Goal: Task Accomplishment & Management: Complete application form

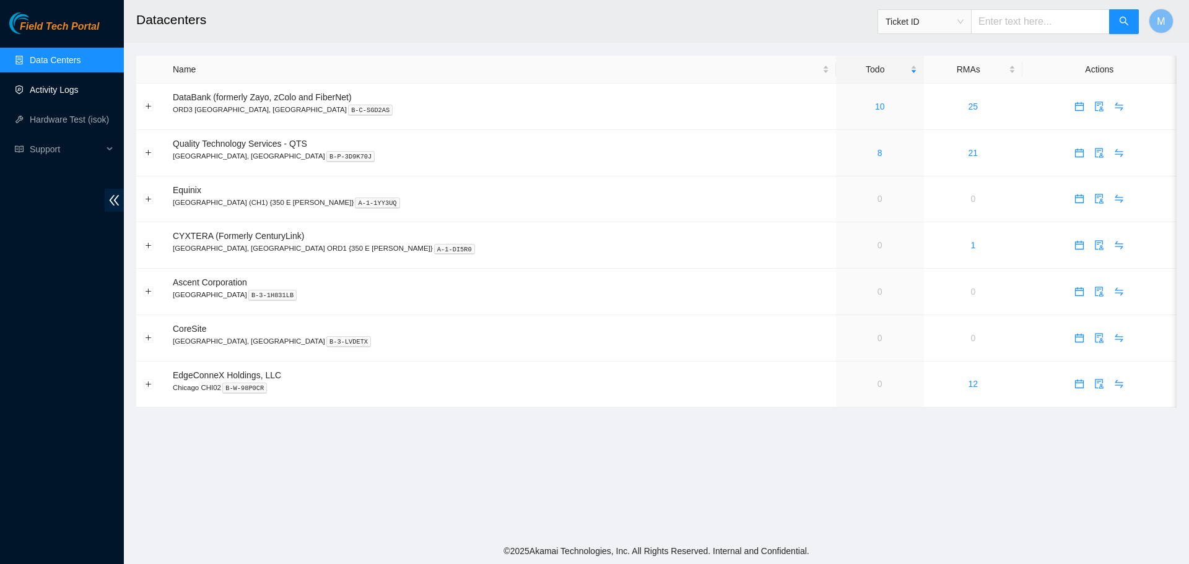
click at [39, 90] on link "Activity Logs" at bounding box center [54, 90] width 49 height 10
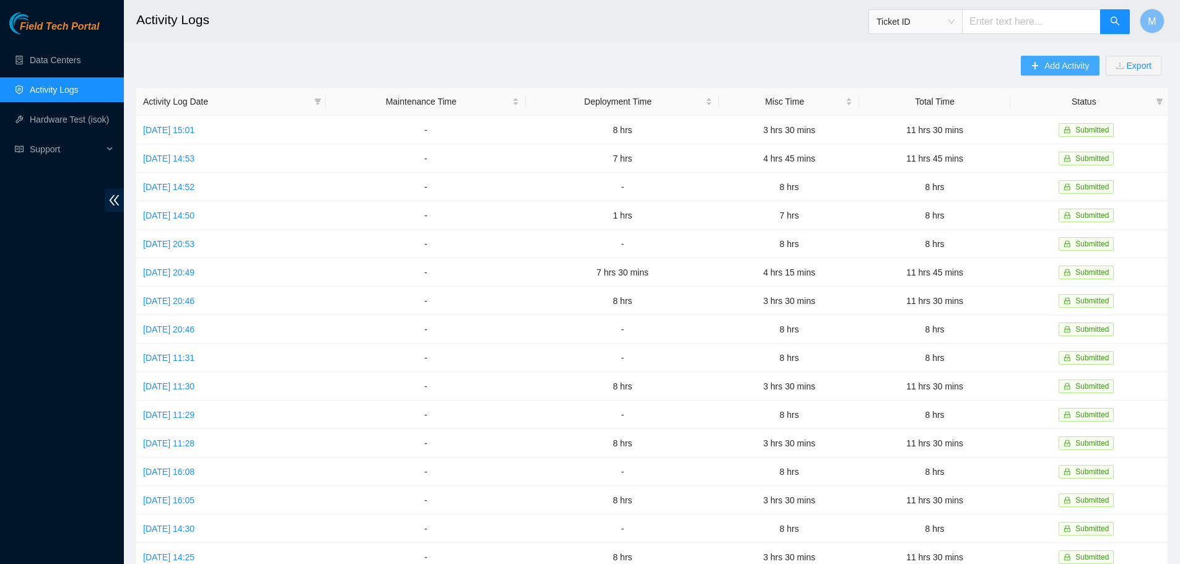
click at [1037, 69] on icon "plus" at bounding box center [1035, 65] width 9 height 9
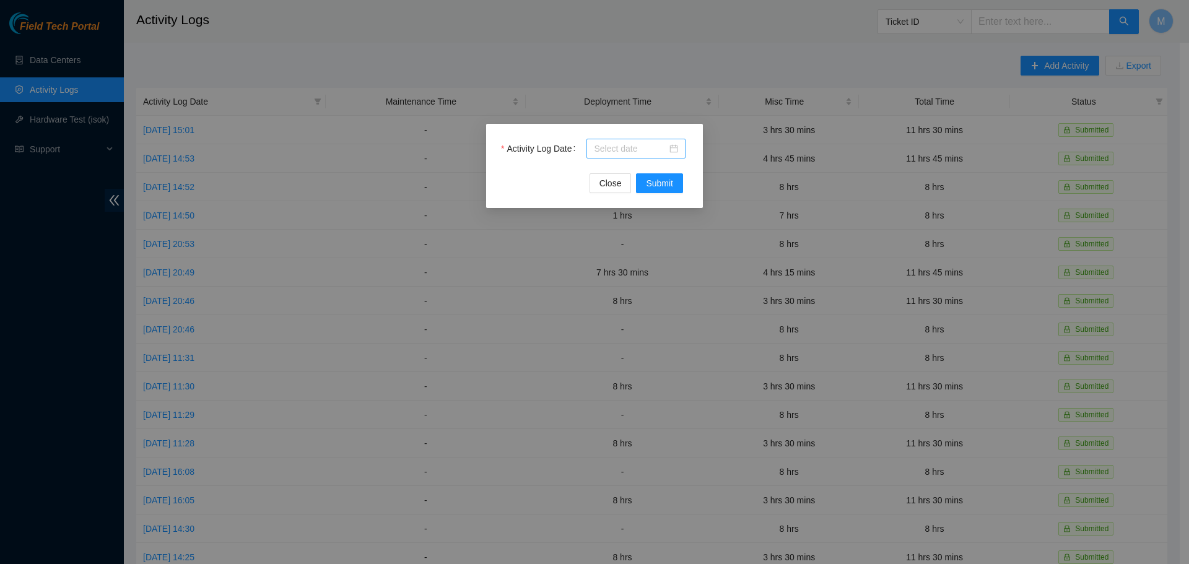
click at [676, 146] on div at bounding box center [636, 149] width 84 height 14
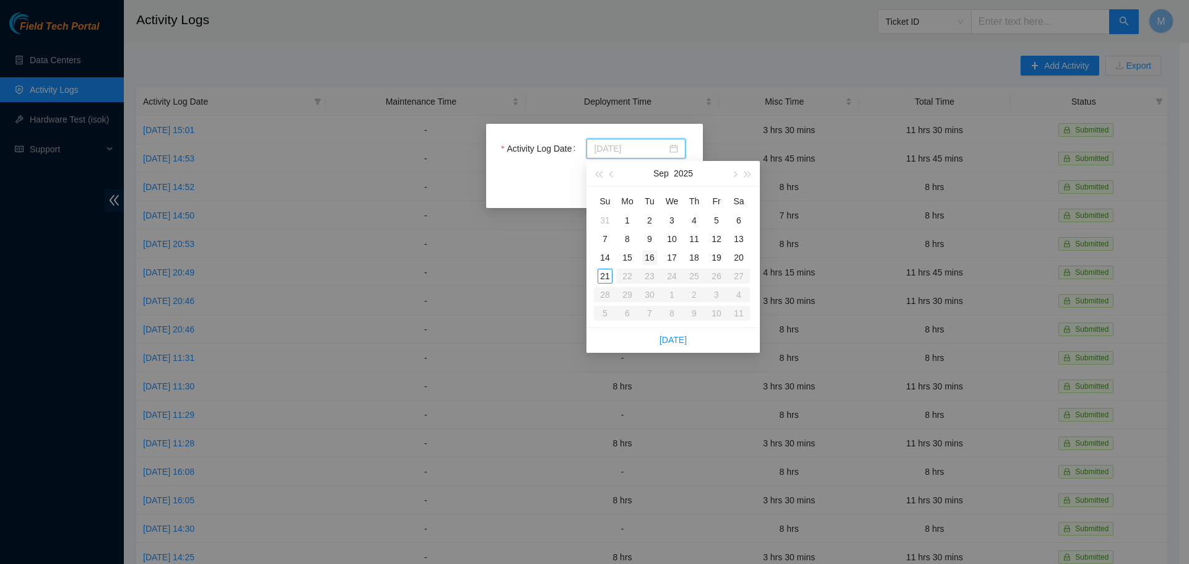
type input "2025-09-16"
type input "2025-09-15"
click at [631, 260] on div "15" at bounding box center [627, 257] width 15 height 15
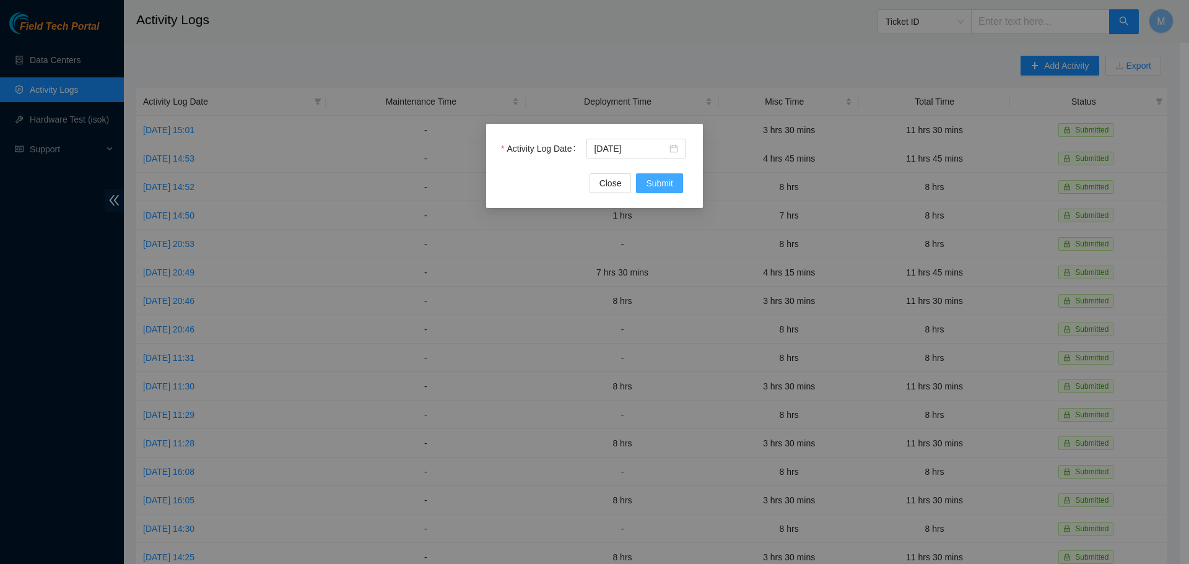
click at [647, 185] on span "Submit" at bounding box center [659, 184] width 27 height 14
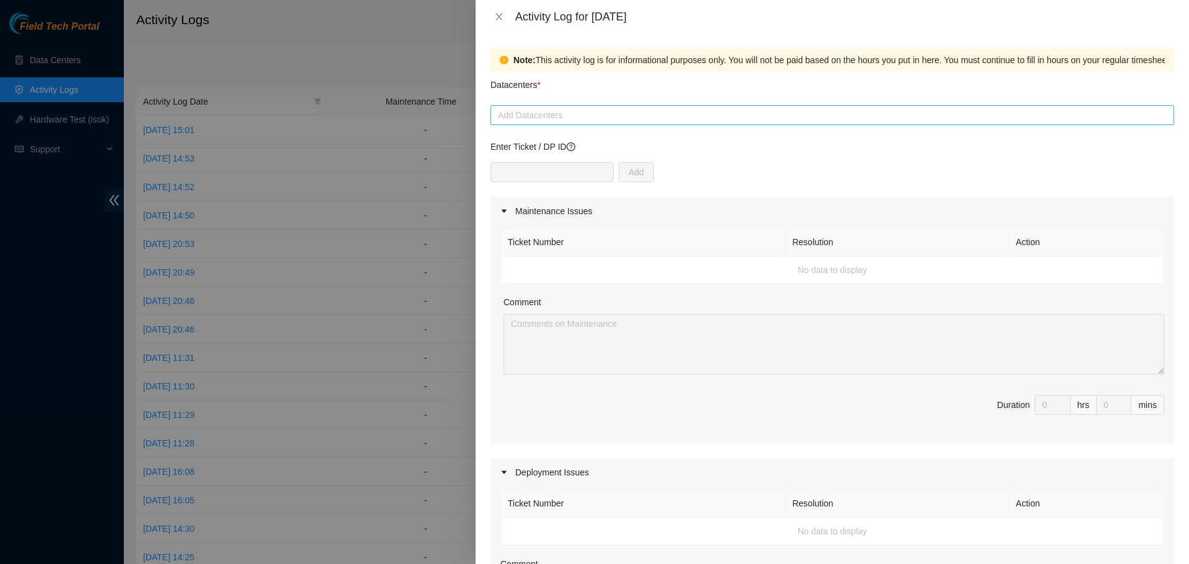
click at [814, 115] on div at bounding box center [833, 115] width 678 height 15
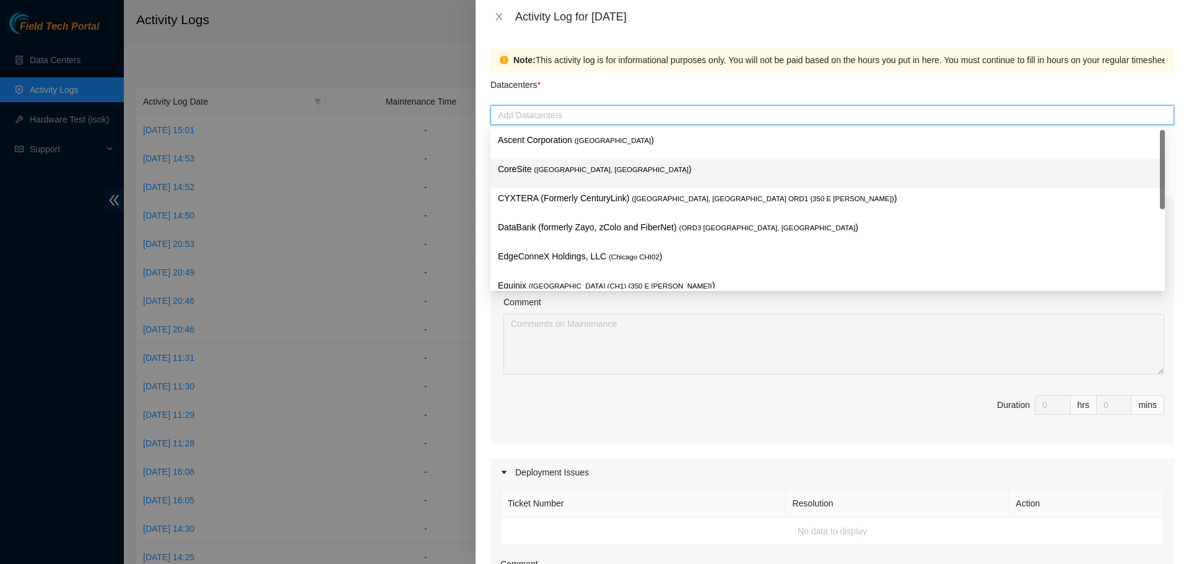
scroll to position [45, 0]
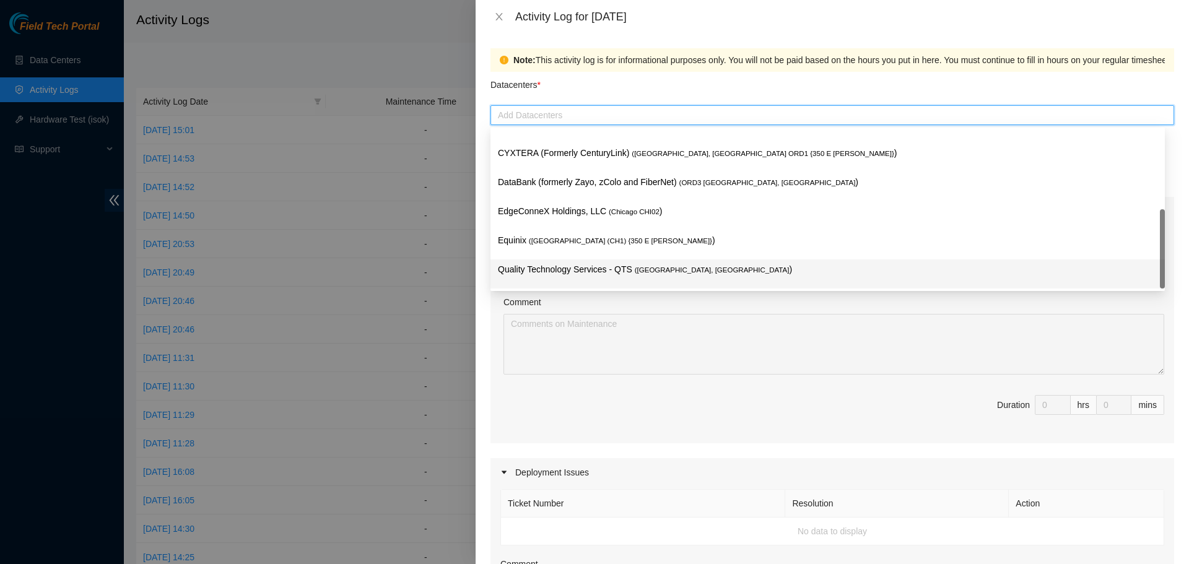
click at [622, 266] on p "Quality Technology Services - QTS ( Chicago, IL )" at bounding box center [828, 270] width 660 height 14
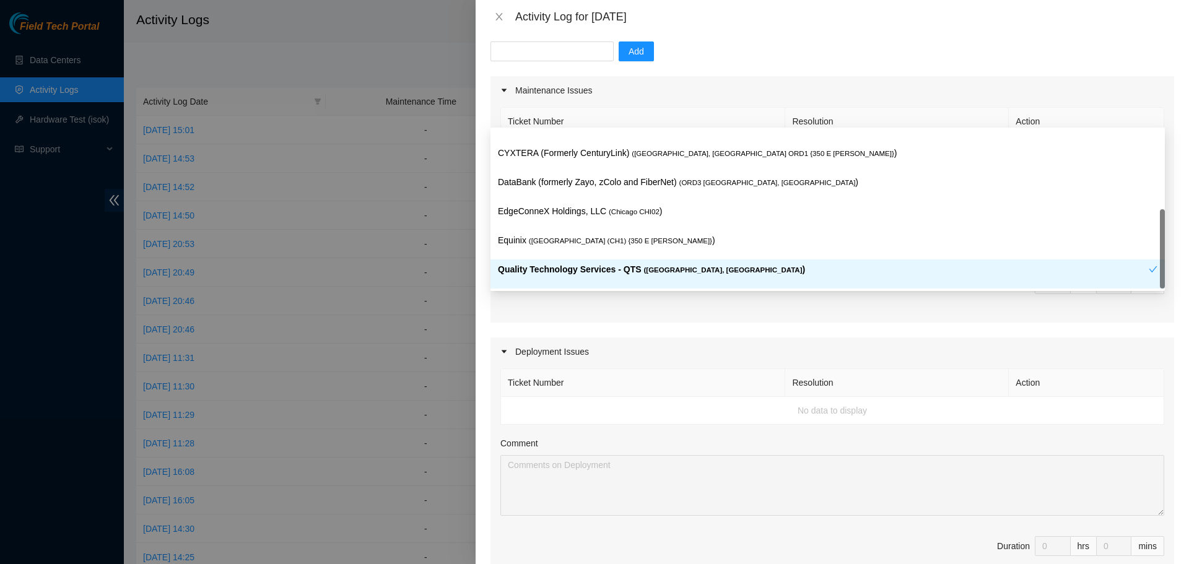
scroll to position [310, 0]
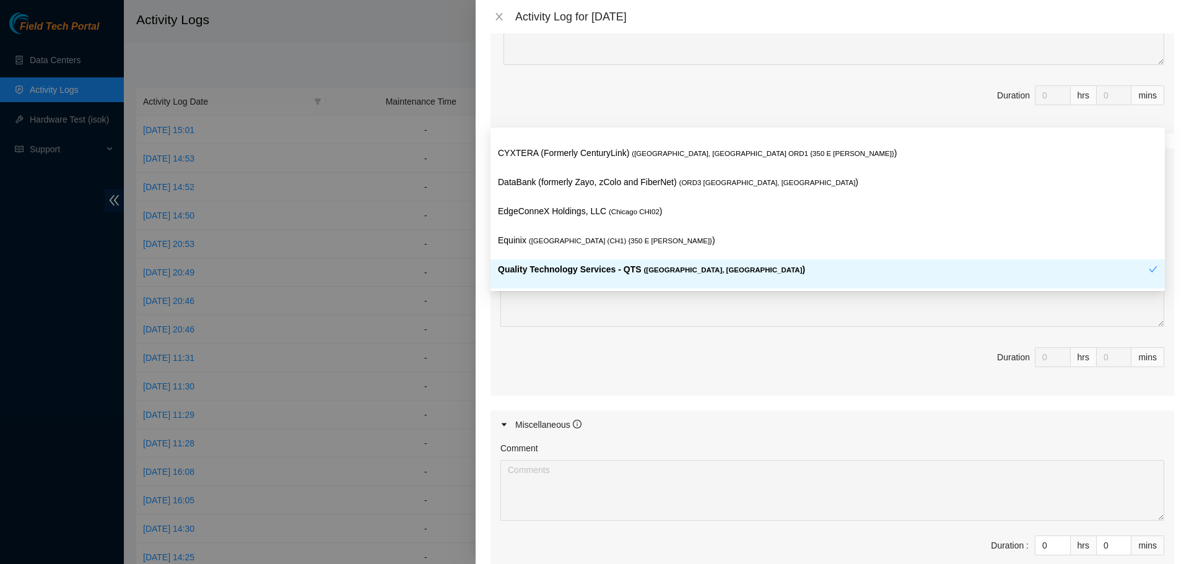
click at [668, 380] on span "Duration 0 hrs 0 mins" at bounding box center [832, 364] width 664 height 35
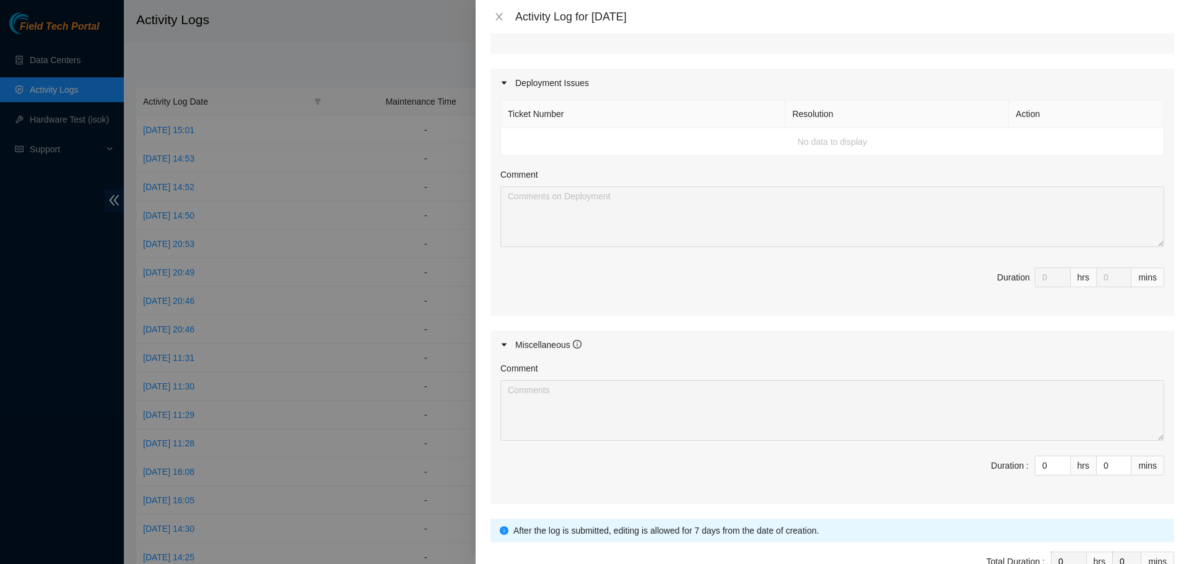
scroll to position [465, 0]
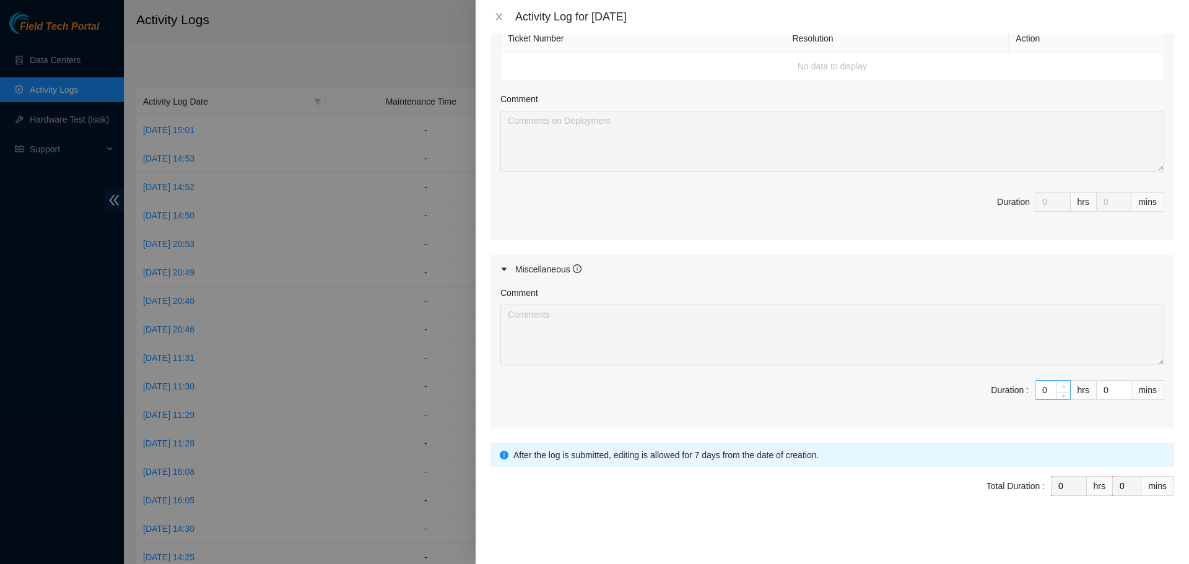
type input "1"
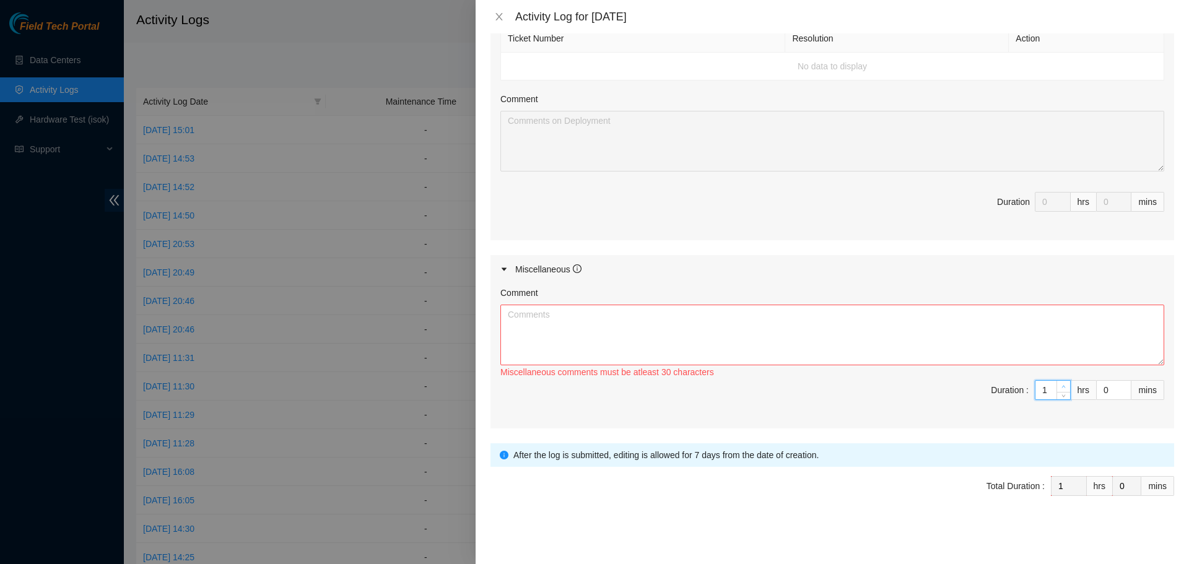
click at [1060, 383] on span "up" at bounding box center [1063, 386] width 7 height 7
click at [883, 339] on textarea "Comment" at bounding box center [832, 335] width 664 height 61
paste textarea "Worked Remote from Home today. Spent the day monitoring chat rooms and emails f…"
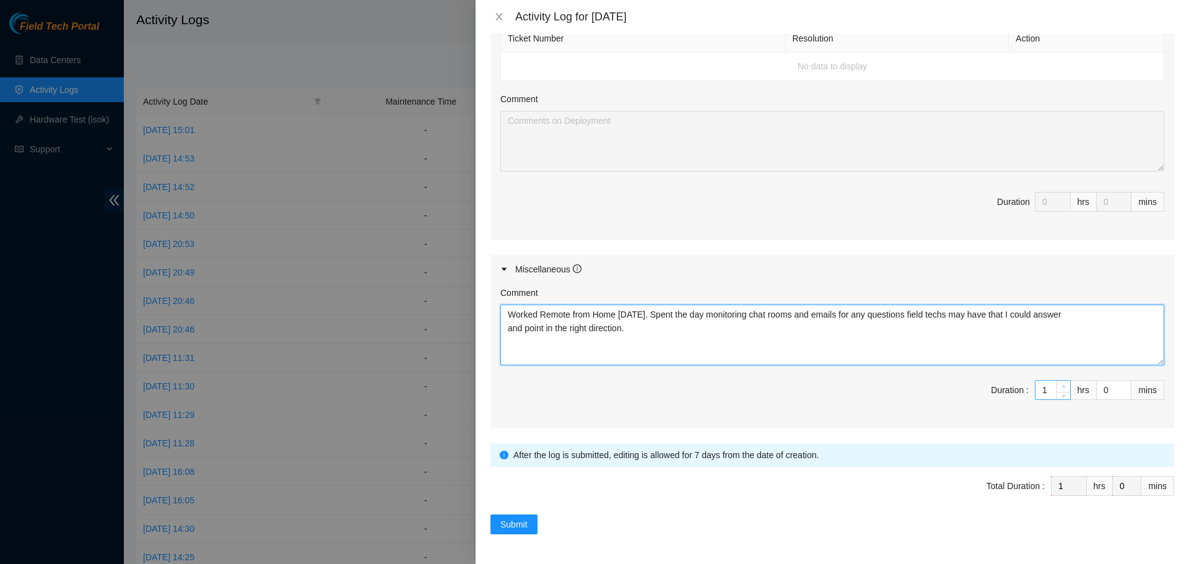
type textarea "Worked Remote from Home today. Spent the day monitoring chat rooms and emails f…"
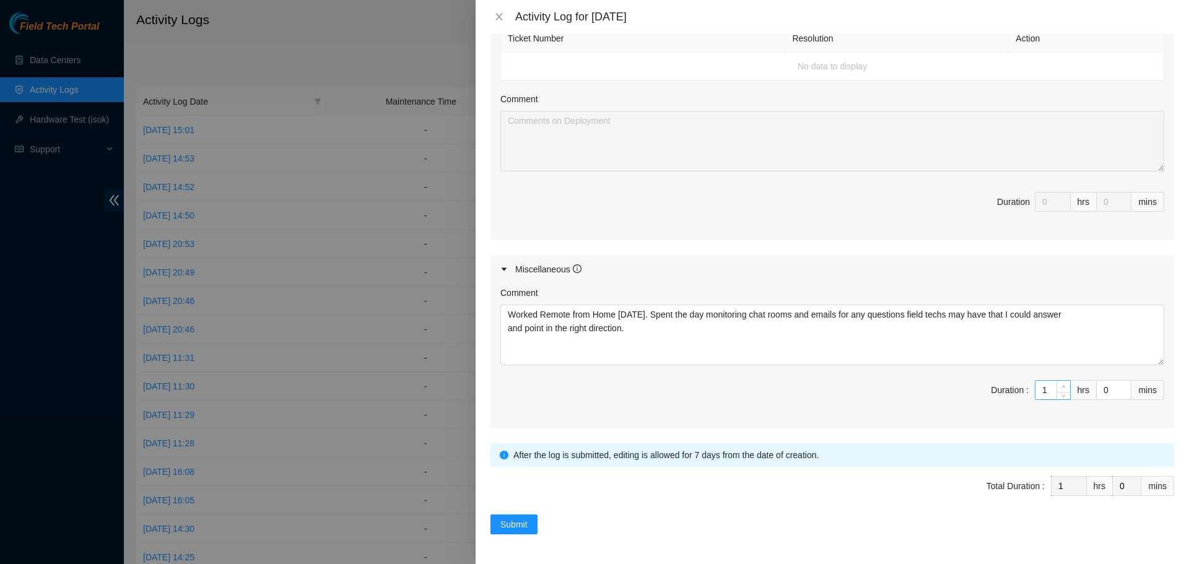
type input "2"
click at [1062, 386] on icon "up" at bounding box center [1064, 387] width 4 height 4
type input "3"
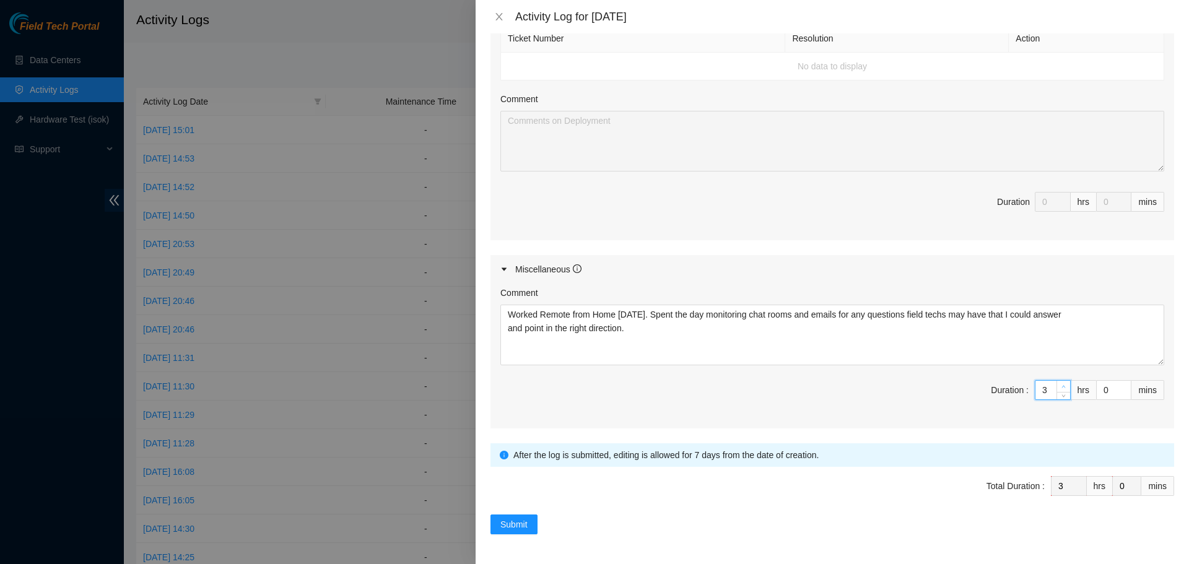
click at [1062, 386] on icon "up" at bounding box center [1064, 387] width 4 height 4
type input "4"
click at [1062, 386] on icon "up" at bounding box center [1064, 387] width 4 height 4
type input "5"
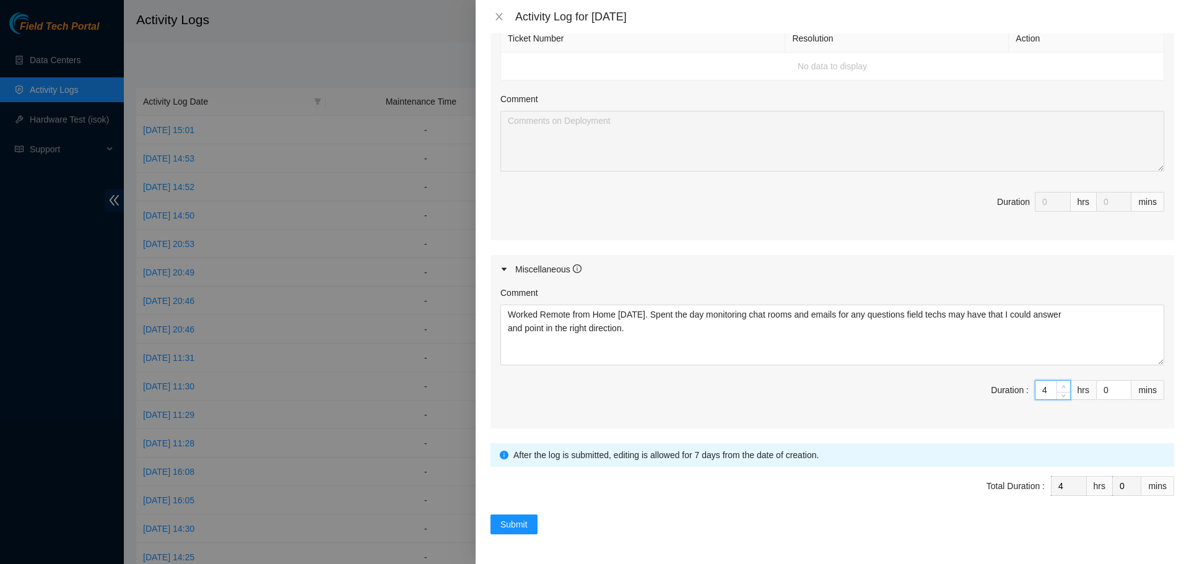
type input "5"
click at [1062, 386] on icon "up" at bounding box center [1064, 387] width 4 height 4
type input "6"
click at [1062, 386] on icon "up" at bounding box center [1064, 387] width 4 height 4
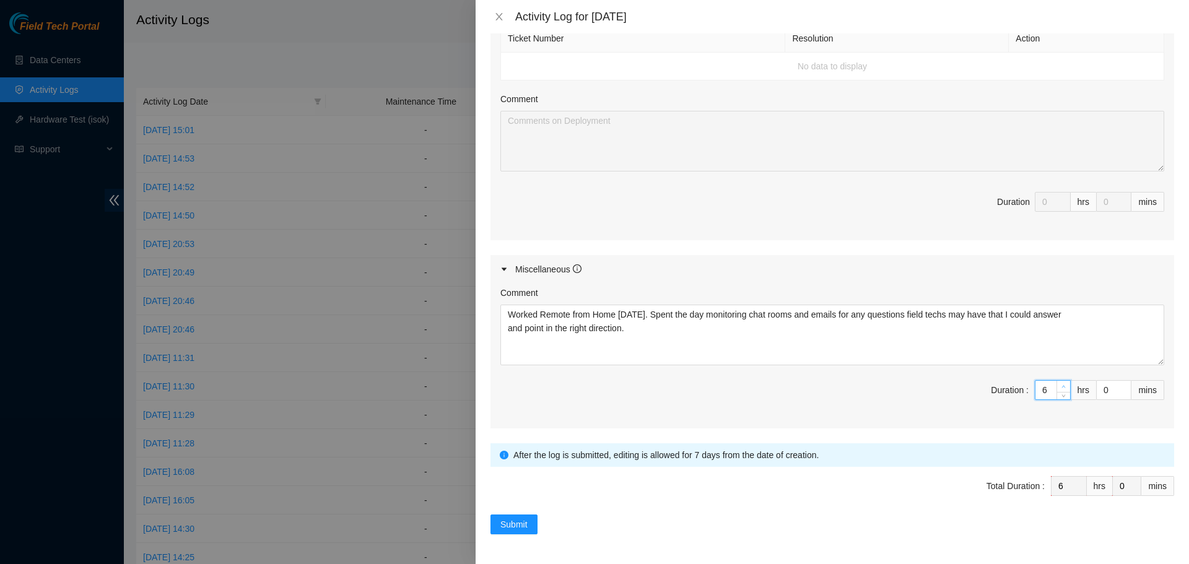
type input "7"
click at [1062, 386] on icon "up" at bounding box center [1064, 387] width 4 height 4
type input "8"
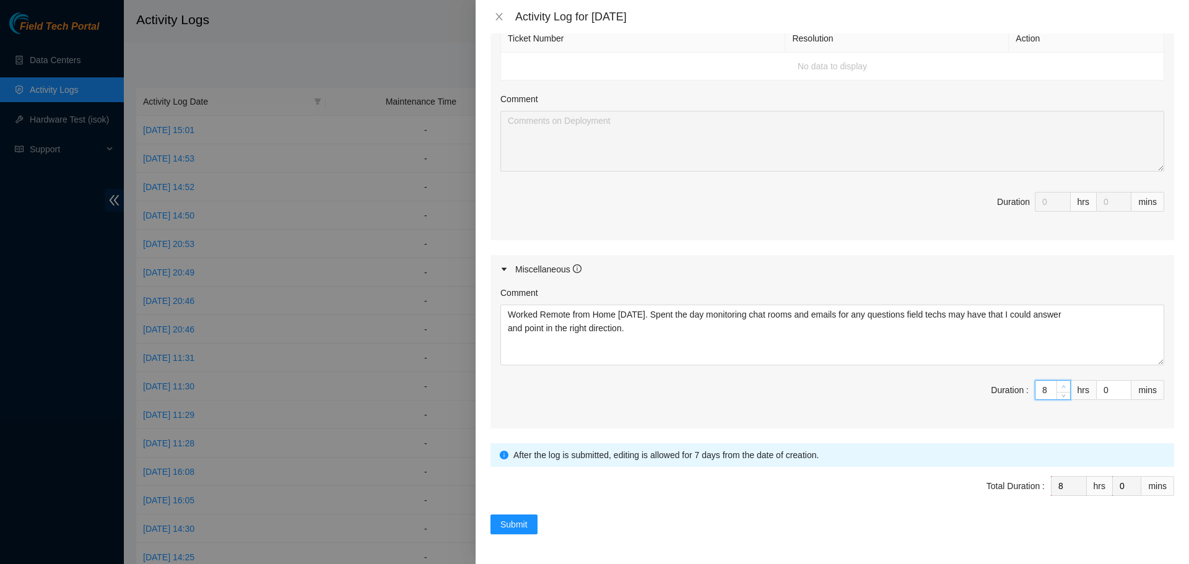
click at [1062, 386] on icon "up" at bounding box center [1064, 387] width 4 height 4
click at [509, 520] on span "Submit" at bounding box center [513, 525] width 27 height 14
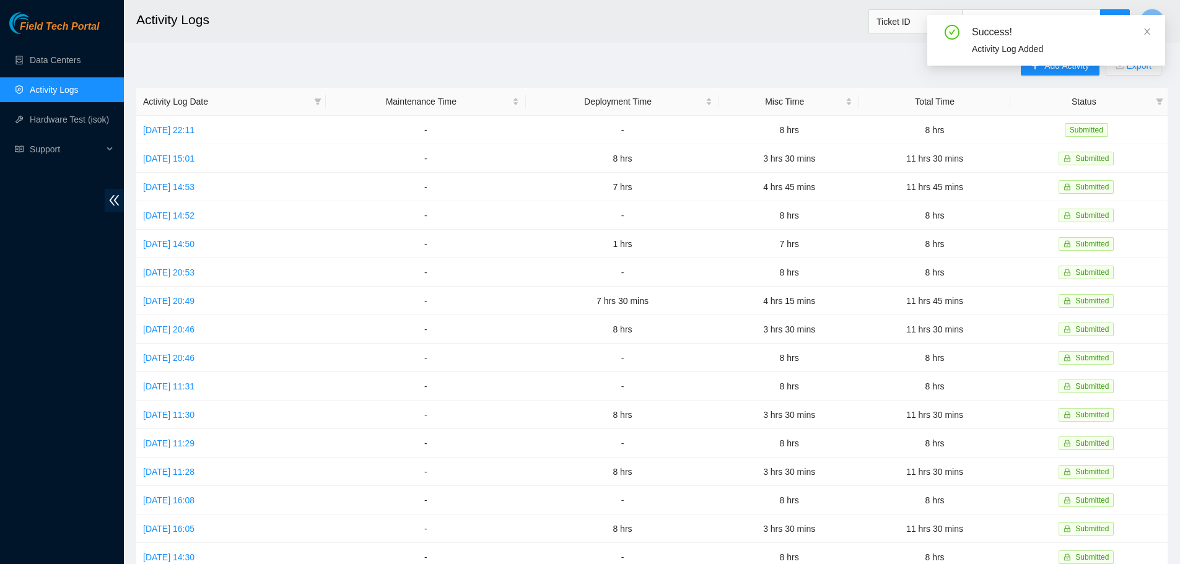
click at [1051, 72] on div "Success! Activity Log Added" at bounding box center [1046, 45] width 238 height 61
click at [1149, 33] on icon "close" at bounding box center [1147, 31] width 6 height 6
click at [1059, 65] on span "Add Activity" at bounding box center [1066, 66] width 45 height 14
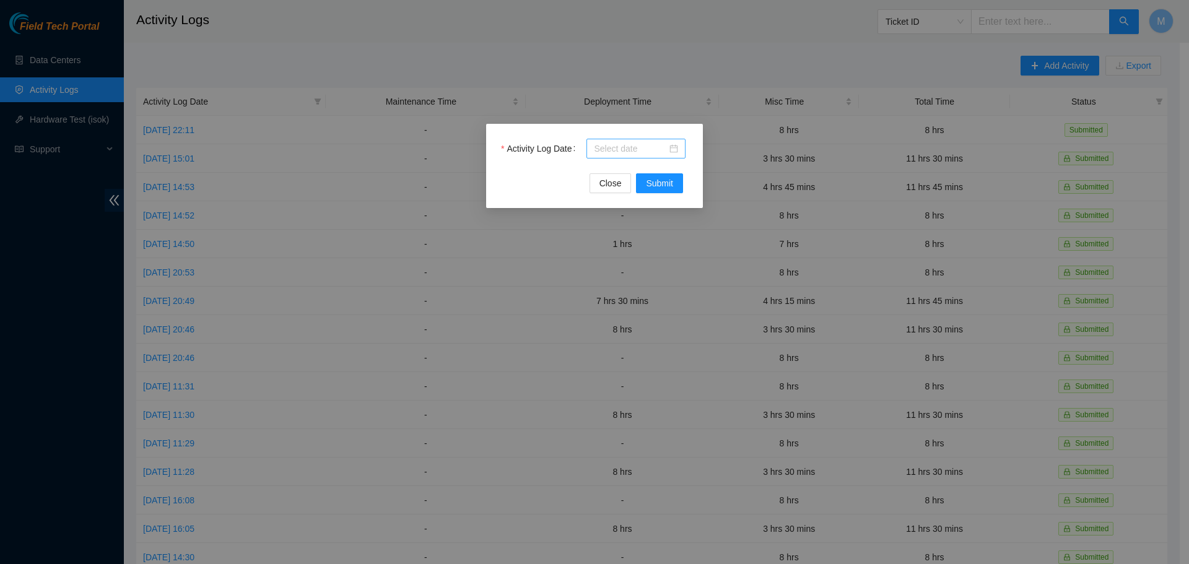
click at [671, 147] on div at bounding box center [636, 149] width 84 height 14
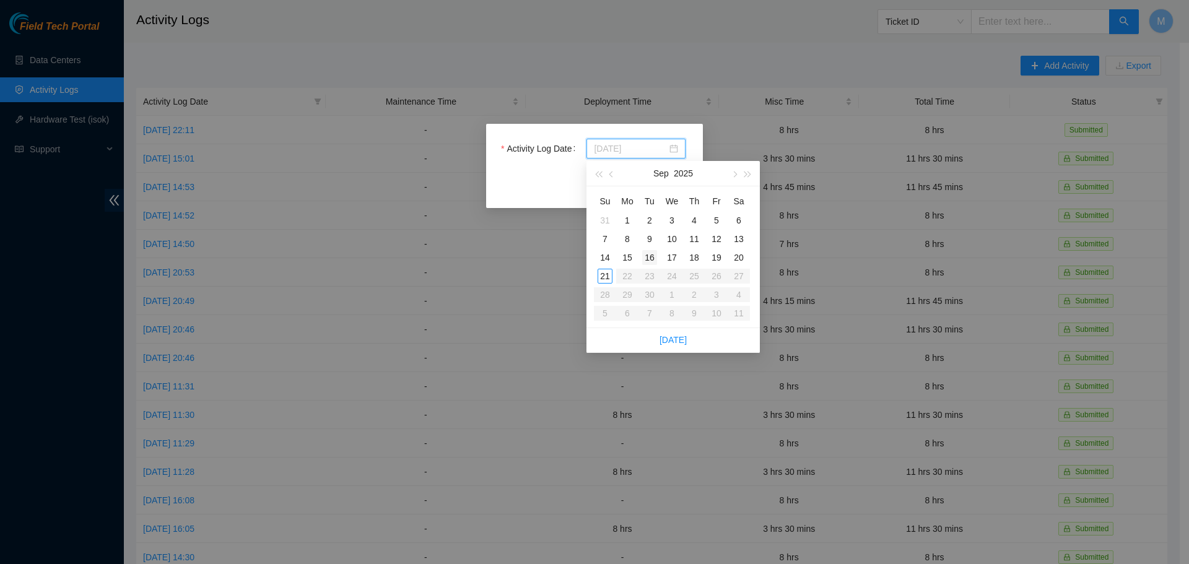
type input "2025-09-16"
click at [647, 257] on div "16" at bounding box center [649, 257] width 15 height 15
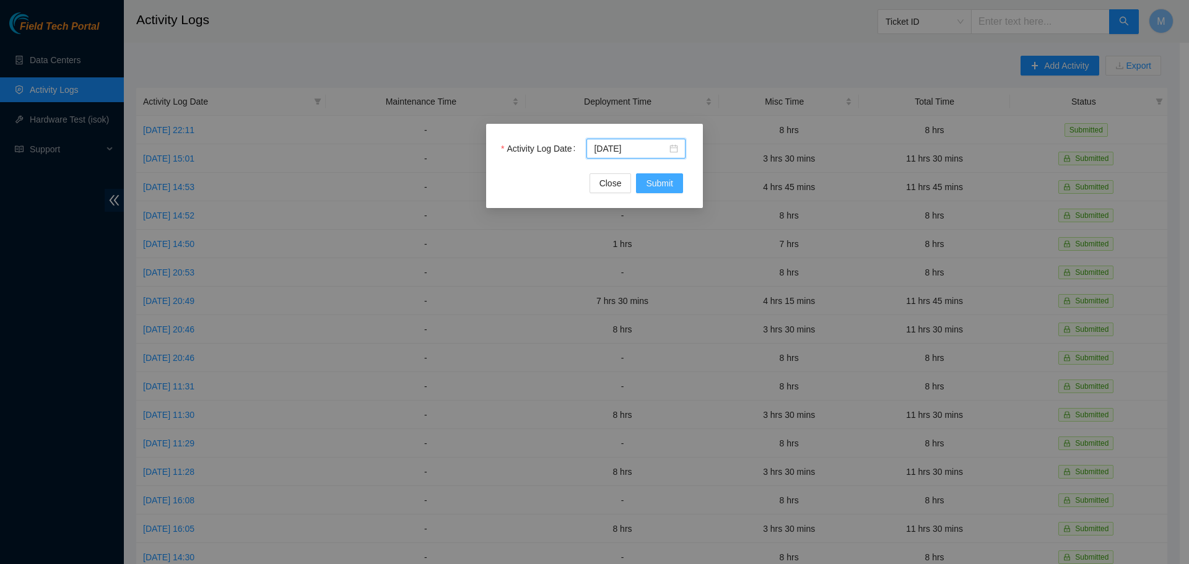
click at [647, 185] on span "Submit" at bounding box center [659, 184] width 27 height 14
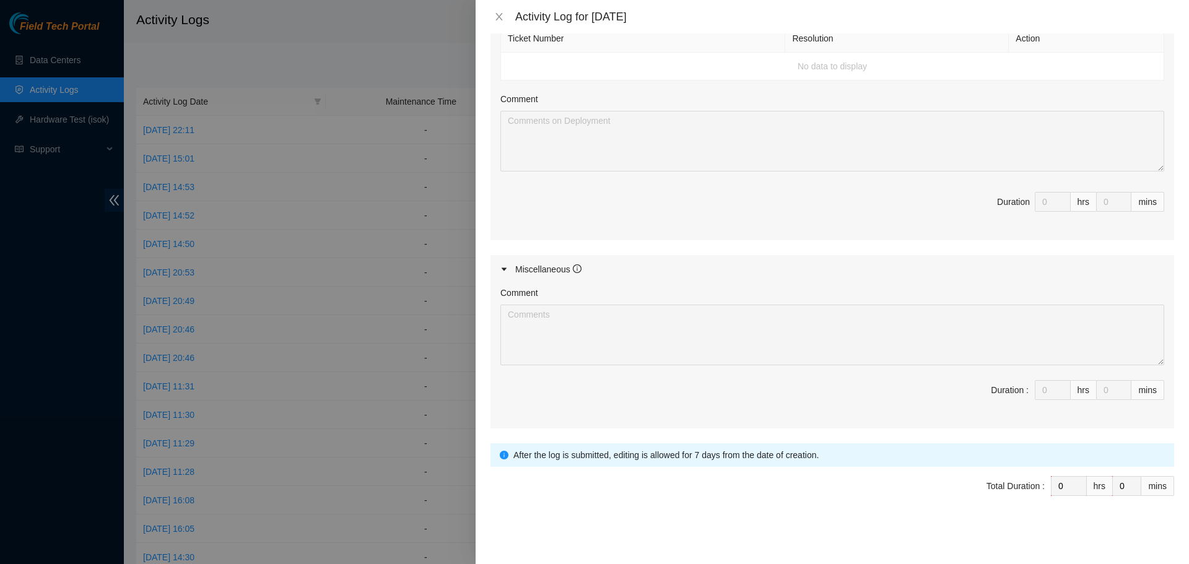
scroll to position [0, 0]
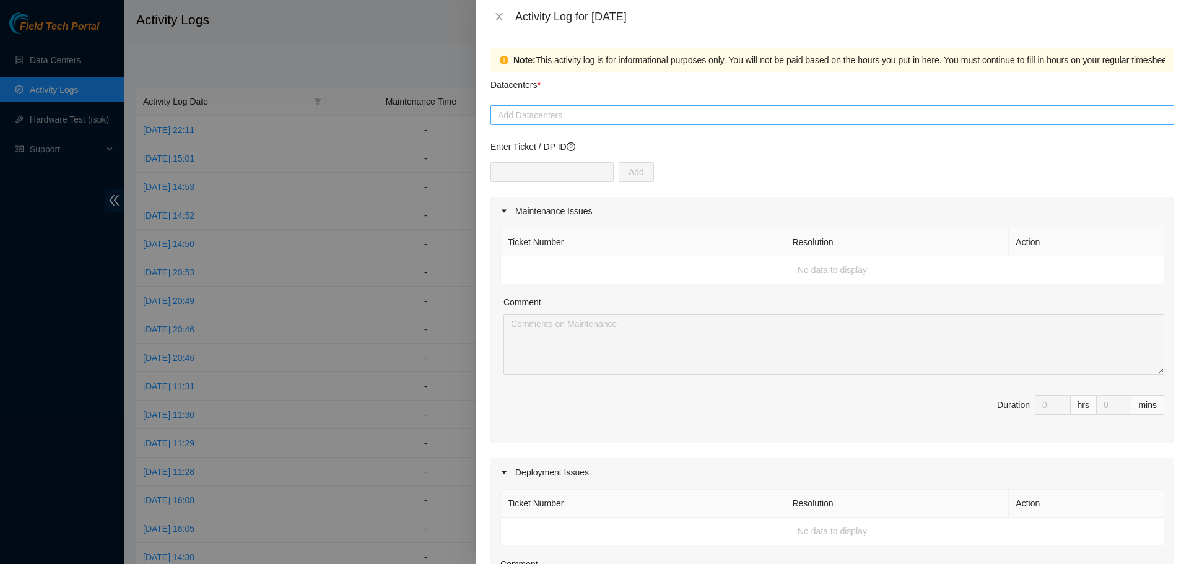
click at [619, 118] on div at bounding box center [833, 115] width 678 height 15
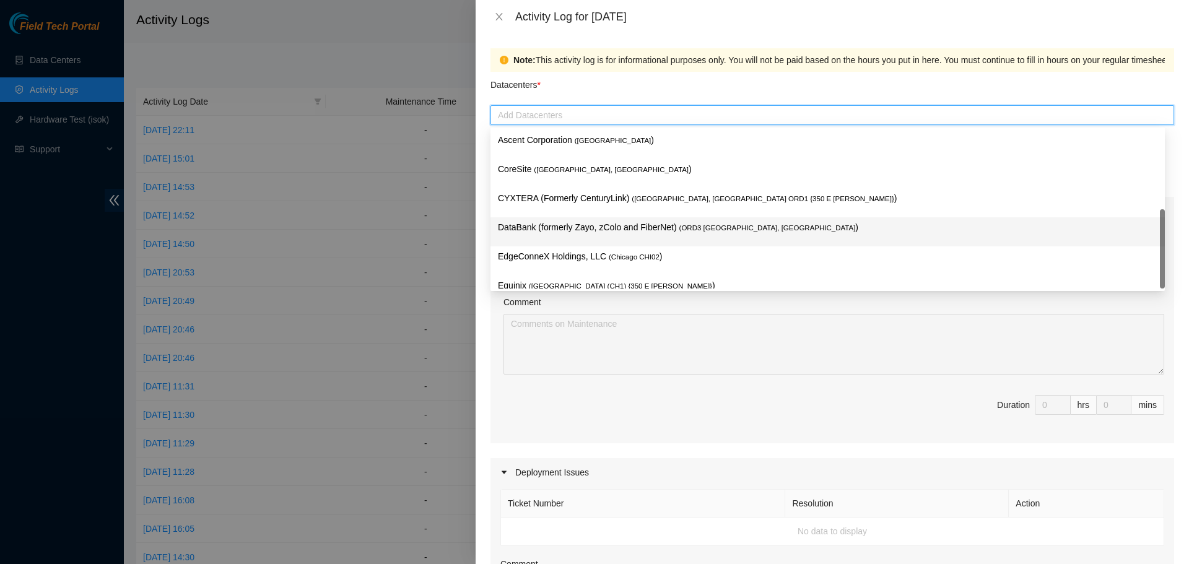
scroll to position [45, 0]
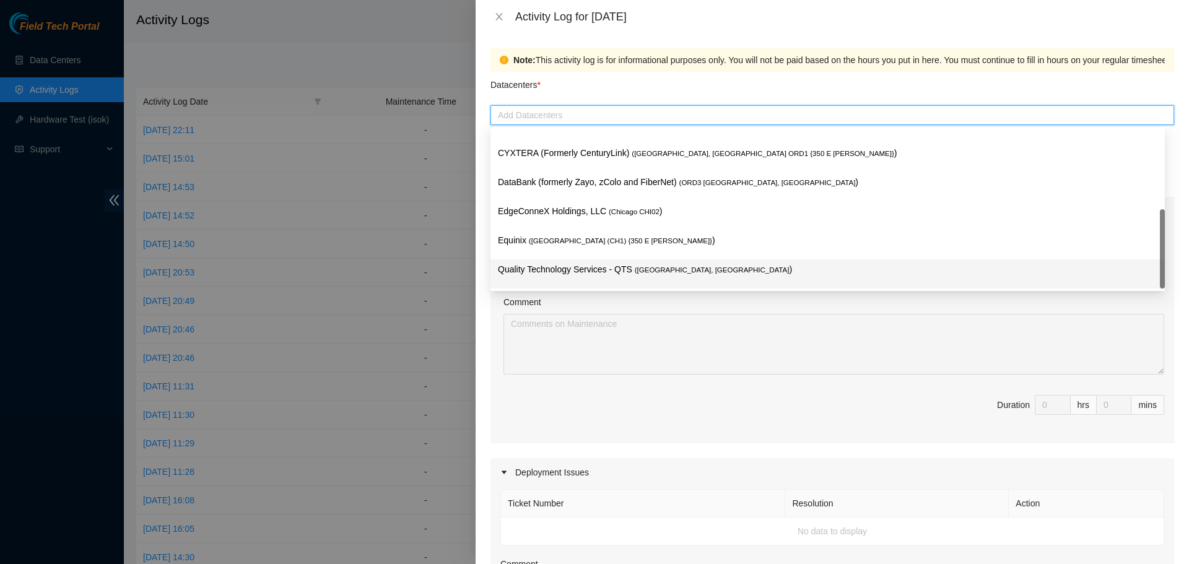
click at [593, 266] on p "Quality Technology Services - QTS ( Chicago, IL )" at bounding box center [828, 270] width 660 height 14
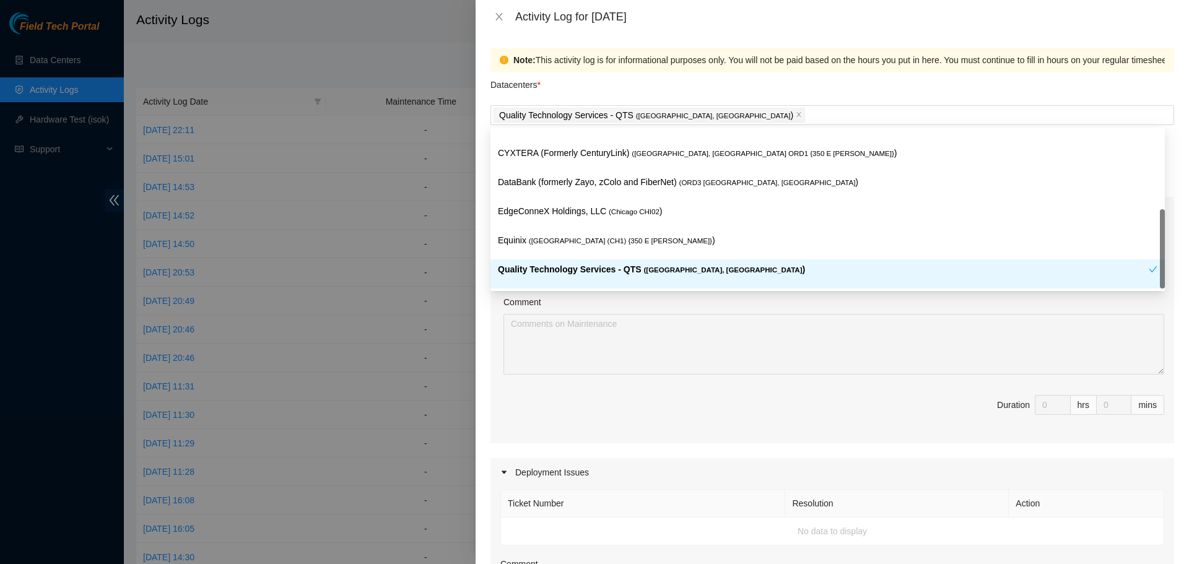
click at [621, 414] on span "Duration 0 hrs 0 mins" at bounding box center [832, 412] width 664 height 35
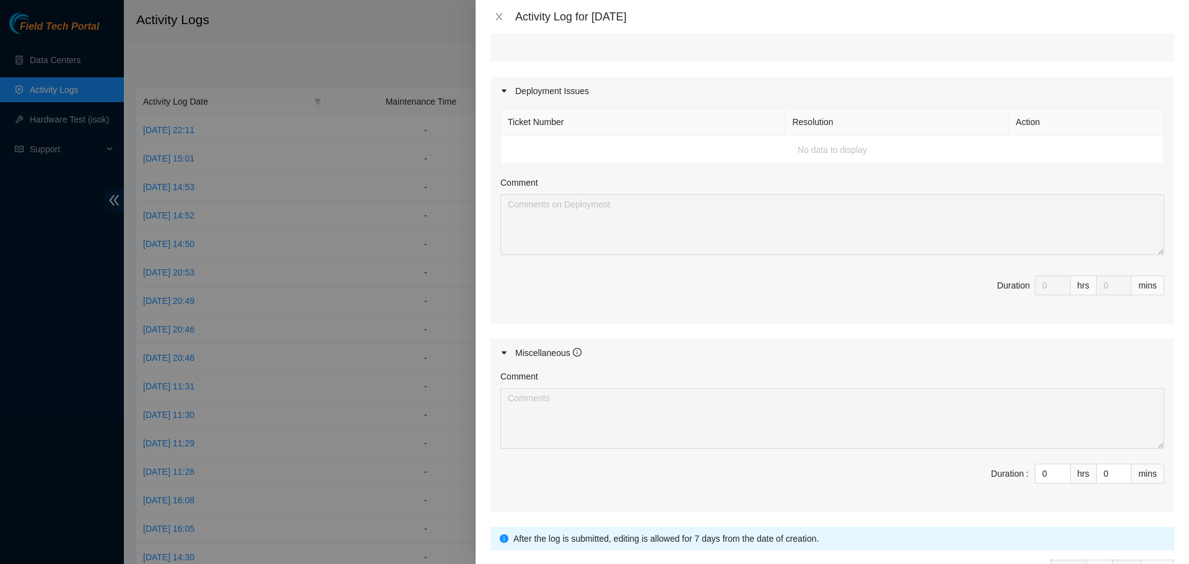
scroll to position [465, 0]
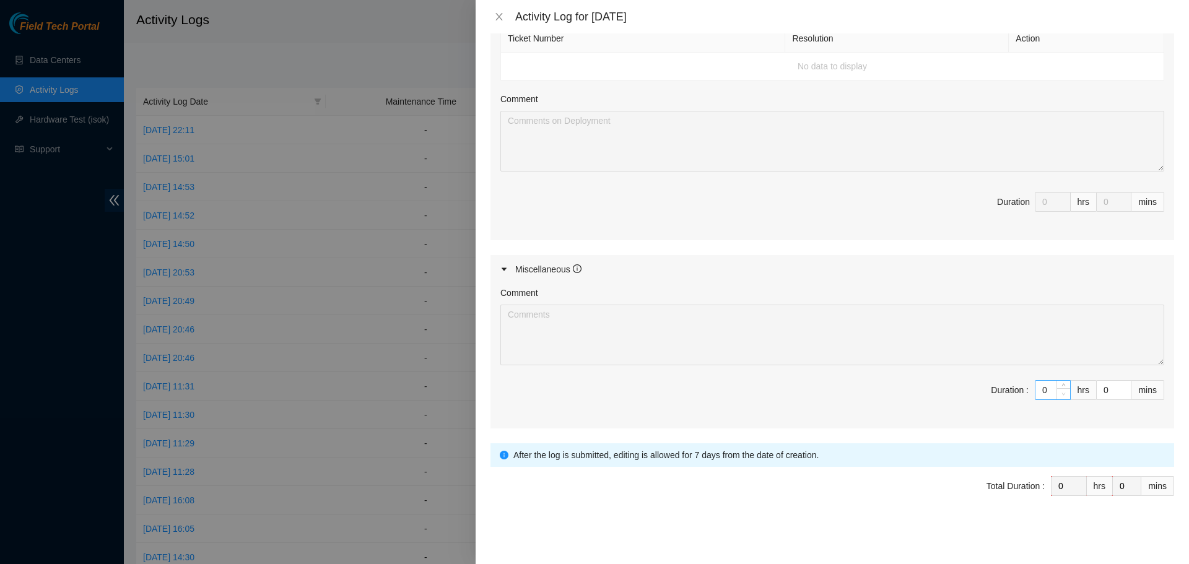
click at [1060, 391] on span "down" at bounding box center [1063, 393] width 7 height 7
type input "1"
click at [1060, 386] on span "up" at bounding box center [1063, 386] width 7 height 7
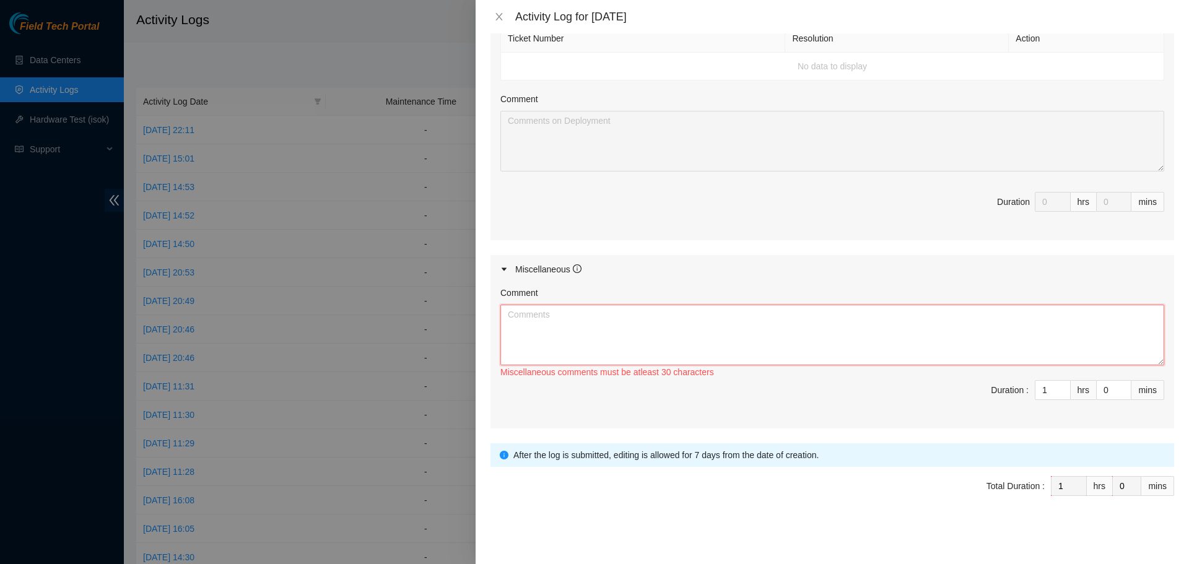
click at [827, 308] on textarea "Comment" at bounding box center [832, 335] width 664 height 61
paste textarea "Worked Remote from Home today. Spent the day monitoring chat rooms and emails f…"
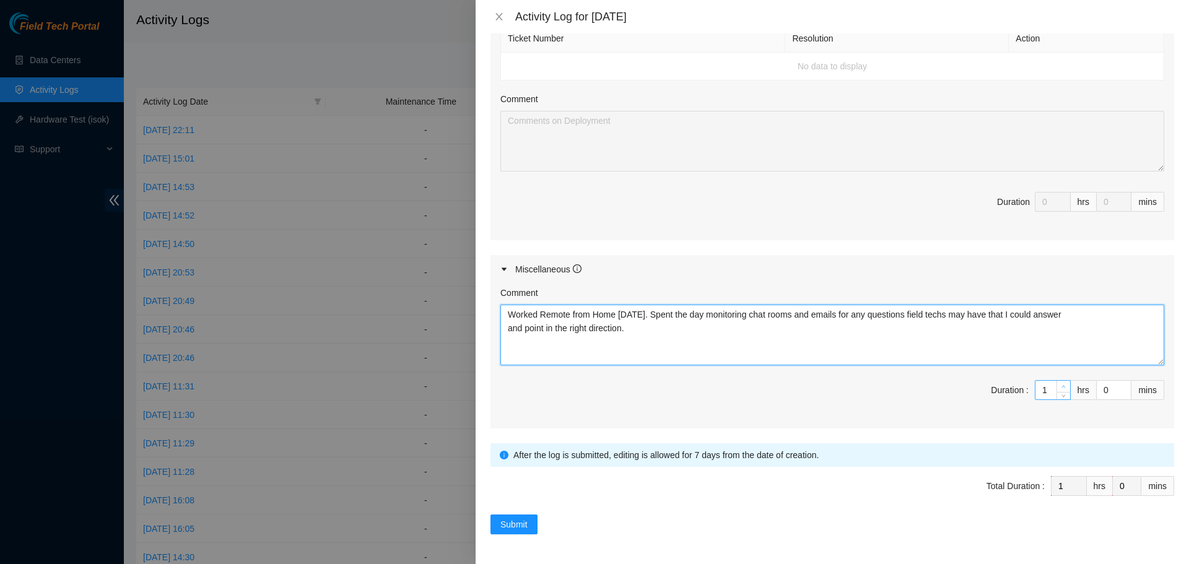
type textarea "Worked Remote from Home today. Spent the day monitoring chat rooms and emails f…"
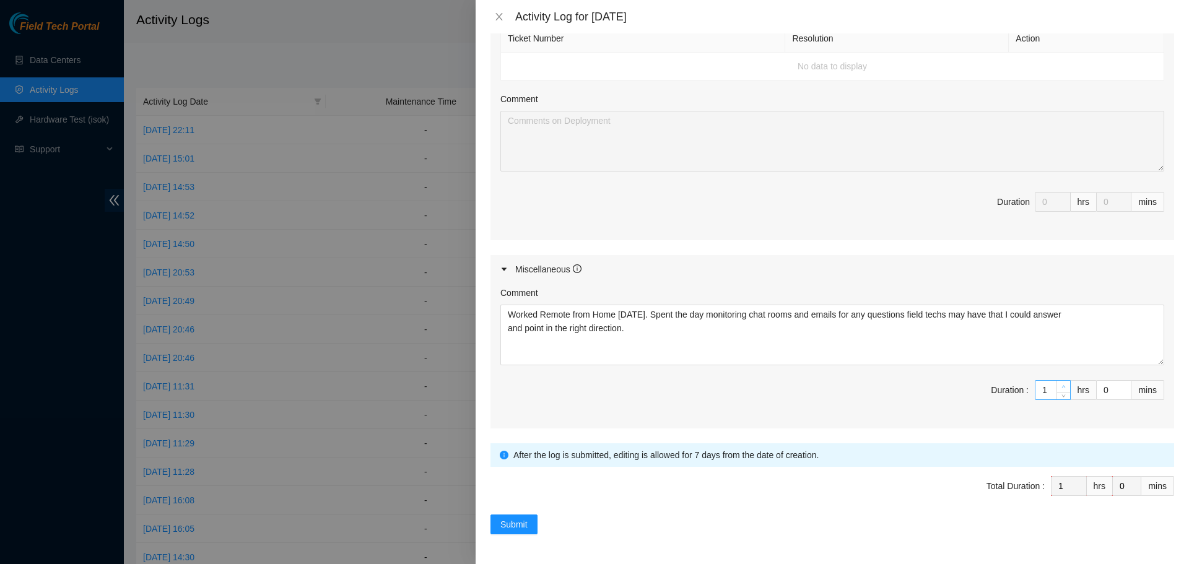
type input "2"
click at [1062, 387] on icon "up" at bounding box center [1064, 387] width 4 height 4
type input "3"
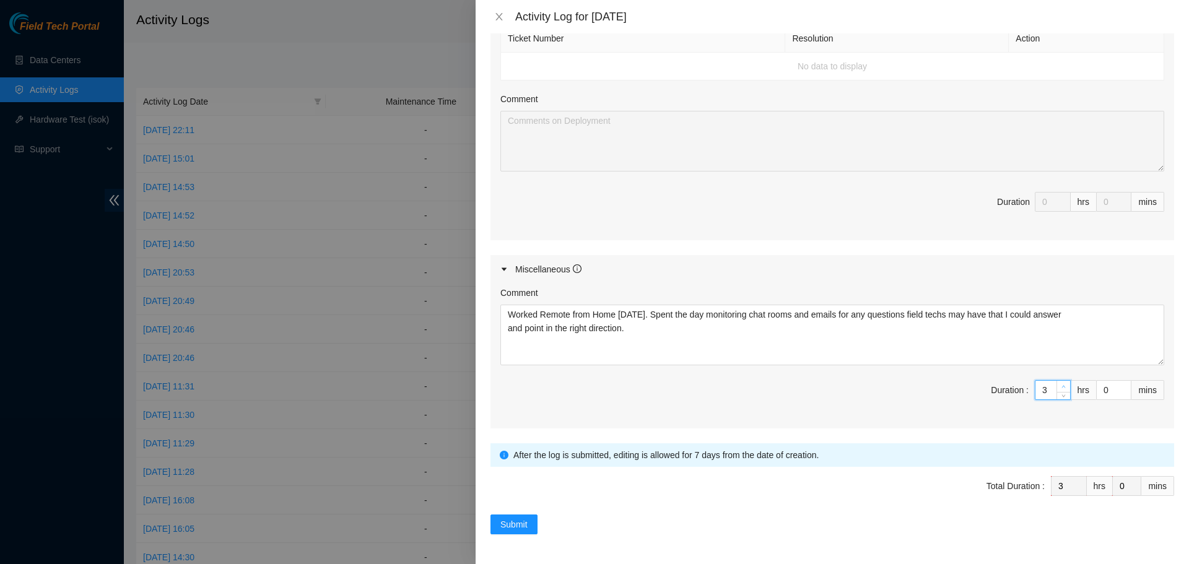
click at [1062, 387] on icon "up" at bounding box center [1064, 387] width 4 height 4
type input "4"
click at [1062, 387] on icon "up" at bounding box center [1064, 387] width 4 height 4
type input "5"
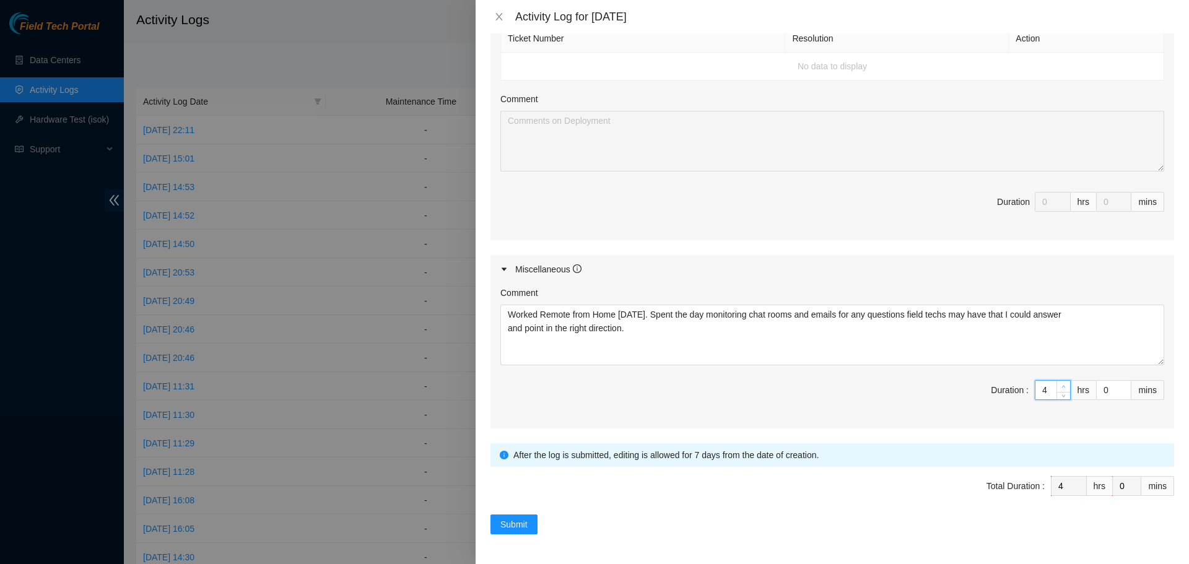
type input "5"
click at [1062, 387] on icon "up" at bounding box center [1064, 387] width 4 height 4
type input "6"
click at [1062, 387] on icon "up" at bounding box center [1064, 387] width 4 height 4
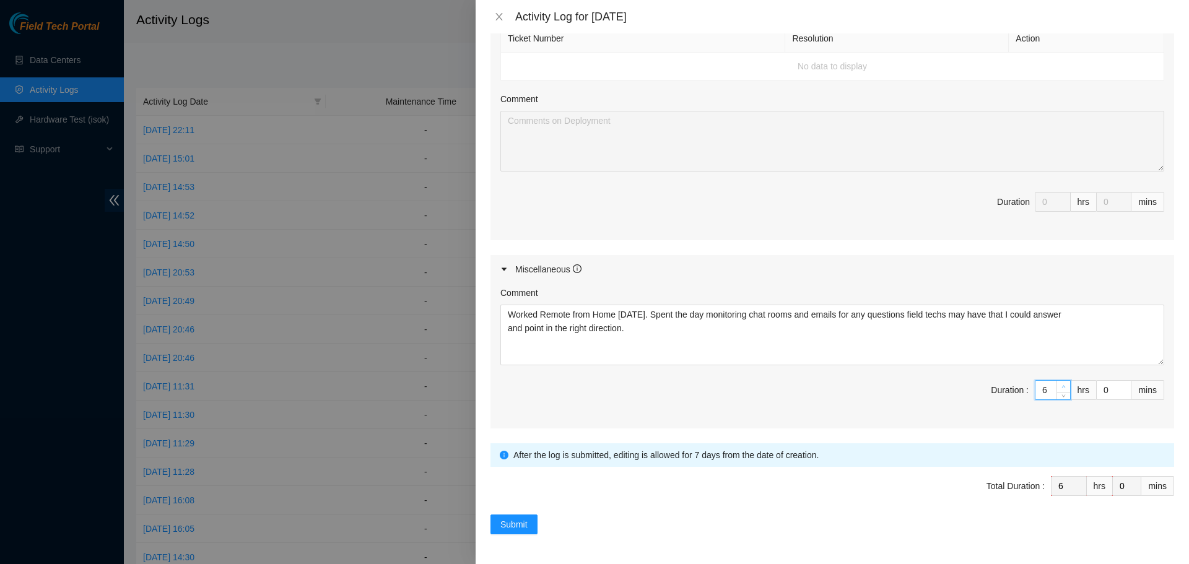
type input "7"
click at [1062, 387] on icon "up" at bounding box center [1064, 387] width 4 height 4
type input "8"
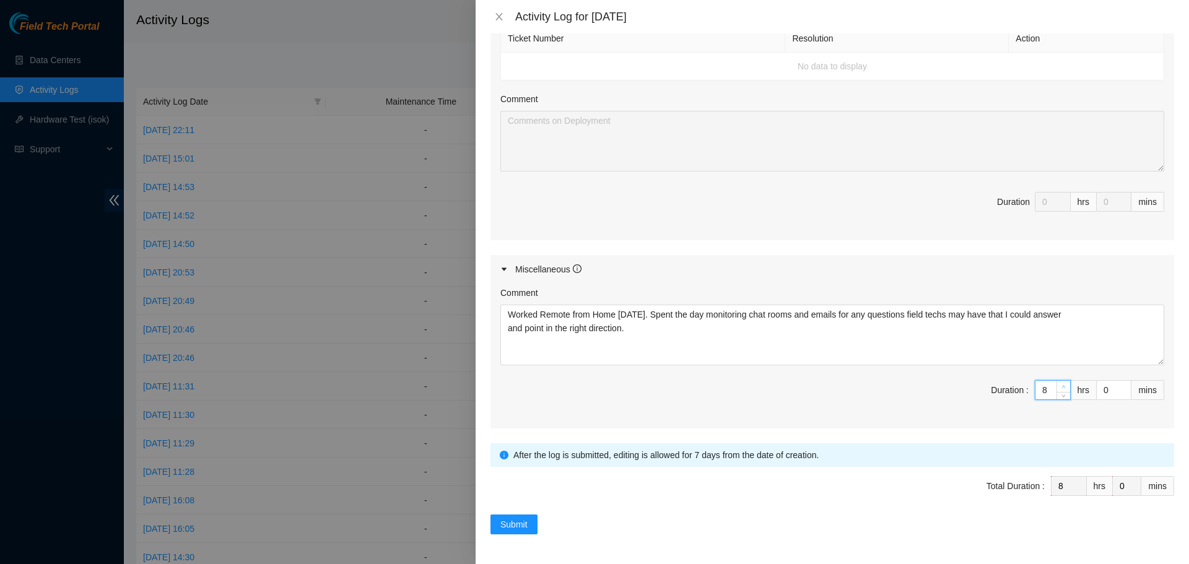
click at [1062, 387] on icon "up" at bounding box center [1064, 387] width 4 height 4
click at [510, 523] on span "Submit" at bounding box center [513, 525] width 27 height 14
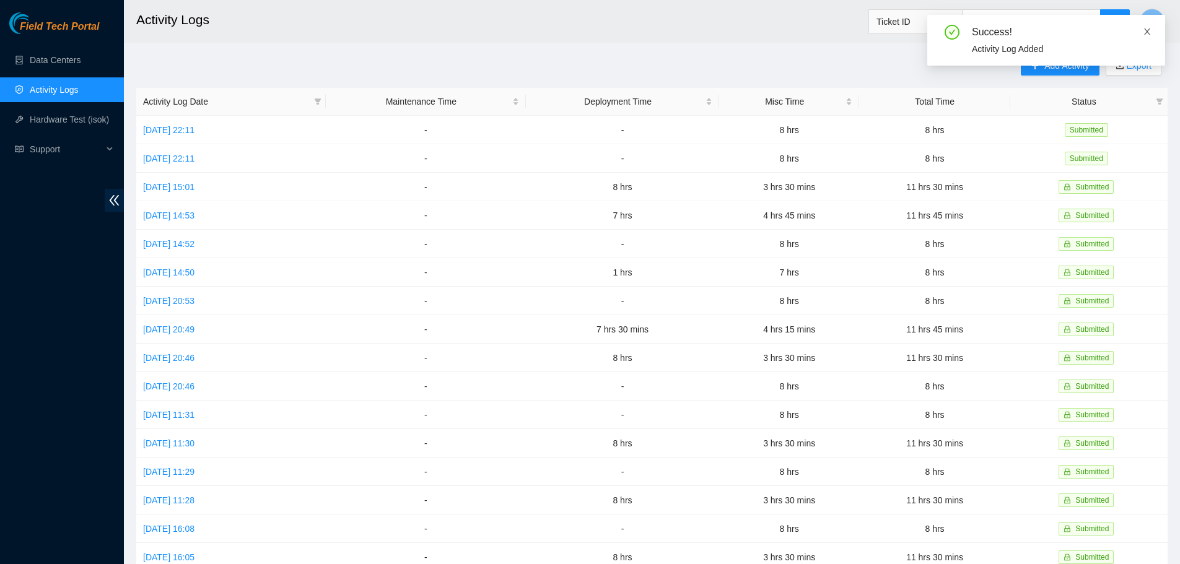
click at [1147, 35] on icon "close" at bounding box center [1147, 31] width 9 height 9
click at [1045, 63] on span "Add Activity" at bounding box center [1066, 66] width 45 height 14
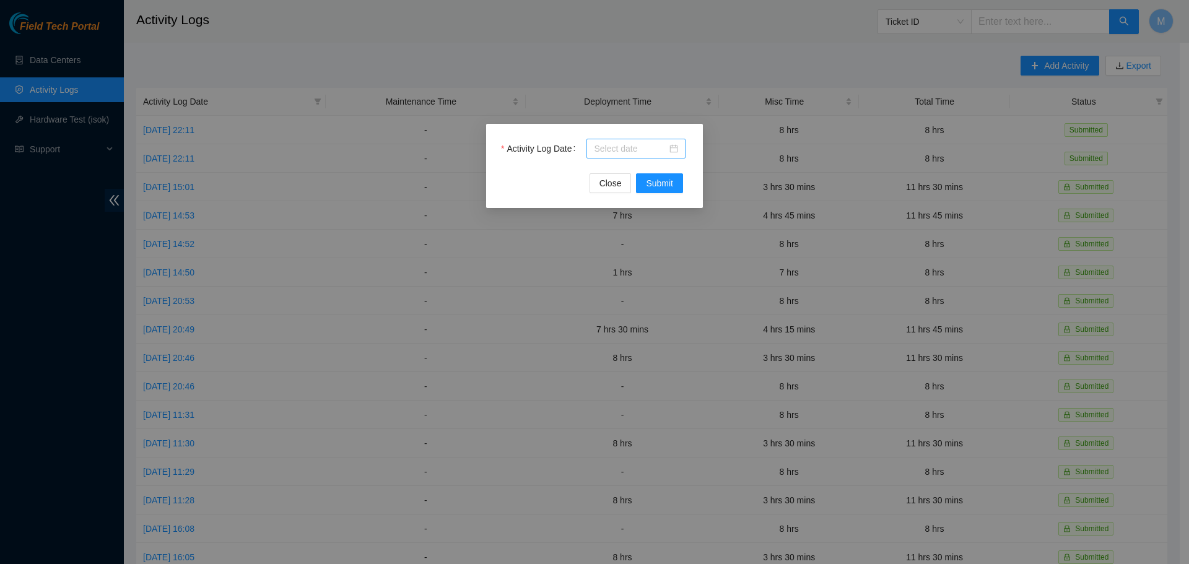
click at [670, 149] on div at bounding box center [636, 149] width 84 height 14
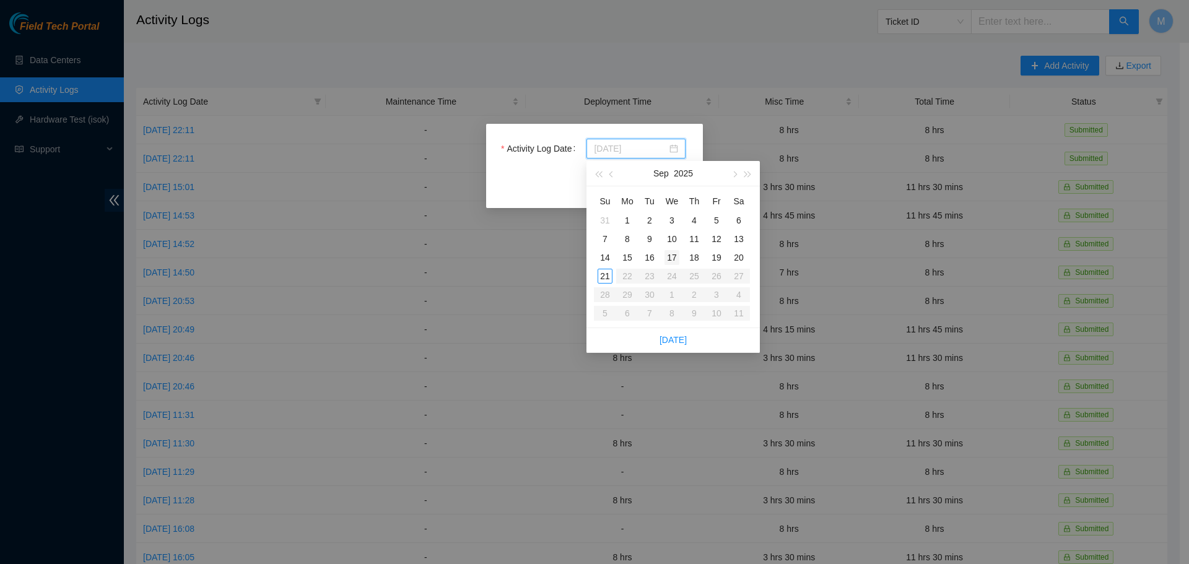
type input "2025-09-17"
click at [671, 260] on div "17" at bounding box center [672, 257] width 15 height 15
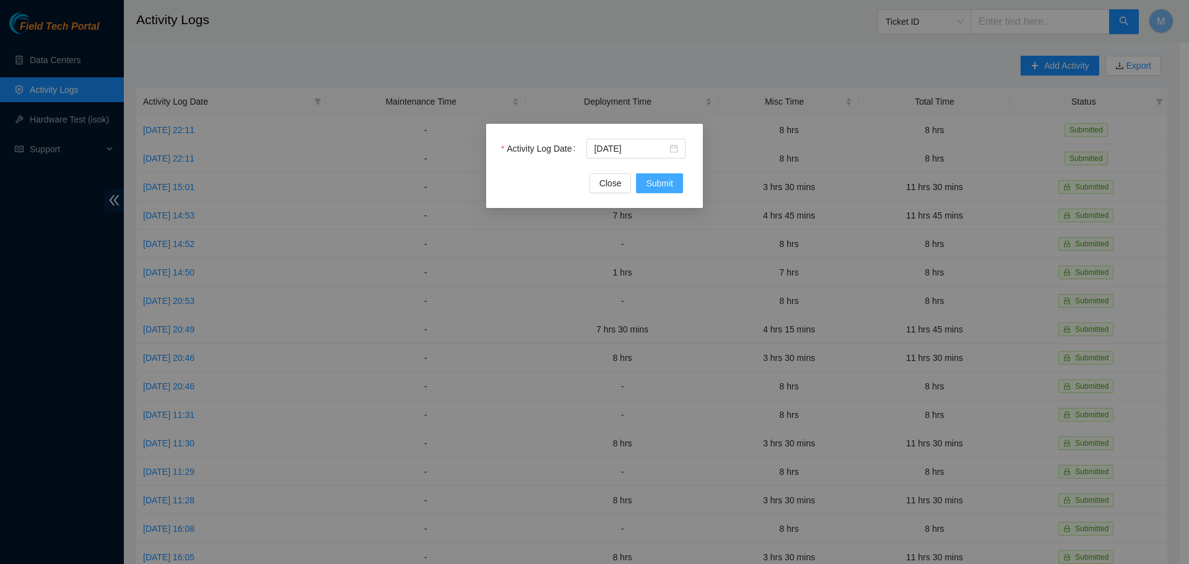
click at [660, 185] on span "Submit" at bounding box center [659, 184] width 27 height 14
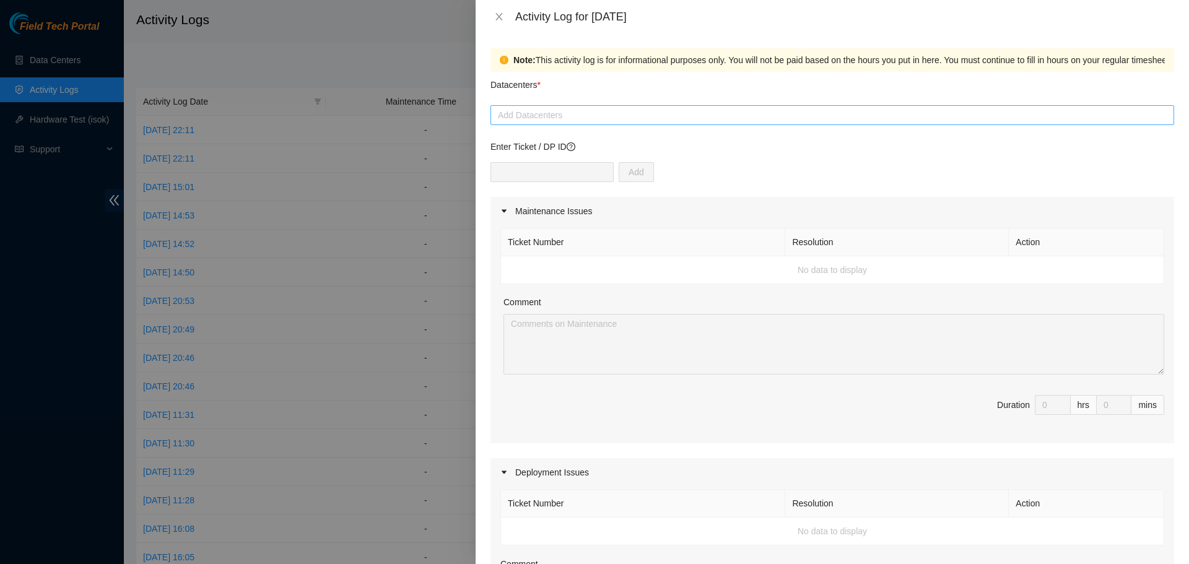
click at [777, 118] on div at bounding box center [833, 115] width 678 height 15
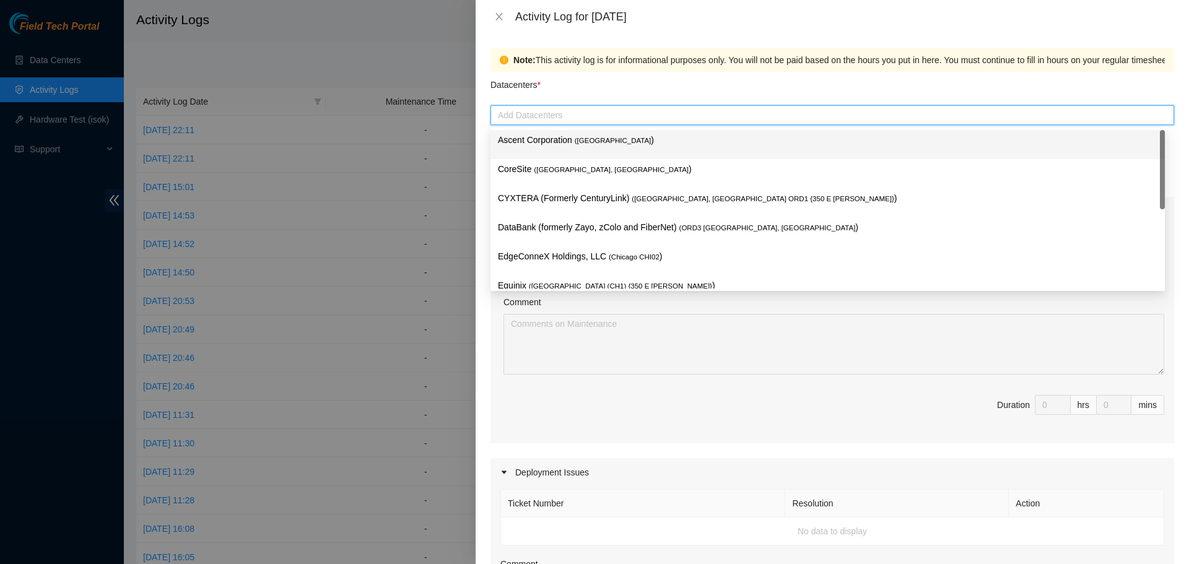
scroll to position [45, 0]
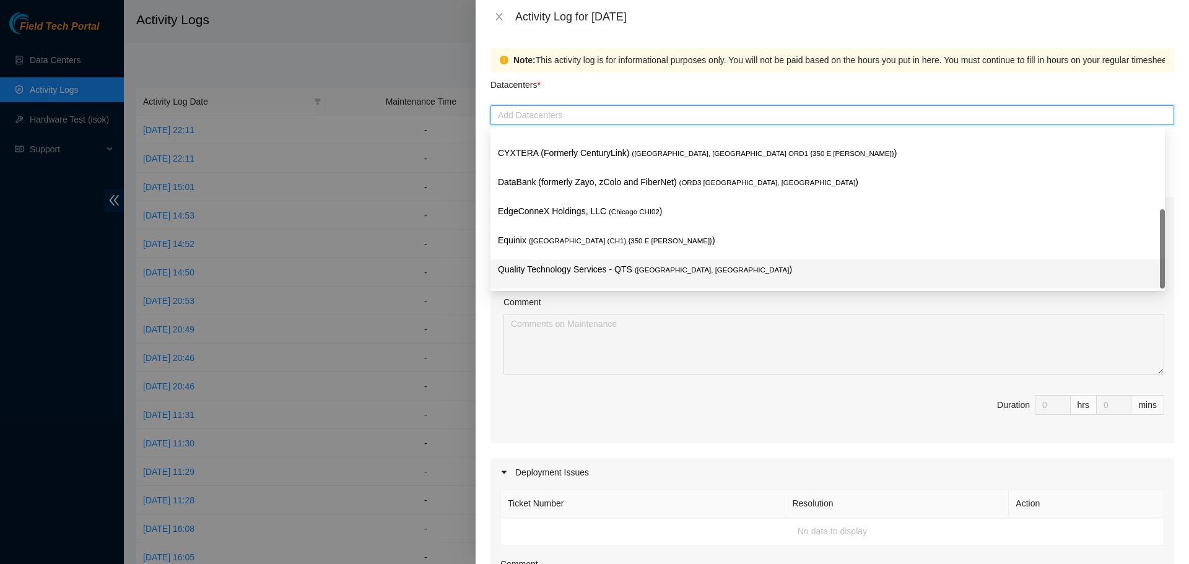
click at [572, 270] on p "Quality Technology Services - QTS ( Chicago, IL )" at bounding box center [828, 270] width 660 height 14
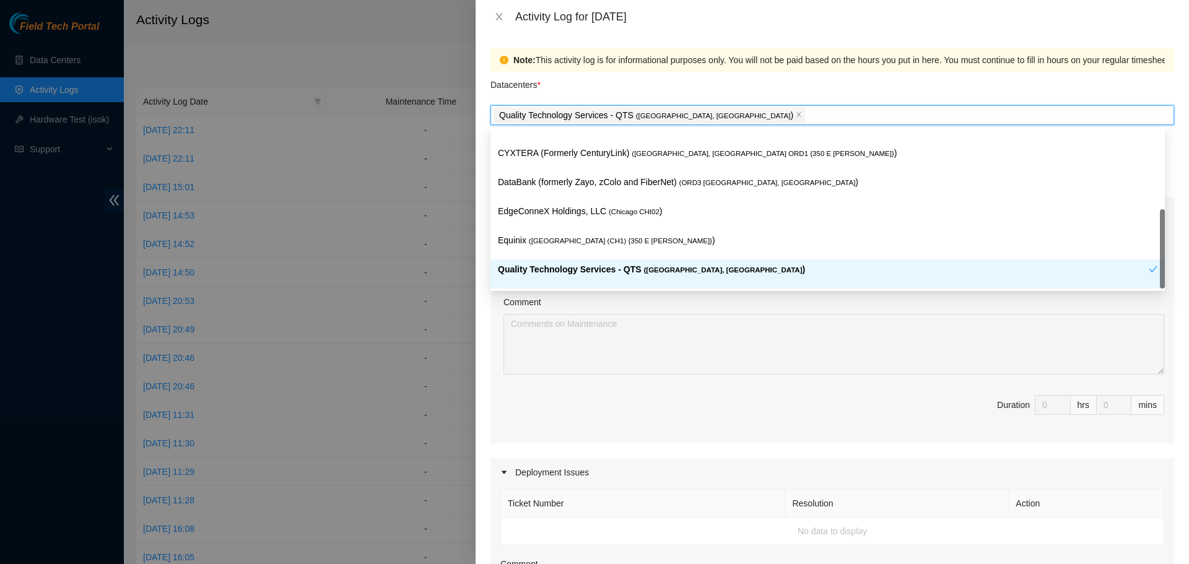
click at [583, 403] on span "Duration 0 hrs 0 mins" at bounding box center [832, 412] width 664 height 35
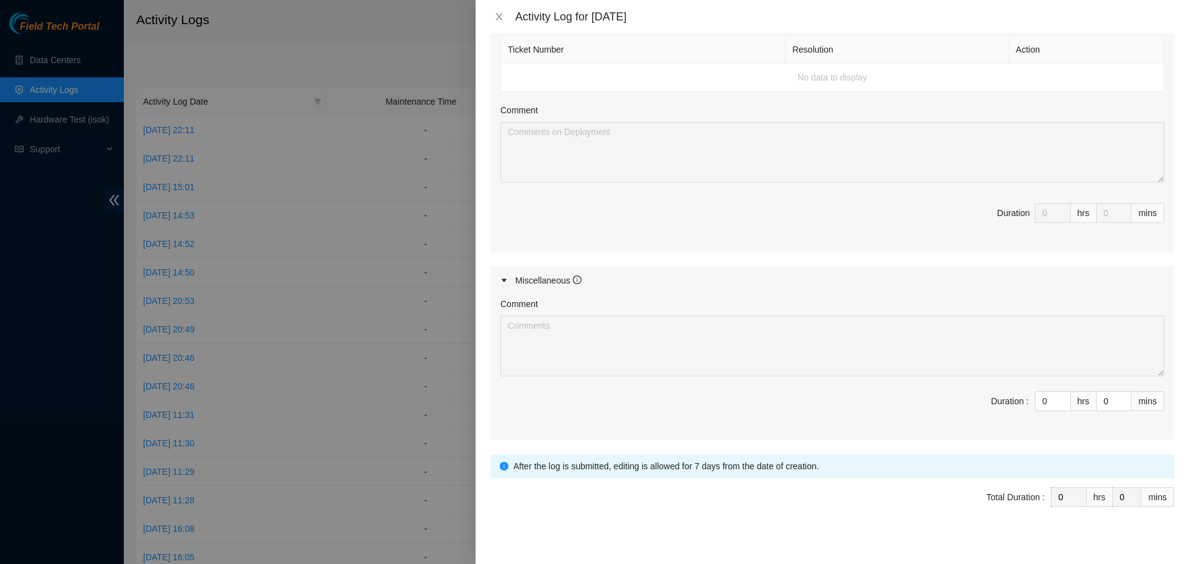
scroll to position [465, 0]
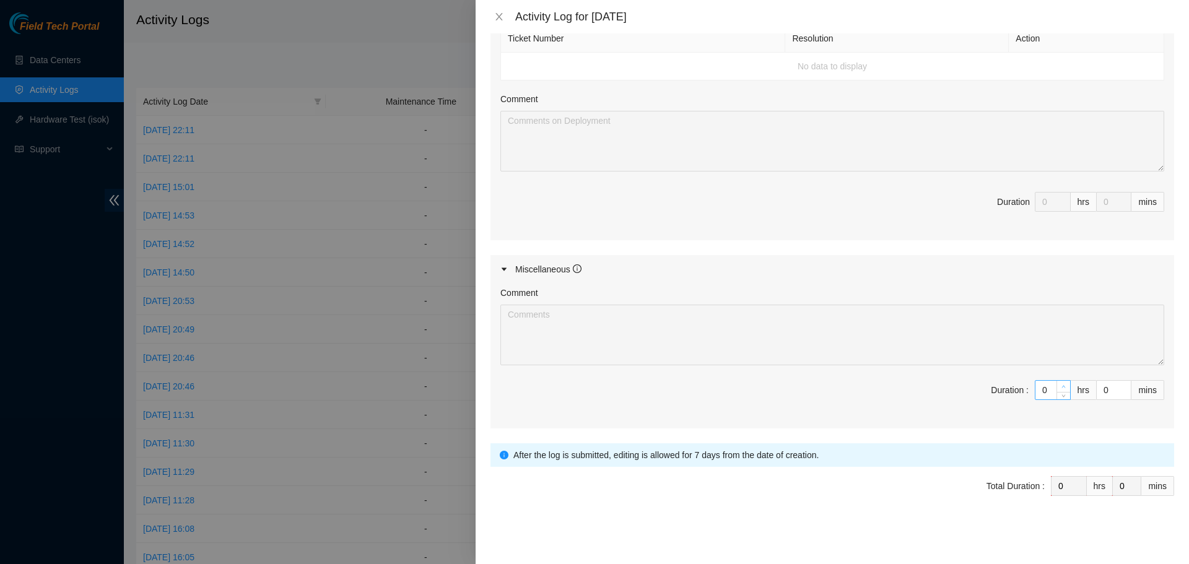
type input "1"
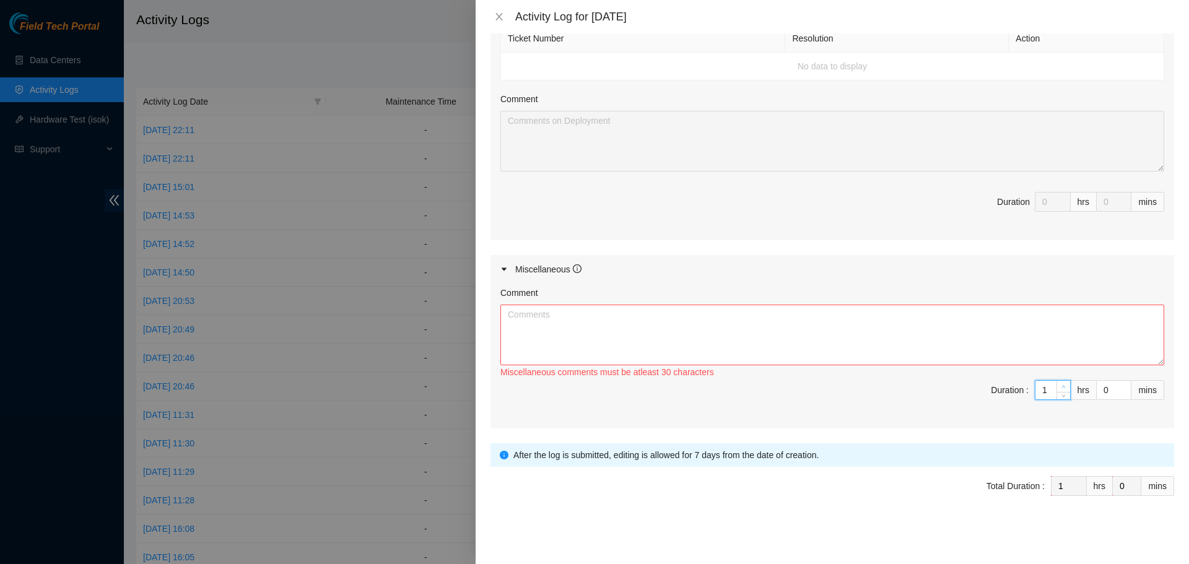
click at [1062, 386] on icon "up" at bounding box center [1064, 387] width 4 height 4
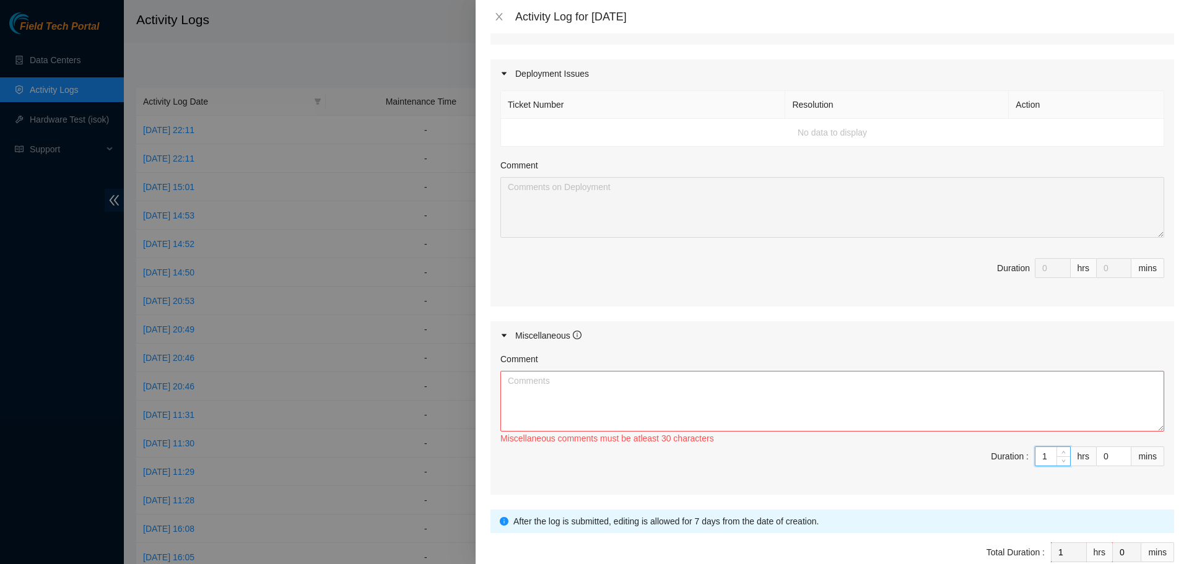
scroll to position [341, 0]
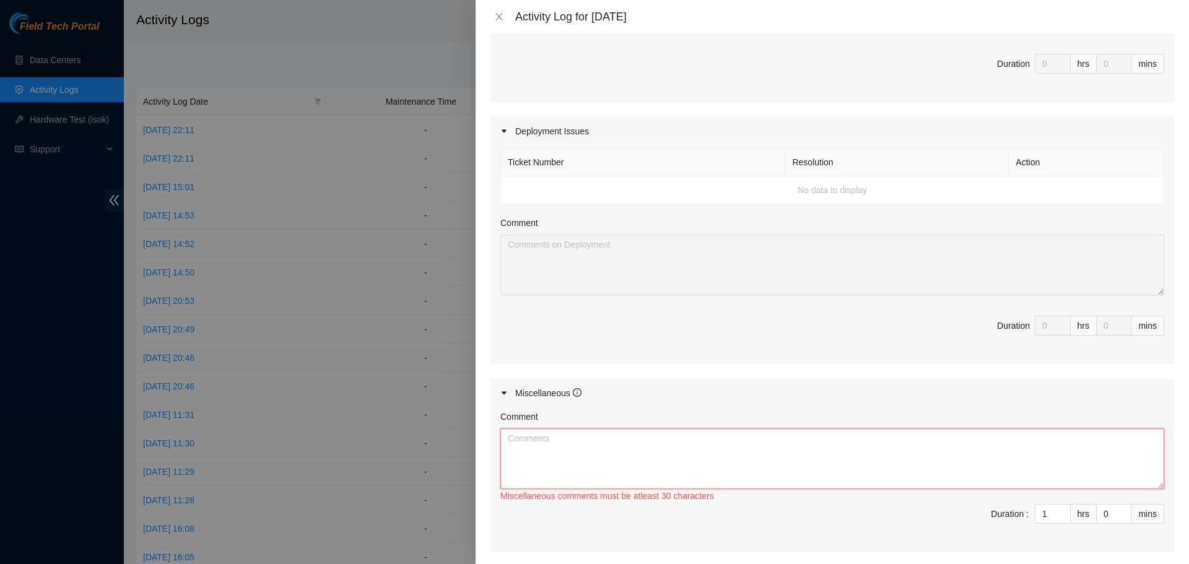
click at [702, 452] on textarea "Comment" at bounding box center [832, 459] width 664 height 61
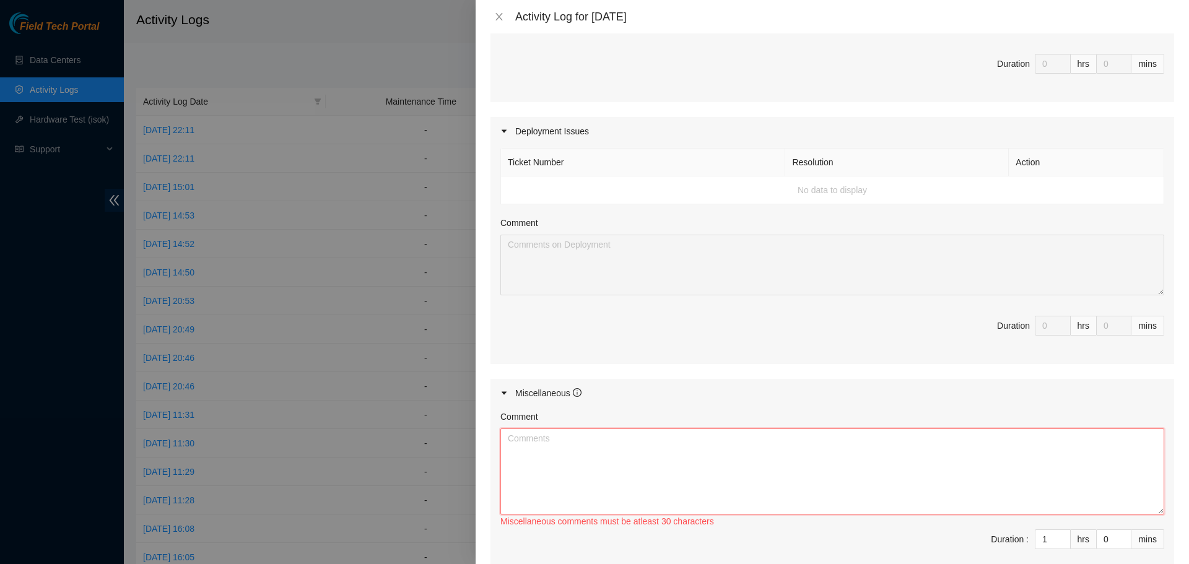
drag, startPoint x: 1153, startPoint y: 484, endPoint x: 1146, endPoint y: 510, distance: 26.9
click at [1146, 510] on textarea "Comment" at bounding box center [832, 472] width 664 height 86
paste textarea "Morning travel commute to QTS colo location in Chicago recorded - 9:15 AM - 10:…"
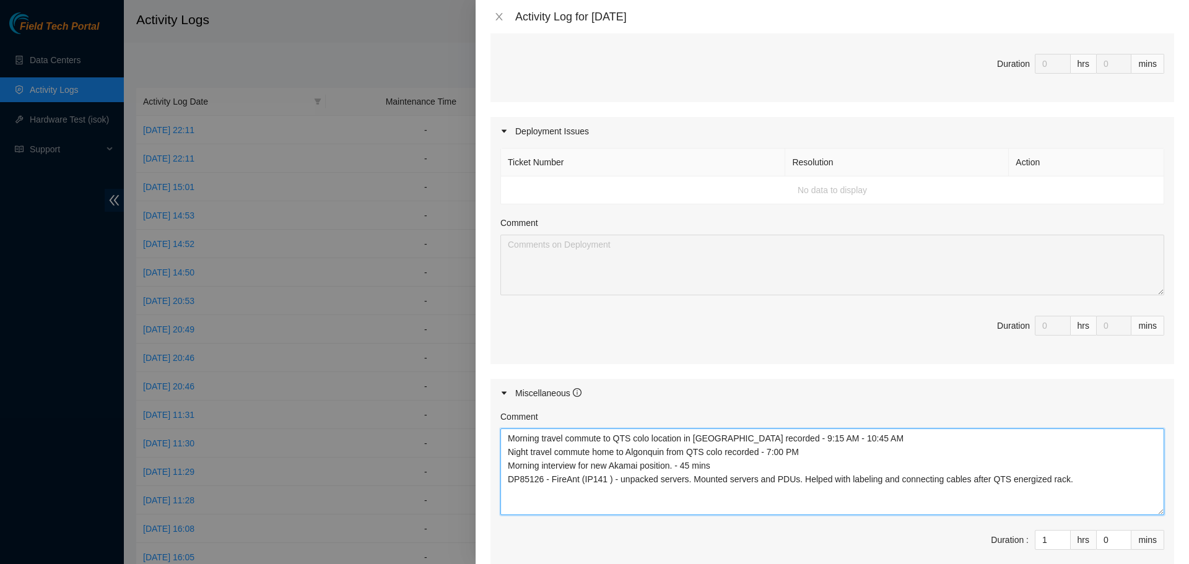
drag, startPoint x: 542, startPoint y: 479, endPoint x: 497, endPoint y: 479, distance: 44.6
click at [497, 479] on div "Comment Morning travel commute to QTS colo location in Chicago recorded - 9:15 …" at bounding box center [833, 493] width 684 height 171
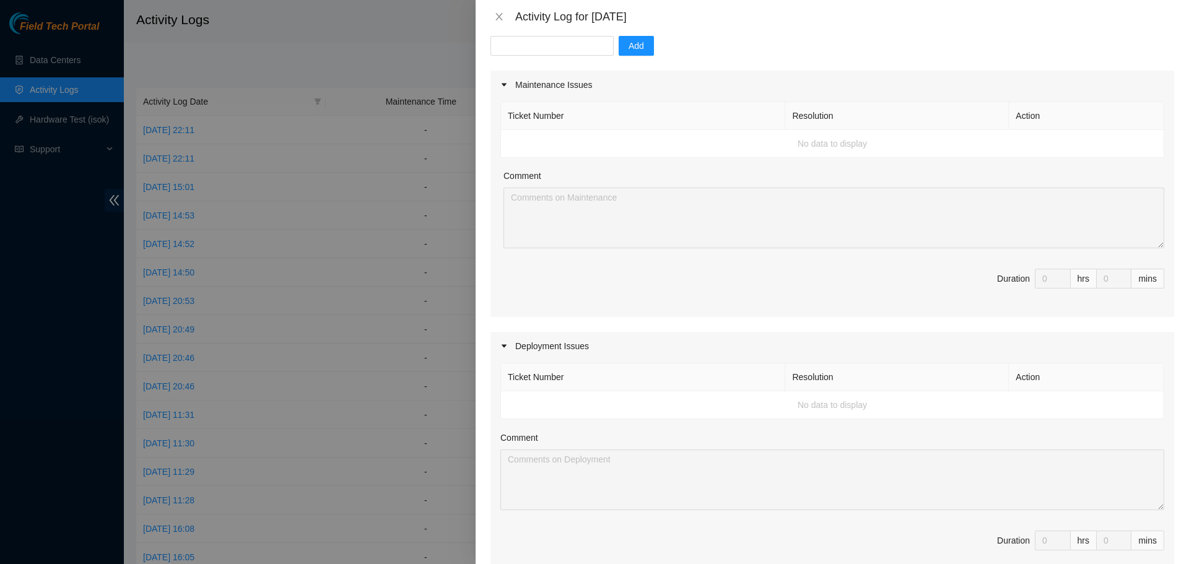
scroll to position [94, 0]
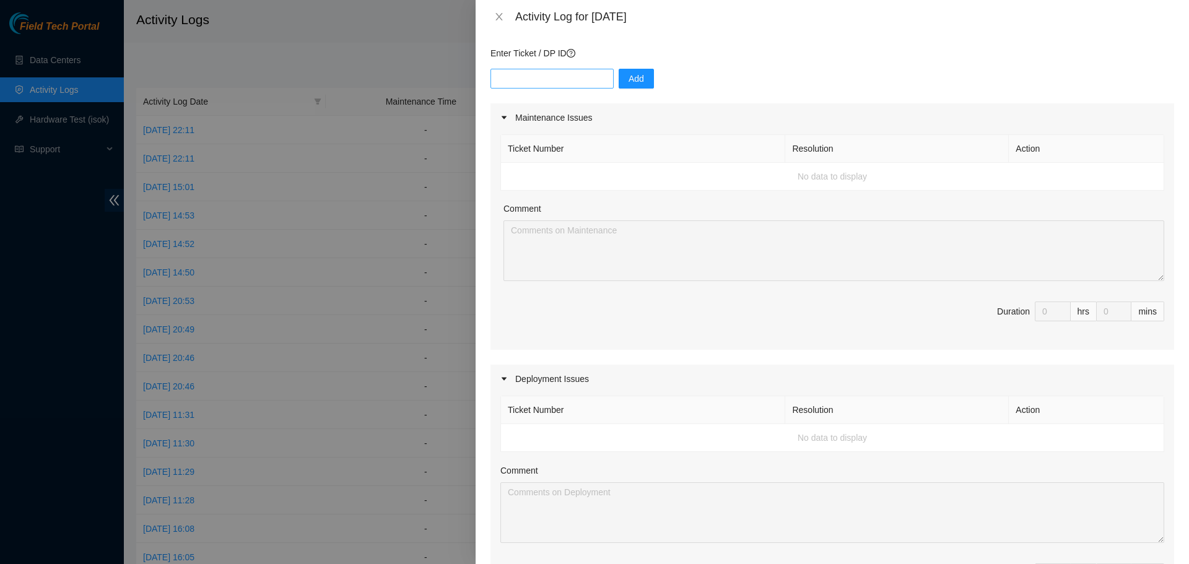
type textarea "Morning travel commute to QTS colo location in Chicago recorded - 9:15 AM - 10:…"
click at [529, 85] on input "text" at bounding box center [552, 79] width 123 height 20
paste input "DP85126"
type input "DP85126"
click at [630, 83] on span "Add" at bounding box center [636, 79] width 15 height 14
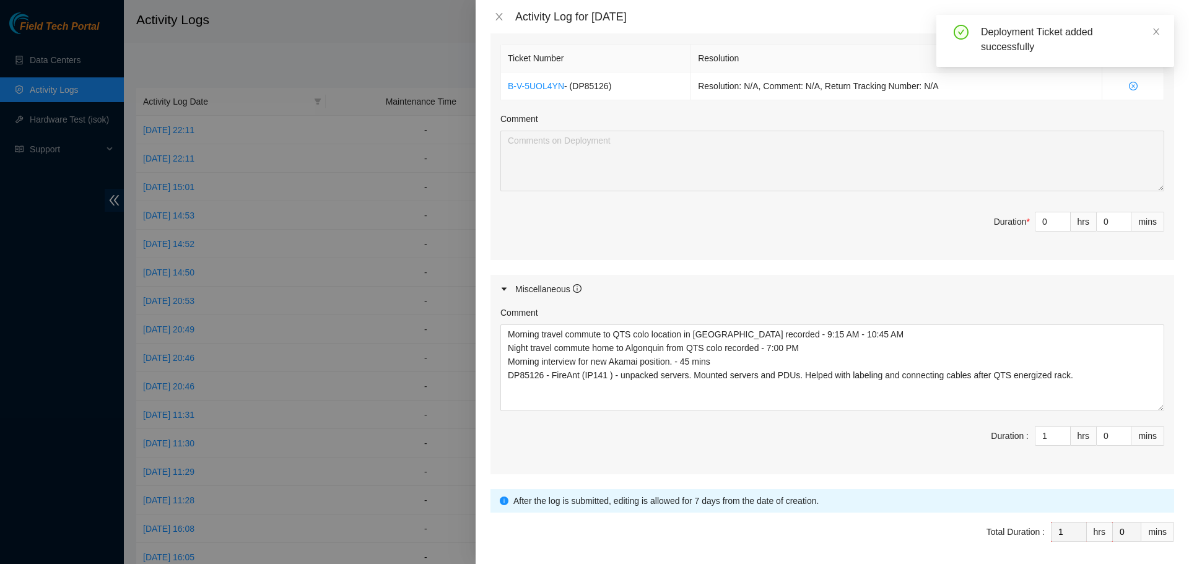
scroll to position [465, 0]
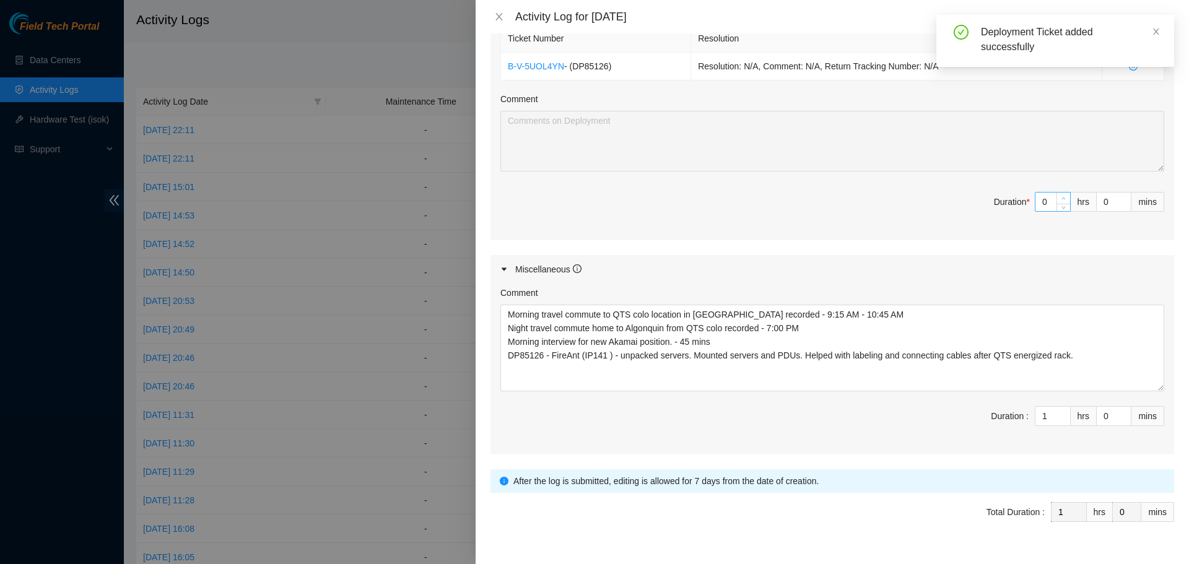
type input "1"
type input "2"
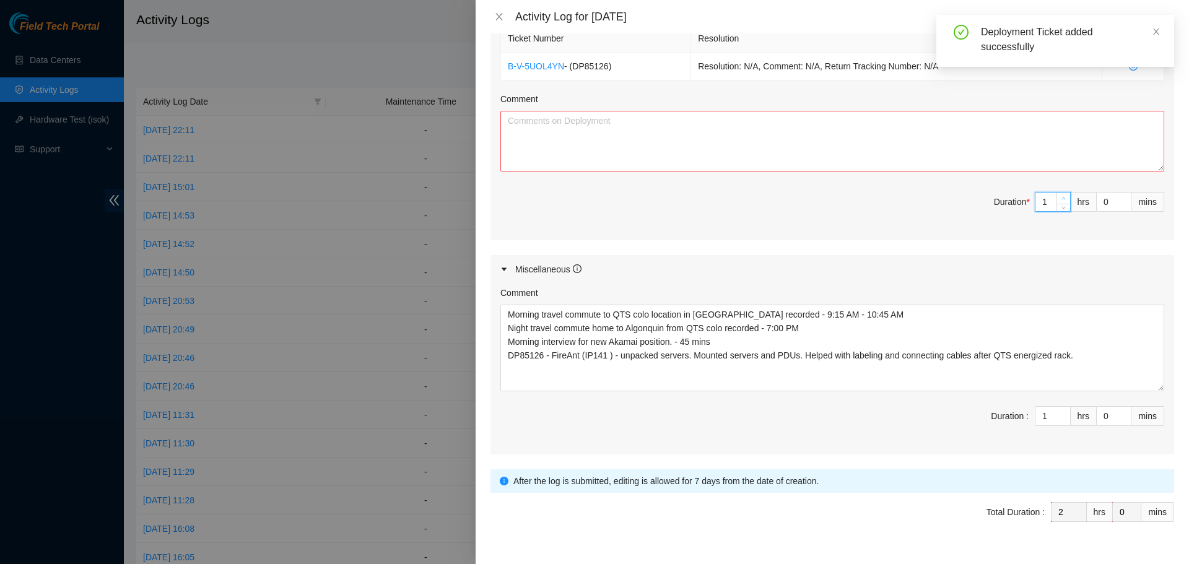
click at [1059, 195] on span "Increase Value" at bounding box center [1064, 198] width 14 height 11
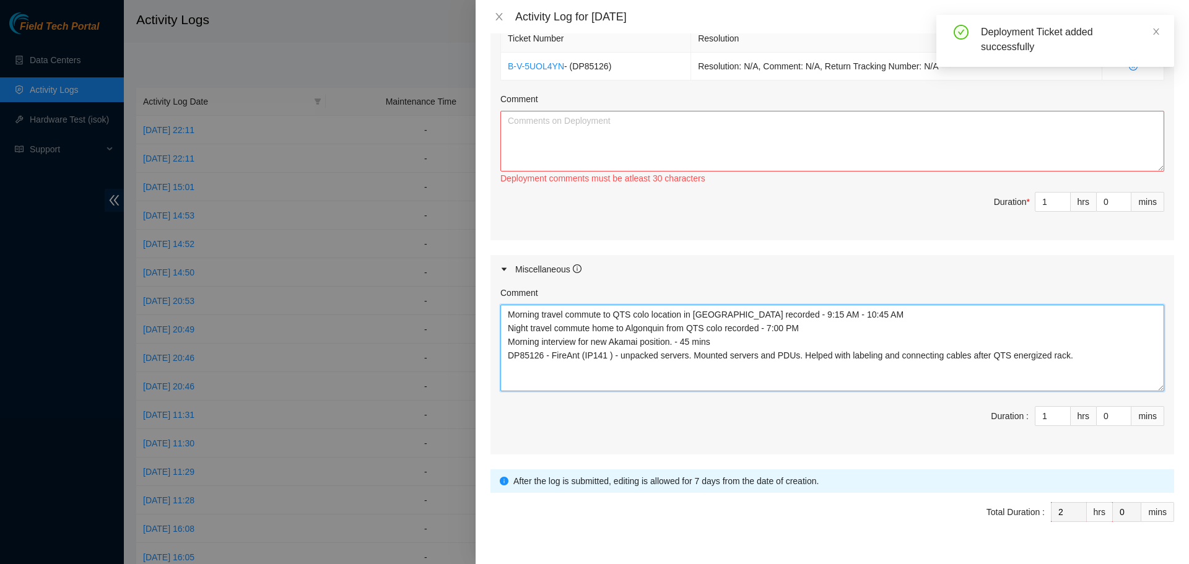
drag, startPoint x: 1078, startPoint y: 360, endPoint x: 496, endPoint y: 367, distance: 582.3
click at [496, 367] on div "Comment Morning travel commute to QTS colo location in Chicago recorded - 9:15 …" at bounding box center [833, 369] width 684 height 171
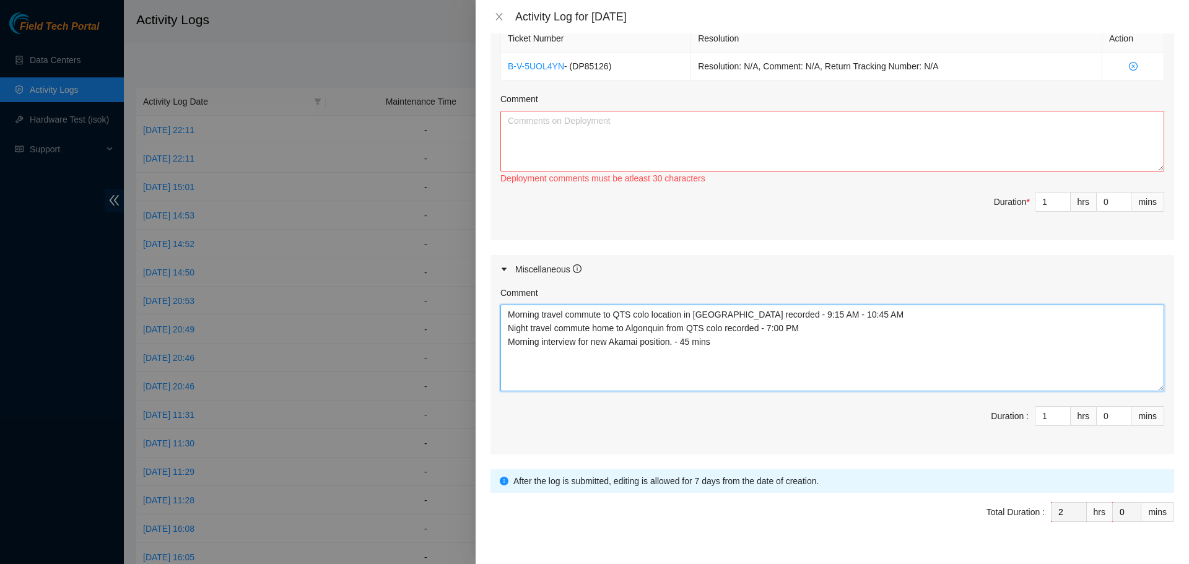
type textarea "Morning travel commute to QTS colo location in Chicago recorded - 9:15 AM - 10:…"
click at [564, 134] on textarea "Comment" at bounding box center [832, 141] width 664 height 61
paste textarea "DP85126 - FireAnt (IP141 ) - unpacked servers. Mounted servers and PDUs. Helped…"
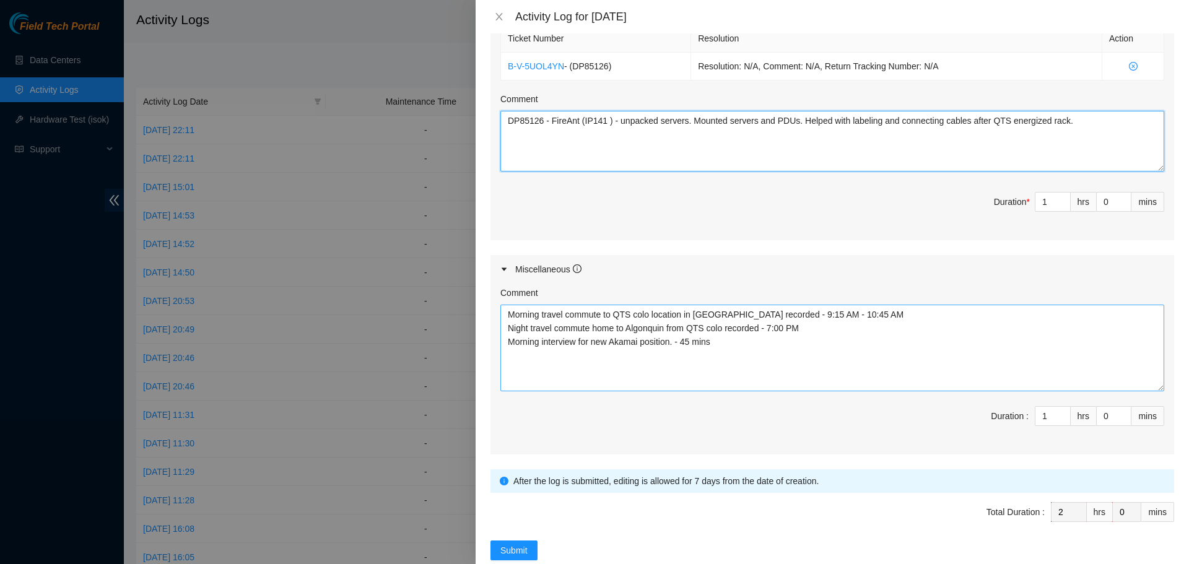
type textarea "DP85126 - FireAnt (IP141 ) - unpacked servers. Mounted servers and PDUs. Helped…"
click at [657, 378] on textarea "Morning travel commute to QTS colo location in Chicago recorded - 9:15 AM - 10:…" at bounding box center [832, 348] width 664 height 87
click at [821, 330] on textarea "Morning travel commute to QTS colo location in Chicago recorded - 9:15 AM - 10:…" at bounding box center [832, 348] width 664 height 87
click at [795, 346] on textarea "Morning travel commute to QTS colo location in Chicago recorded - 9:15 AM - 10:…" at bounding box center [832, 348] width 664 height 87
click at [810, 361] on textarea "Morning travel commute to QTS colo location in Chicago recorded - 9:15 AM - 10:…" at bounding box center [832, 348] width 664 height 87
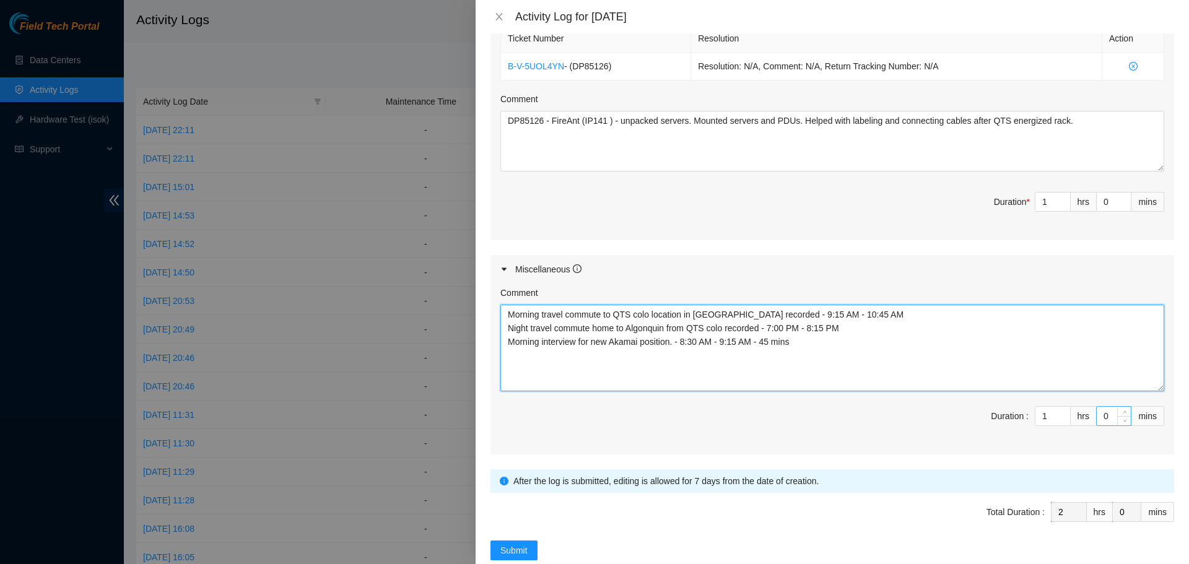
type textarea "Morning travel commute to QTS colo location in Chicago recorded - 9:15 AM - 10:…"
click at [1101, 416] on input "0" at bounding box center [1114, 416] width 34 height 19
type input "4"
type input "45"
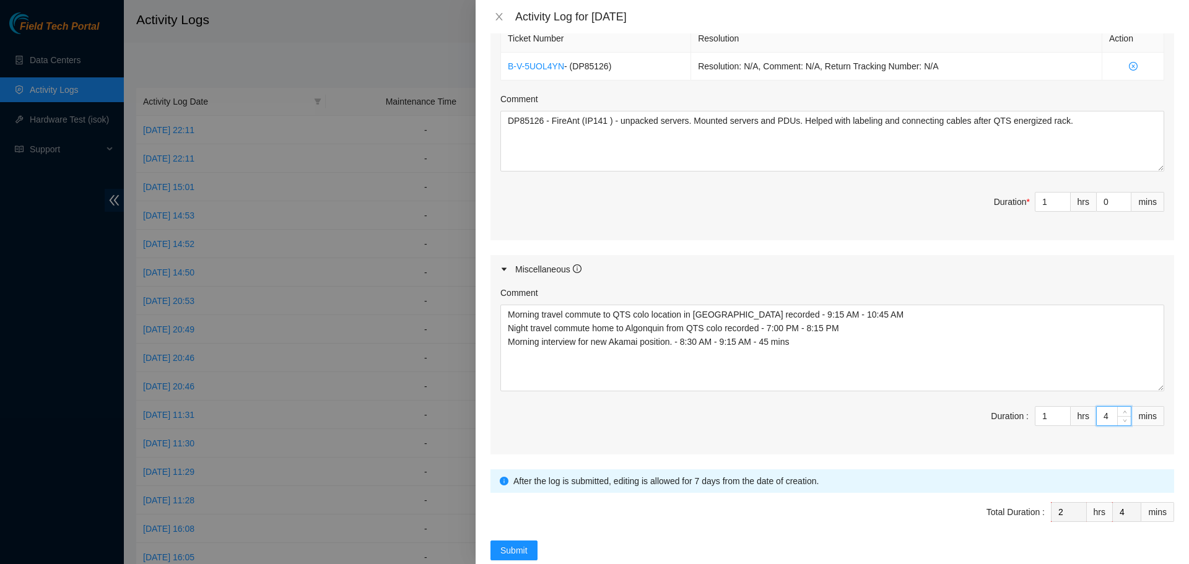
type input "45"
click at [971, 430] on span "Duration : 1 hrs 45 mins" at bounding box center [832, 423] width 664 height 35
type input "0"
type input "1"
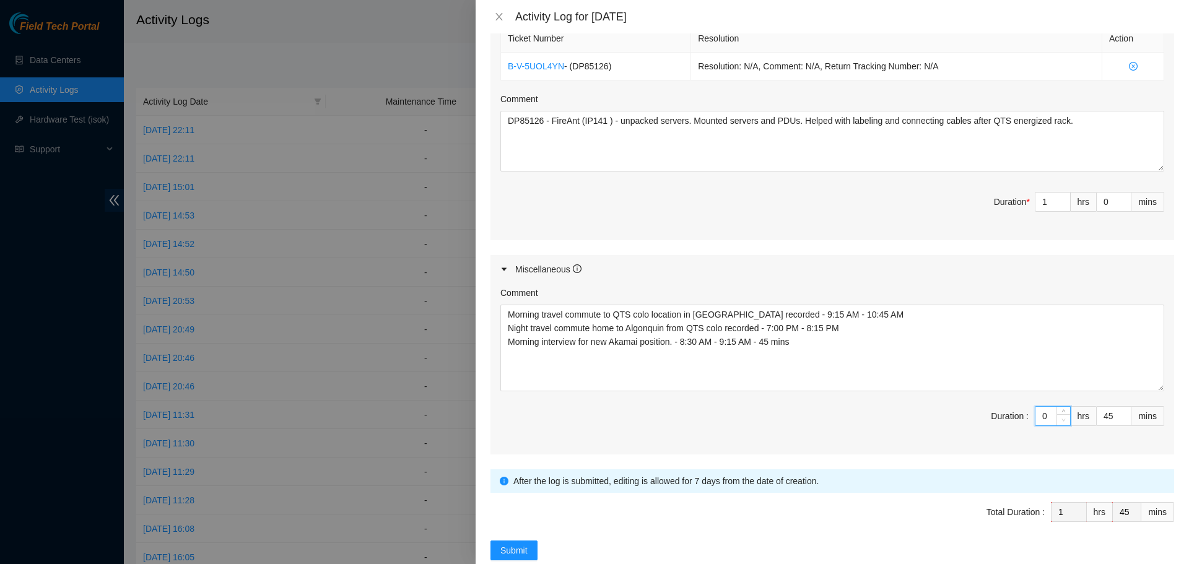
click at [1057, 424] on span "Decrease Value" at bounding box center [1064, 419] width 14 height 11
type input "1"
type input "2"
click at [1062, 412] on icon "up" at bounding box center [1064, 413] width 4 height 2
type input "2"
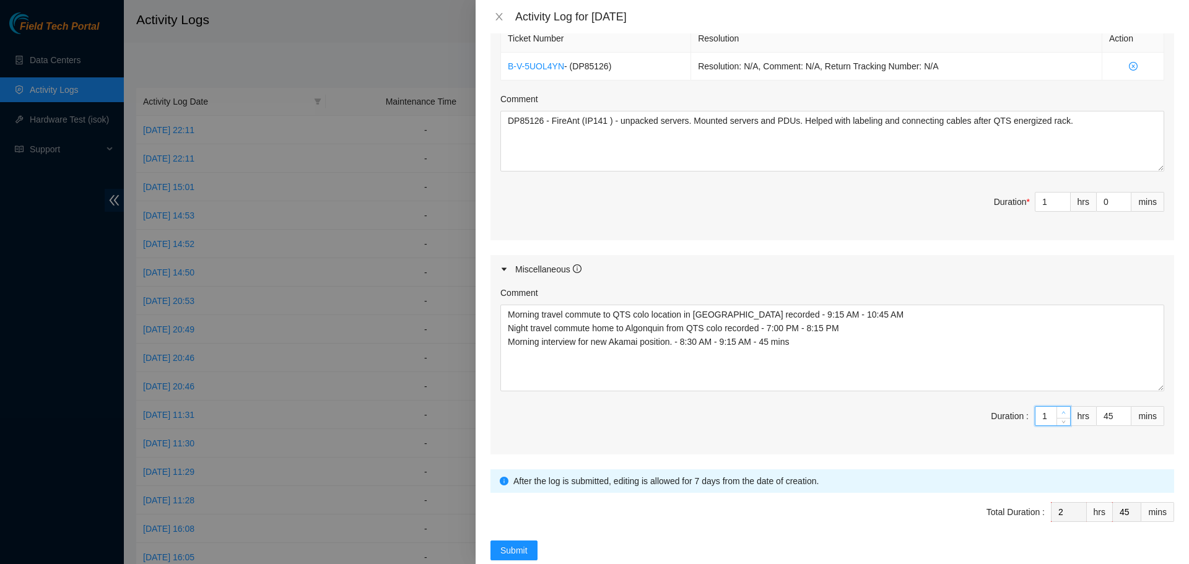
type input "3"
click at [1062, 412] on icon "up" at bounding box center [1064, 413] width 4 height 2
type input "3"
type input "4"
click at [1062, 412] on icon "up" at bounding box center [1064, 413] width 4 height 2
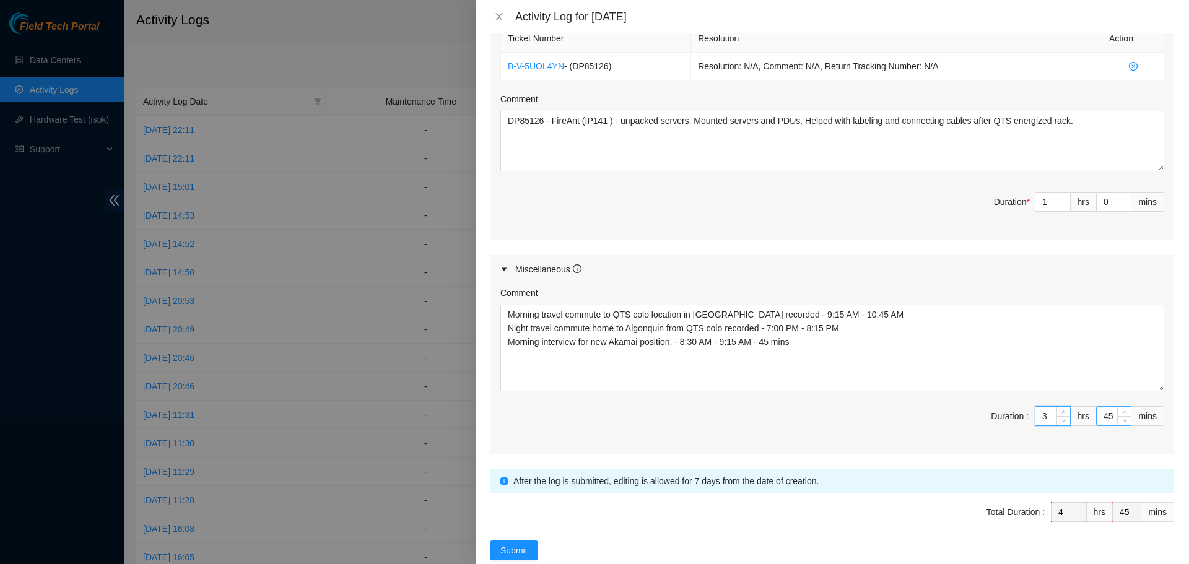
click at [1107, 417] on input "45" at bounding box center [1114, 416] width 34 height 19
type input "4"
type input "0"
type input "3"
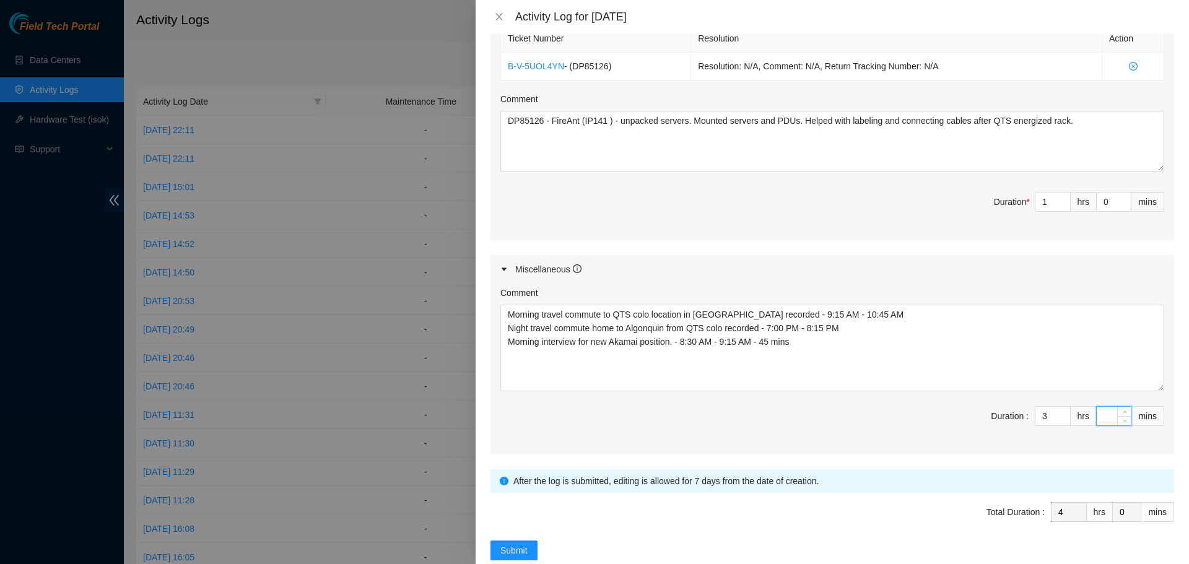
type input "3"
type input "30"
click at [852, 409] on span "Duration : 3 hrs 30 mins" at bounding box center [832, 423] width 664 height 35
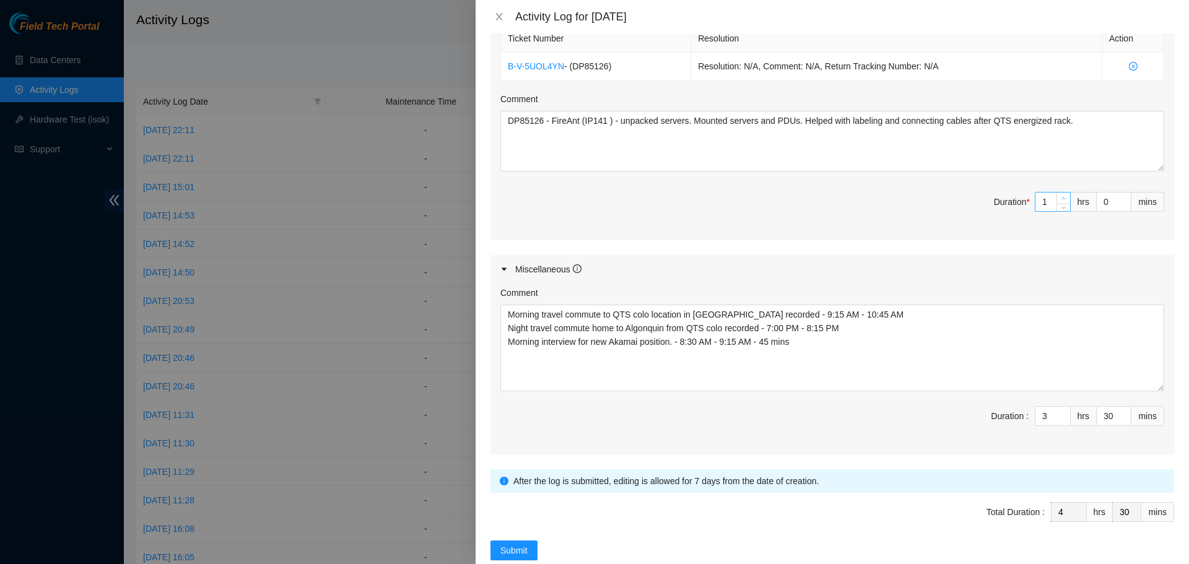
type input "2"
type input "5"
click at [1062, 199] on icon "up" at bounding box center [1064, 198] width 4 height 4
type input "3"
type input "6"
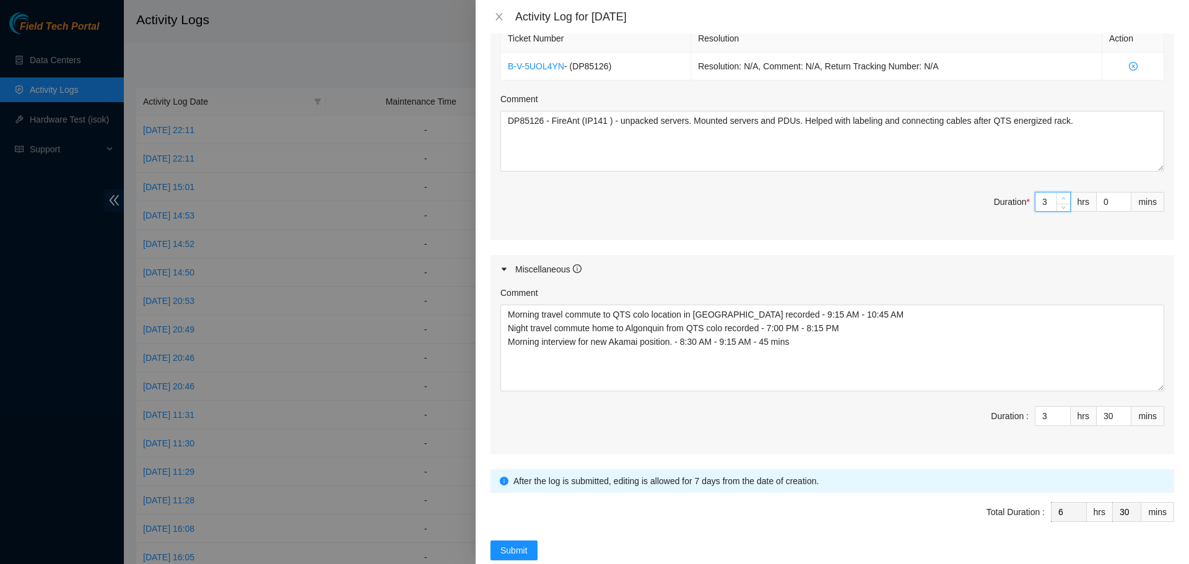
click at [1062, 199] on icon "up" at bounding box center [1064, 198] width 4 height 4
type input "4"
type input "7"
click at [1062, 199] on icon "up" at bounding box center [1064, 198] width 4 height 4
type input "5"
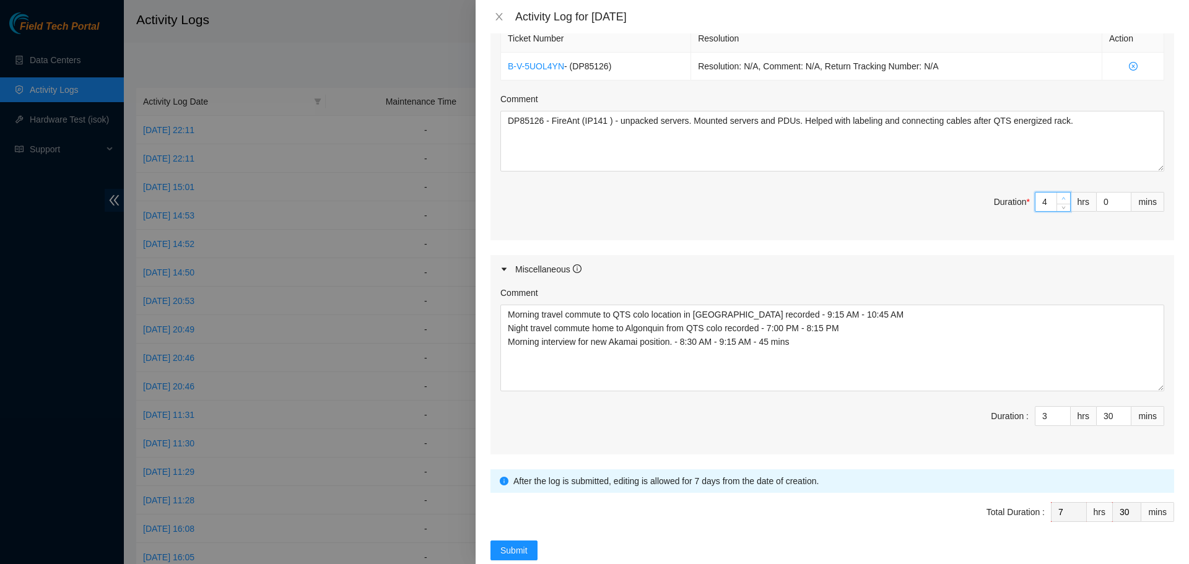
type input "8"
click at [1062, 199] on icon "up" at bounding box center [1064, 198] width 4 height 4
type input "6"
type input "9"
click at [1062, 199] on icon "up" at bounding box center [1064, 198] width 4 height 4
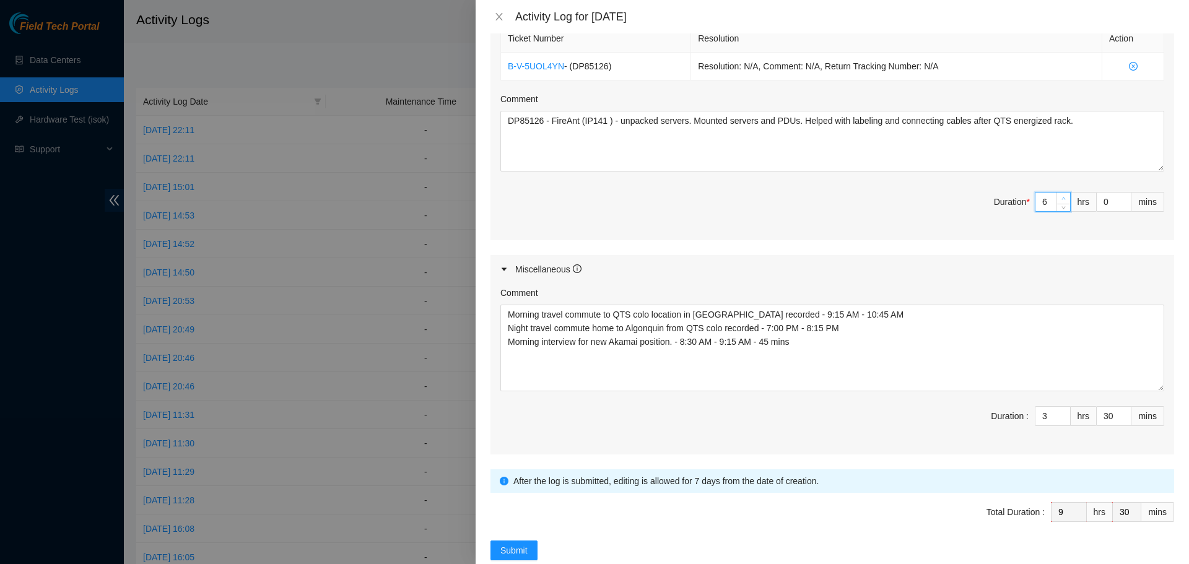
type input "7"
type input "10"
click at [1062, 199] on icon "up" at bounding box center [1064, 198] width 4 height 4
click at [1099, 199] on input "0" at bounding box center [1114, 202] width 34 height 19
type input "1"
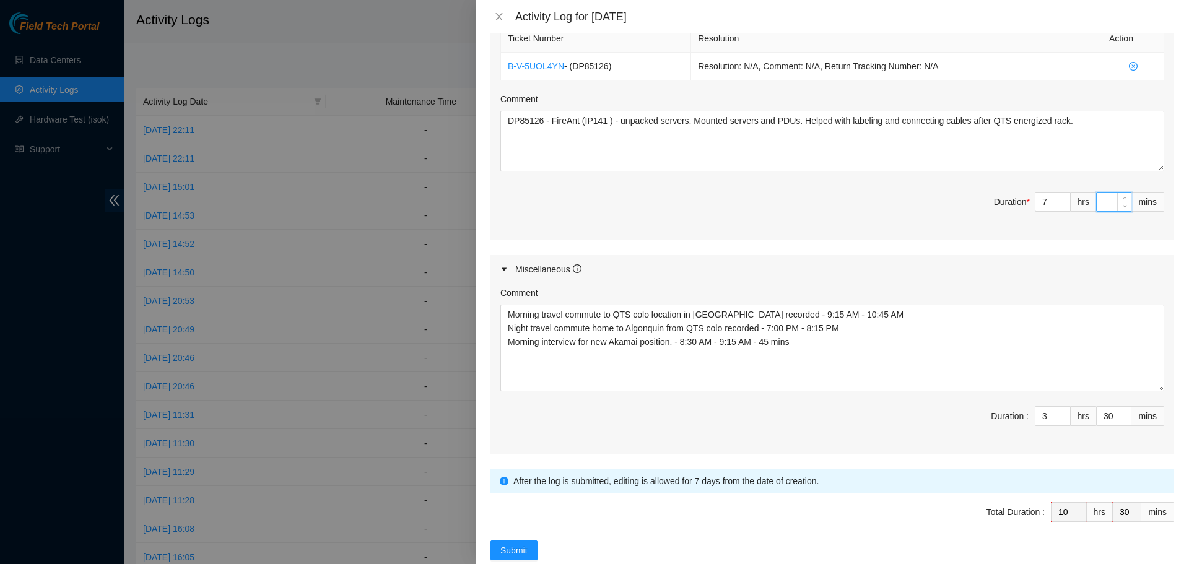
type input "31"
type input "15"
type input "45"
type input "15"
click at [850, 437] on span "Duration : 3 hrs 30 mins" at bounding box center [832, 423] width 664 height 35
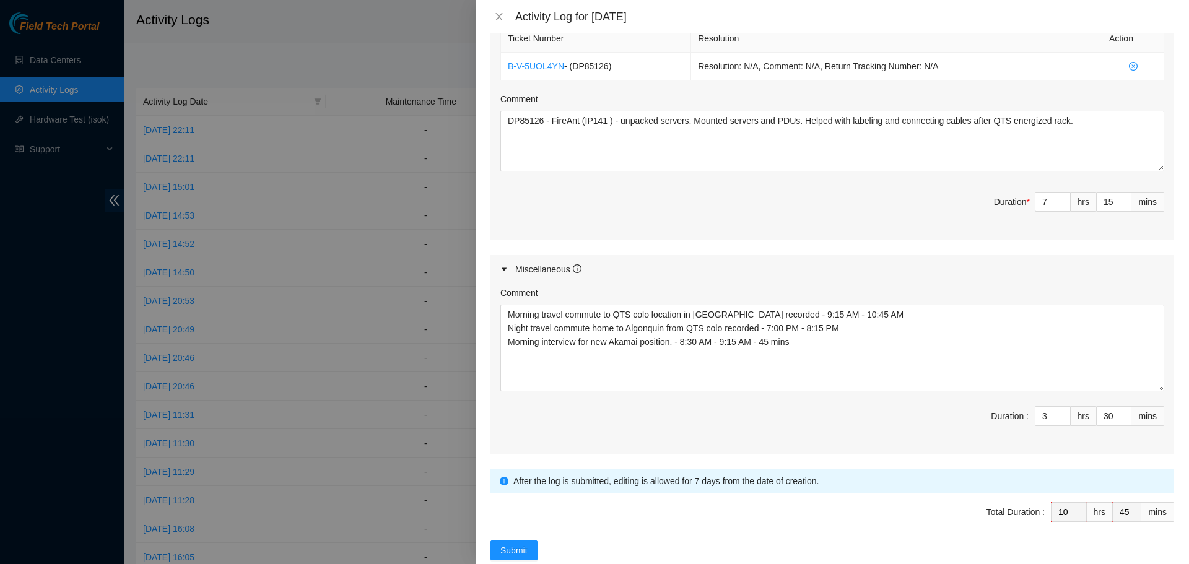
click at [854, 509] on span "Total Duration : 10 hrs 45 mins" at bounding box center [833, 519] width 684 height 35
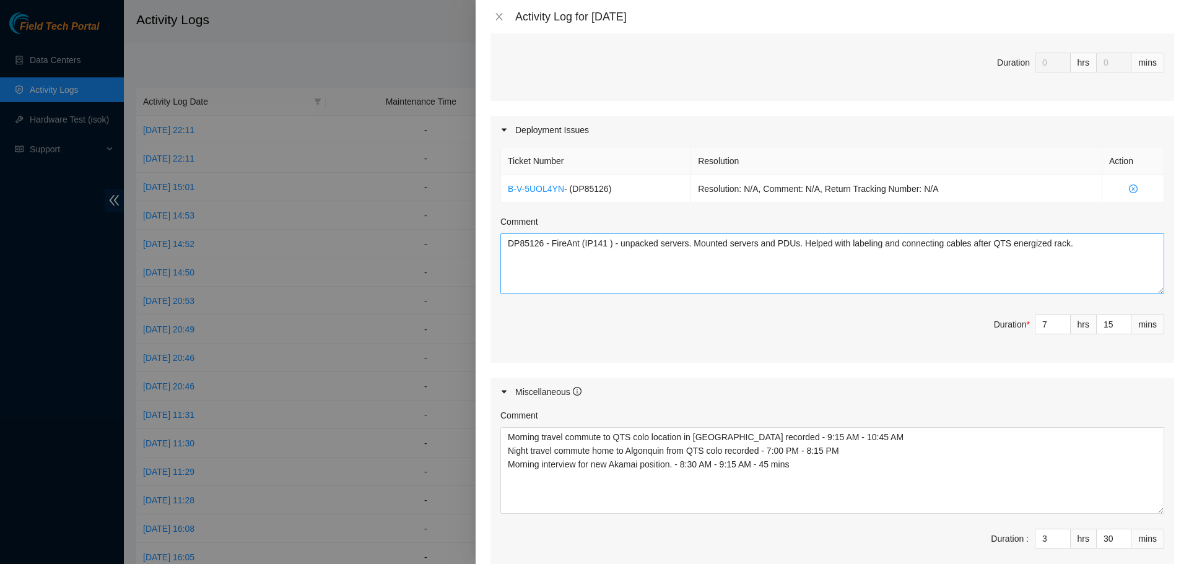
scroll to position [341, 0]
click at [1027, 323] on span "*" at bounding box center [1028, 326] width 3 height 10
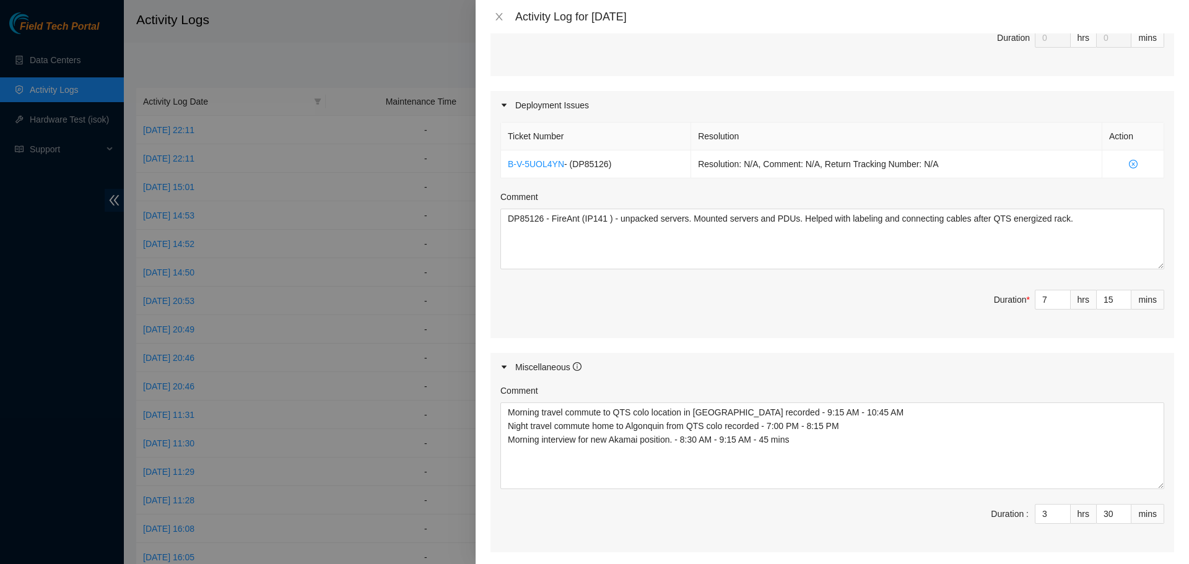
scroll to position [491, 0]
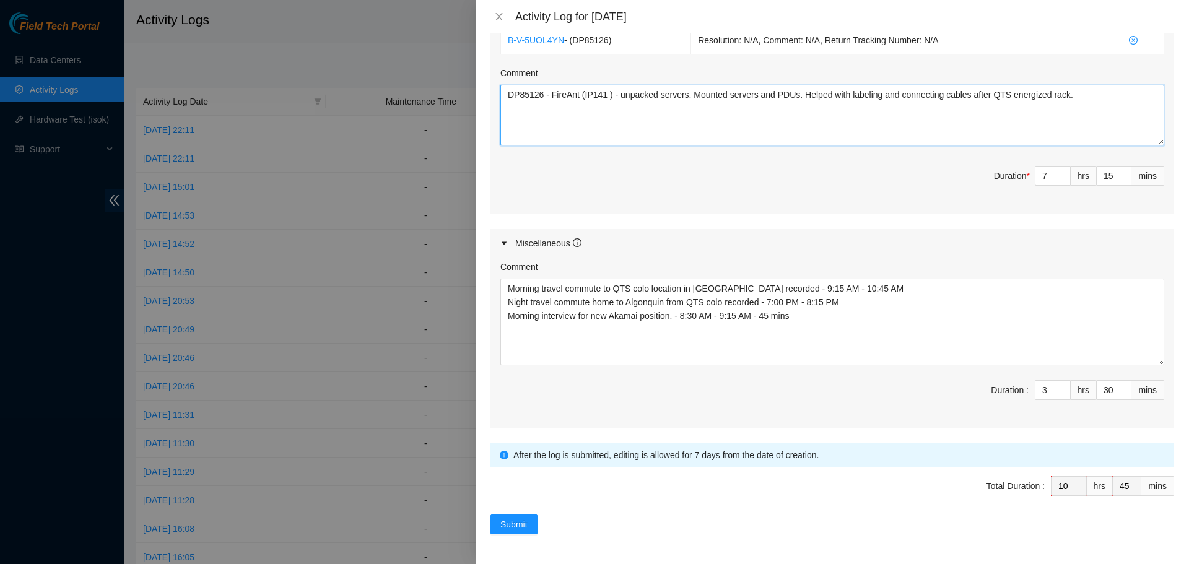
drag, startPoint x: 565, startPoint y: 95, endPoint x: 554, endPoint y: 98, distance: 11.2
click at [554, 98] on textarea "DP85126 - FireAnt (IP141 ) - unpacked servers. Mounted servers and PDUs. Helped…" at bounding box center [832, 115] width 664 height 61
click at [622, 94] on textarea "DP85126 - FireAnt (IP141 ) - unpacked servers. Mounted servers and PDUs. Helped…" at bounding box center [832, 115] width 664 height 61
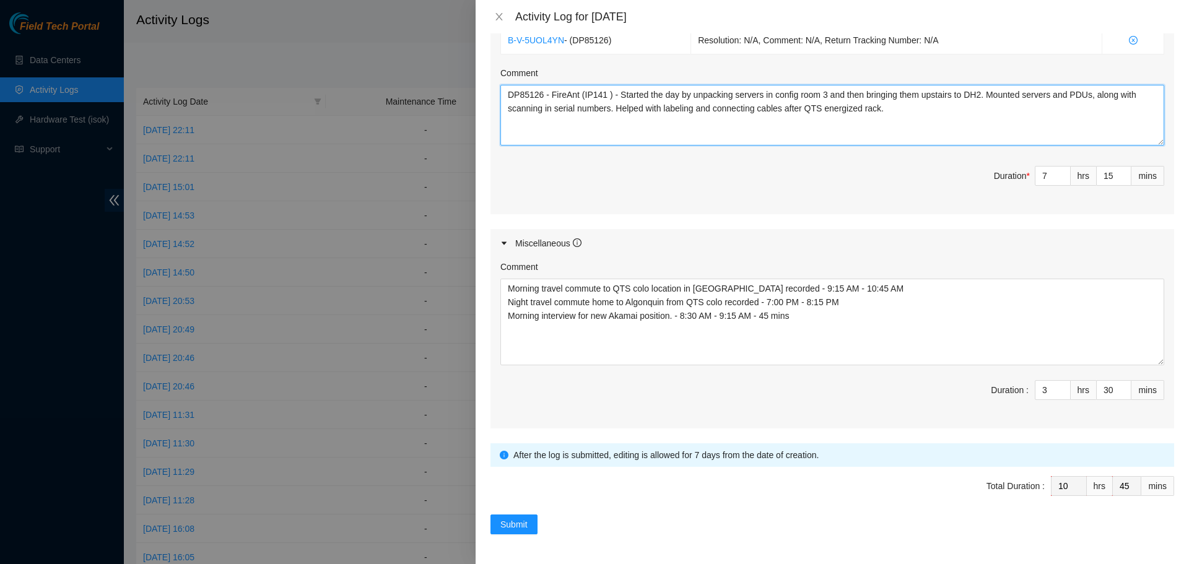
type textarea "DP85126 - FireAnt (IP141 ) - Started the day by unpacking servers in config roo…"
click at [1027, 175] on span "*" at bounding box center [1028, 176] width 3 height 10
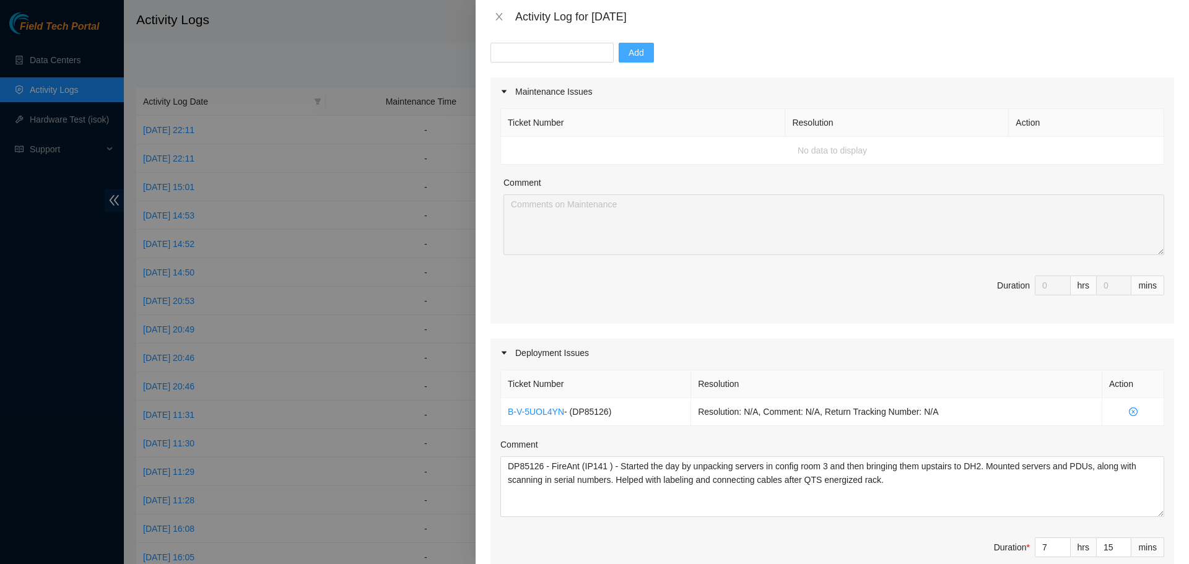
scroll to position [0, 0]
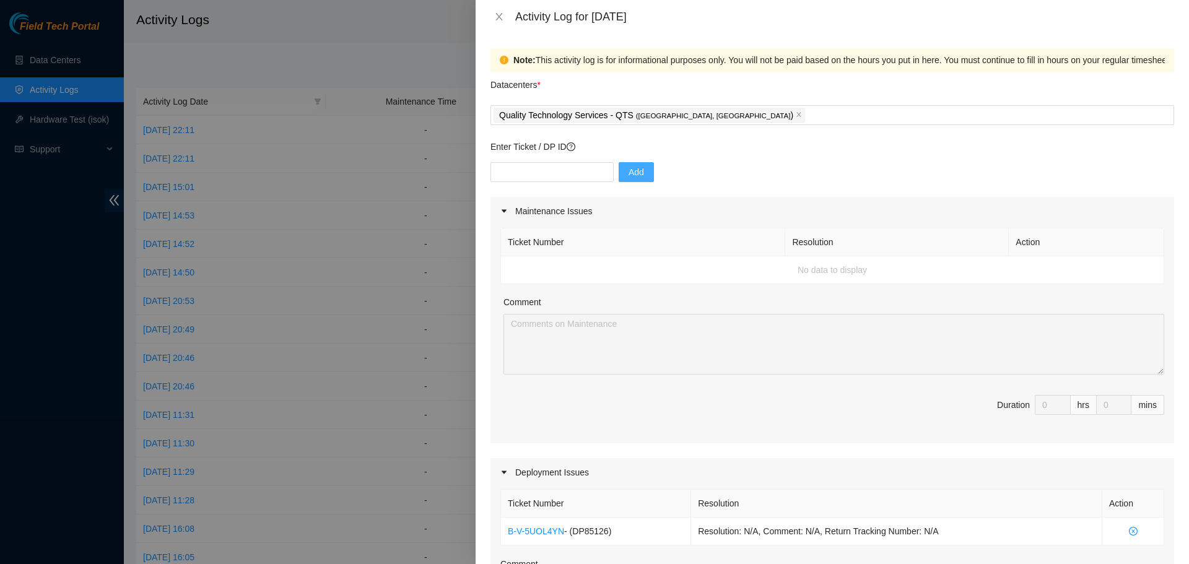
click at [540, 82] on span "*" at bounding box center [538, 85] width 3 height 10
click at [808, 108] on input "Datacenters *" at bounding box center [809, 115] width 2 height 15
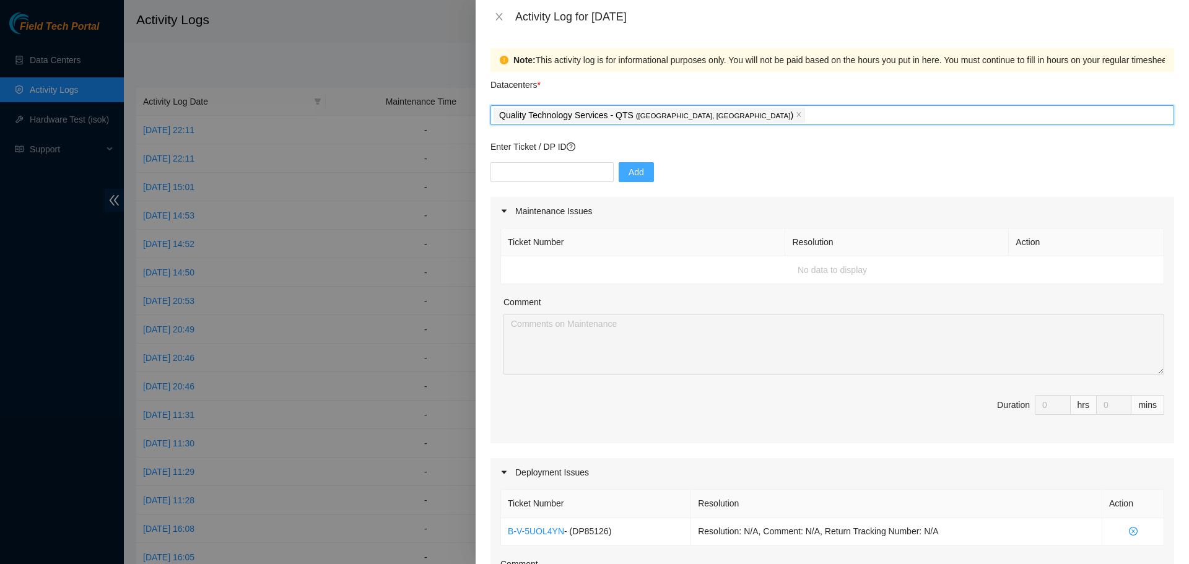
click at [716, 116] on div "Quality Technology Services - QTS ( Chicago, IL )" at bounding box center [833, 115] width 678 height 17
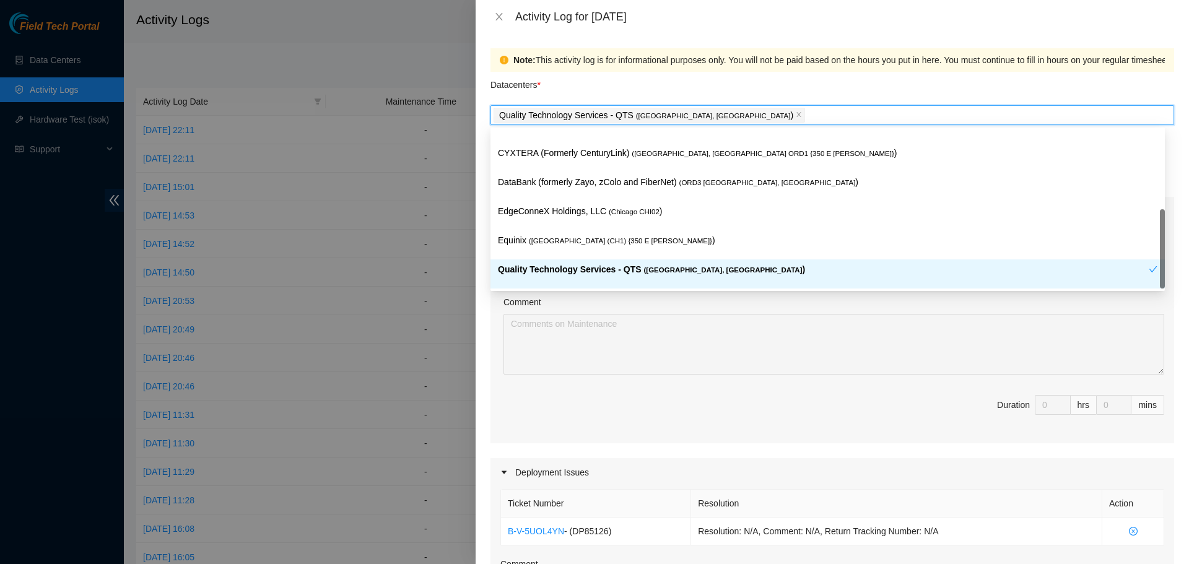
click at [645, 266] on span "( Chicago, IL" at bounding box center [723, 269] width 159 height 7
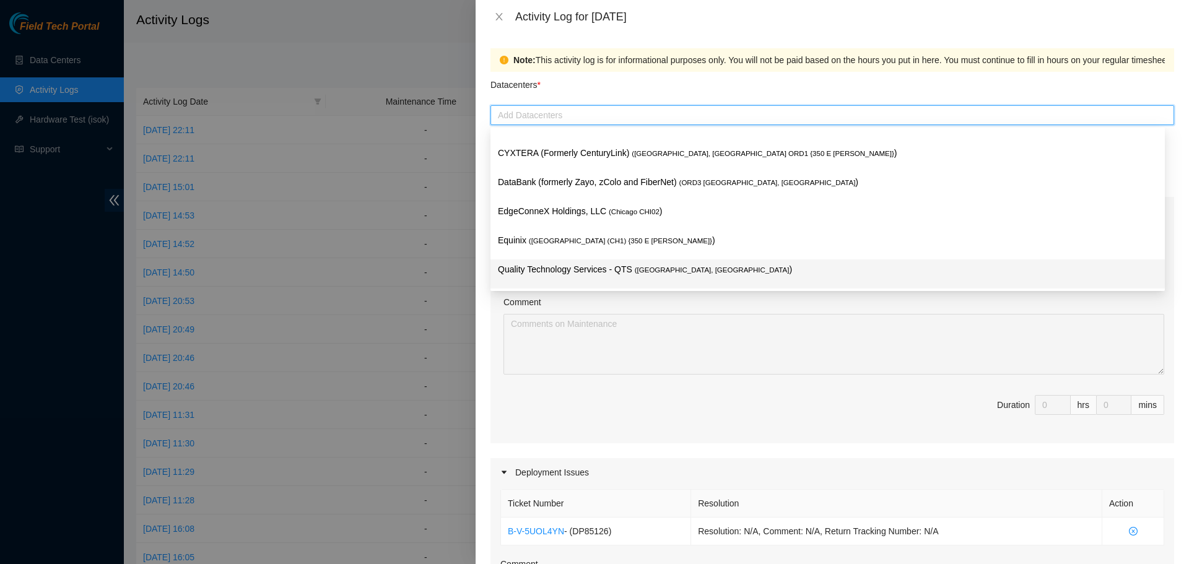
click at [648, 282] on div "Quality Technology Services - QTS ( Chicago, IL )" at bounding box center [828, 274] width 660 height 23
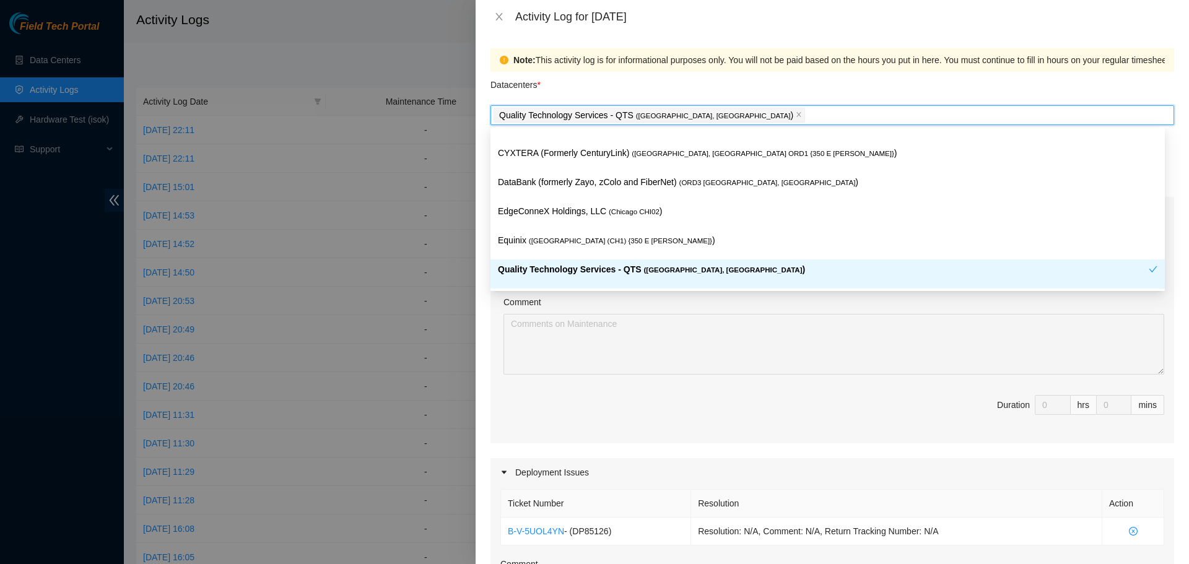
click at [701, 301] on div "Comment" at bounding box center [834, 304] width 661 height 19
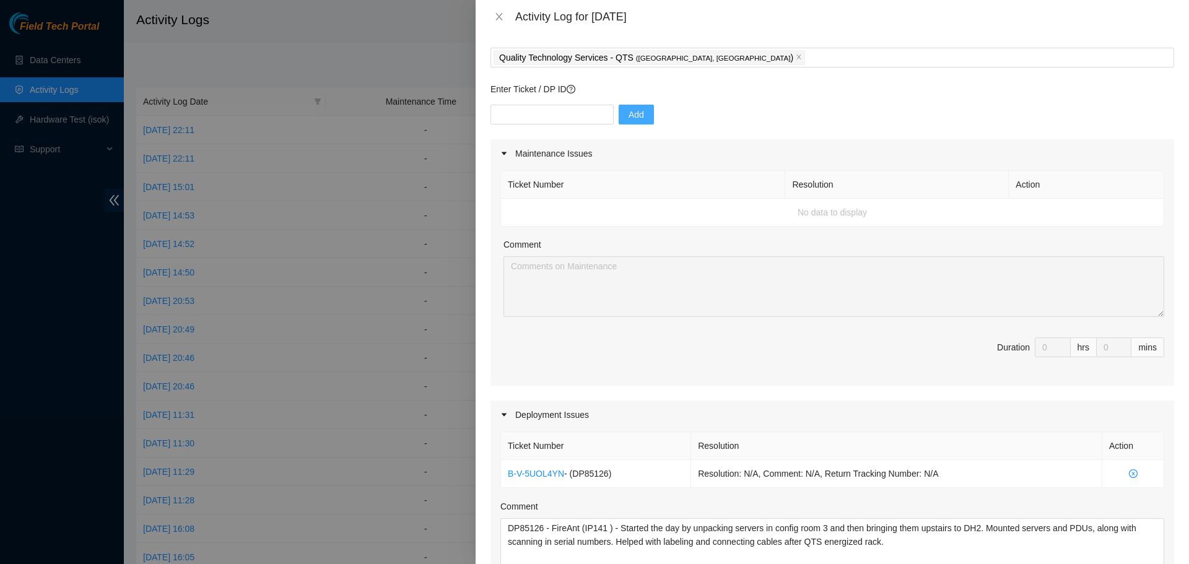
scroll to position [491, 0]
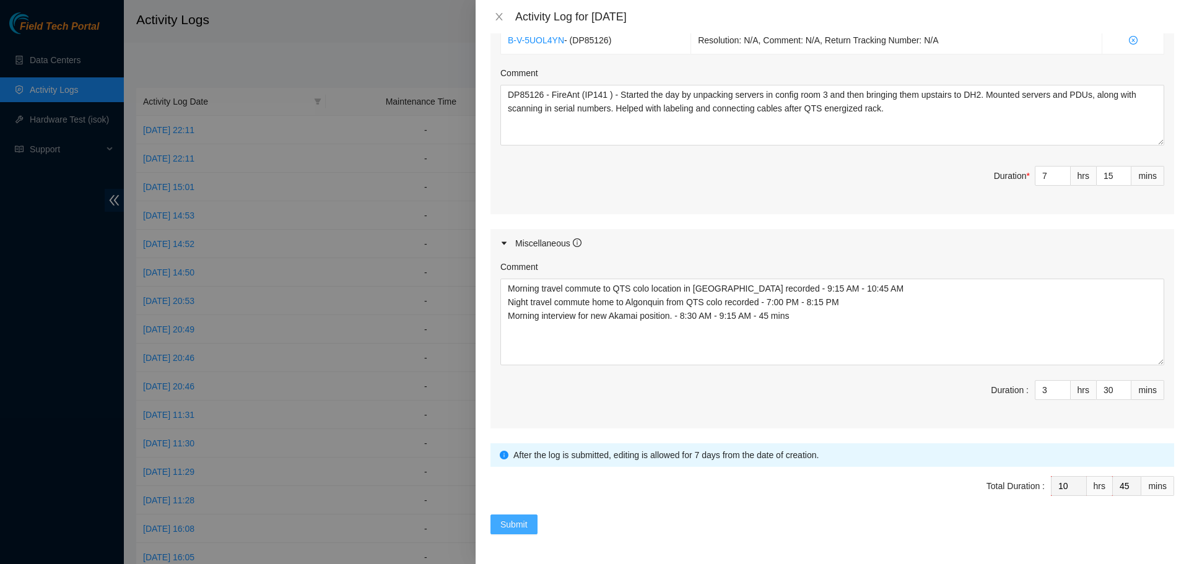
click at [523, 521] on span "Submit" at bounding box center [513, 525] width 27 height 14
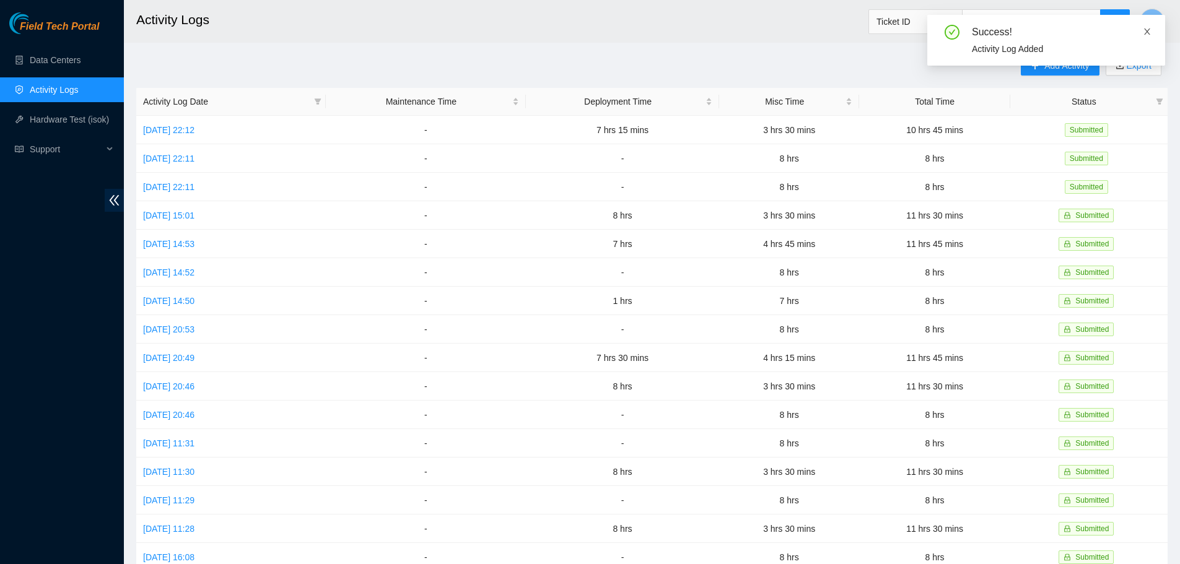
click at [1143, 32] on icon "close" at bounding box center [1147, 31] width 9 height 9
click at [194, 128] on link "Wed, 17 Sep 2025 22:12" at bounding box center [168, 130] width 51 height 10
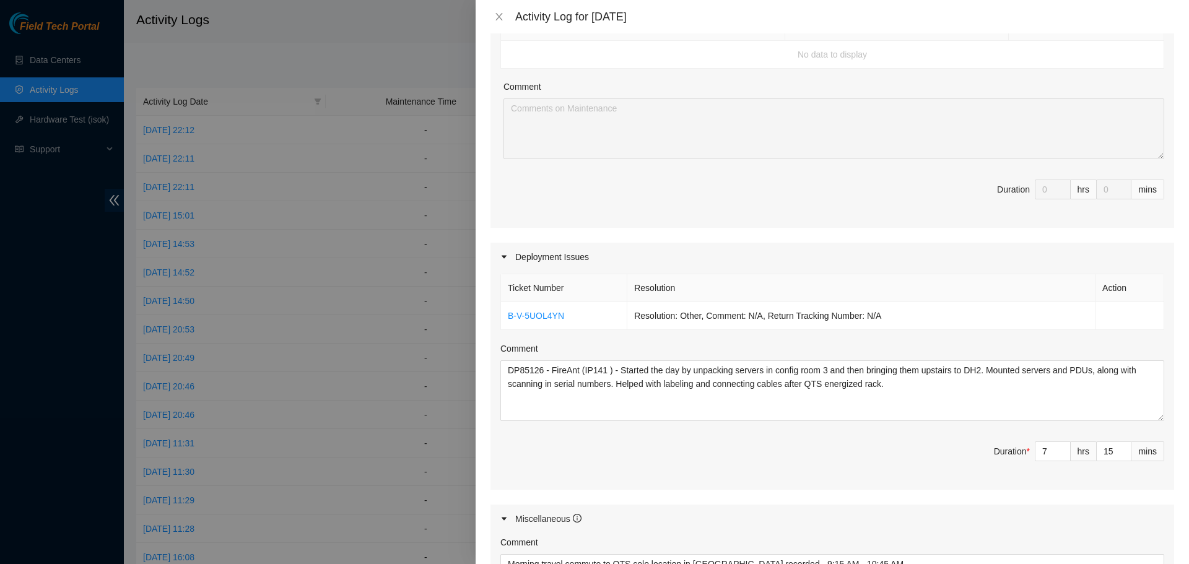
scroll to position [465, 0]
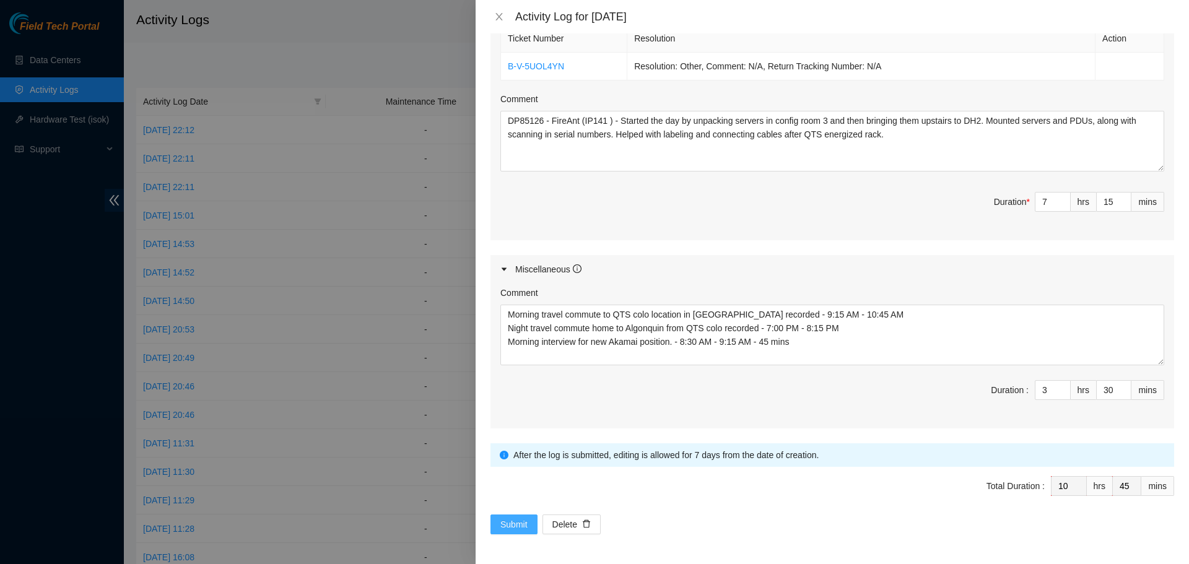
click at [517, 520] on span "Submit" at bounding box center [513, 525] width 27 height 14
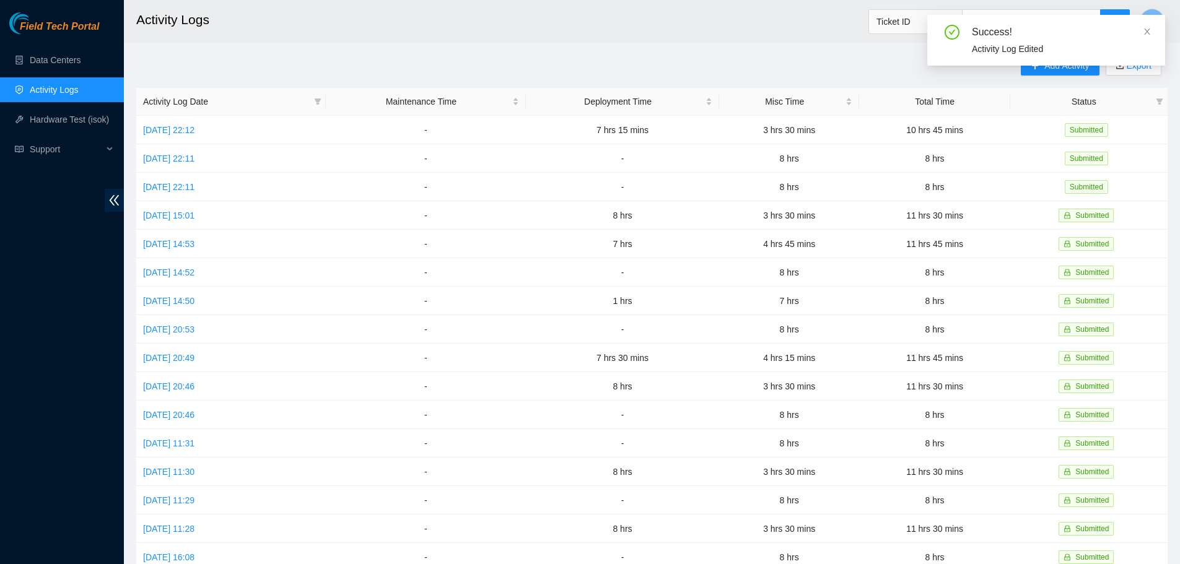
click at [1061, 71] on div "Success! Activity Log Edited" at bounding box center [1046, 45] width 238 height 61
click at [1055, 72] on div "Success! Activity Log Edited" at bounding box center [1046, 45] width 238 height 61
click at [1055, 71] on div "Success! Activity Log Edited" at bounding box center [1046, 45] width 238 height 61
click at [1055, 70] on div "Success! Activity Log Edited" at bounding box center [1046, 45] width 238 height 61
click at [1147, 28] on icon "close" at bounding box center [1147, 31] width 9 height 9
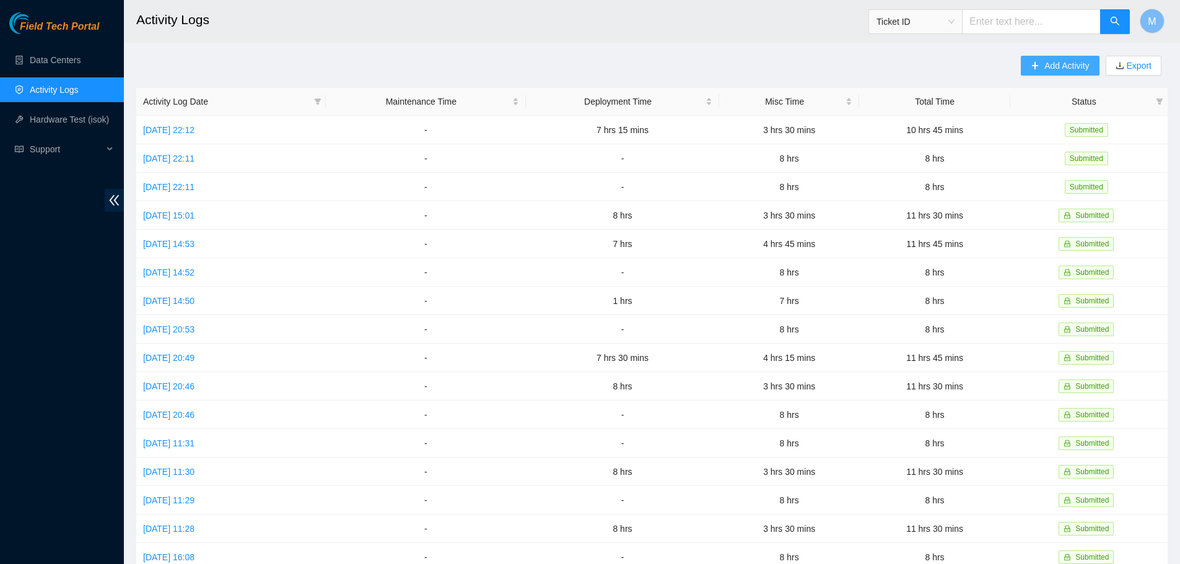
click at [1042, 68] on button "Add Activity" at bounding box center [1060, 66] width 78 height 20
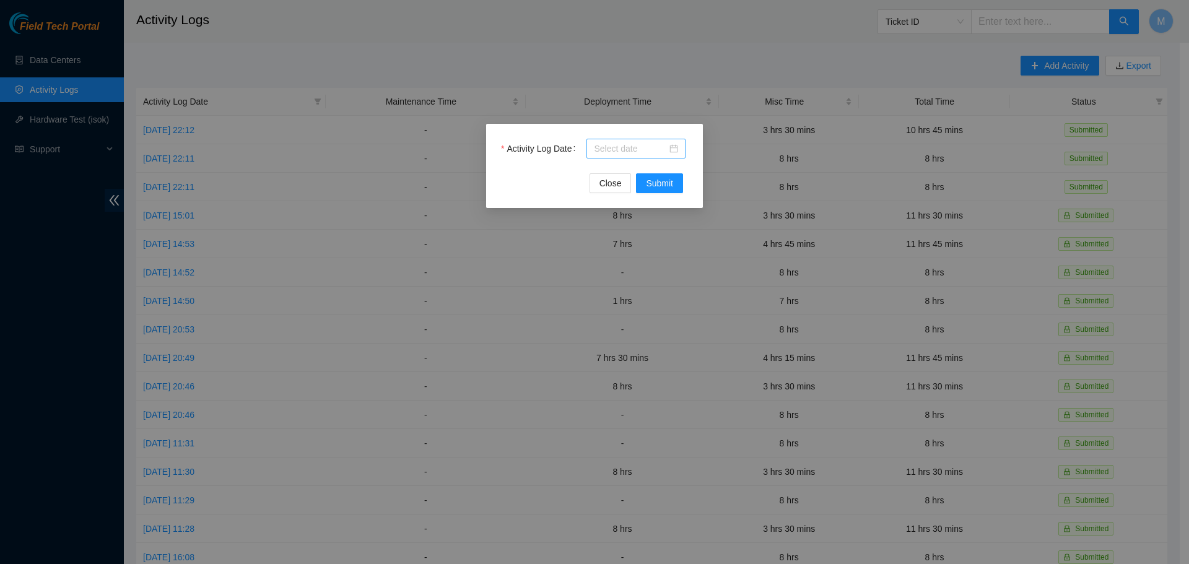
click at [669, 146] on div at bounding box center [636, 149] width 84 height 14
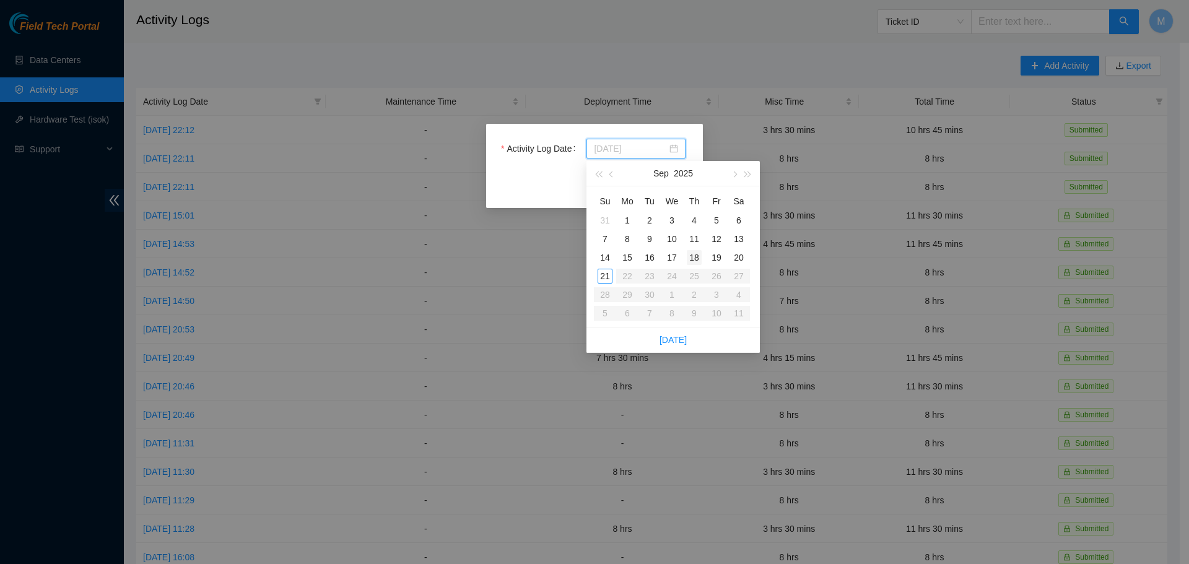
type input "2025-09-18"
click at [696, 255] on div "18" at bounding box center [694, 257] width 15 height 15
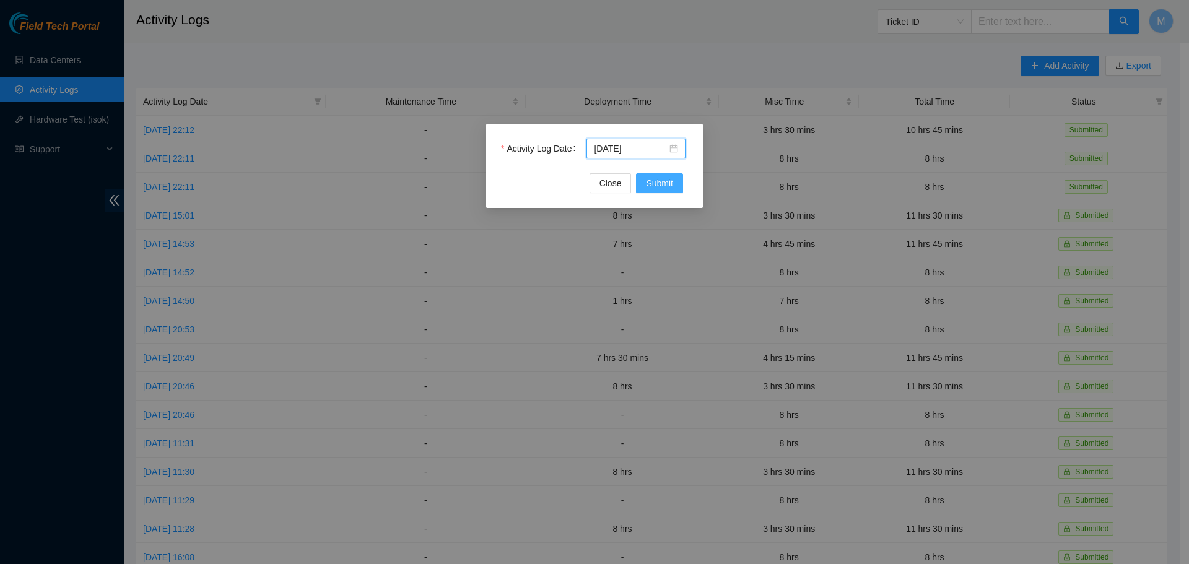
click at [652, 181] on span "Submit" at bounding box center [659, 184] width 27 height 14
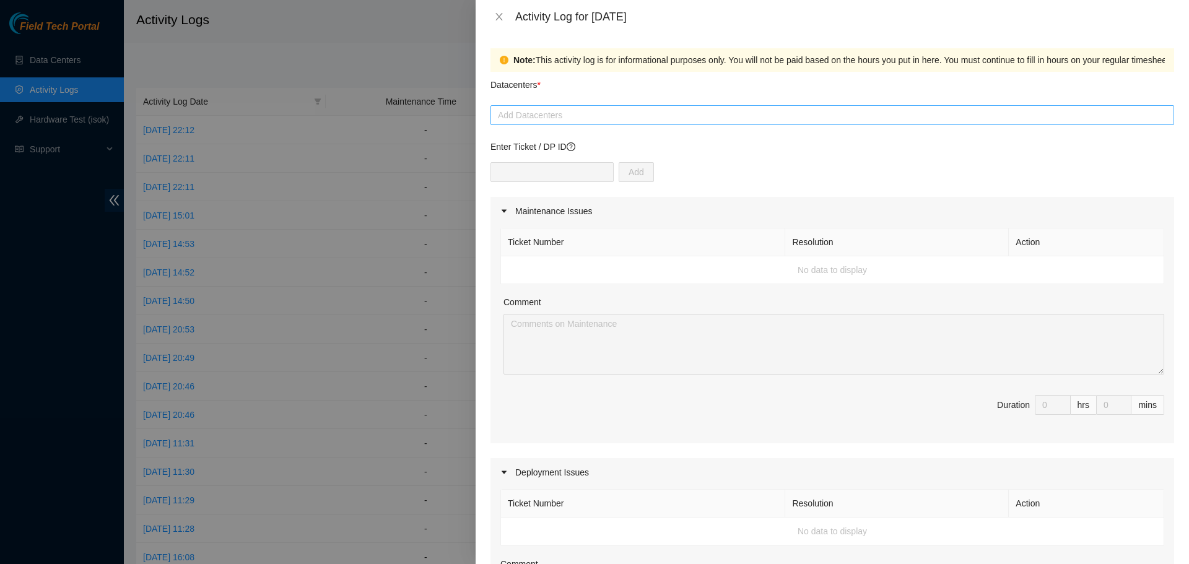
click at [646, 115] on div at bounding box center [833, 115] width 678 height 15
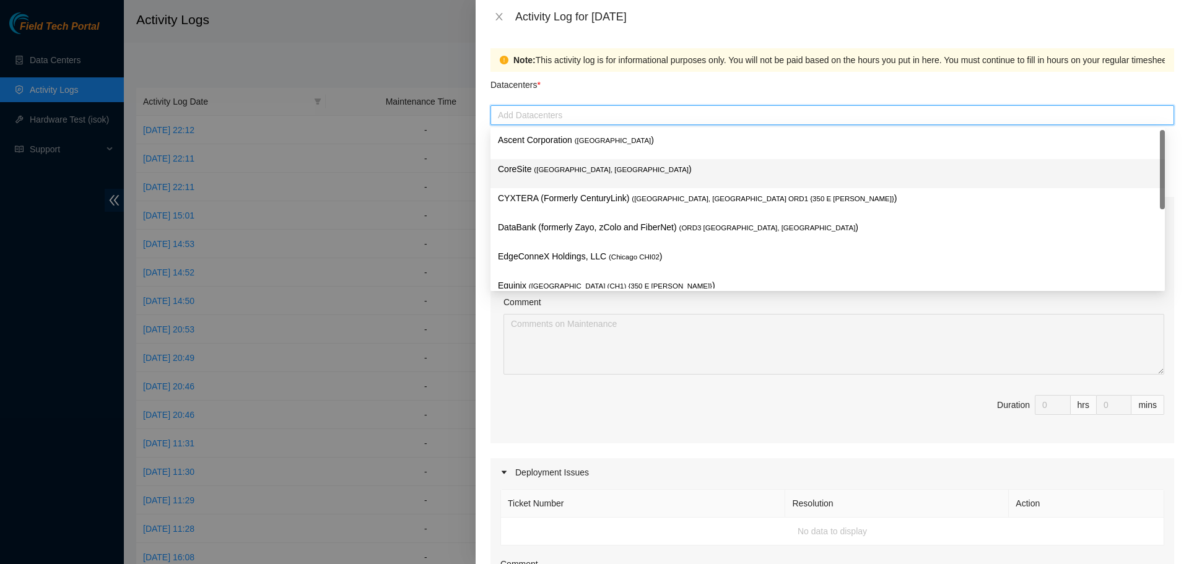
scroll to position [45, 0]
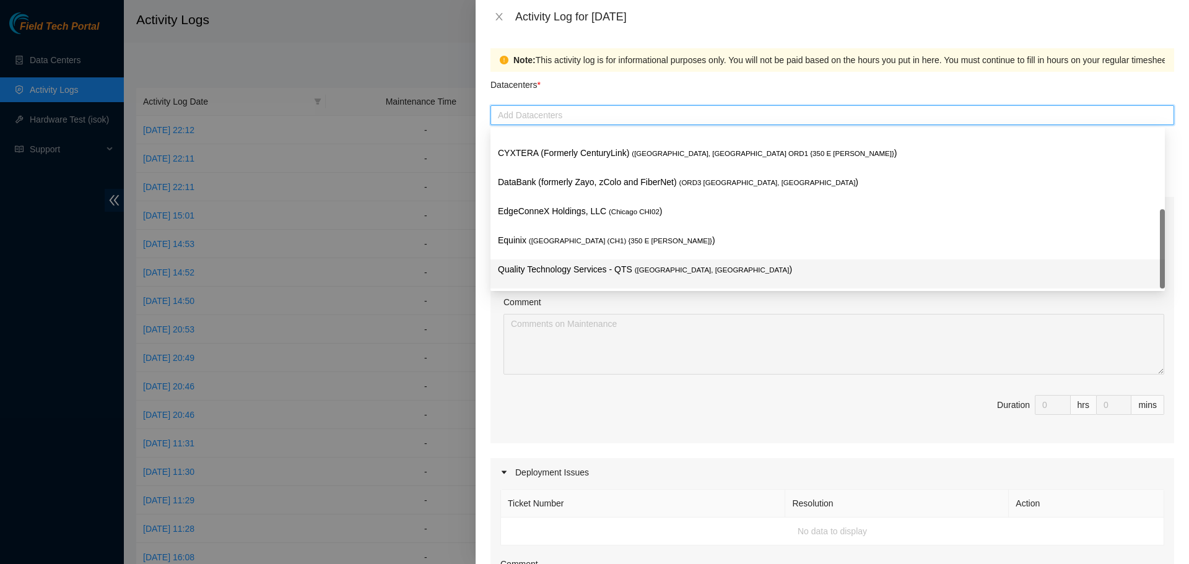
click at [587, 270] on p "Quality Technology Services - QTS ( Chicago, IL )" at bounding box center [828, 270] width 660 height 14
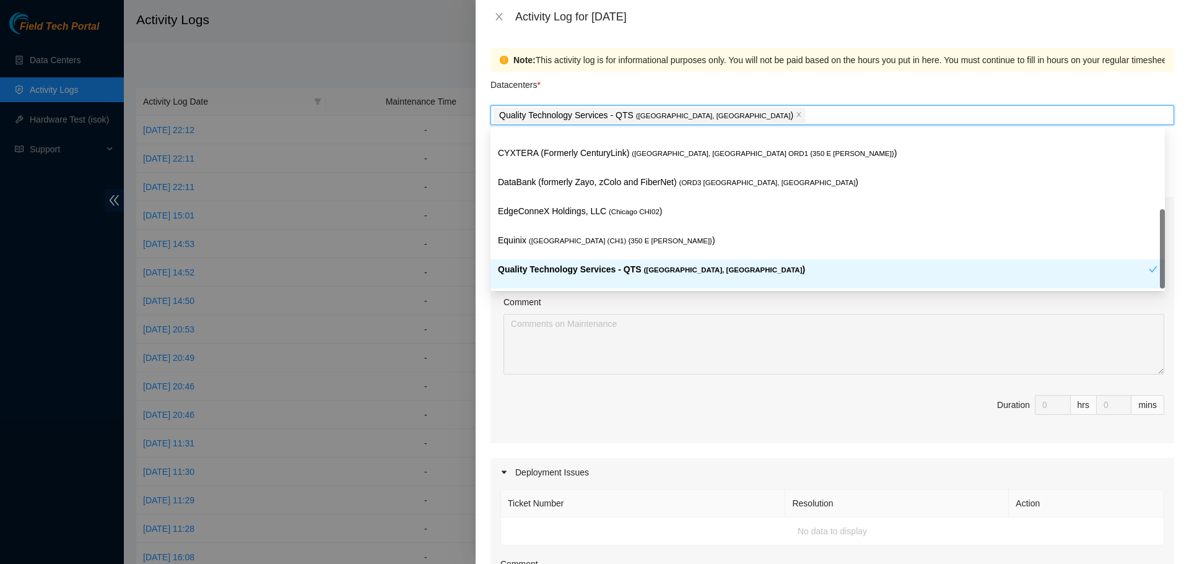
click at [579, 414] on span "Duration 0 hrs 0 mins" at bounding box center [832, 412] width 664 height 35
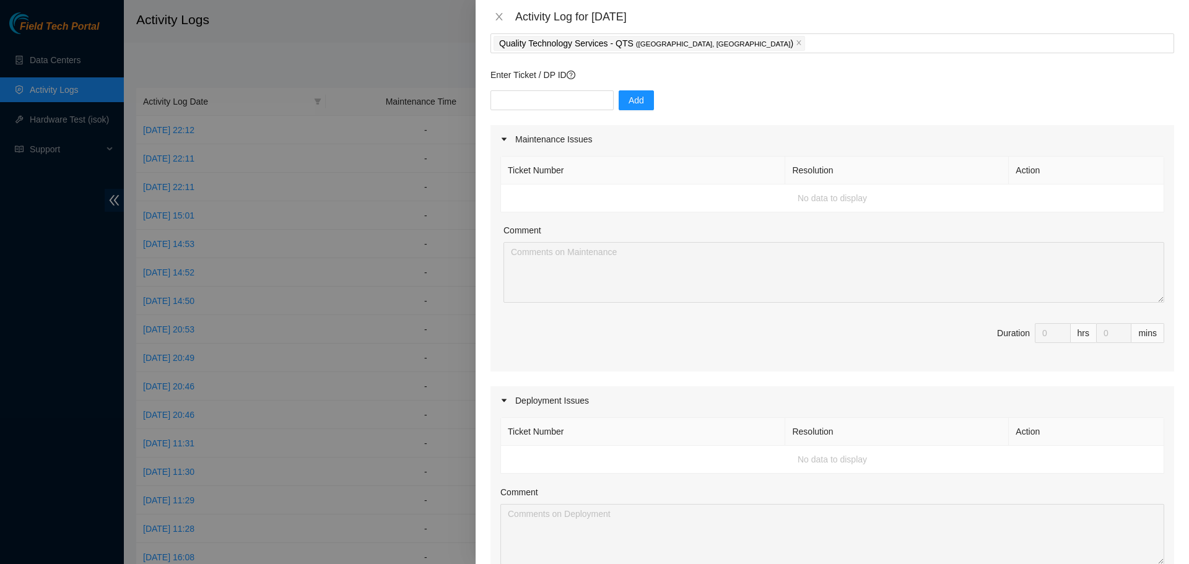
scroll to position [465, 0]
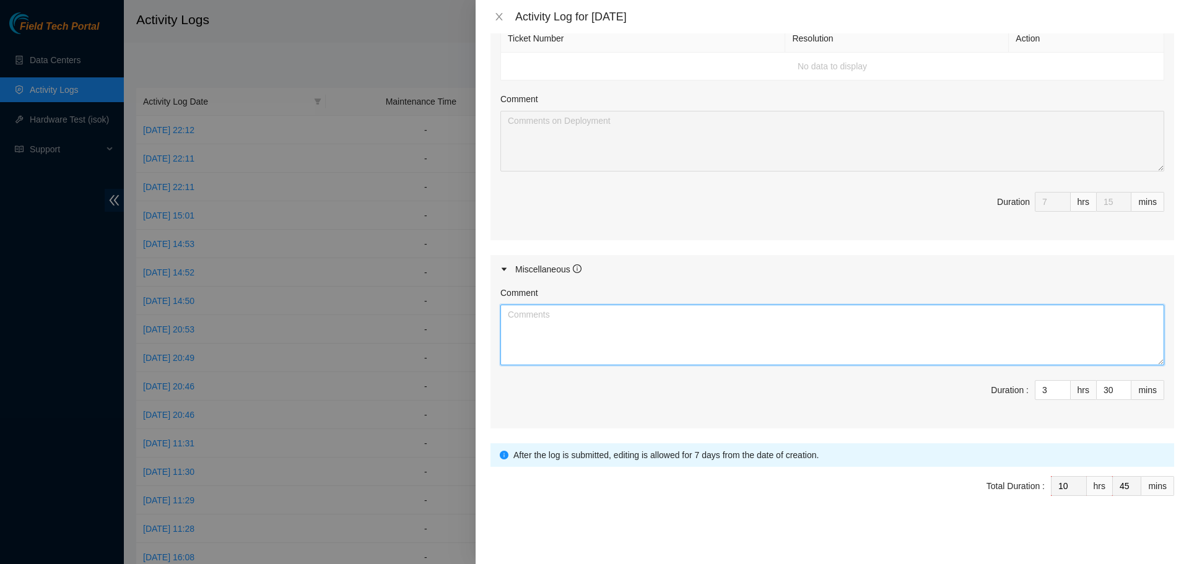
click at [1000, 344] on textarea "Comment" at bounding box center [832, 335] width 664 height 61
paste textarea "Morning travel commute to QTS colo location in Chicago recorded - 8:00 AM - 10:…"
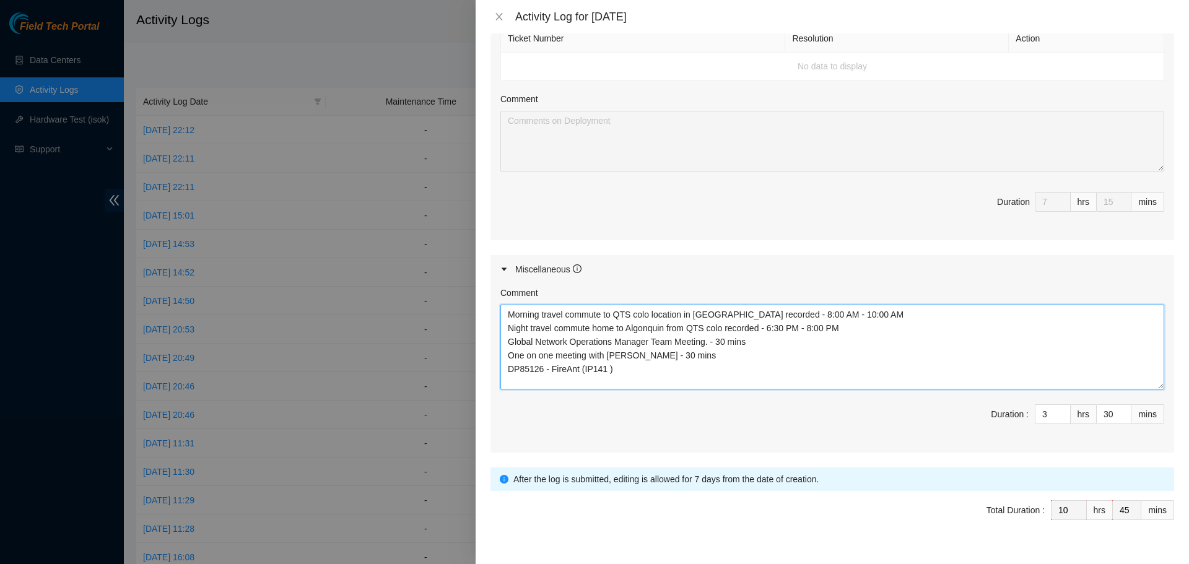
scroll to position [0, 0]
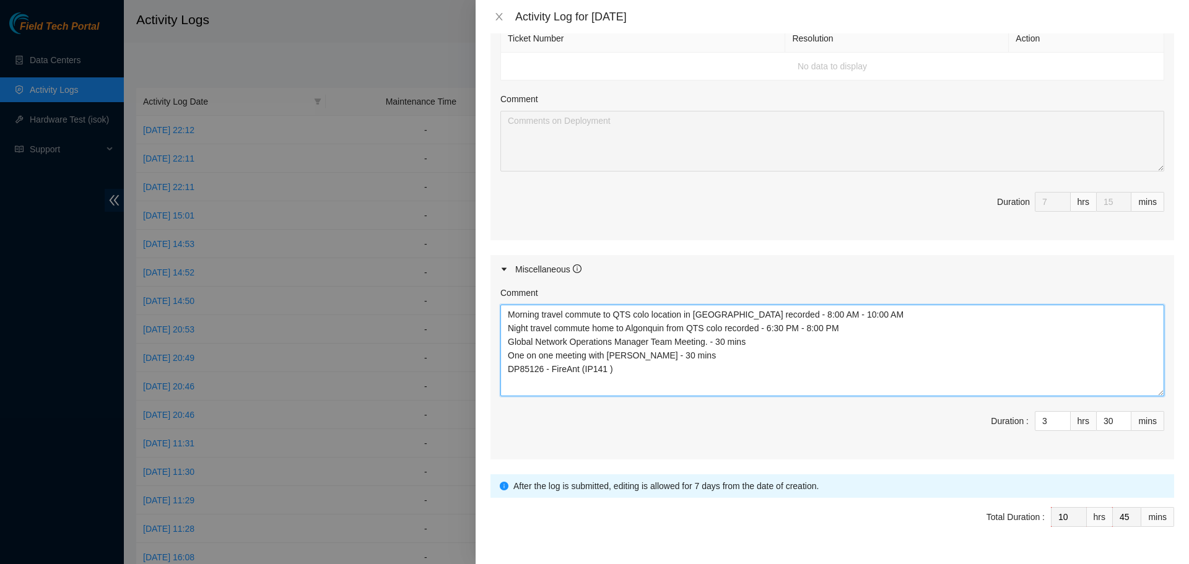
drag, startPoint x: 1148, startPoint y: 363, endPoint x: 1145, endPoint y: 394, distance: 31.1
click at [1145, 394] on textarea "Morning travel commute to QTS colo location in Chicago recorded - 8:00 AM - 10:…" at bounding box center [832, 351] width 664 height 92
click at [503, 369] on textarea "Morning travel commute to QTS colo location in Chicago recorded - 8:00 AM - 10:…" at bounding box center [832, 351] width 664 height 92
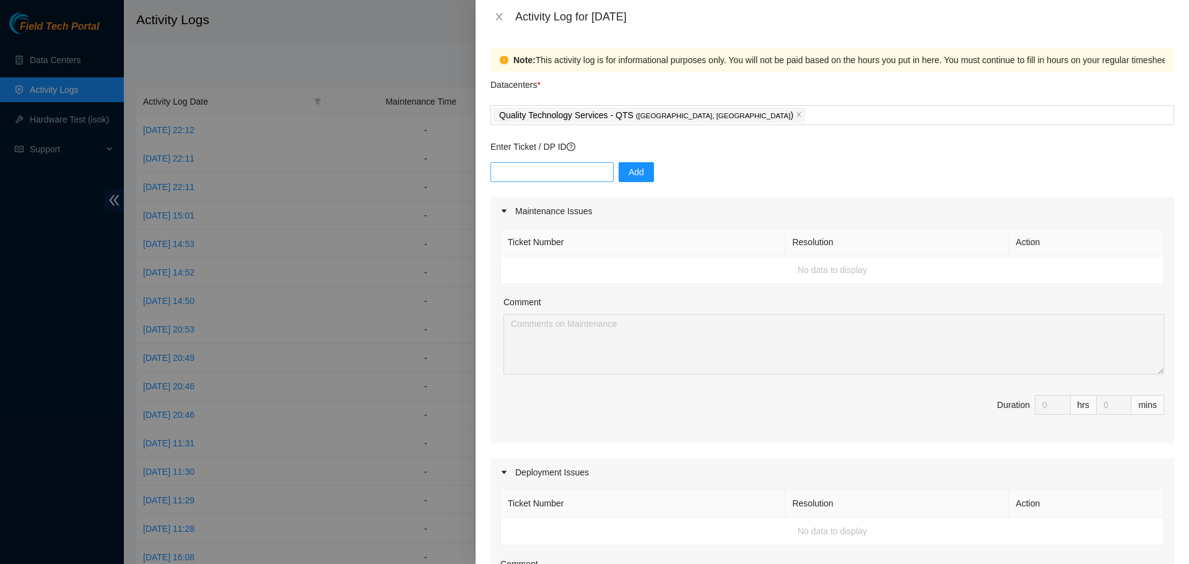
type textarea "Morning travel commute to QTS colo location in Chicago recorded - 8:00 AM - 10:…"
click at [533, 167] on input "text" at bounding box center [552, 172] width 123 height 20
paste input "DP85126"
type input "DP85126"
click at [629, 178] on span "Add" at bounding box center [636, 172] width 15 height 14
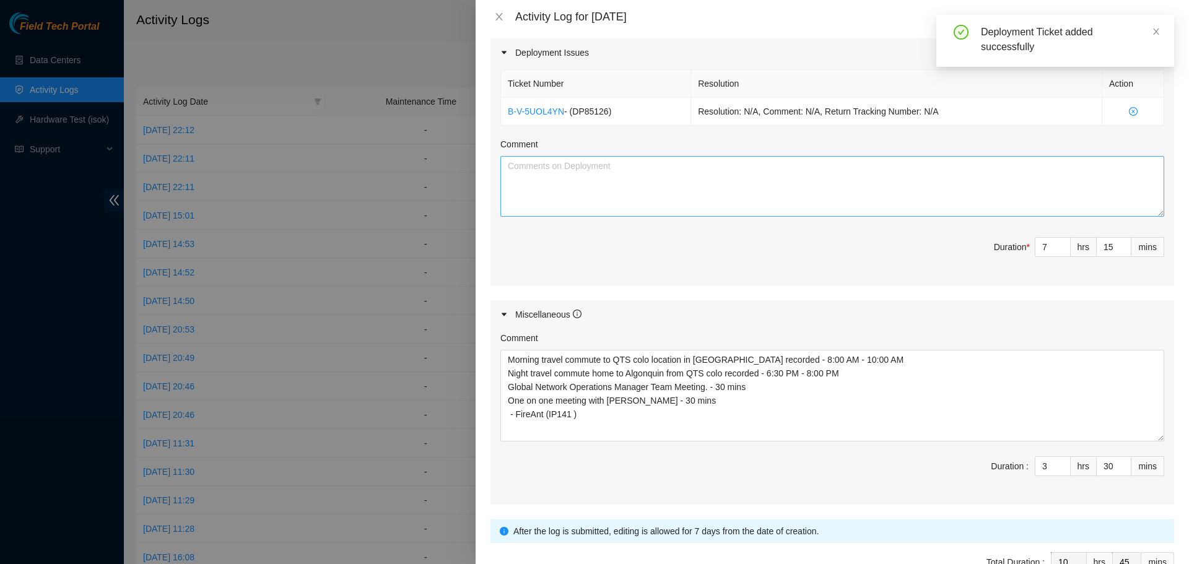
scroll to position [496, 0]
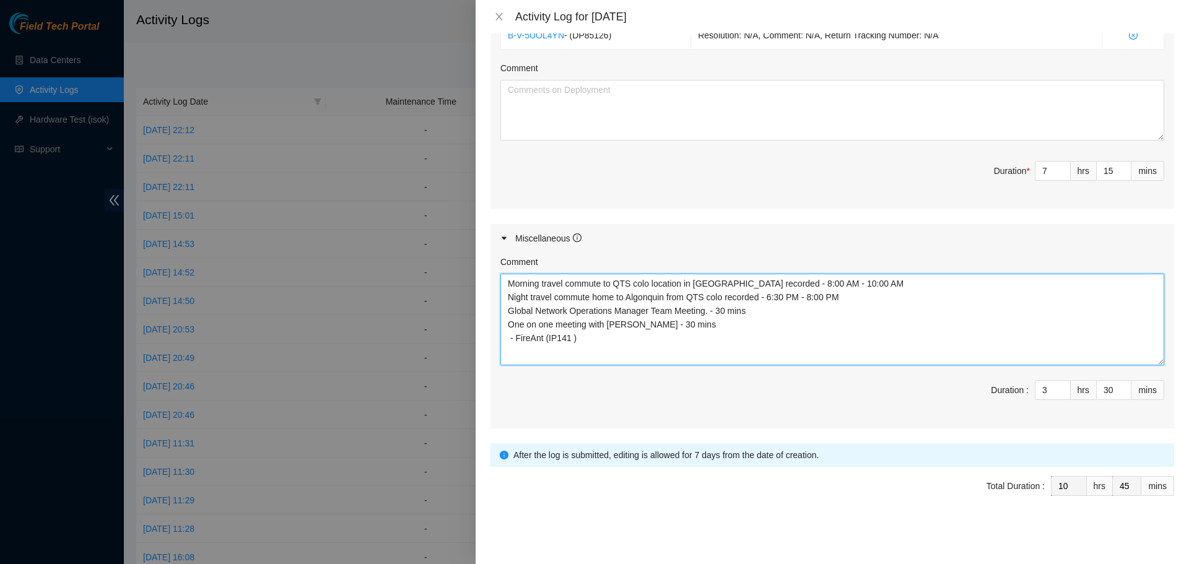
drag, startPoint x: 577, startPoint y: 335, endPoint x: 510, endPoint y: 338, distance: 66.3
click at [510, 338] on textarea "Morning travel commute to QTS colo location in Chicago recorded - 8:00 AM - 10:…" at bounding box center [832, 320] width 664 height 92
drag, startPoint x: 590, startPoint y: 352, endPoint x: 574, endPoint y: 338, distance: 21.5
click at [574, 338] on textarea "Morning travel commute to QTS colo location in Chicago recorded - 8:00 AM - 10:…" at bounding box center [832, 320] width 664 height 92
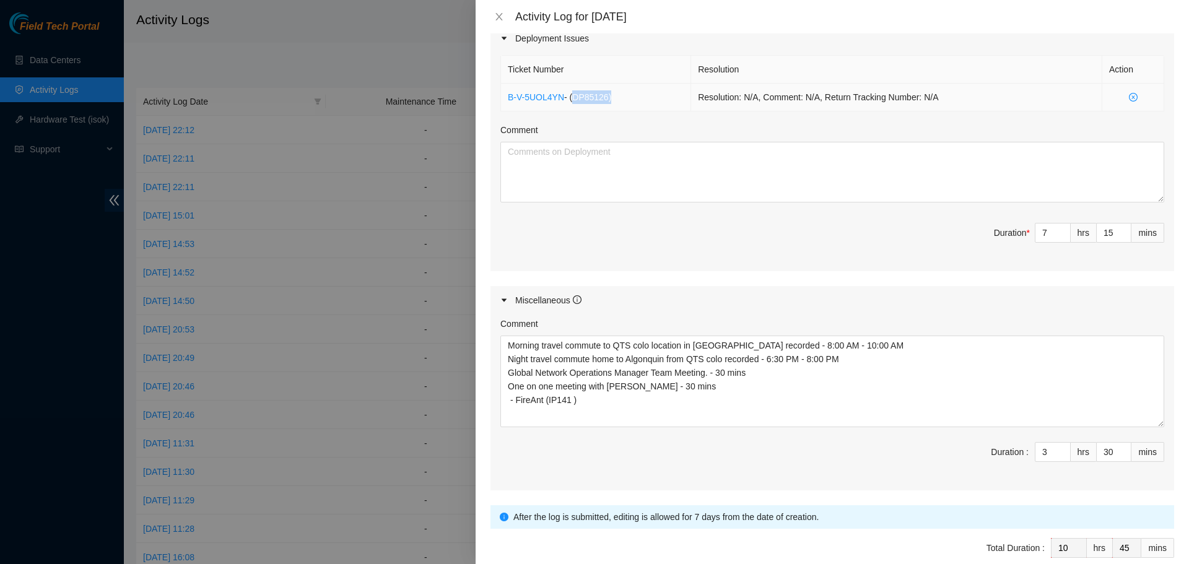
drag, startPoint x: 619, startPoint y: 95, endPoint x: 574, endPoint y: 95, distance: 45.2
click at [574, 95] on td "B-V-5UOL4YN - ( DP85126 )" at bounding box center [596, 98] width 190 height 28
copy span "DP85126 )"
click at [541, 139] on div "Comment" at bounding box center [832, 132] width 664 height 19
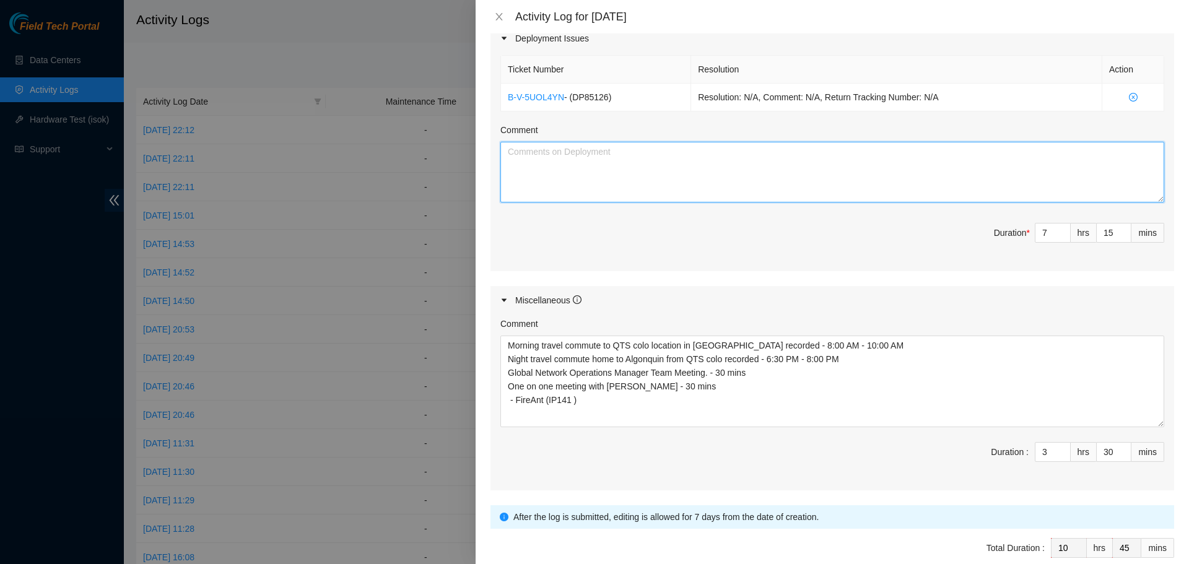
click at [538, 147] on textarea "Comment" at bounding box center [832, 172] width 664 height 61
paste textarea "DP85126)"
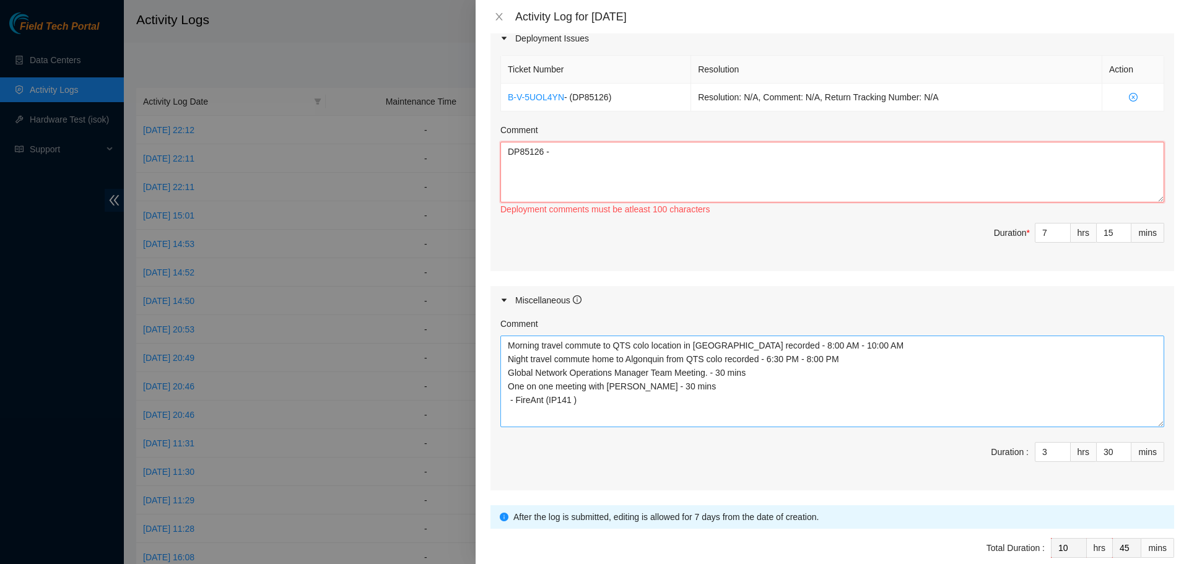
type textarea "DP85126 -"
drag, startPoint x: 583, startPoint y: 403, endPoint x: 508, endPoint y: 402, distance: 75.6
click at [508, 402] on textarea "Morning travel commute to QTS colo location in Chicago recorded - 8:00 AM - 10:…" at bounding box center [832, 382] width 664 height 92
type textarea "Morning travel commute to QTS colo location in Chicago recorded - 8:00 AM - 10:…"
click at [544, 152] on textarea "DP85126 -" at bounding box center [832, 172] width 664 height 61
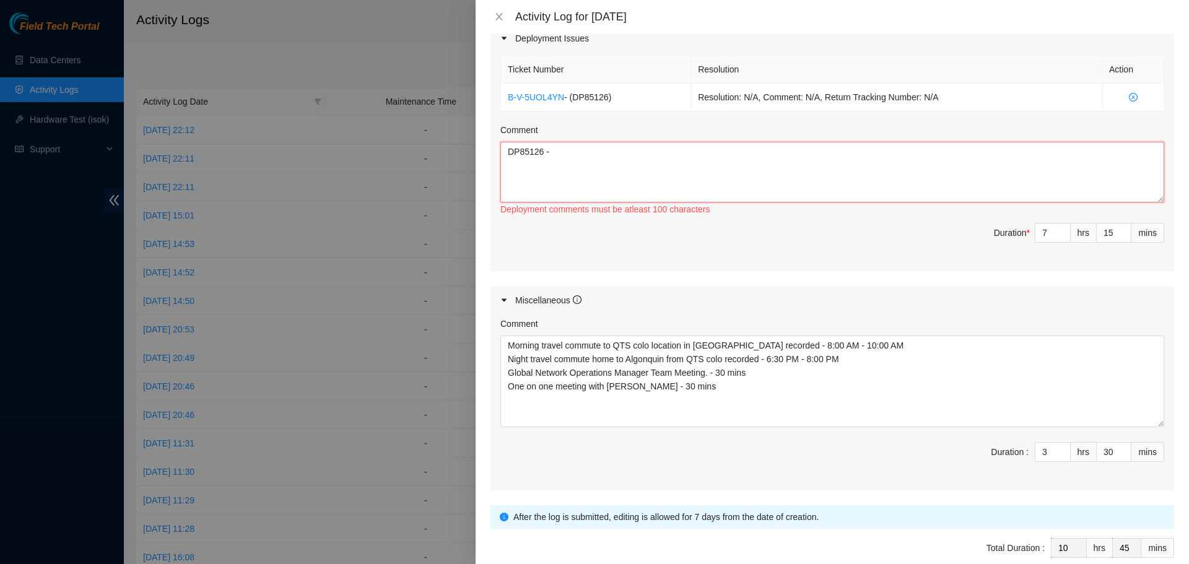
paste textarea "- FireAnt (IP141 )"
type textarea "DP85126 - FireAnt (IP141 ) -"
type input "2"
type input "9"
click at [1057, 460] on span "Decrease Value" at bounding box center [1064, 455] width 14 height 11
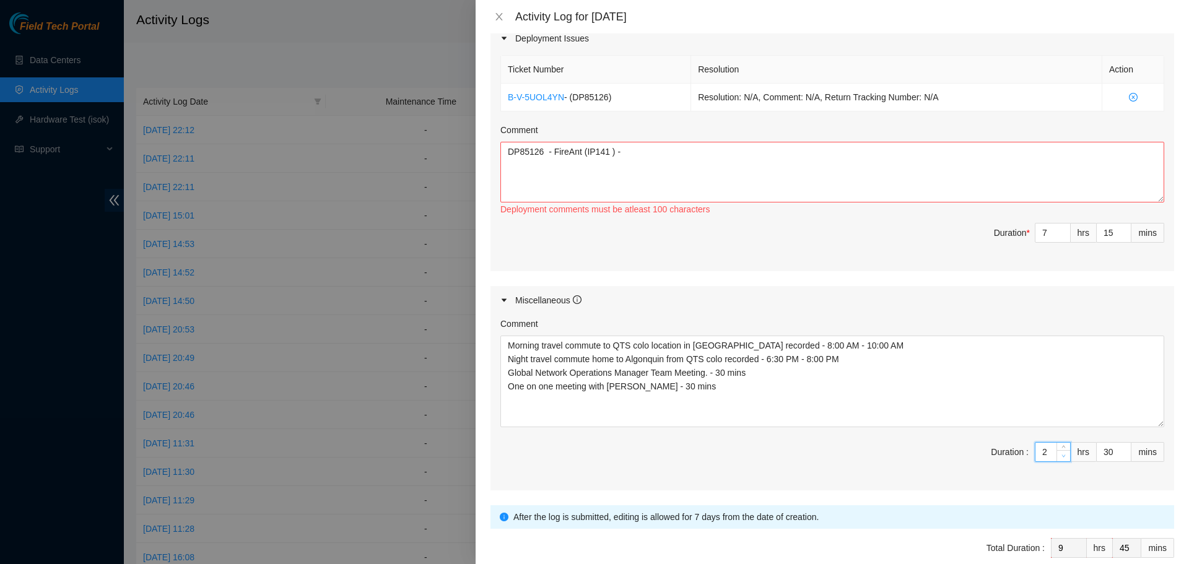
type input "1"
type input "8"
click at [1057, 460] on span "Decrease Value" at bounding box center [1064, 455] width 14 height 11
type input "0"
type input "7"
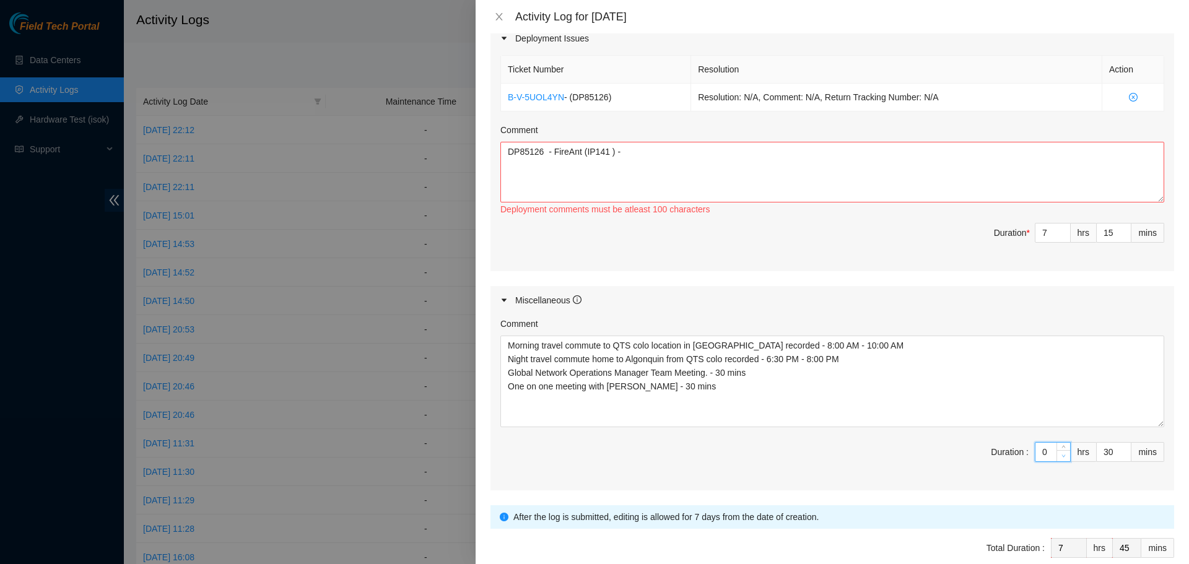
click at [1057, 460] on span "Decrease Value" at bounding box center [1064, 455] width 14 height 11
type input "29"
type input "44"
click at [1123, 457] on icon "down" at bounding box center [1125, 456] width 4 height 4
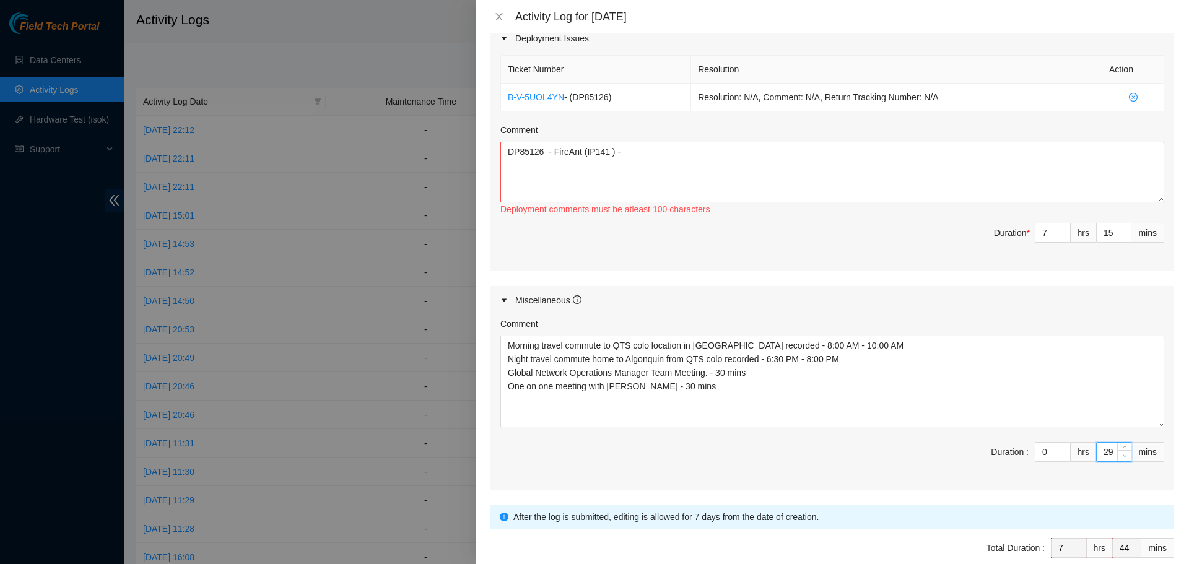
type input "28"
type input "43"
click at [1123, 457] on icon "down" at bounding box center [1125, 456] width 4 height 4
type input "27"
type input "42"
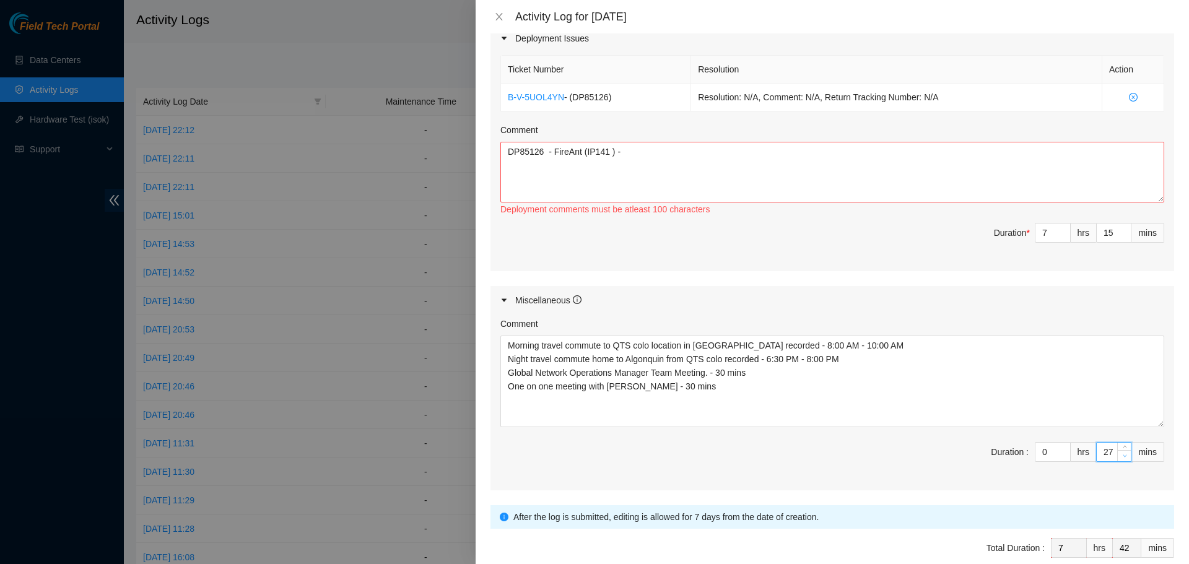
click at [1123, 457] on icon "down" at bounding box center [1125, 456] width 4 height 4
type input "26"
type input "41"
click at [1123, 457] on icon "down" at bounding box center [1125, 456] width 4 height 4
type input "25"
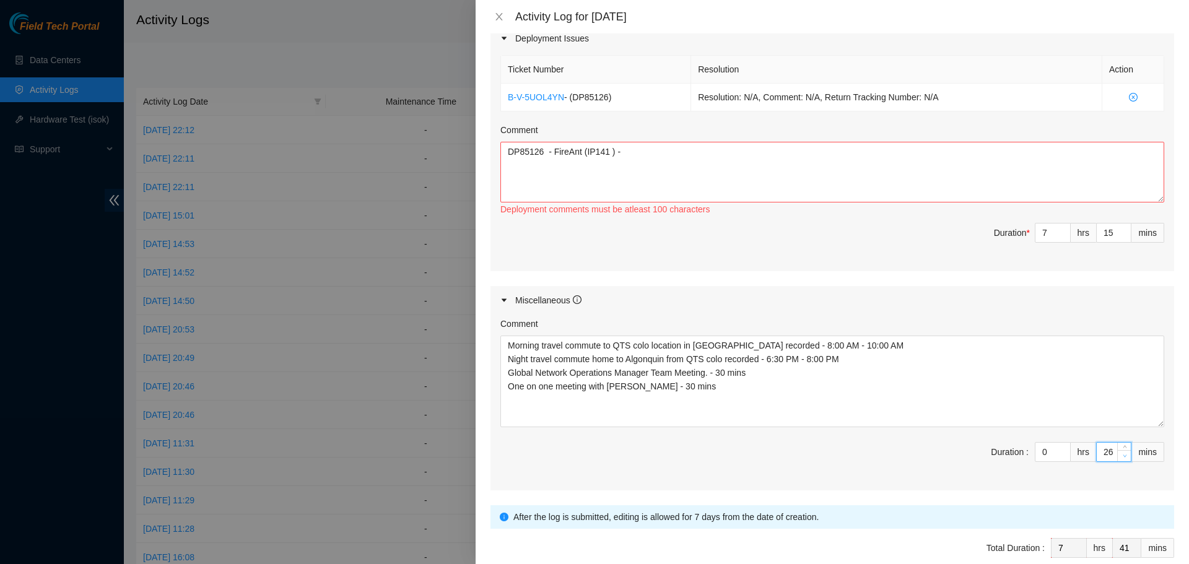
type input "40"
click at [1123, 457] on icon "down" at bounding box center [1125, 456] width 4 height 4
type input "24"
type input "39"
click at [1123, 457] on icon "down" at bounding box center [1125, 456] width 4 height 4
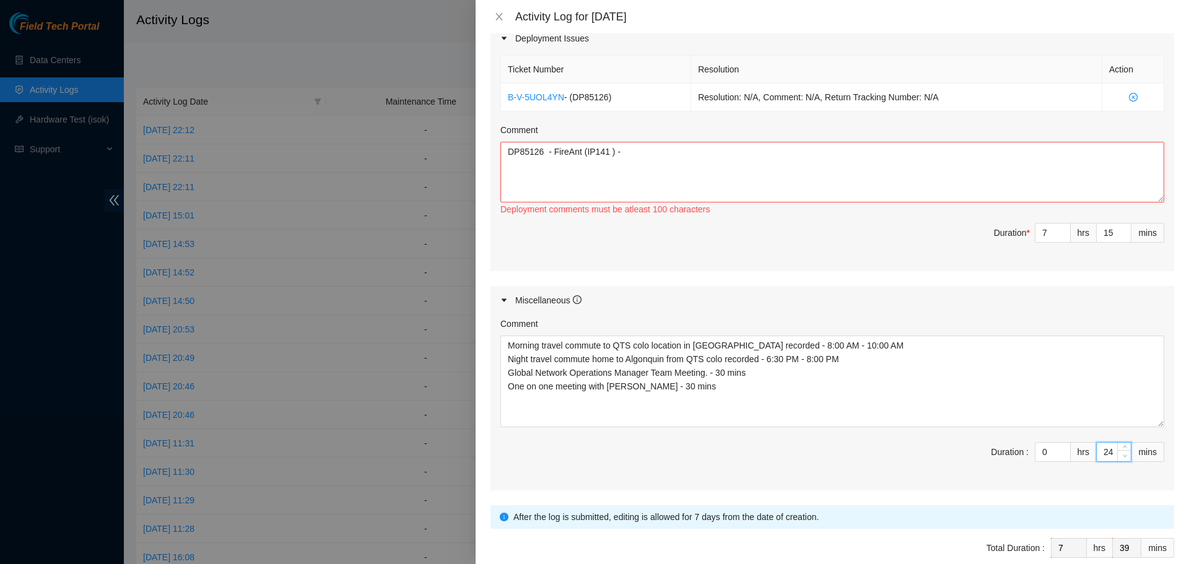
type input "23"
type input "38"
click at [1123, 457] on icon "down" at bounding box center [1125, 456] width 4 height 4
type input "22"
type input "37"
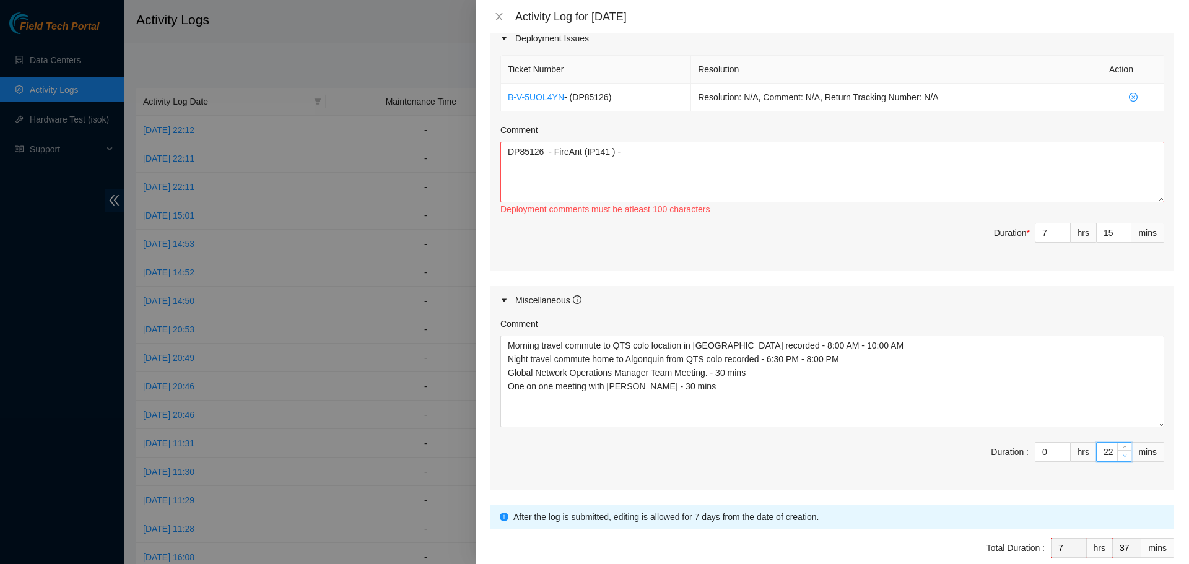
click at [1123, 457] on icon "down" at bounding box center [1125, 456] width 4 height 4
type input "21"
type input "36"
click at [1123, 457] on icon "down" at bounding box center [1125, 456] width 4 height 4
type input "20"
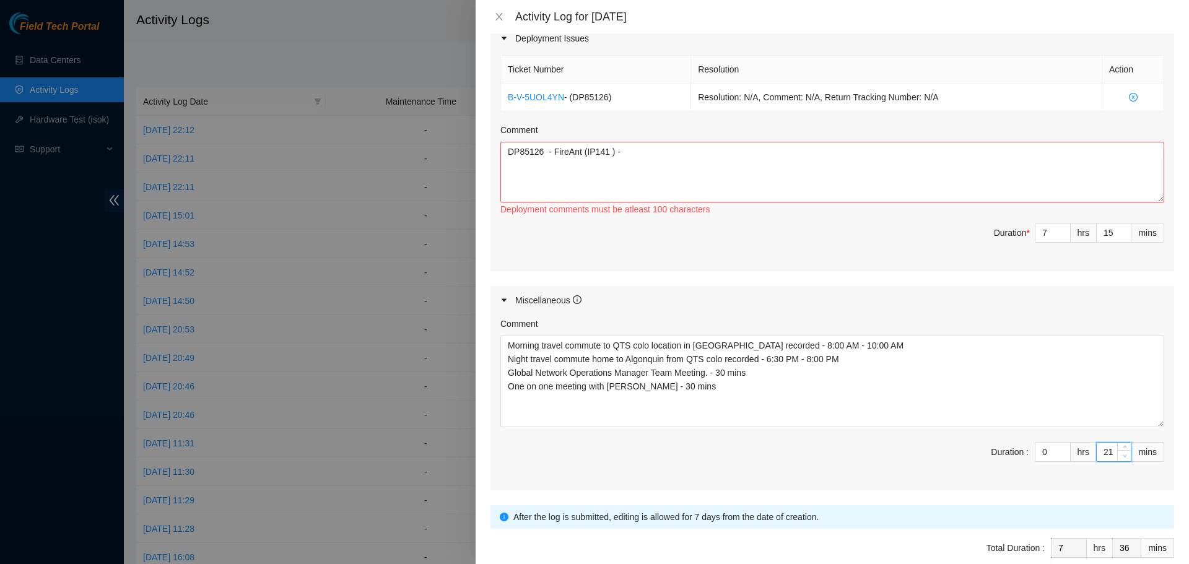
type input "35"
click at [1123, 457] on icon "down" at bounding box center [1125, 456] width 4 height 4
type input "19"
type input "34"
click at [1123, 457] on icon "down" at bounding box center [1125, 456] width 4 height 4
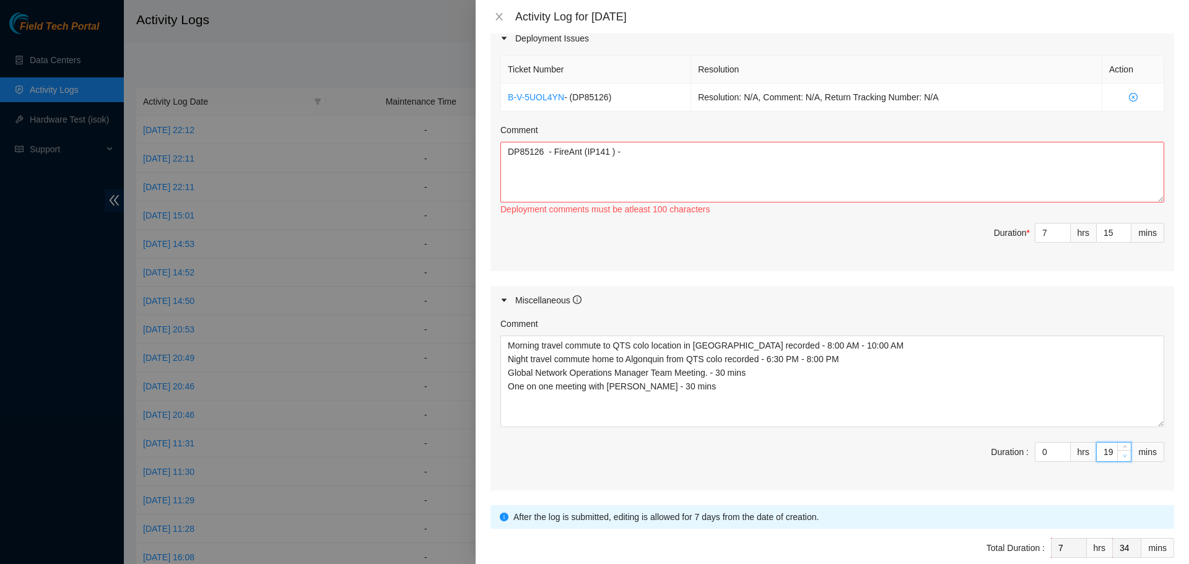
type input "18"
type input "33"
click at [1123, 457] on icon "down" at bounding box center [1125, 456] width 4 height 4
type input "17"
type input "32"
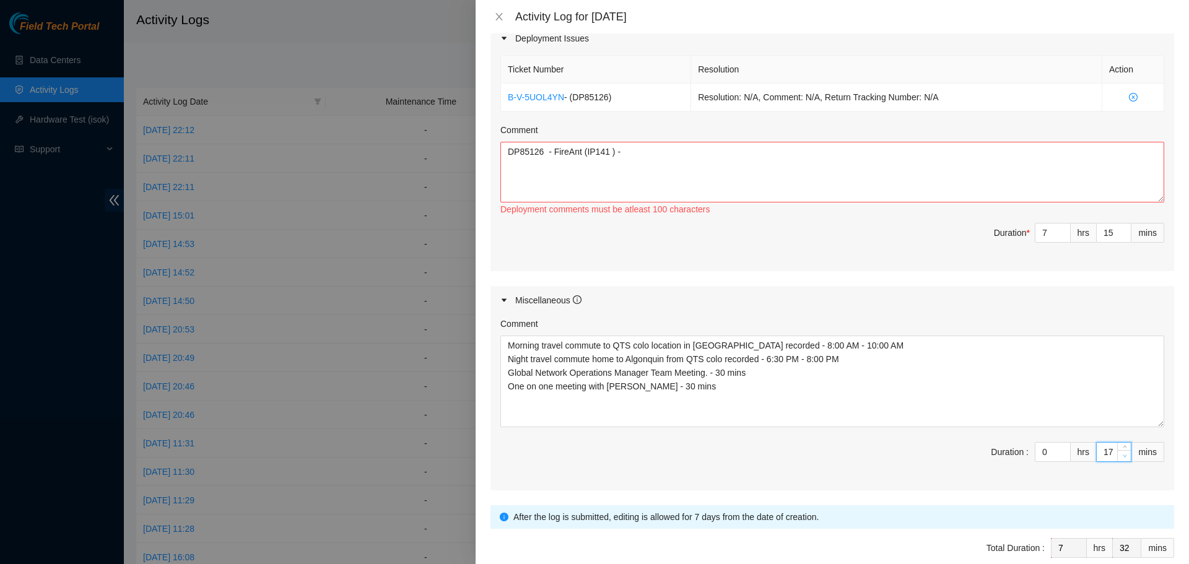
click at [1123, 457] on icon "down" at bounding box center [1125, 456] width 4 height 4
type input "16"
type input "31"
click at [1123, 457] on icon "down" at bounding box center [1125, 456] width 4 height 4
type input "15"
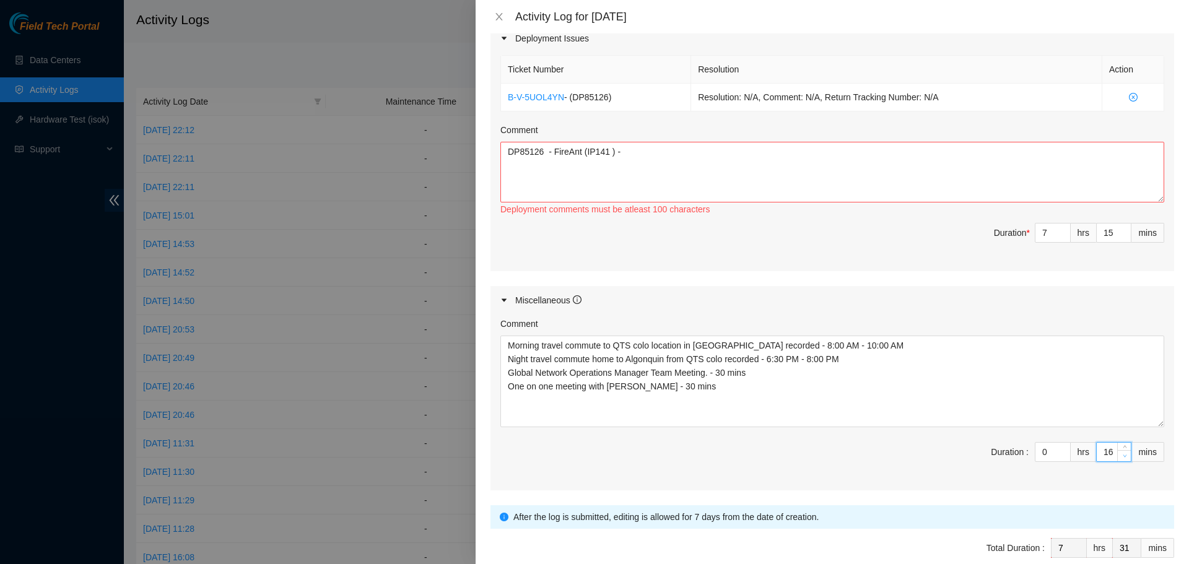
type input "30"
click at [1123, 457] on icon "down" at bounding box center [1125, 456] width 4 height 4
type input "14"
type input "29"
click at [1123, 457] on icon "down" at bounding box center [1125, 456] width 4 height 4
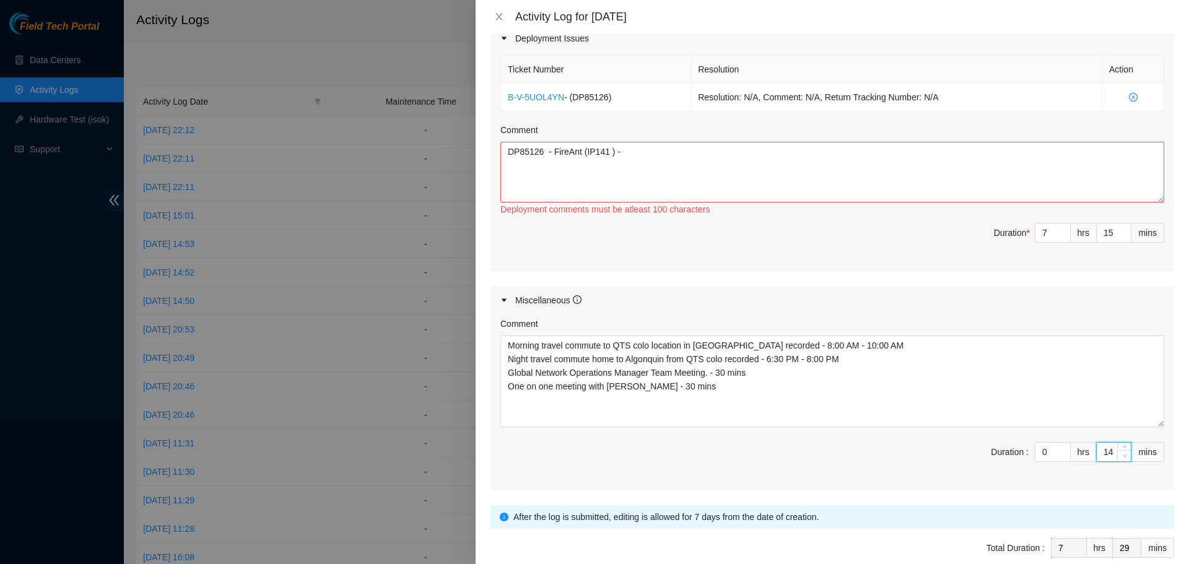
type input "13"
type input "28"
click at [1123, 457] on icon "down" at bounding box center [1125, 456] width 4 height 4
type input "12"
type input "27"
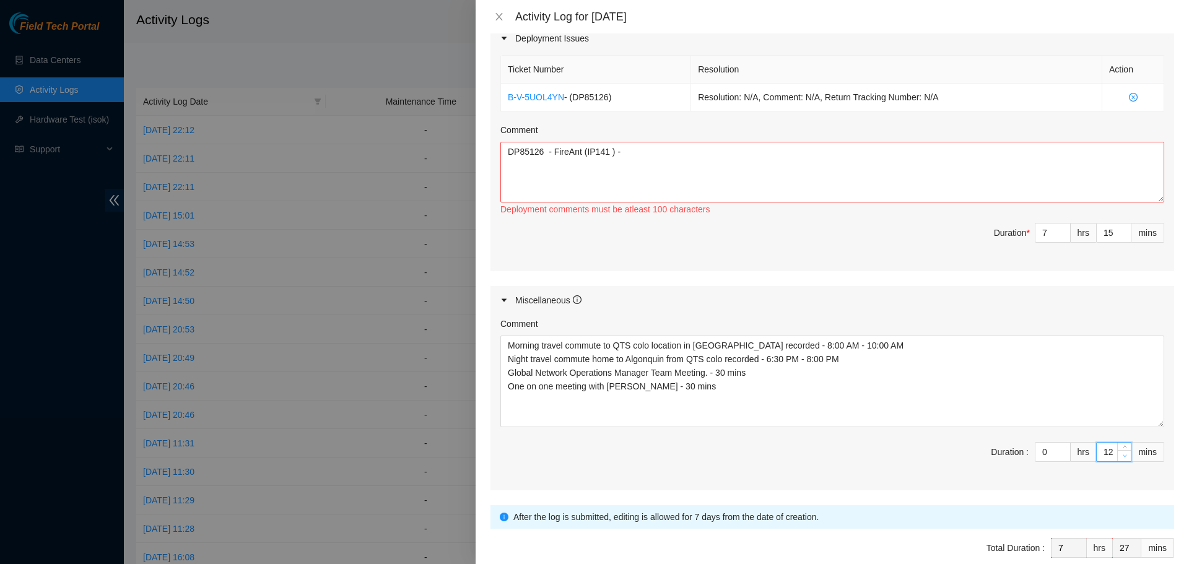
click at [1123, 457] on icon "down" at bounding box center [1125, 456] width 4 height 4
type input "11"
type input "26"
click at [1123, 457] on icon "down" at bounding box center [1125, 456] width 4 height 4
type input "10"
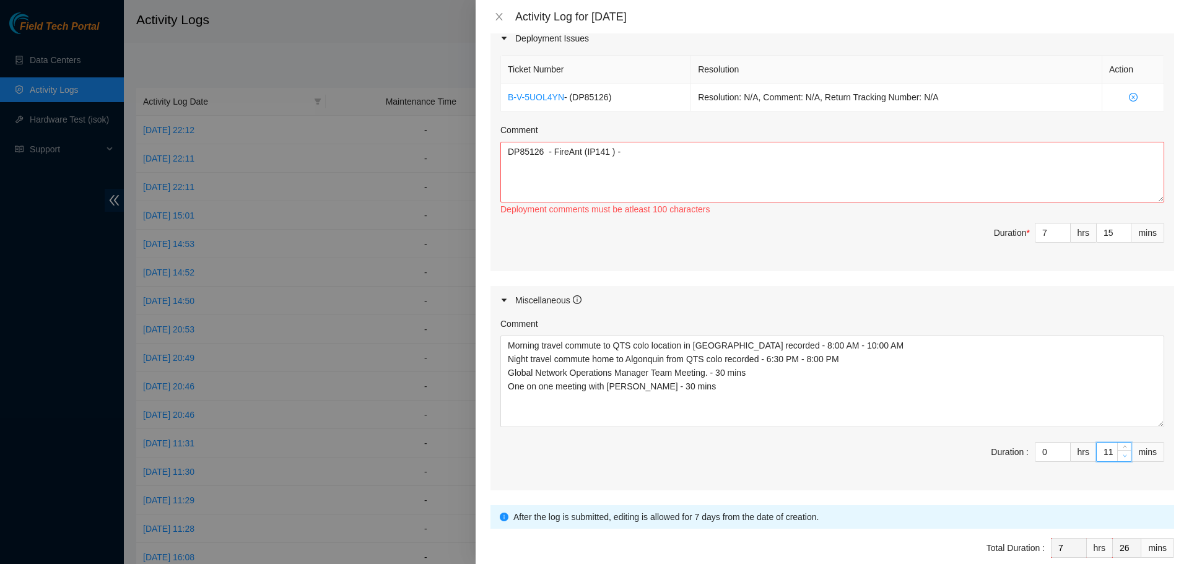
type input "25"
click at [1123, 457] on icon "down" at bounding box center [1125, 456] width 4 height 4
type input "9"
type input "24"
click at [1123, 457] on icon "down" at bounding box center [1125, 456] width 4 height 4
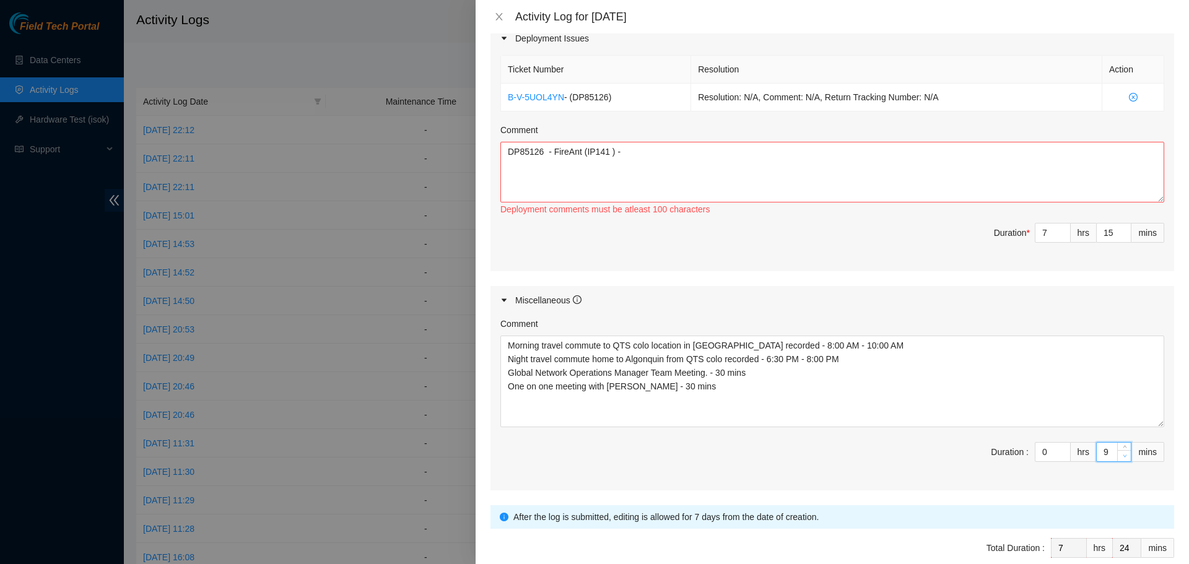
type input "8"
type input "23"
click at [1123, 457] on icon "down" at bounding box center [1125, 456] width 4 height 4
type input "7"
type input "22"
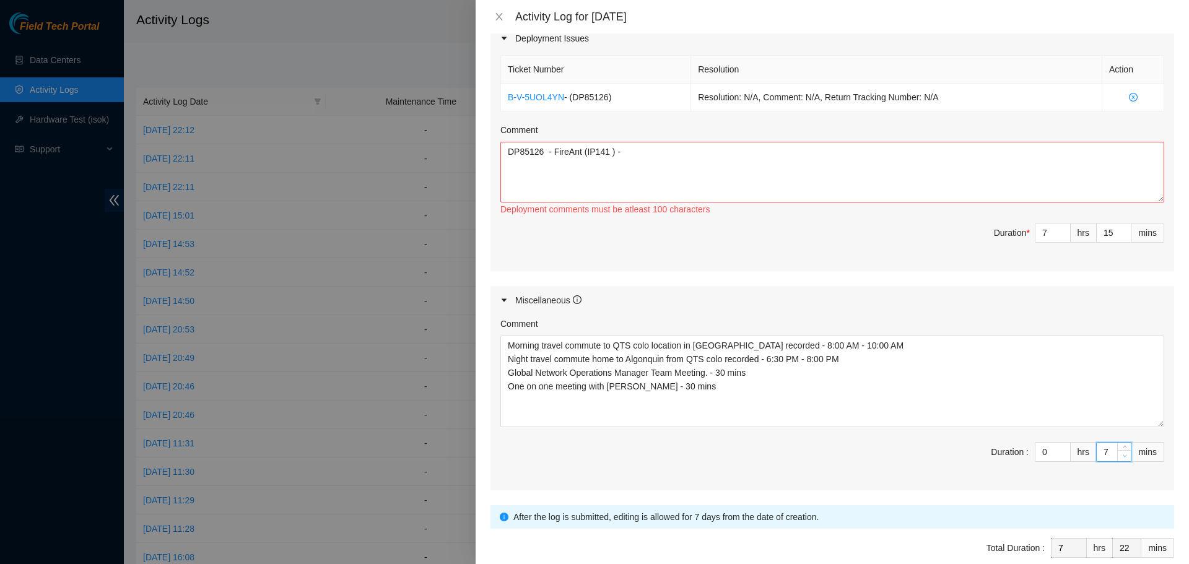
click at [1123, 457] on icon "down" at bounding box center [1125, 456] width 4 height 4
type input "6"
type input "21"
click at [1123, 457] on icon "down" at bounding box center [1125, 456] width 4 height 4
type input "5"
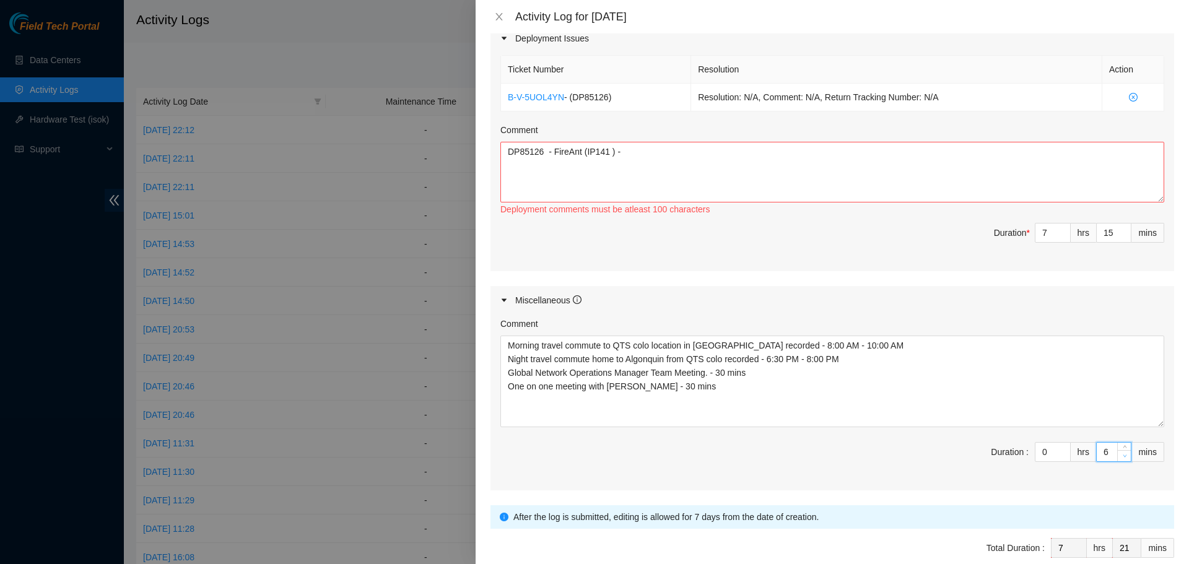
type input "20"
click at [1123, 457] on icon "down" at bounding box center [1125, 456] width 4 height 4
type input "4"
type input "19"
click at [1123, 457] on icon "down" at bounding box center [1125, 456] width 4 height 4
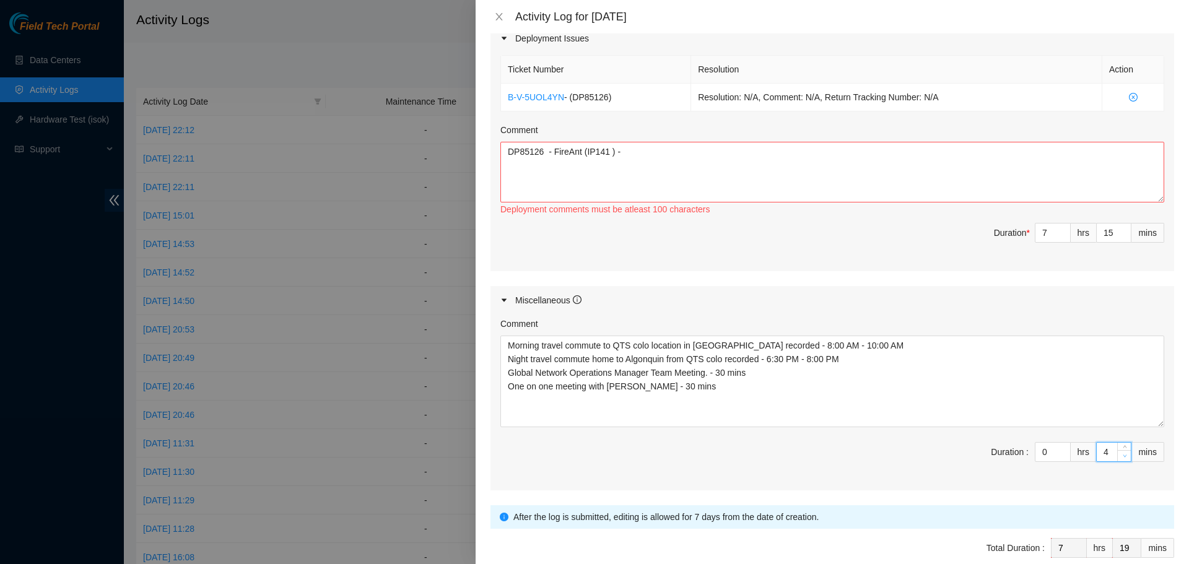
type input "3"
type input "18"
click at [1123, 457] on icon "down" at bounding box center [1125, 456] width 4 height 4
type input "2"
type input "17"
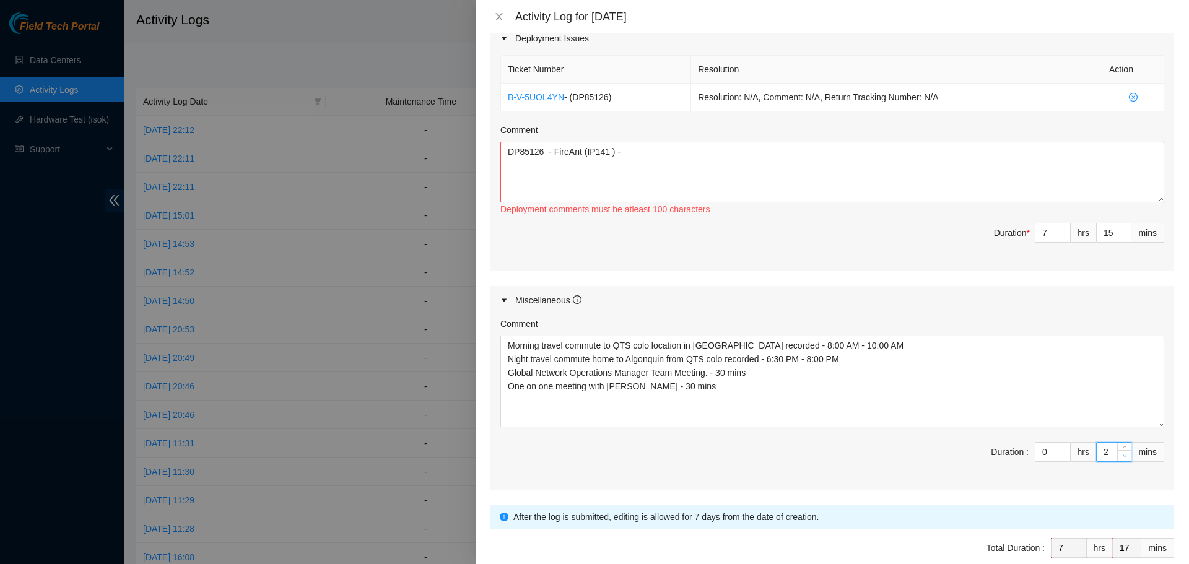
click at [1123, 457] on icon "down" at bounding box center [1125, 456] width 4 height 4
type input "1"
type input "16"
click at [1123, 457] on icon "down" at bounding box center [1125, 456] width 4 height 4
type input "0"
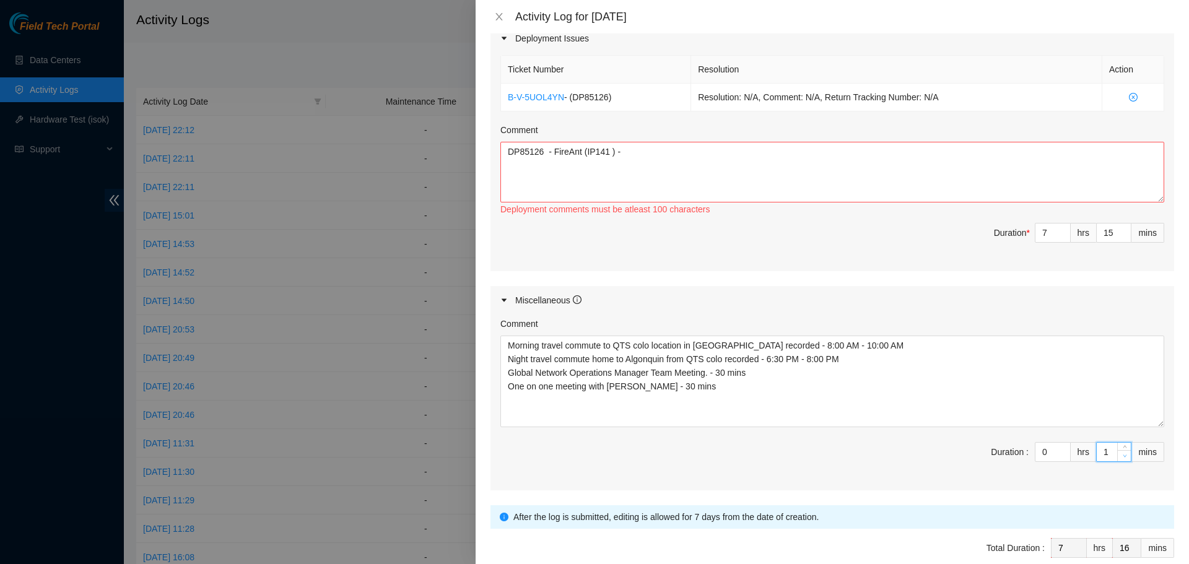
type input "15"
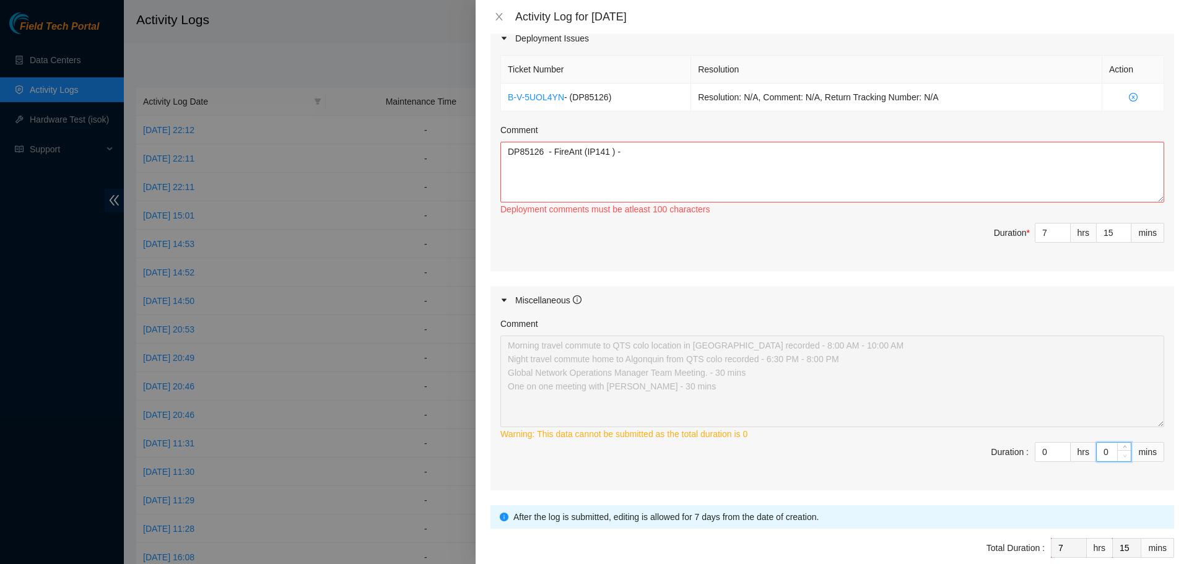
click at [1123, 457] on icon "down" at bounding box center [1125, 456] width 4 height 4
type input "1"
type input "8"
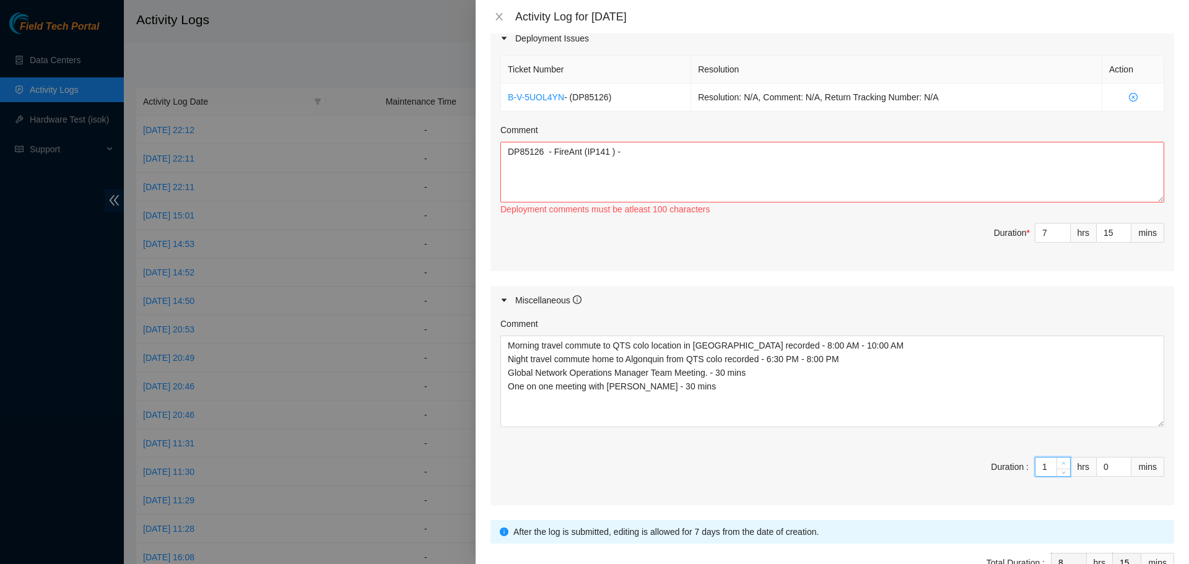
click at [1062, 461] on icon "up" at bounding box center [1064, 463] width 4 height 4
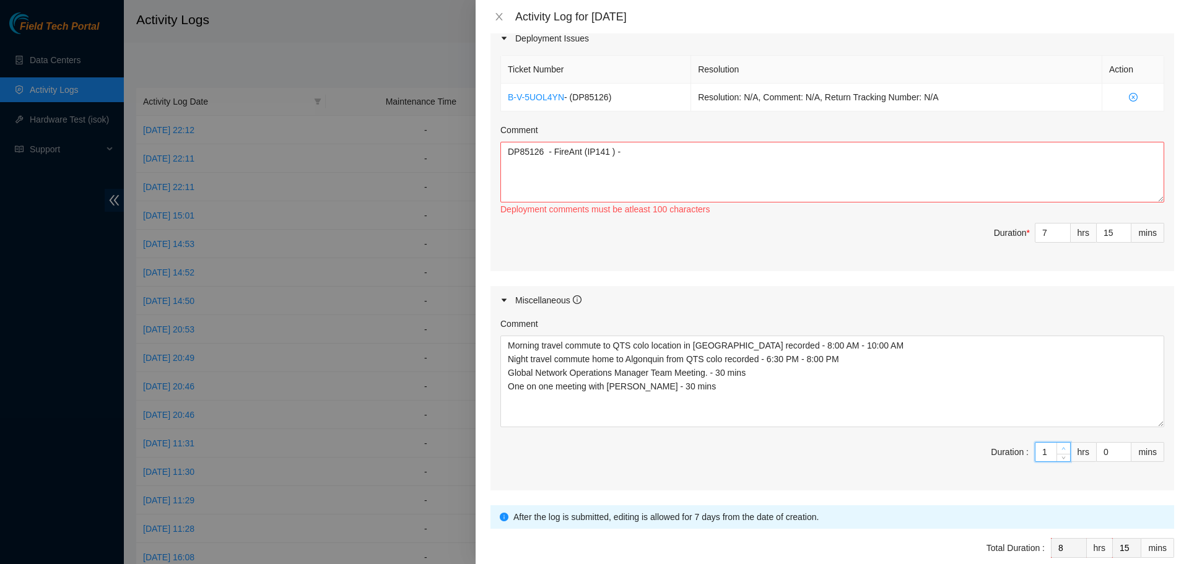
type input "2"
type input "9"
click at [1062, 449] on icon "up" at bounding box center [1064, 449] width 4 height 4
type input "3"
type input "10"
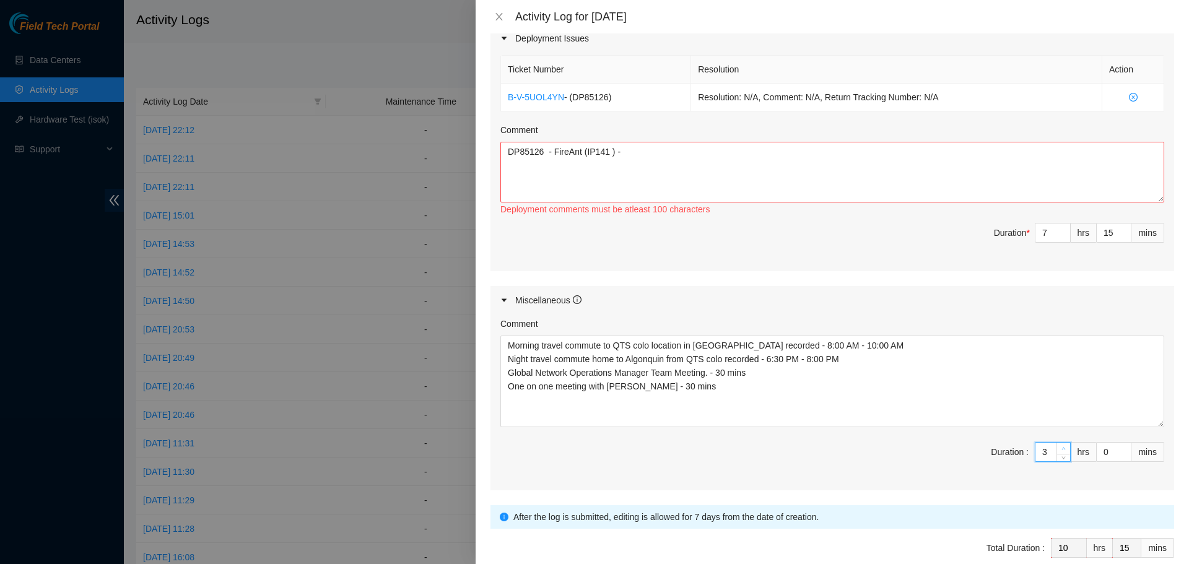
click at [1062, 449] on icon "up" at bounding box center [1064, 449] width 4 height 4
type input "4"
type input "11"
click at [1062, 449] on icon "up" at bounding box center [1064, 449] width 4 height 2
click at [1104, 453] on input "0" at bounding box center [1114, 452] width 34 height 19
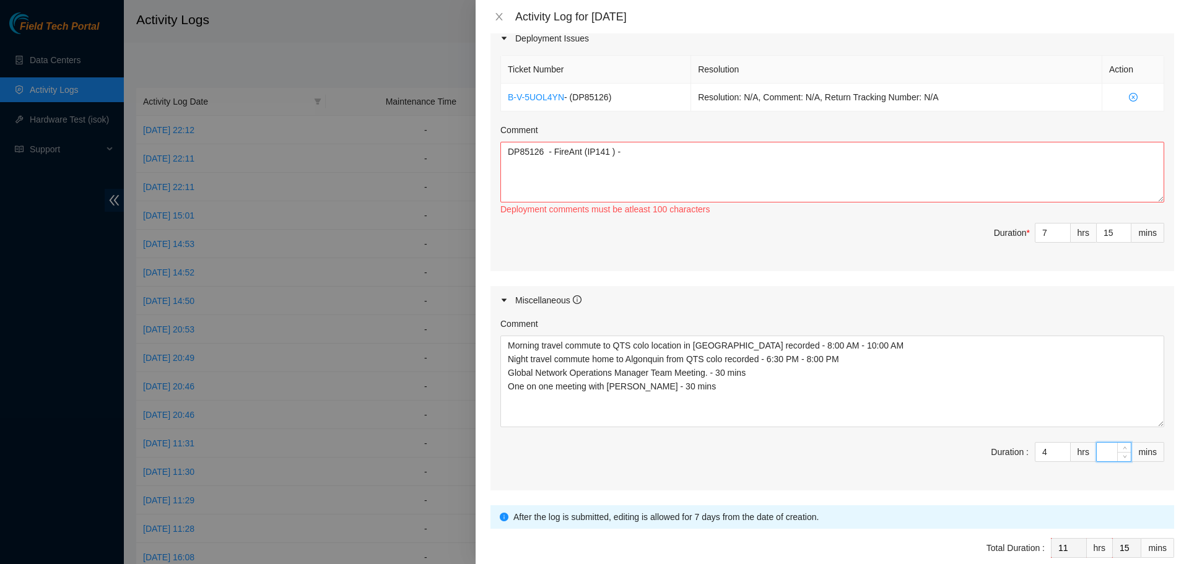
type input "3"
type input "18"
type input "30"
type input "45"
type input "30"
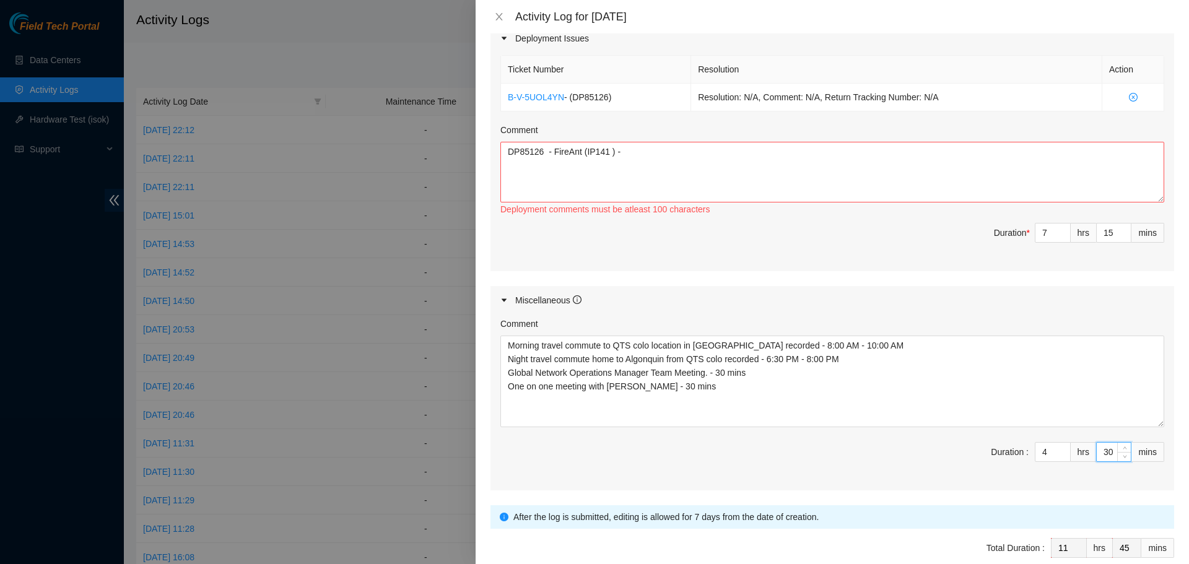
click at [835, 301] on div "Miscellaneous" at bounding box center [833, 300] width 684 height 28
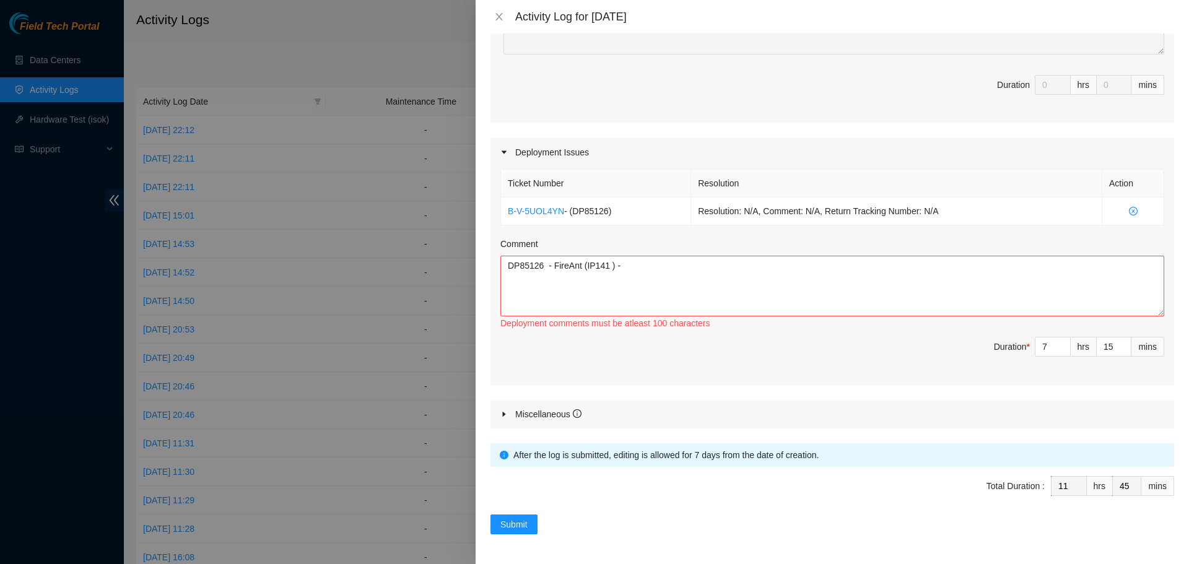
scroll to position [320, 0]
click at [725, 424] on div "Miscellaneous" at bounding box center [833, 414] width 684 height 28
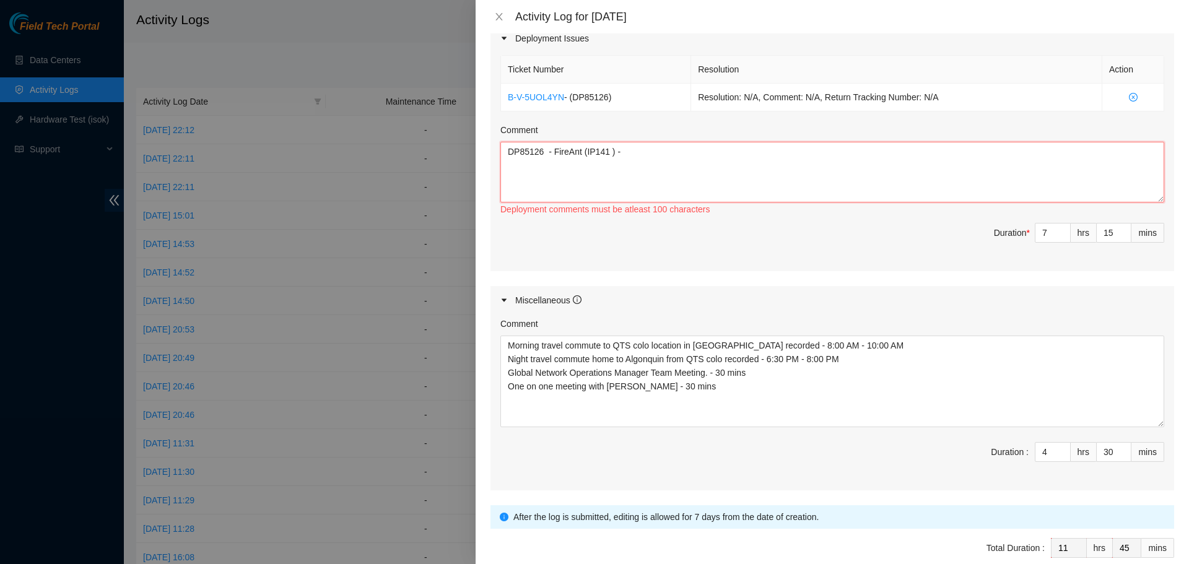
click at [640, 159] on textarea "DP85126 - FireAnt (IP141 ) -" at bounding box center [832, 172] width 664 height 61
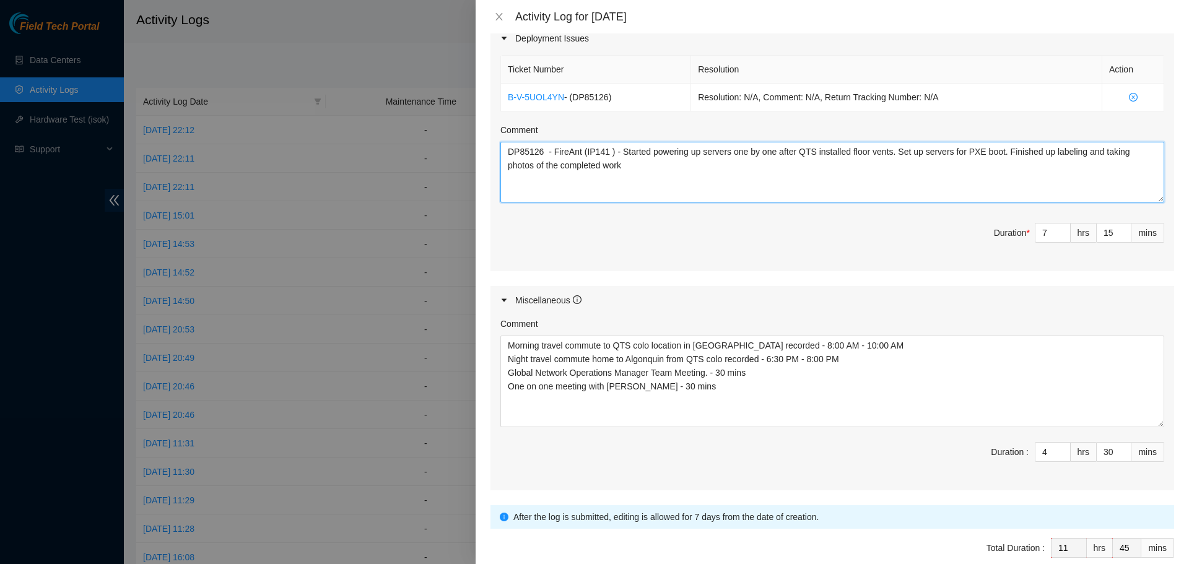
click at [647, 169] on textarea "DP85126 - FireAnt (IP141 ) - Started powering up servers one by one after QTS i…" at bounding box center [832, 172] width 664 height 61
type textarea "DP85126 - FireAnt (IP141 ) - Started powering up servers one by one after QTS i…"
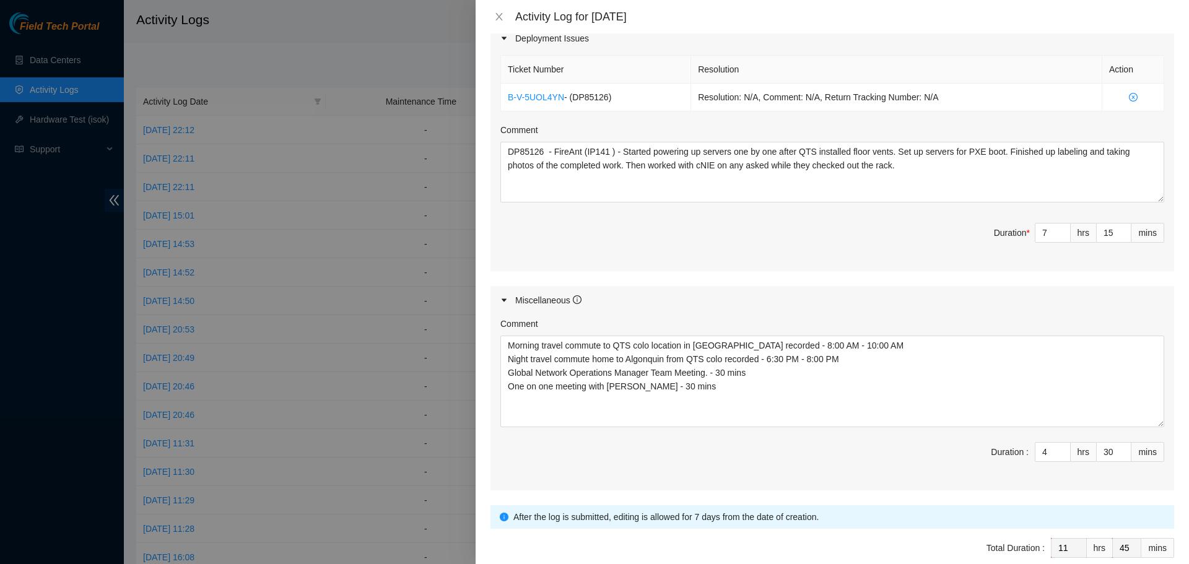
click at [658, 277] on div "Maintenance Issues Ticket Number Resolution Action No data to display Comment D…" at bounding box center [833, 127] width 684 height 728
type input "8"
type input "12"
click at [1062, 229] on icon "up" at bounding box center [1064, 229] width 4 height 4
type input "14"
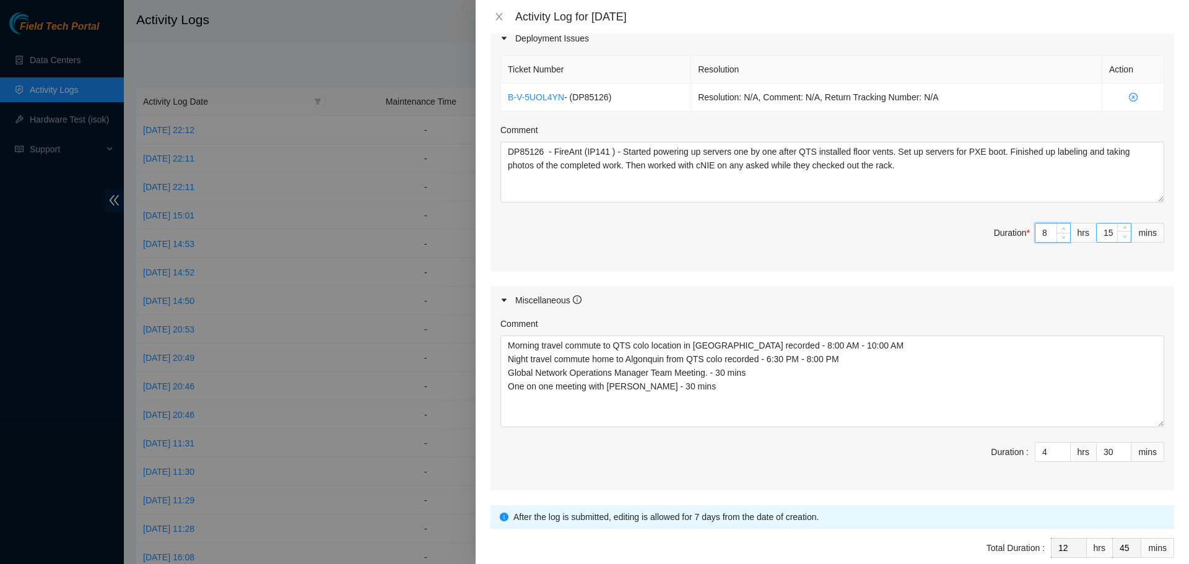
type input "44"
click at [1121, 238] on span "down" at bounding box center [1124, 236] width 7 height 7
type input "13"
type input "43"
click at [1121, 238] on span "down" at bounding box center [1124, 236] width 7 height 7
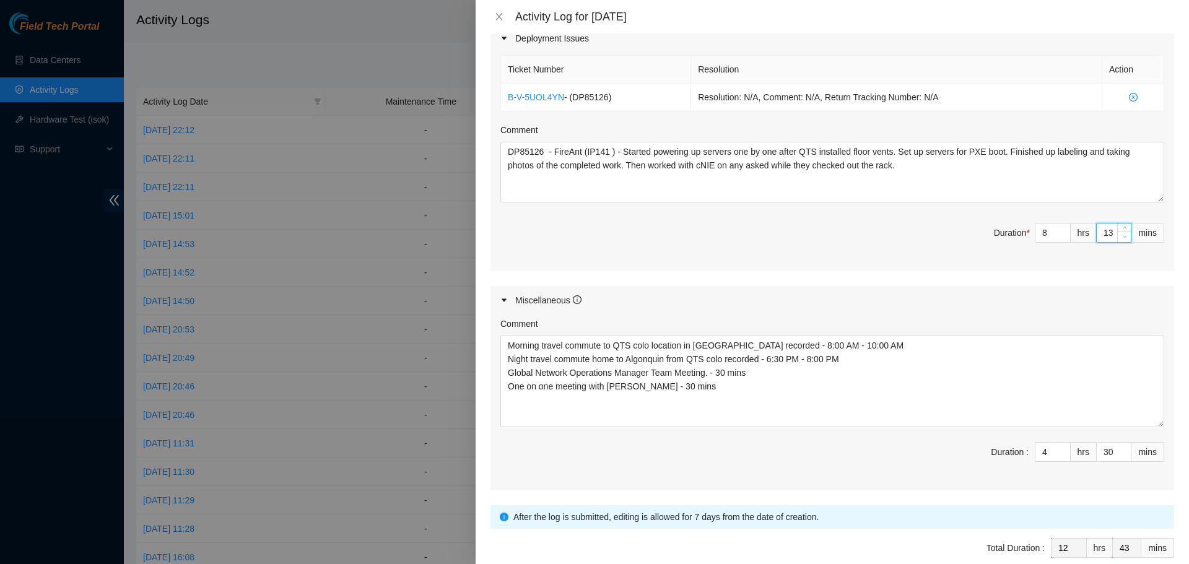
type input "12"
type input "42"
click at [1121, 238] on span "down" at bounding box center [1124, 236] width 7 height 7
type input "11"
type input "41"
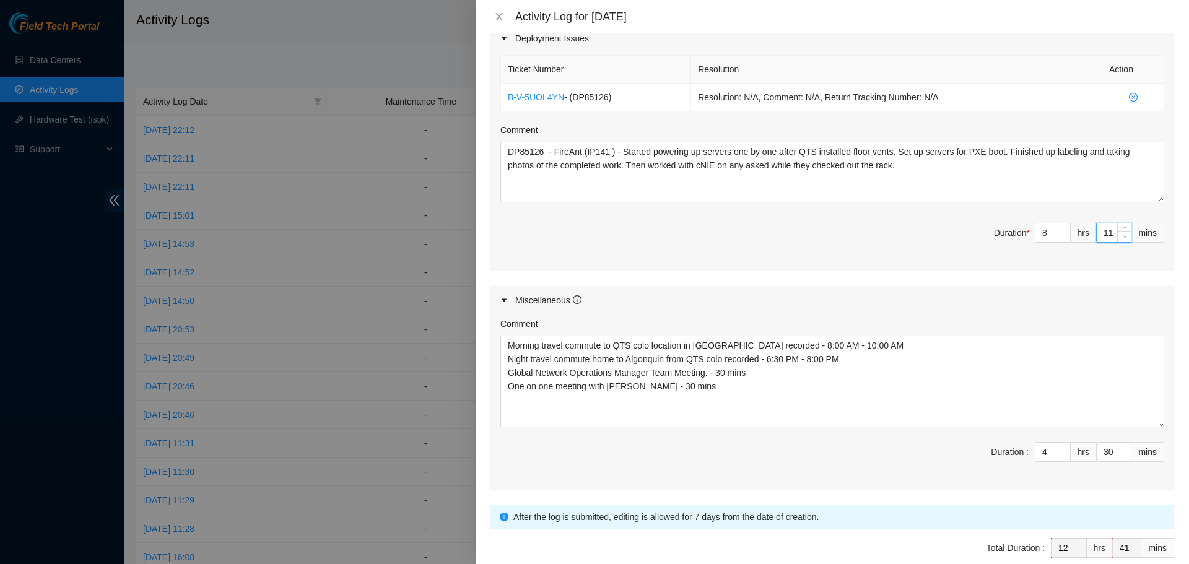
click at [1121, 238] on span "down" at bounding box center [1124, 236] width 7 height 7
type input "10"
type input "40"
click at [1121, 238] on span "down" at bounding box center [1124, 236] width 7 height 7
type input "9"
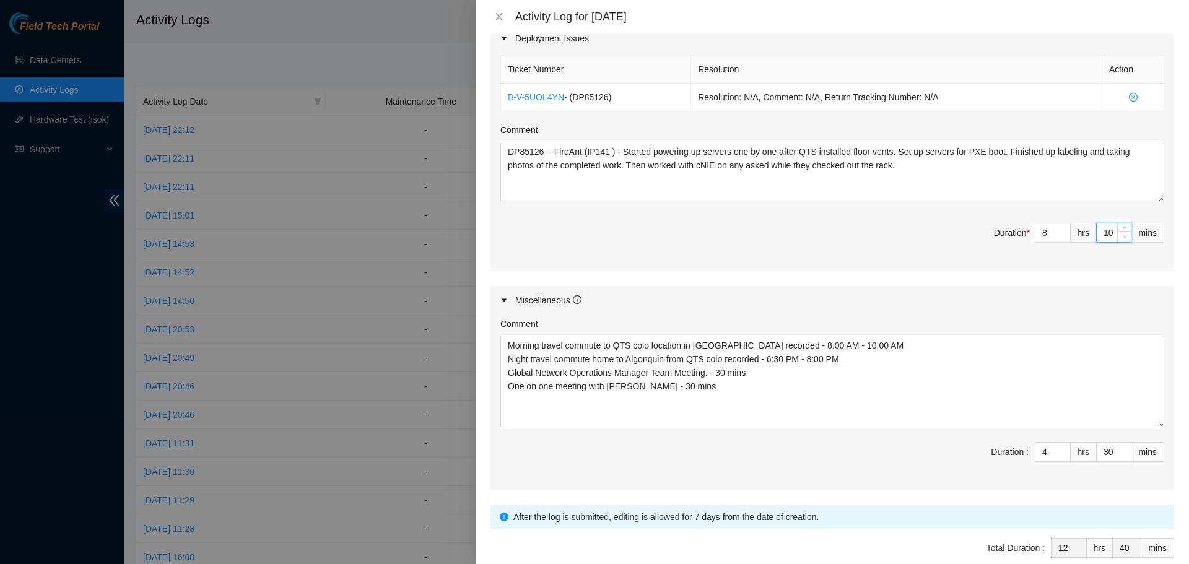
type input "39"
click at [1121, 238] on span "down" at bounding box center [1124, 236] width 7 height 7
type input "8"
type input "38"
click at [1121, 238] on span "down" at bounding box center [1124, 236] width 7 height 7
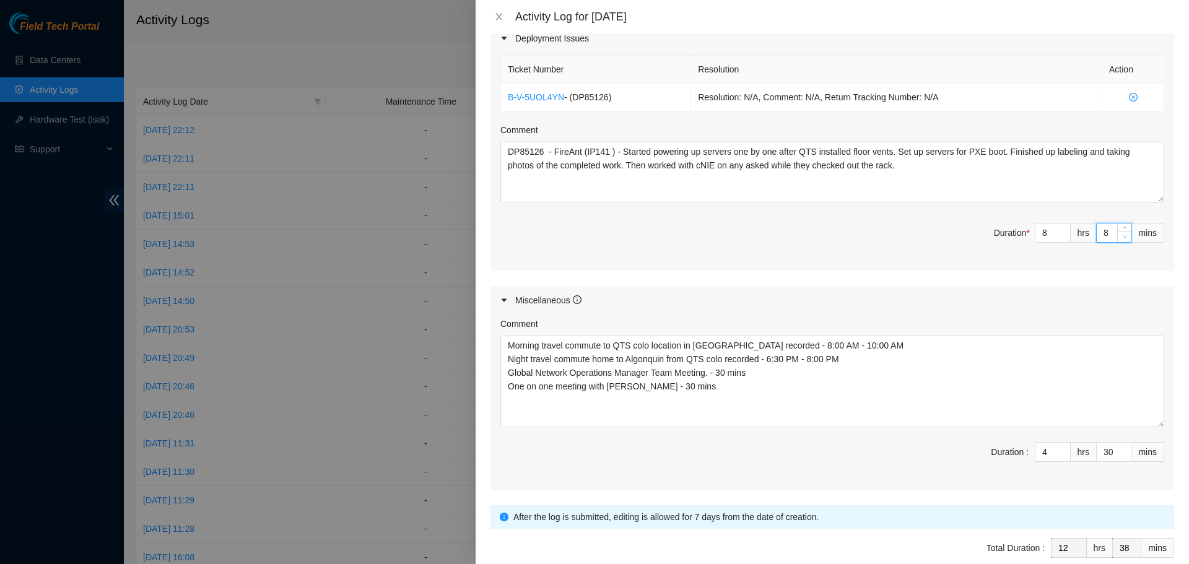
type input "7"
type input "37"
click at [1121, 238] on span "down" at bounding box center [1124, 236] width 7 height 7
type input "6"
type input "36"
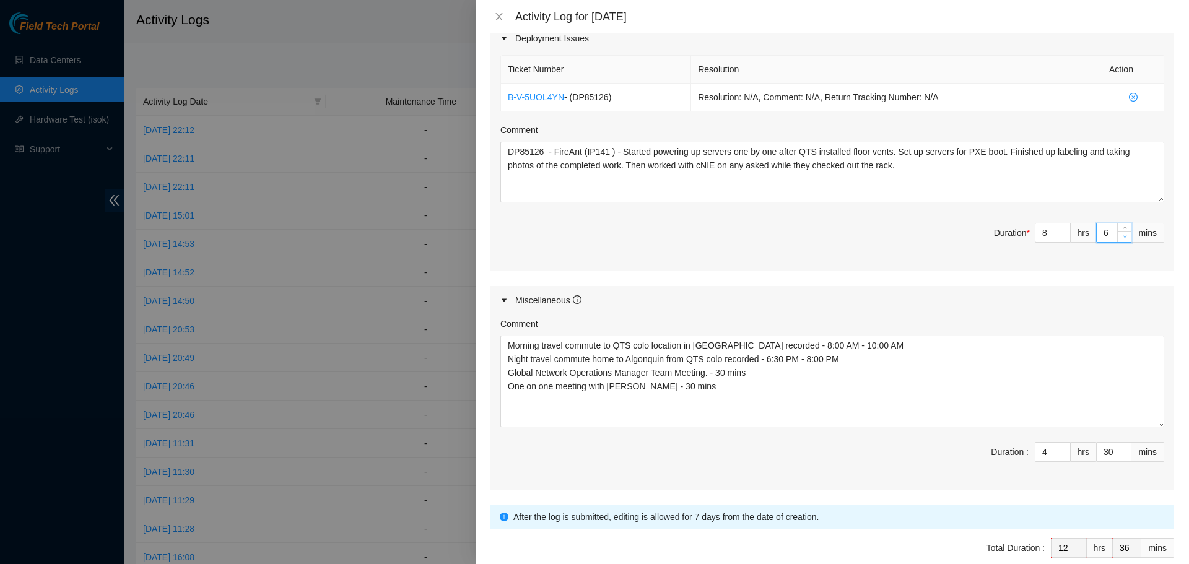
click at [1121, 238] on span "down" at bounding box center [1124, 236] width 7 height 7
type input "5"
type input "35"
click at [1121, 238] on span "down" at bounding box center [1124, 236] width 7 height 7
type input "4"
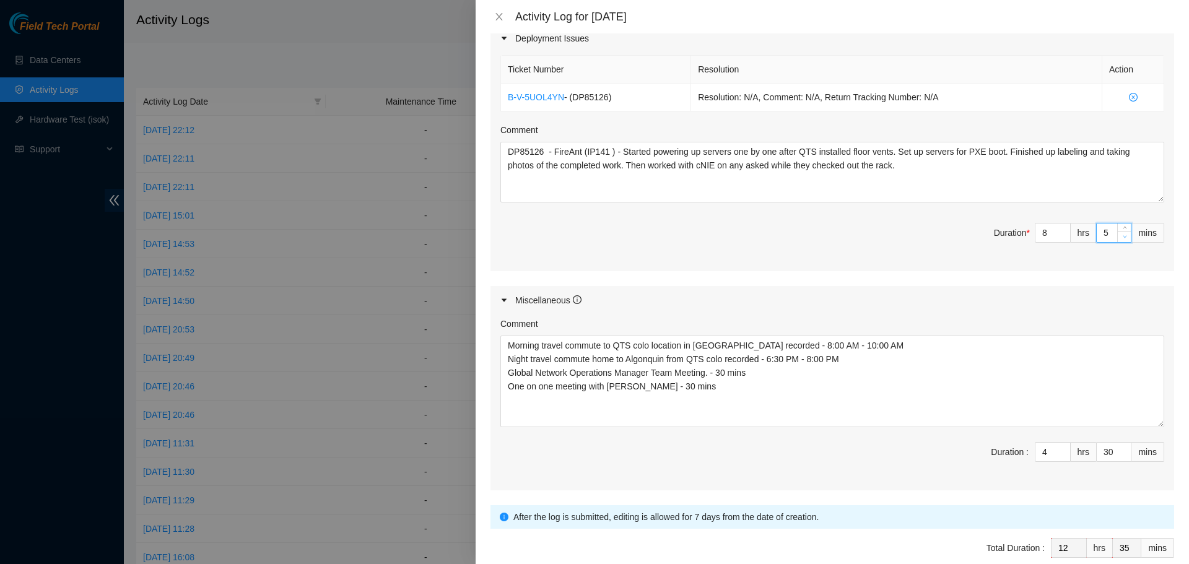
type input "34"
click at [1121, 238] on span "down" at bounding box center [1124, 236] width 7 height 7
type input "3"
type input "33"
click at [1121, 238] on span "down" at bounding box center [1124, 236] width 7 height 7
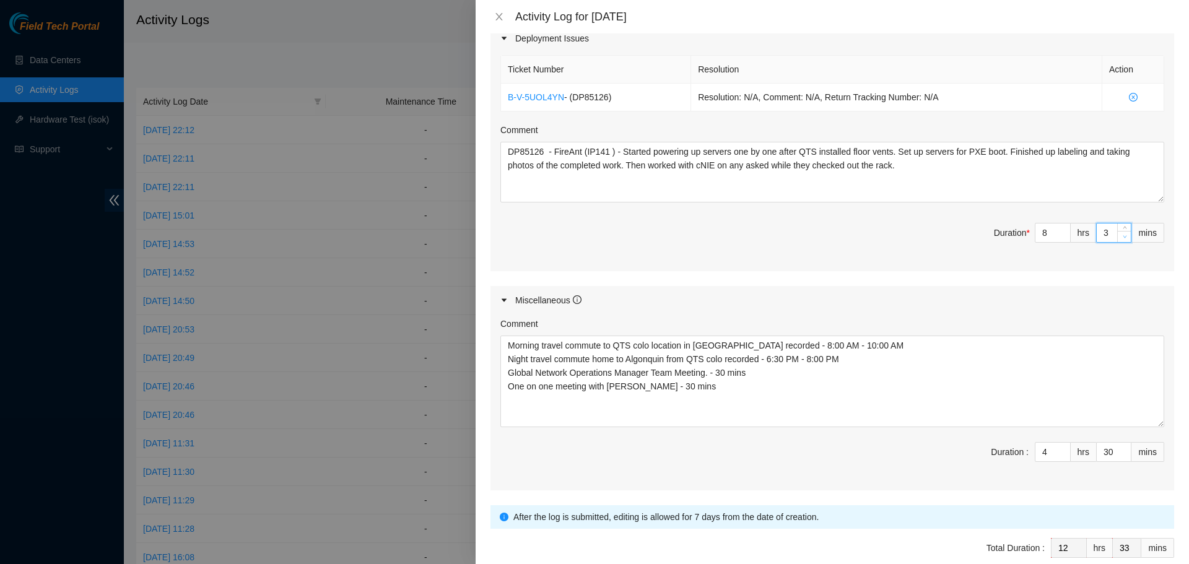
type input "2"
click at [1121, 238] on span "down" at bounding box center [1124, 236] width 7 height 7
click at [1055, 283] on div "Maintenance Issues Ticket Number Resolution Action No data to display Comment D…" at bounding box center [833, 127] width 684 height 728
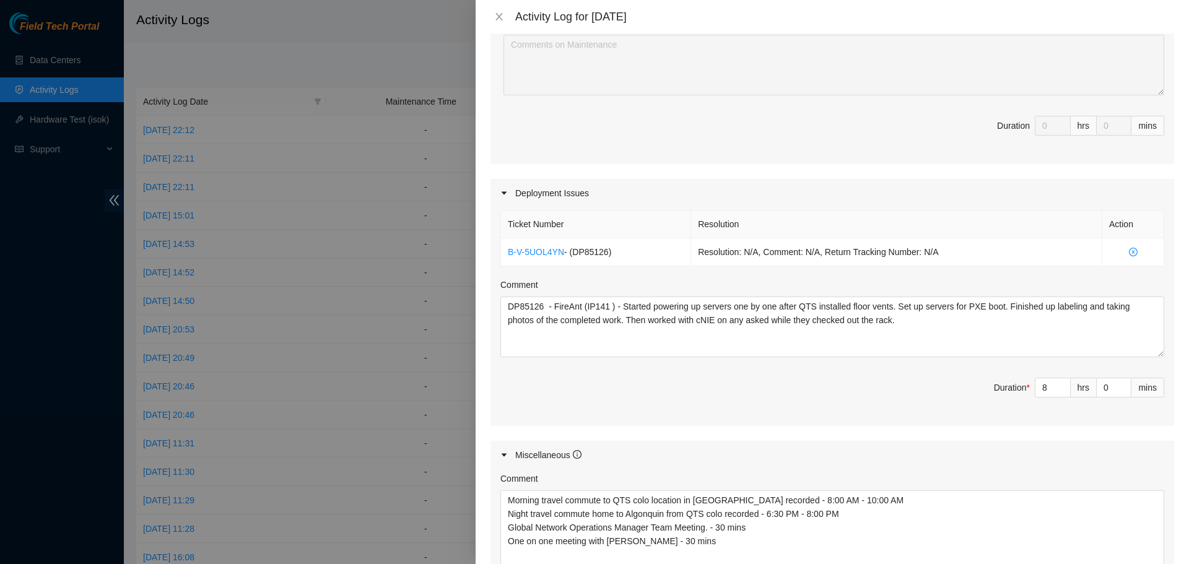
scroll to position [496, 0]
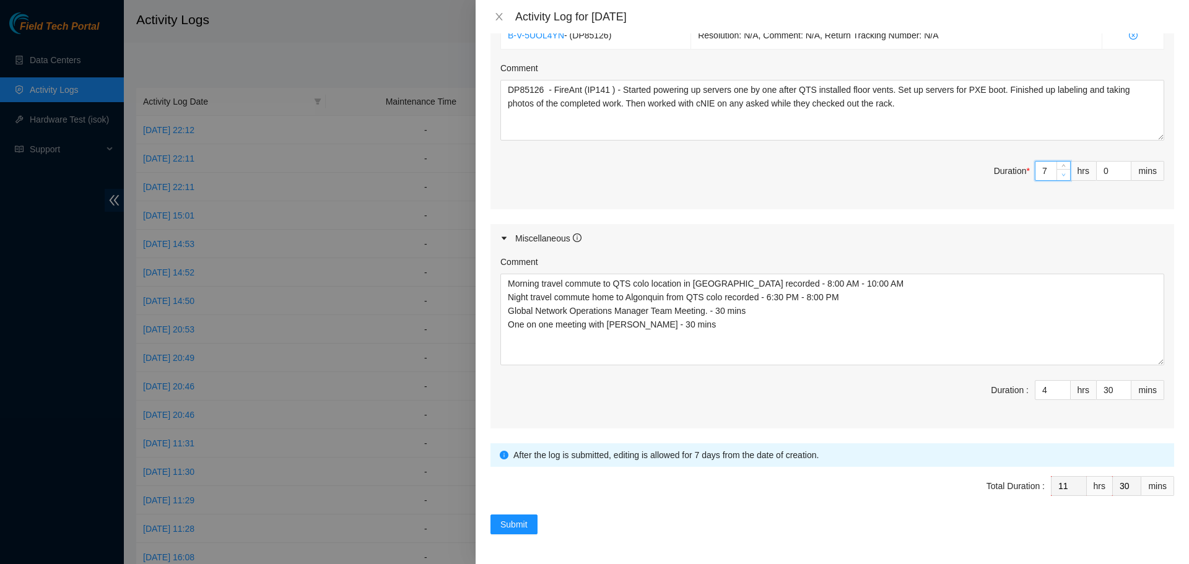
click at [1062, 175] on icon "down" at bounding box center [1064, 175] width 4 height 4
click at [992, 213] on div "Maintenance Issues Ticket Number Resolution Action No data to display Comment D…" at bounding box center [833, 65] width 684 height 728
click at [765, 523] on div "Submit" at bounding box center [833, 525] width 684 height 20
click at [518, 528] on span "Submit" at bounding box center [513, 525] width 27 height 14
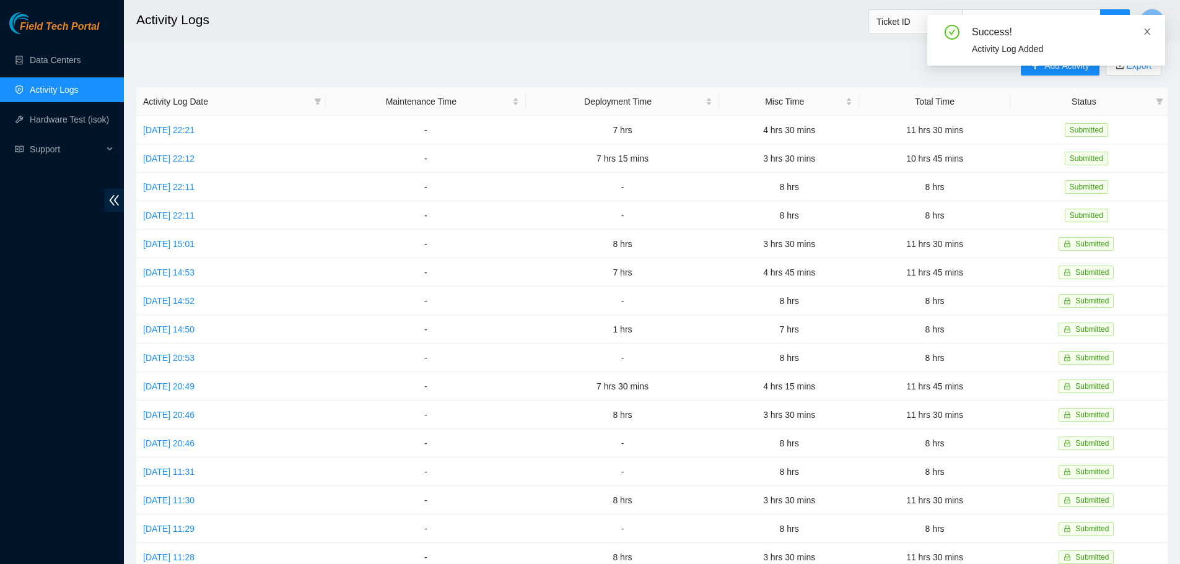
click at [1145, 32] on icon "close" at bounding box center [1147, 31] width 9 height 9
click at [1059, 67] on span "Add Activity" at bounding box center [1066, 66] width 45 height 14
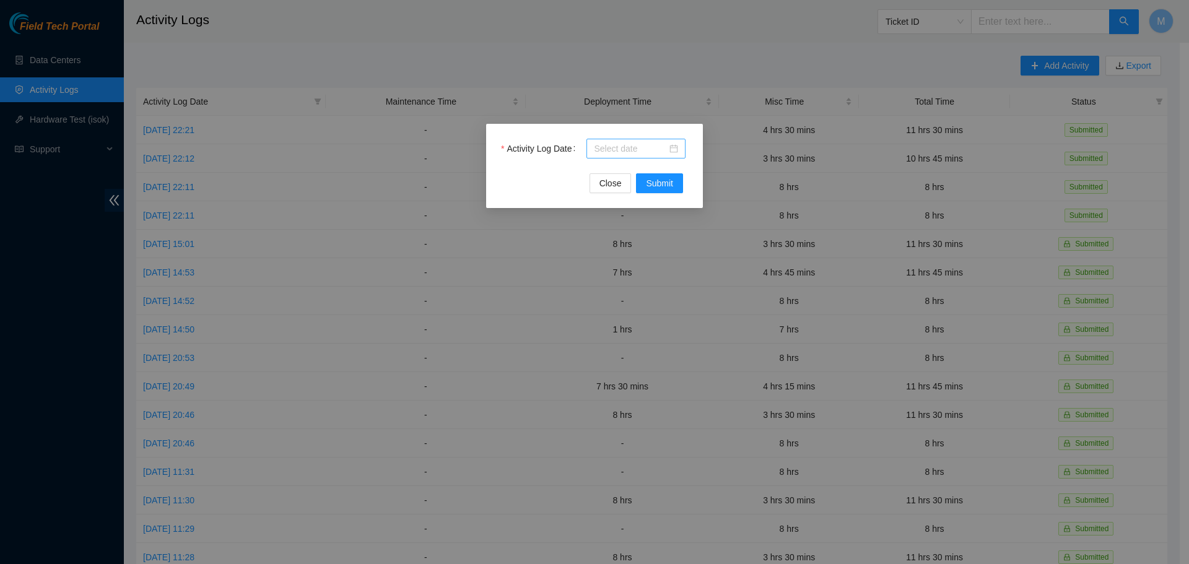
click at [680, 149] on div at bounding box center [636, 149] width 99 height 20
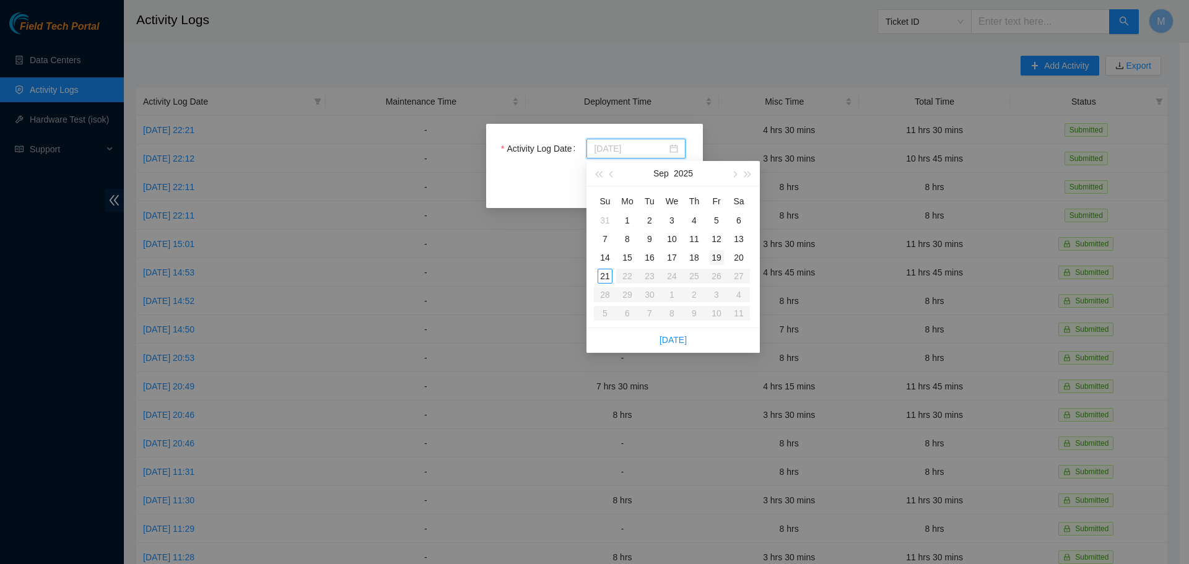
click at [714, 256] on div "19" at bounding box center [716, 257] width 15 height 15
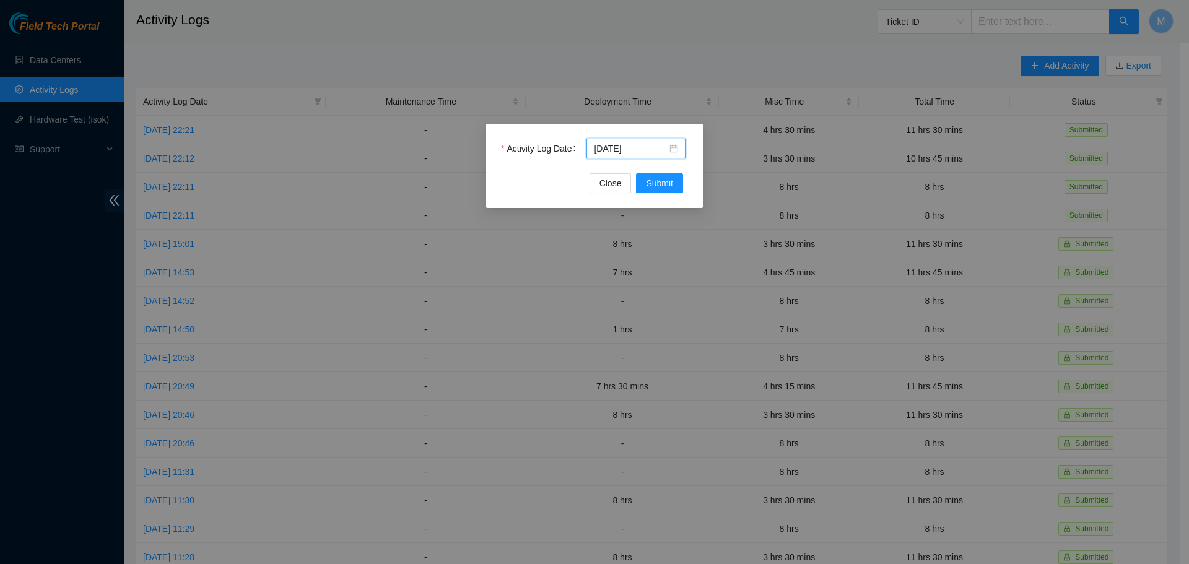
click at [642, 172] on div "Activity Log Date 2025-09-19" at bounding box center [594, 156] width 187 height 35
click at [642, 183] on button "Submit" at bounding box center [659, 183] width 47 height 20
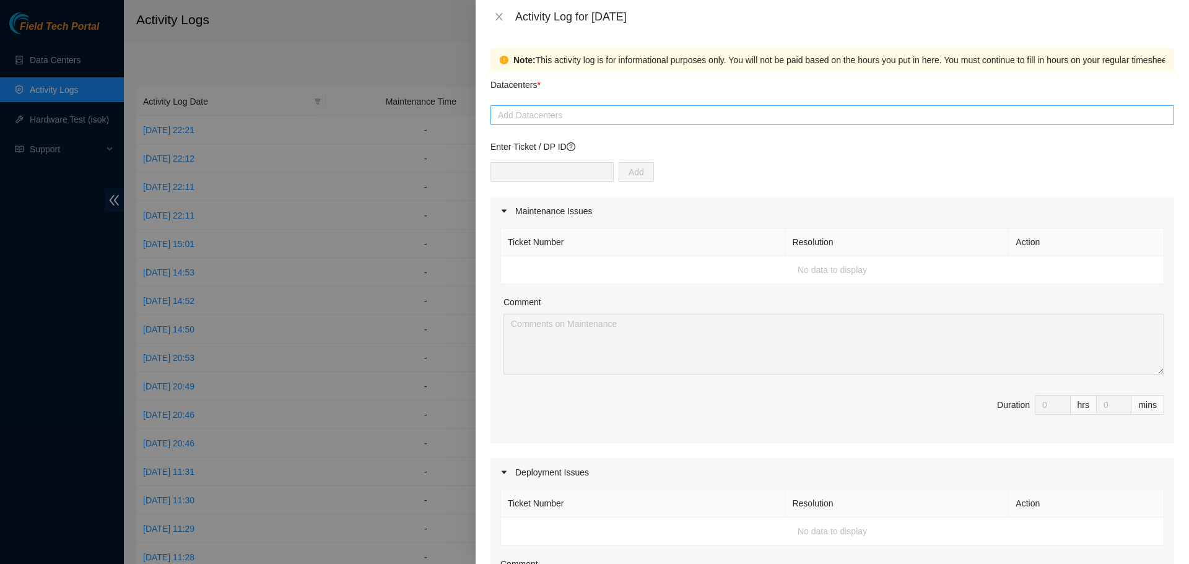
click at [535, 110] on div at bounding box center [833, 115] width 678 height 15
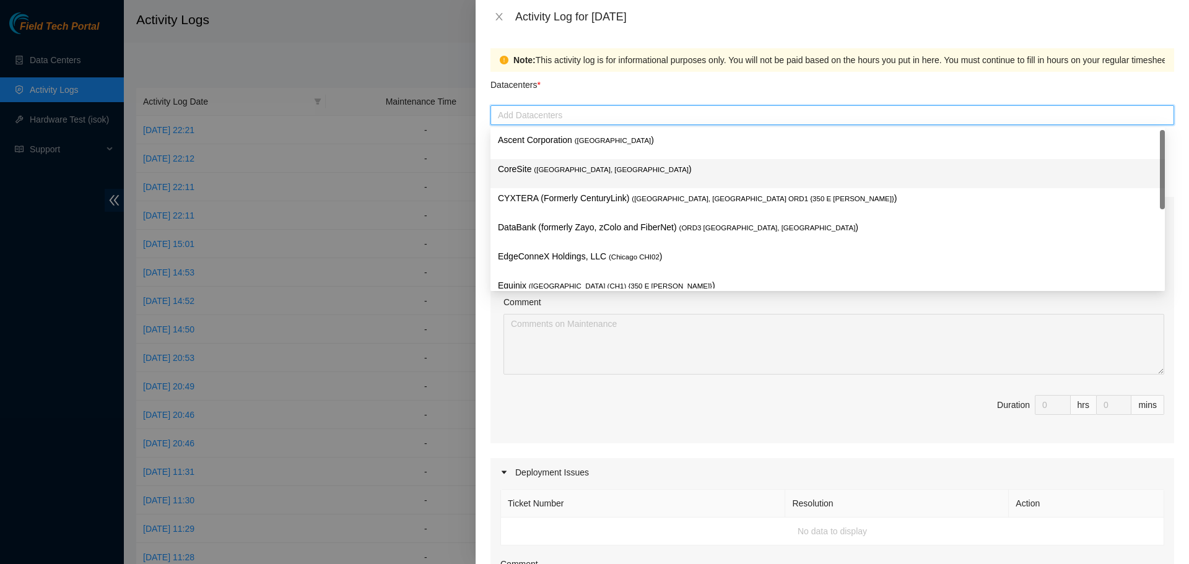
scroll to position [45, 0]
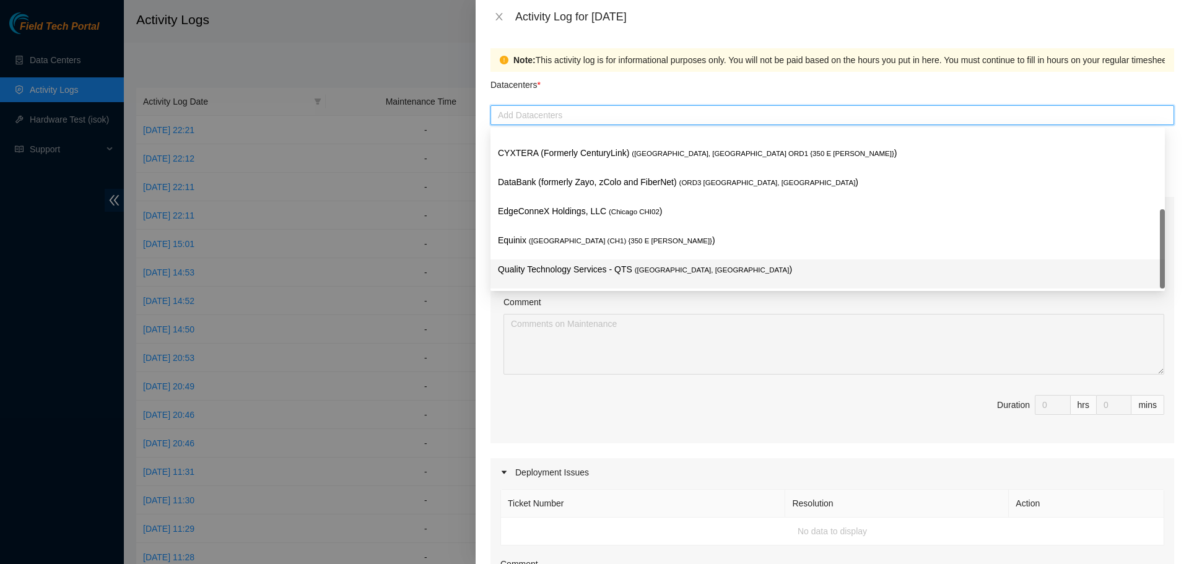
click at [531, 264] on p "Quality Technology Services - QTS ( Chicago, IL )" at bounding box center [828, 270] width 660 height 14
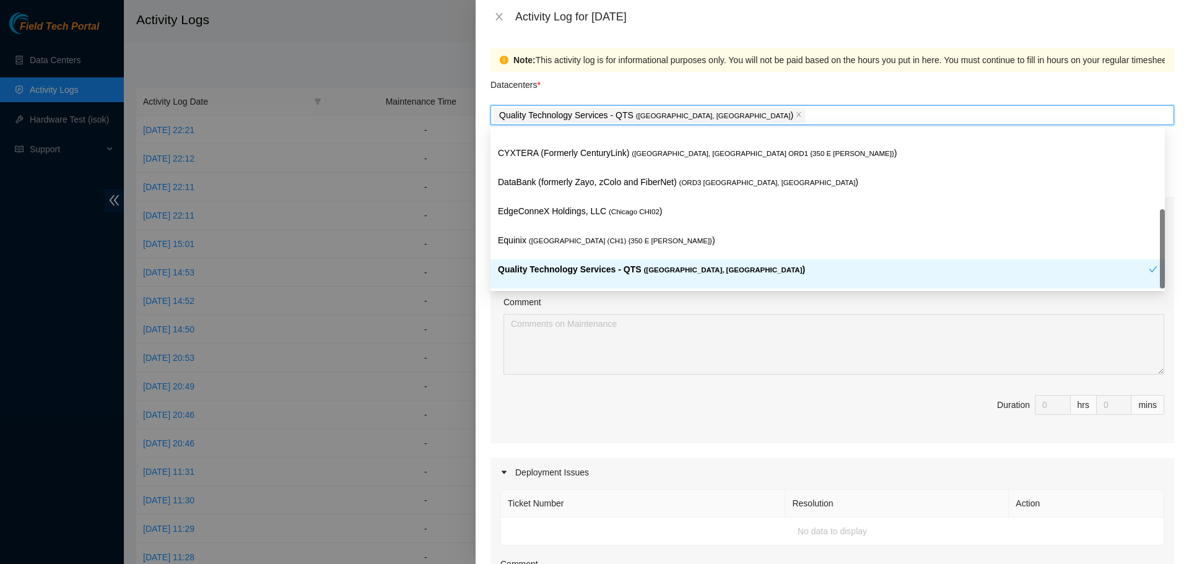
click at [580, 470] on div "Deployment Issues" at bounding box center [833, 472] width 684 height 28
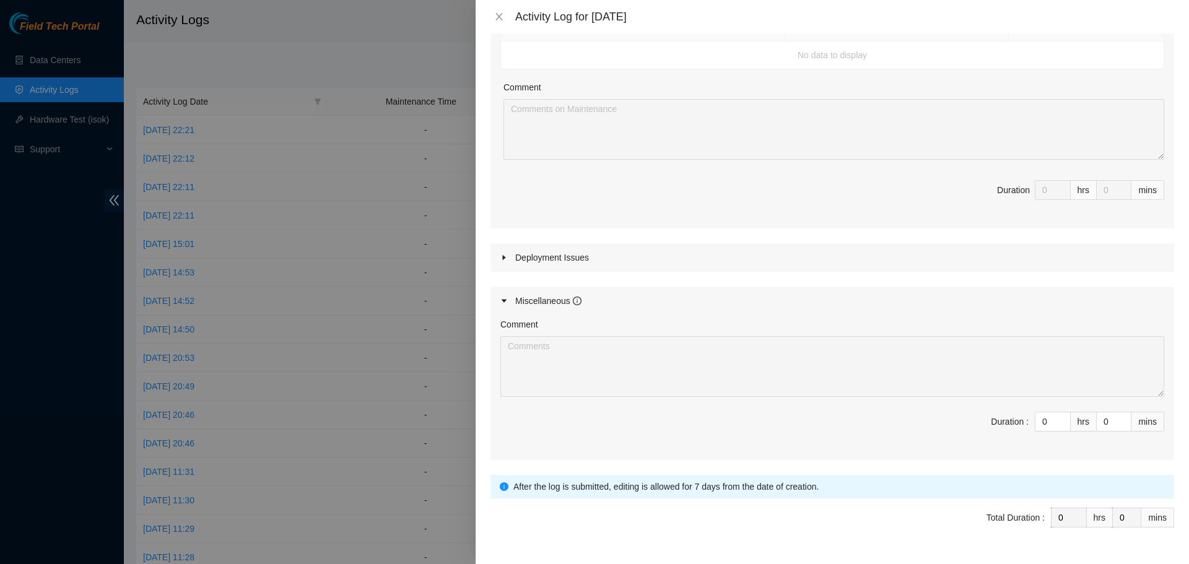
scroll to position [247, 0]
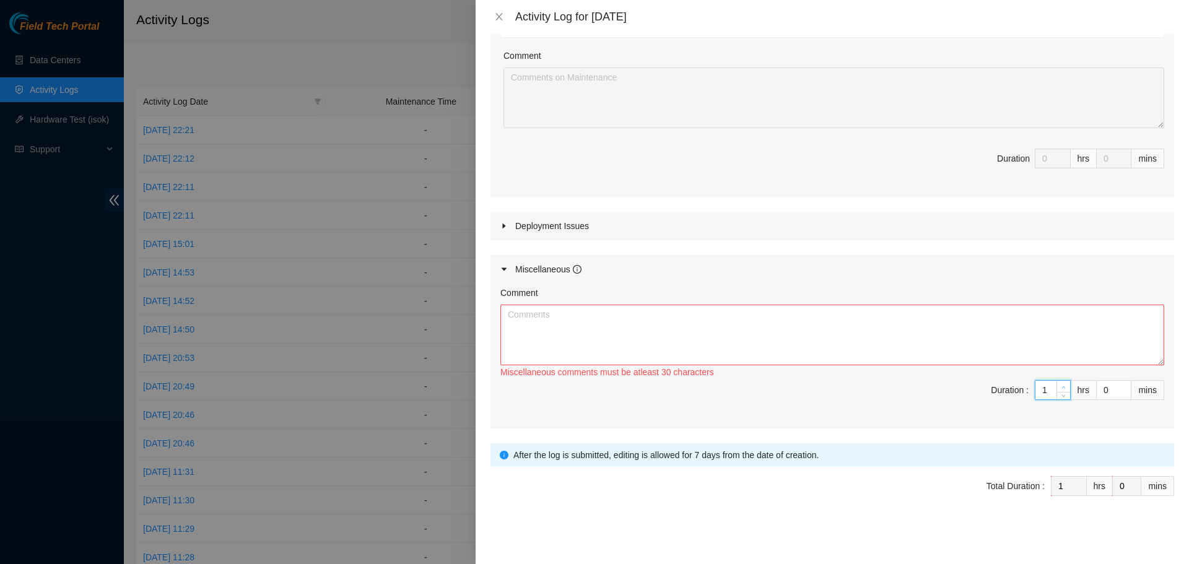
click at [1062, 385] on icon "up" at bounding box center [1064, 387] width 4 height 4
click at [835, 344] on textarea "Comment" at bounding box center [832, 335] width 664 height 61
paste textarea "Worked Remote from Home today. Spent the day monitoring chat rooms and emails f…"
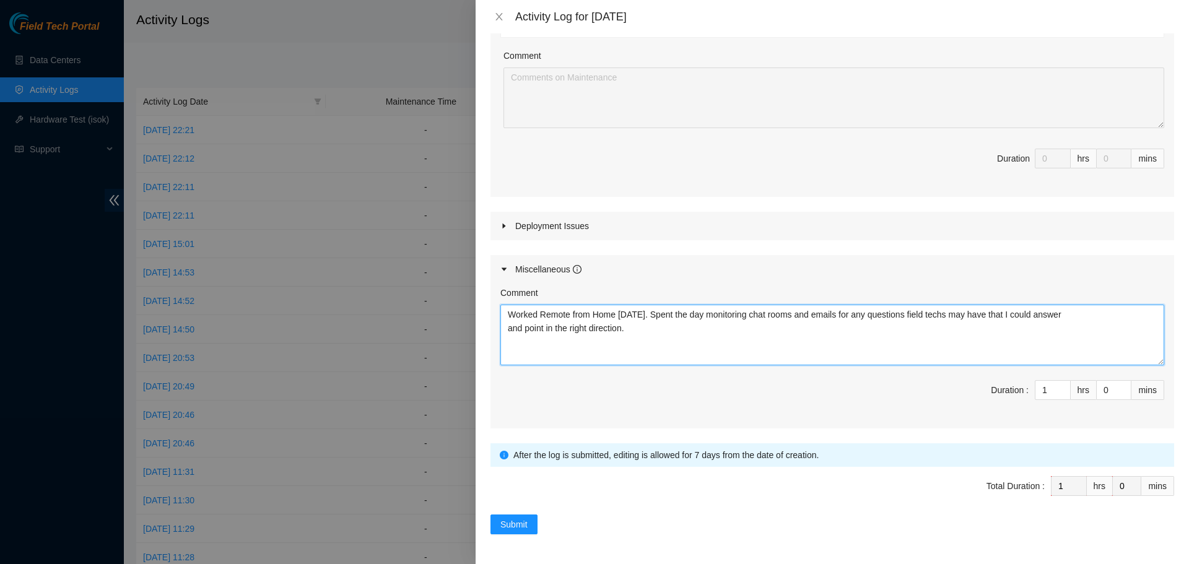
paste textarea "Akamai University - AI Awareness Onboarding process for new position - aka new …"
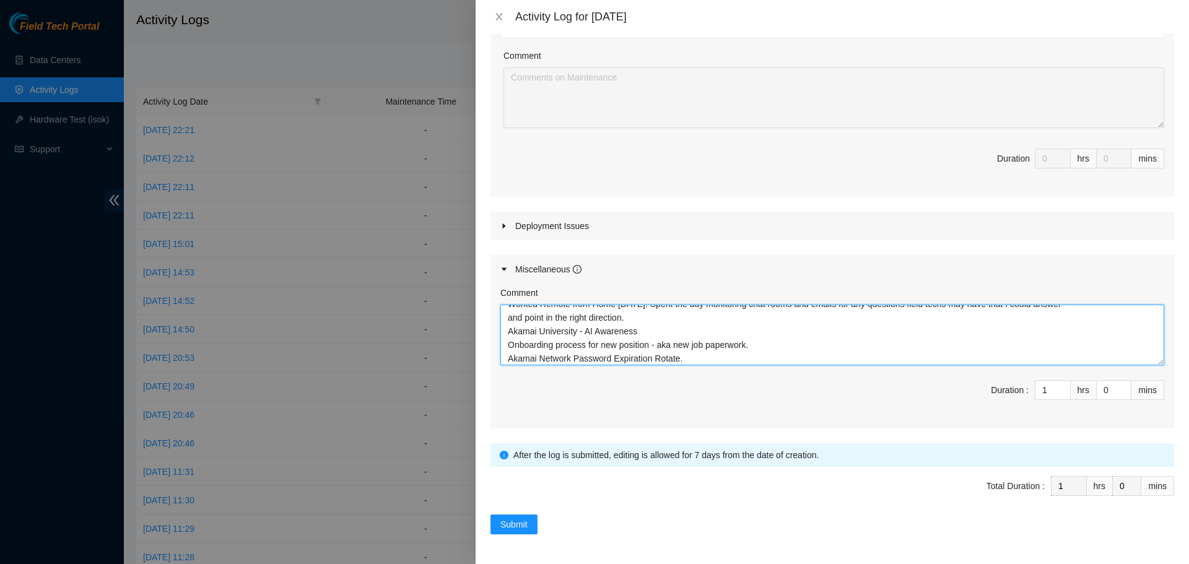
click at [646, 338] on textarea "Worked Remote from Home today. Spent the day monitoring chat rooms and emails f…" at bounding box center [832, 335] width 664 height 61
click at [764, 347] on textarea "Worked Remote from Home today. Spent the day monitoring chat rooms and emails f…" at bounding box center [832, 335] width 664 height 61
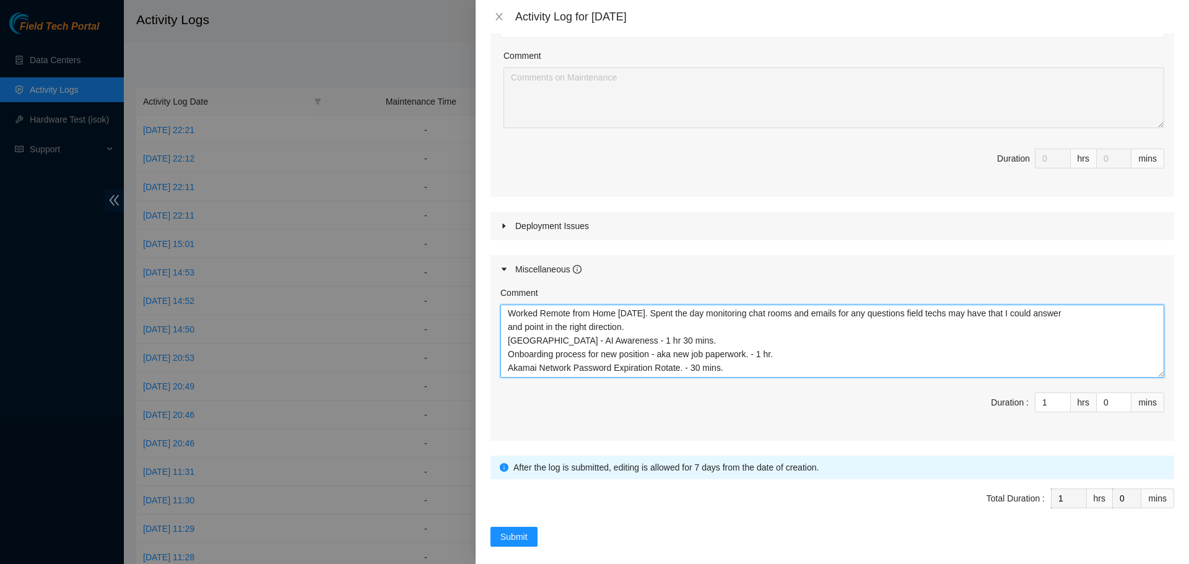
scroll to position [0, 0]
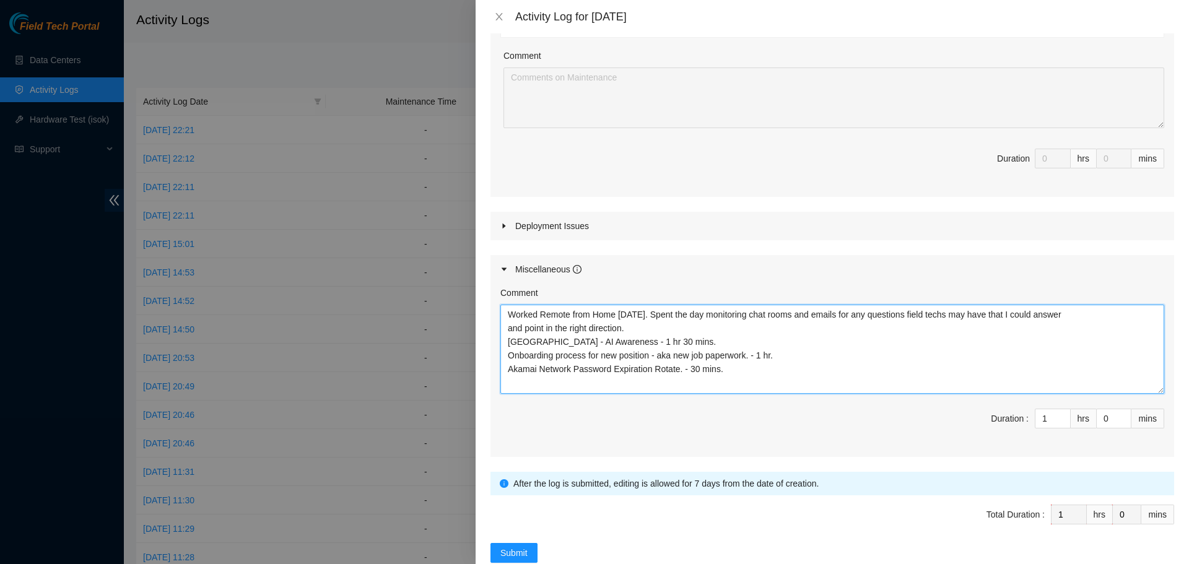
drag, startPoint x: 1150, startPoint y: 358, endPoint x: 1150, endPoint y: 384, distance: 26.0
click at [1150, 384] on textarea "Worked Remote from Home today. Spent the day monitoring chat rooms and emails f…" at bounding box center [832, 349] width 664 height 89
click at [670, 315] on textarea "Worked Remote from Home today. Spent the day monitoring chat rooms and emails f…" at bounding box center [832, 349] width 664 height 88
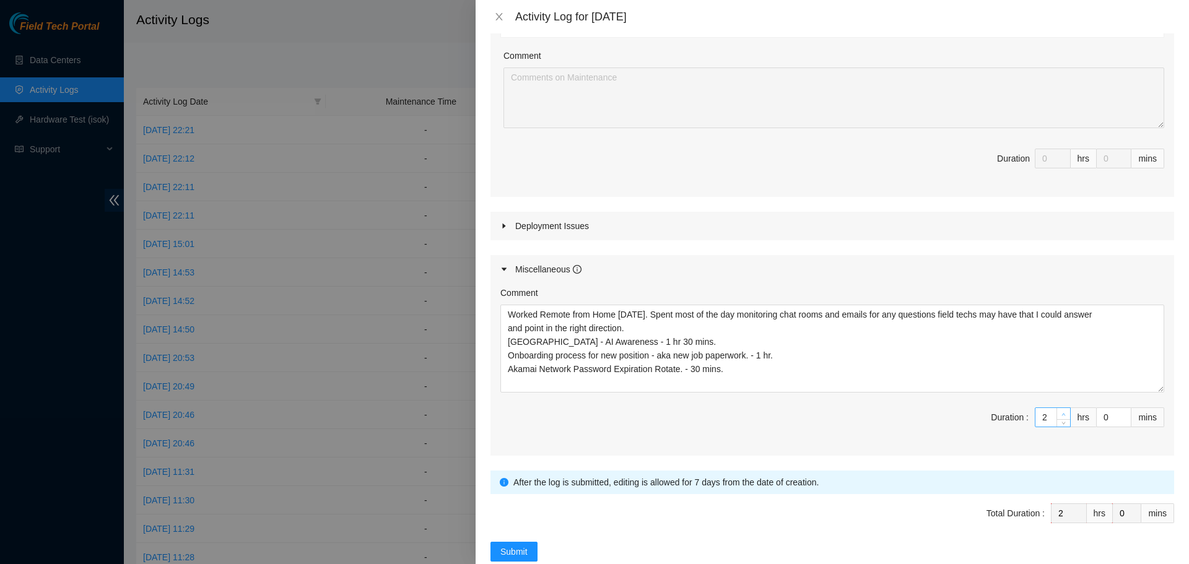
click at [1062, 414] on icon "up" at bounding box center [1064, 415] width 4 height 4
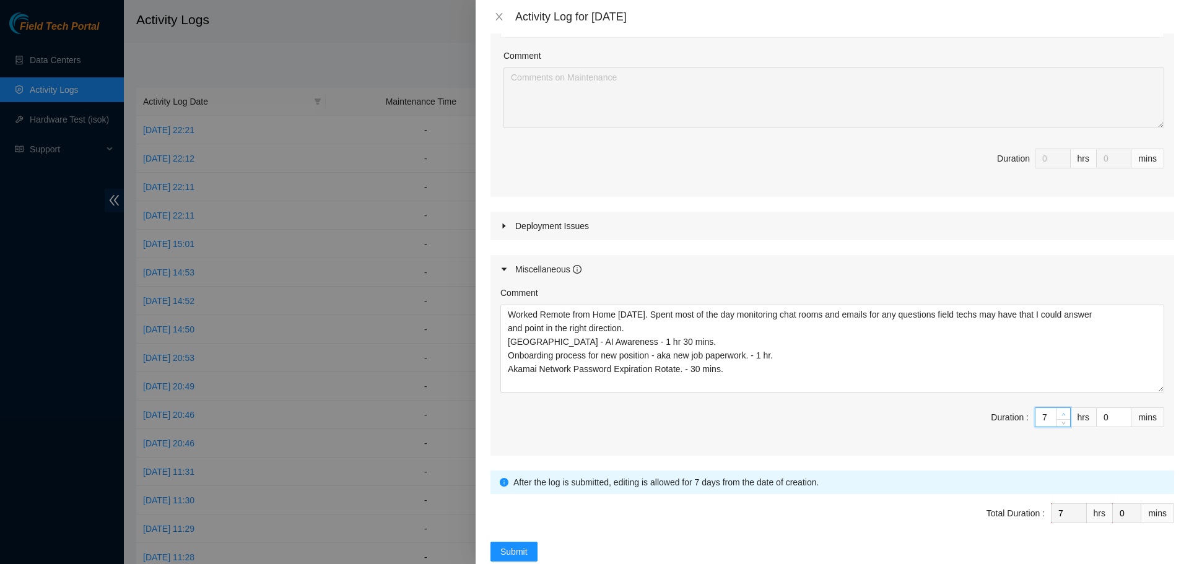
click at [1062, 413] on icon "up" at bounding box center [1064, 415] width 4 height 4
click at [1057, 419] on span "Increase Value" at bounding box center [1064, 413] width 14 height 11
click at [1060, 425] on span "down" at bounding box center [1063, 421] width 7 height 7
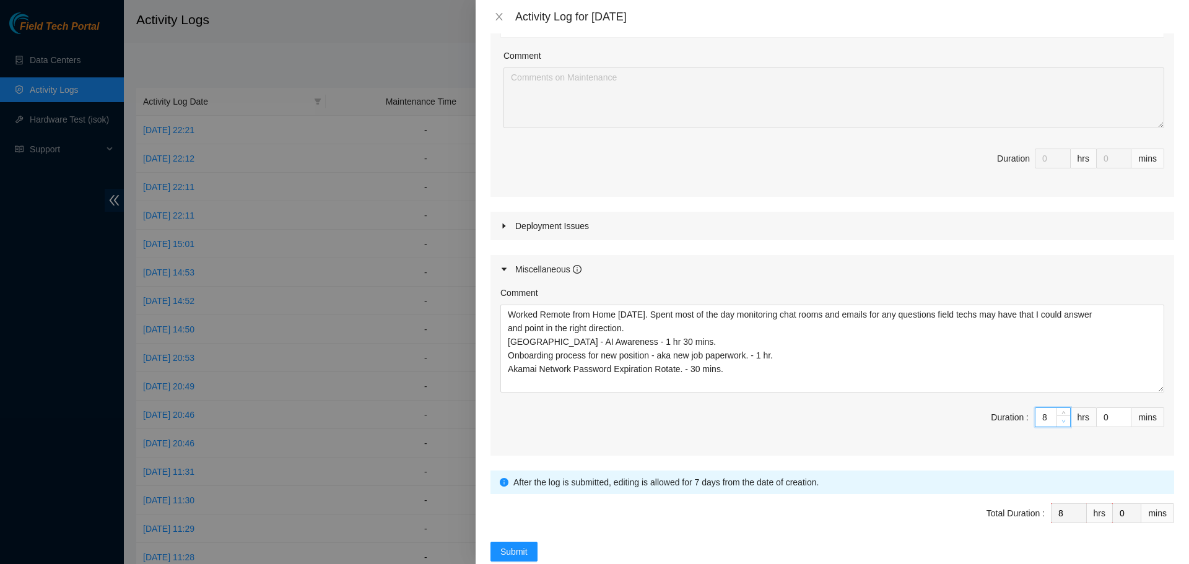
click at [1060, 425] on span "down" at bounding box center [1063, 421] width 7 height 7
click at [855, 534] on span "Total Duration : 8 hrs 0 mins" at bounding box center [833, 521] width 684 height 35
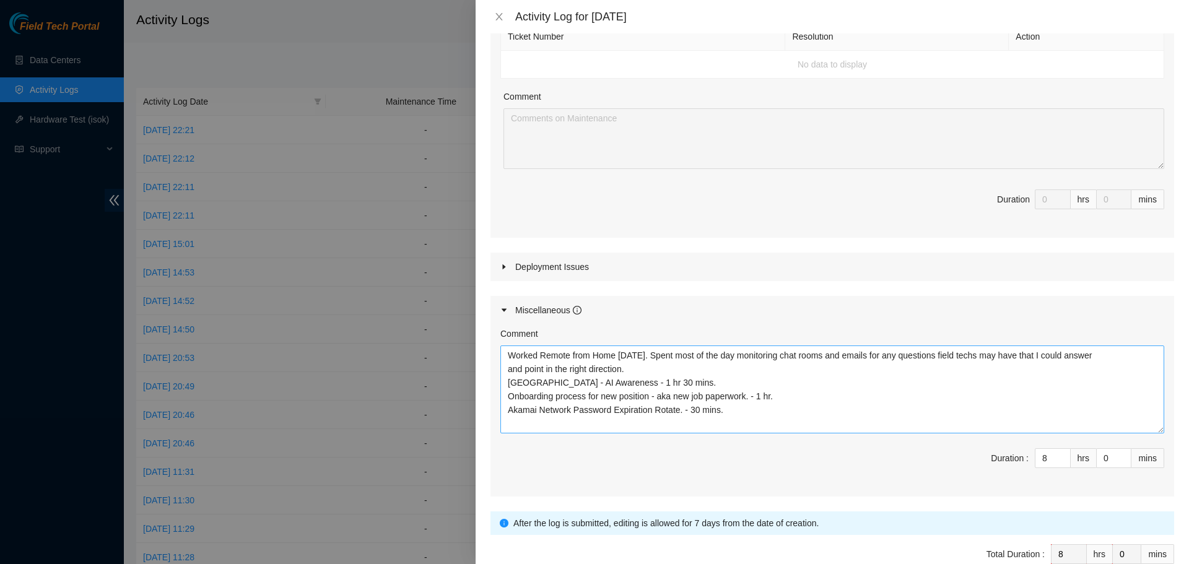
scroll to position [274, 0]
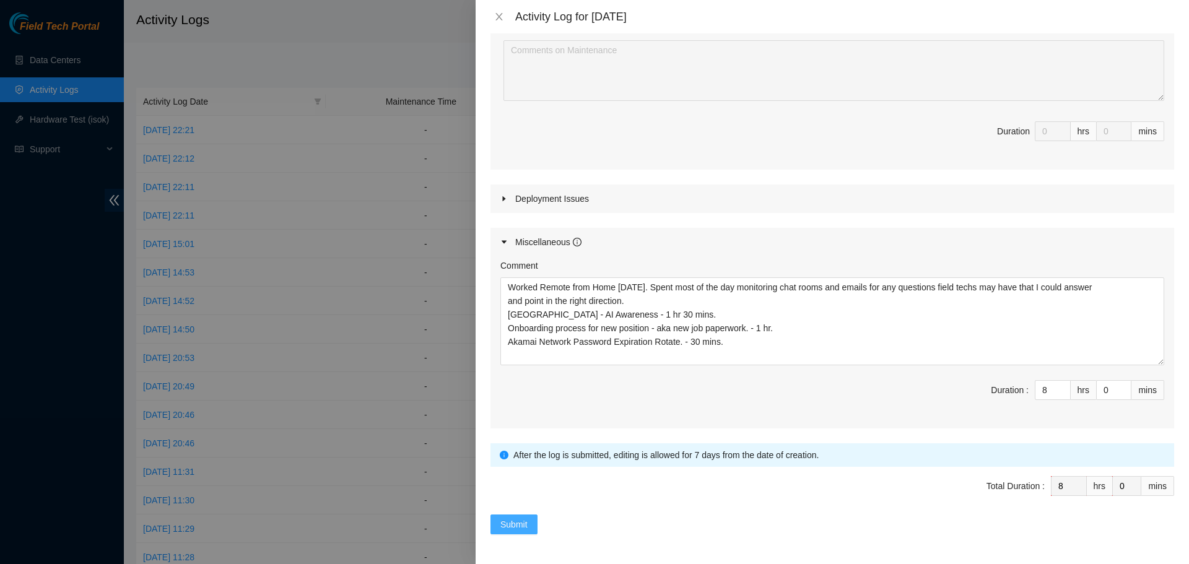
click at [513, 517] on button "Submit" at bounding box center [514, 525] width 47 height 20
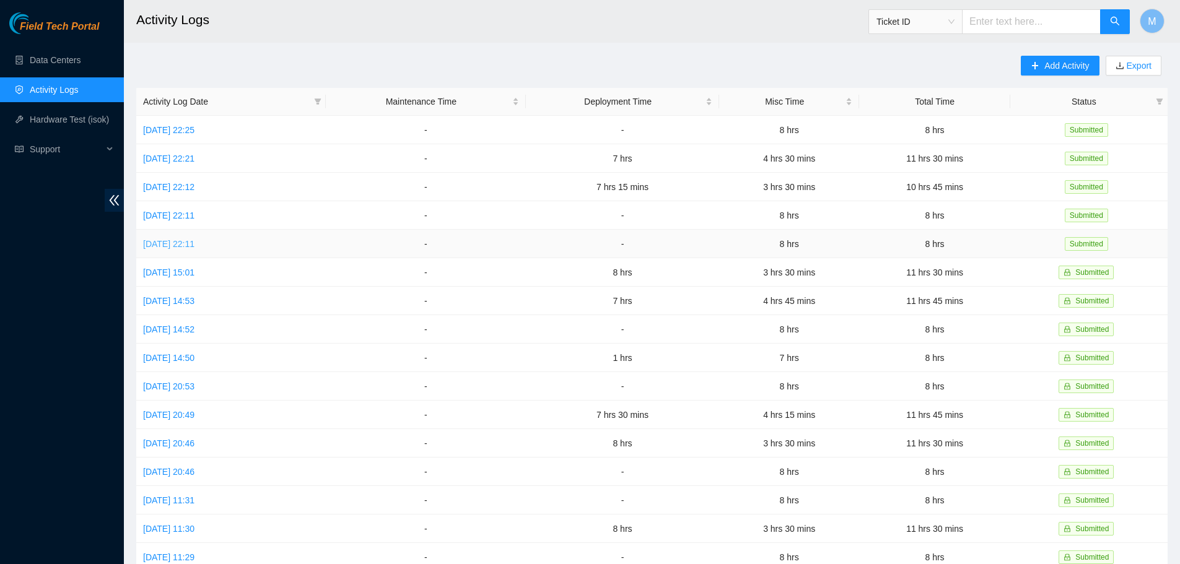
click at [178, 239] on link "Mon, 15 Sep 2025 22:11" at bounding box center [168, 244] width 51 height 10
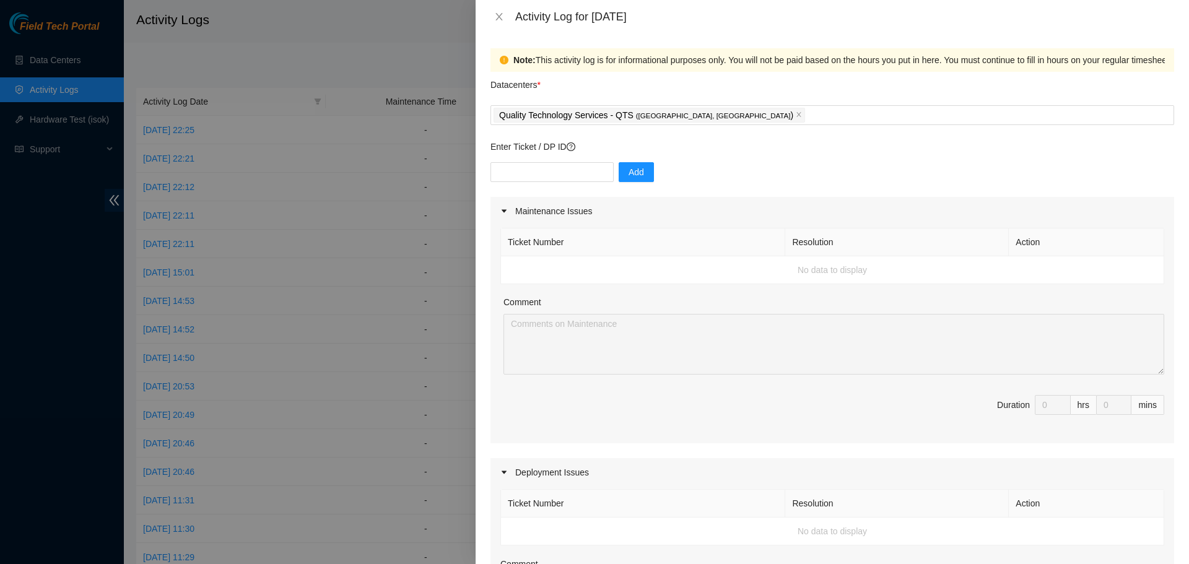
scroll to position [465, 0]
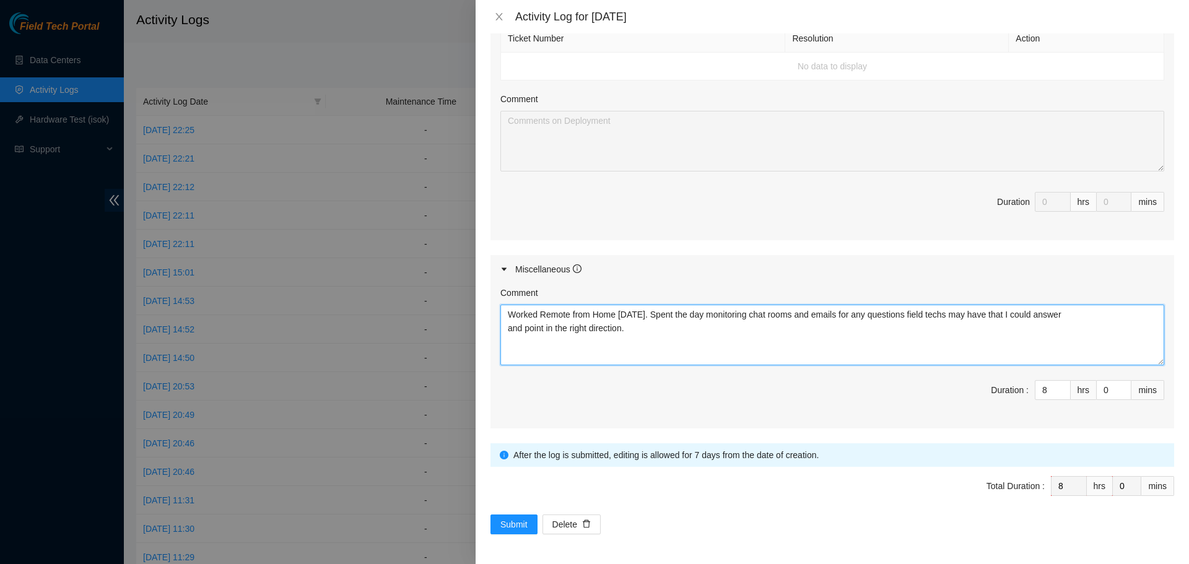
drag, startPoint x: 637, startPoint y: 333, endPoint x: 497, endPoint y: 315, distance: 140.5
click at [497, 315] on div "Comment Worked Remote from Home today. Spent the day monitoring chat rooms and …" at bounding box center [833, 356] width 684 height 145
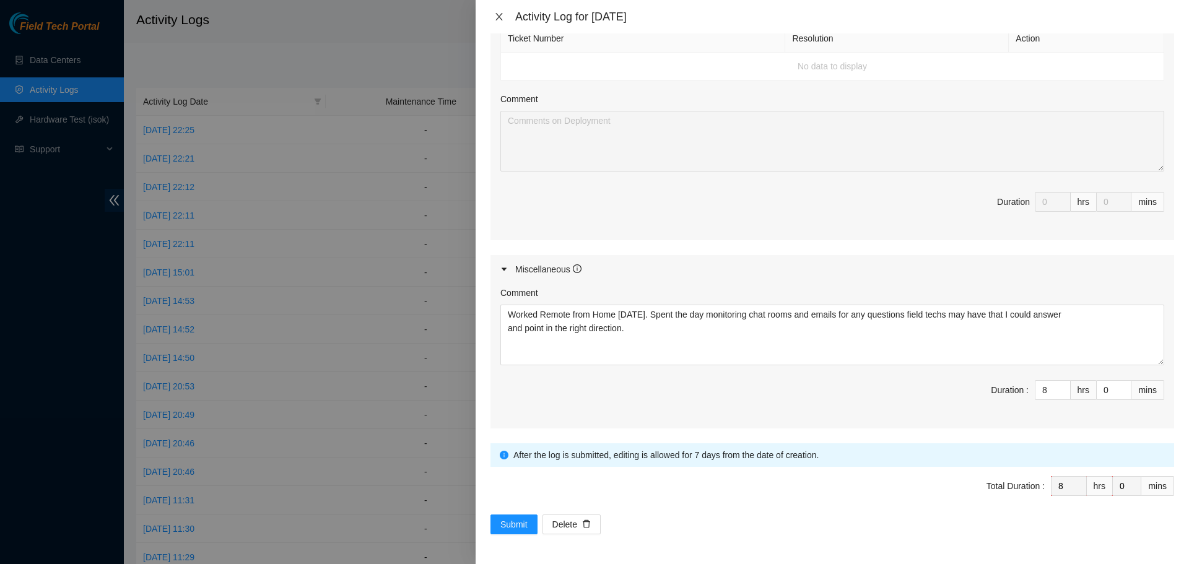
click at [496, 17] on icon "close" at bounding box center [499, 17] width 10 height 10
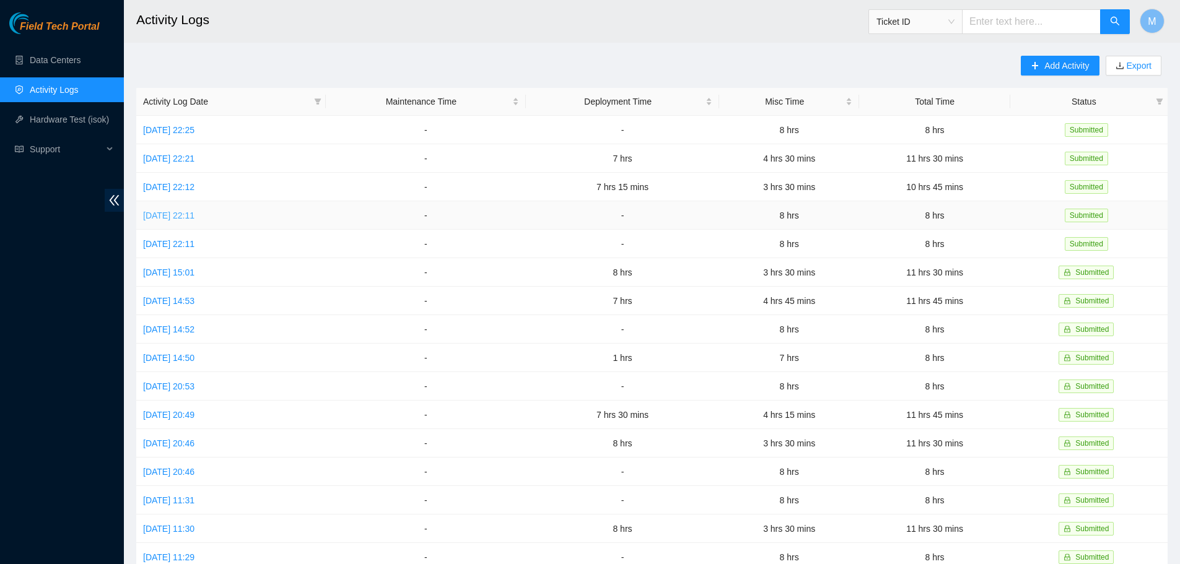
click at [183, 211] on link "Tue, 16 Sep 2025 22:11" at bounding box center [168, 216] width 51 height 10
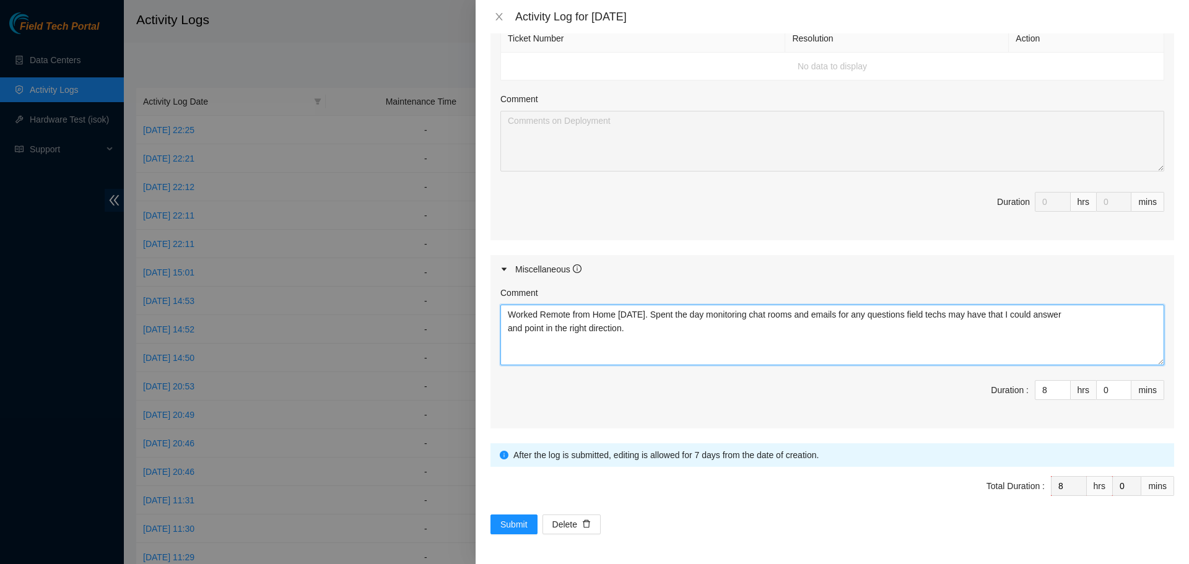
drag, startPoint x: 645, startPoint y: 327, endPoint x: 503, endPoint y: 318, distance: 142.7
click at [503, 318] on textarea "Worked Remote from Home today. Spent the day monitoring chat rooms and emails f…" at bounding box center [832, 335] width 664 height 61
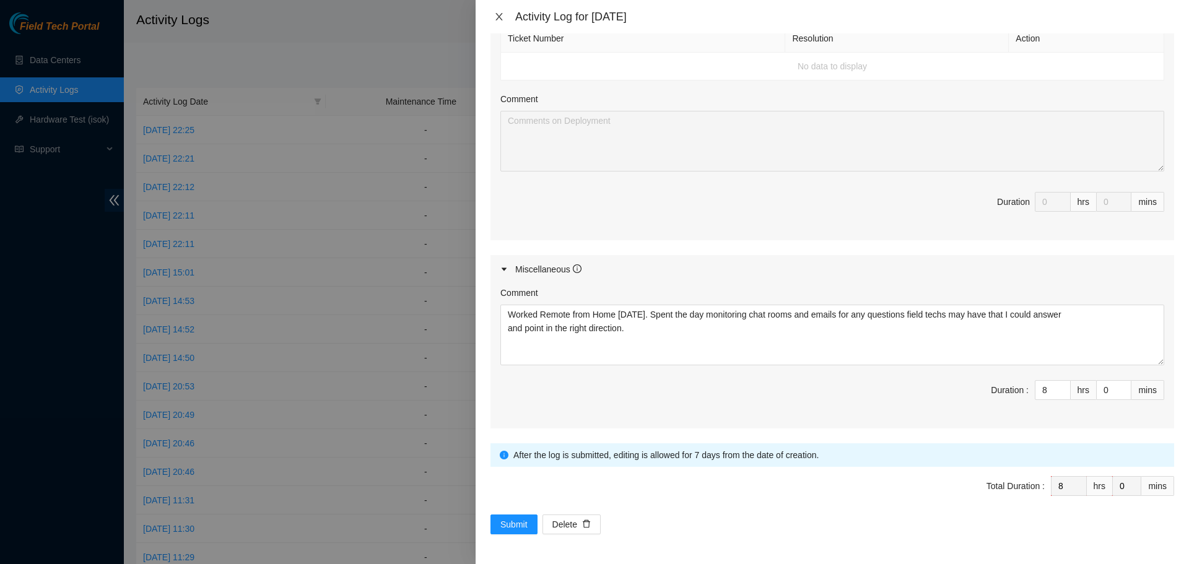
click at [503, 19] on icon "close" at bounding box center [499, 17] width 10 height 10
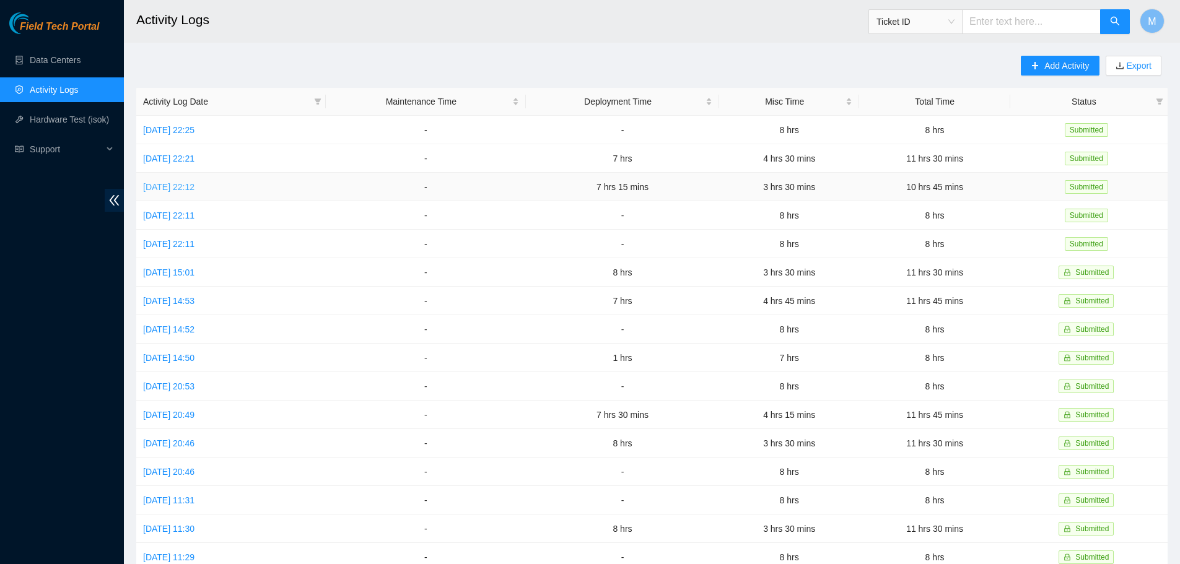
click at [194, 188] on link "Wed, 17 Sep 2025 22:12" at bounding box center [168, 187] width 51 height 10
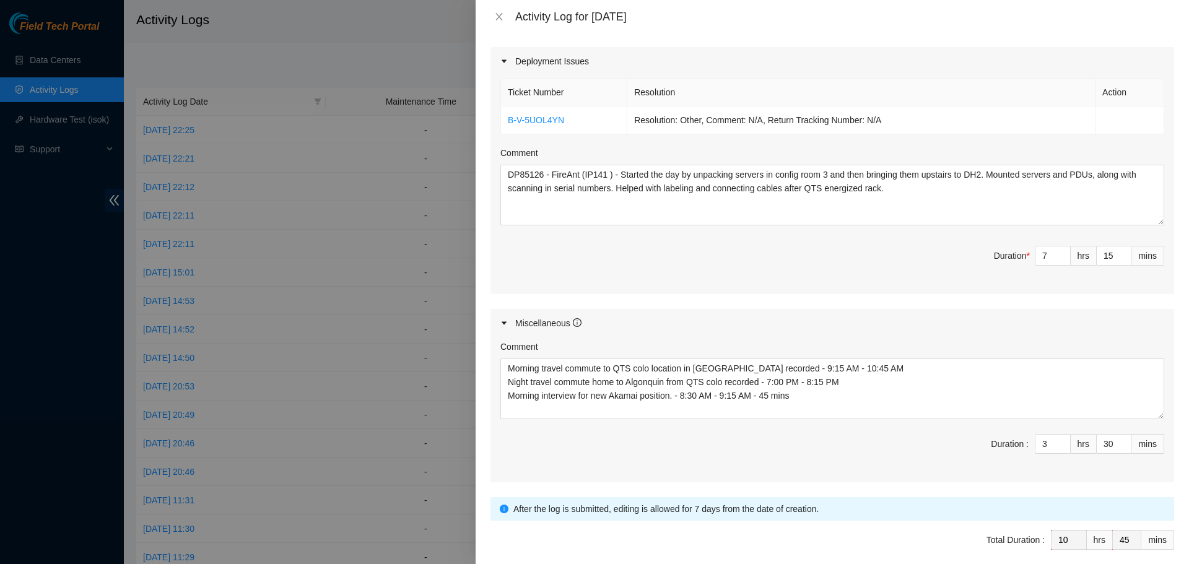
scroll to position [434, 0]
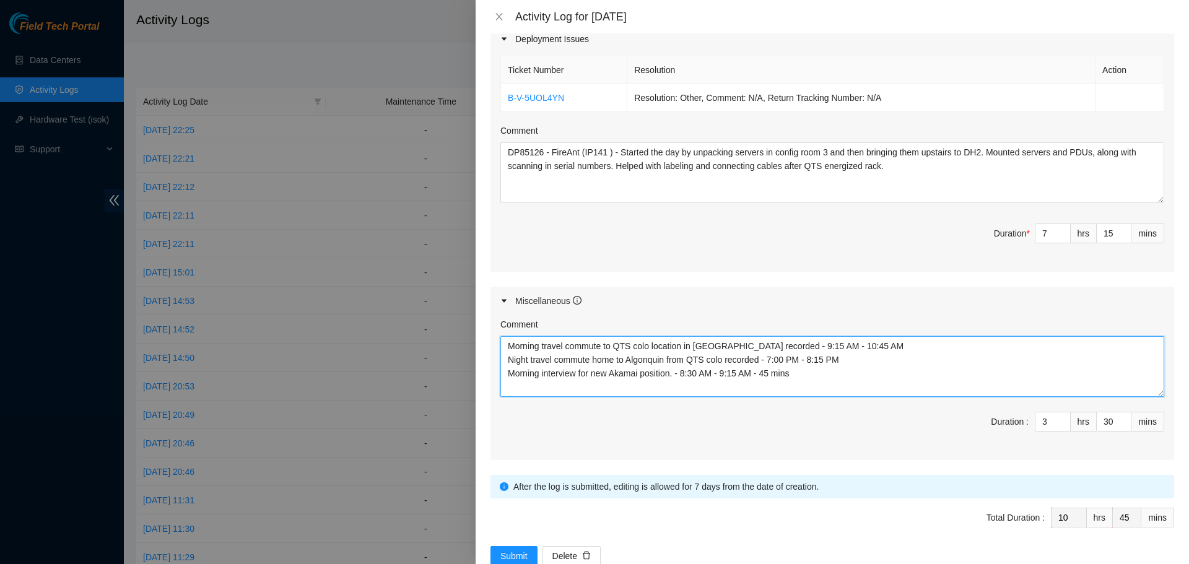
drag, startPoint x: 802, startPoint y: 373, endPoint x: 502, endPoint y: 350, distance: 301.3
click at [488, 350] on div "Note: This activity log is for informational purposes only. You will not be pai…" at bounding box center [833, 298] width 714 height 531
click at [707, 385] on textarea "Morning travel commute to QTS colo location in Chicago recorded - 9:15 AM - 10:…" at bounding box center [832, 366] width 664 height 61
drag, startPoint x: 814, startPoint y: 375, endPoint x: 509, endPoint y: 376, distance: 305.4
click at [509, 376] on textarea "Morning travel commute to QTS colo location in Chicago recorded - 9:15 AM - 10:…" at bounding box center [832, 366] width 664 height 61
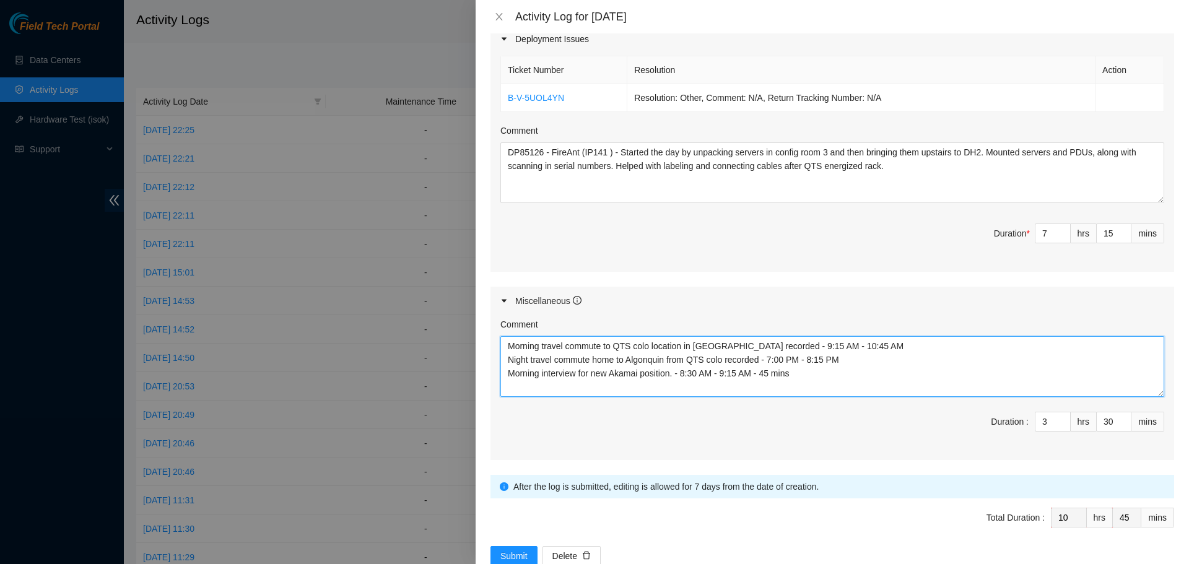
drag, startPoint x: 862, startPoint y: 349, endPoint x: 509, endPoint y: 339, distance: 353.2
click at [509, 339] on textarea "Morning travel commute to QTS colo location in Chicago recorded - 9:15 AM - 10:…" at bounding box center [832, 366] width 664 height 61
drag, startPoint x: 845, startPoint y: 361, endPoint x: 510, endPoint y: 356, distance: 334.5
click at [510, 356] on textarea "Morning travel commute to QTS colo location in Chicago recorded - 9:15 AM - 10:…" at bounding box center [832, 366] width 664 height 61
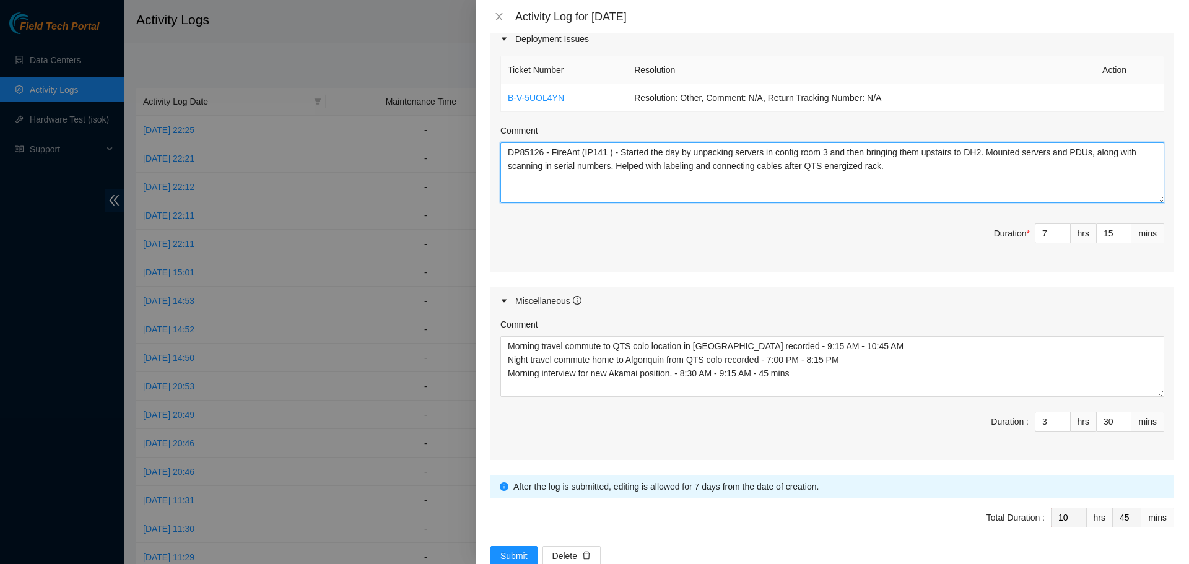
drag, startPoint x: 920, startPoint y: 172, endPoint x: 508, endPoint y: 147, distance: 412.6
click at [508, 147] on textarea "DP85126 - FireAnt (IP141 ) - Started the day by unpacking servers in config roo…" at bounding box center [832, 172] width 664 height 61
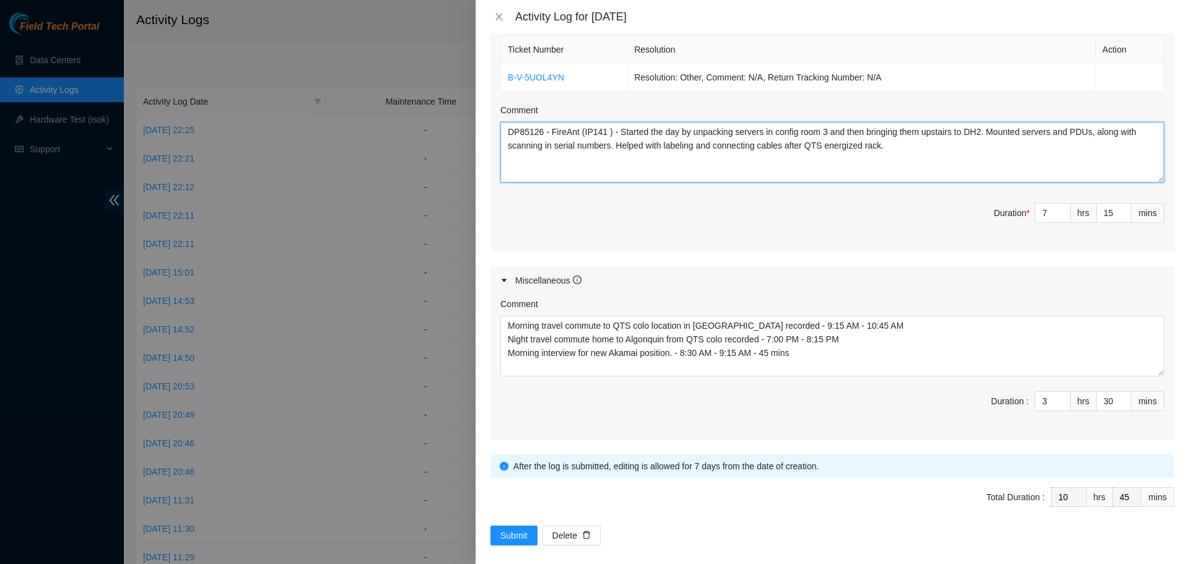
scroll to position [465, 0]
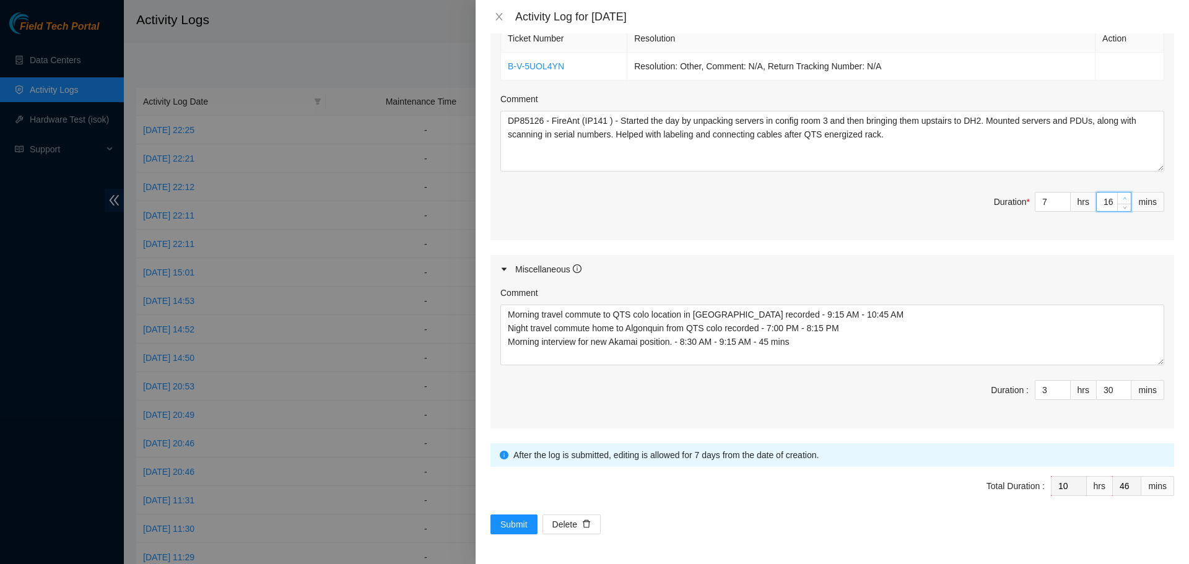
click at [1121, 198] on span "up" at bounding box center [1124, 198] width 7 height 7
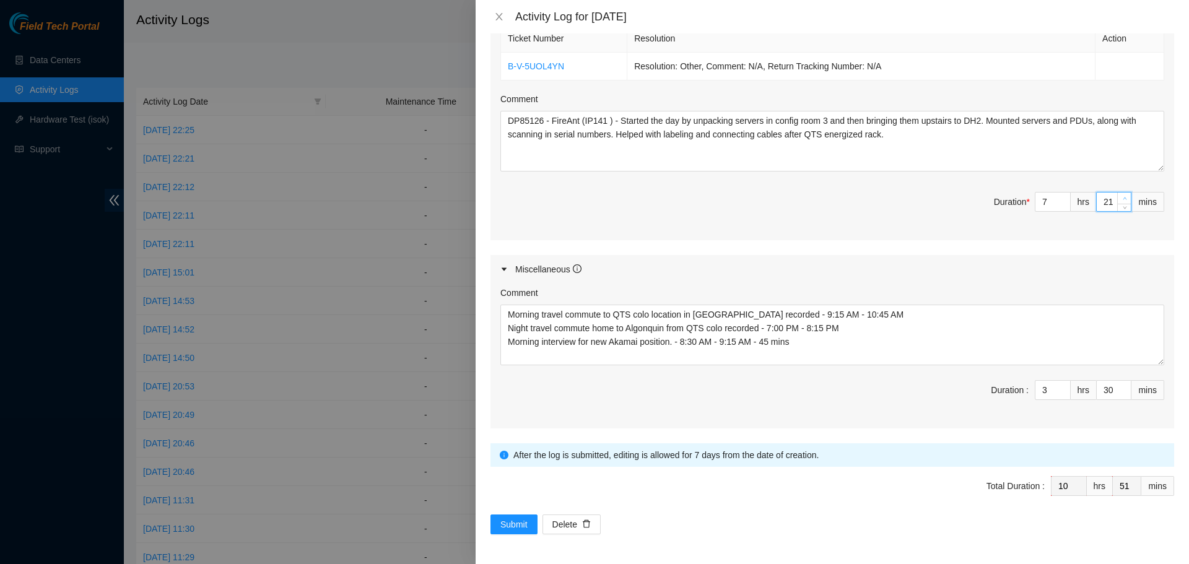
click at [1121, 198] on span "up" at bounding box center [1124, 198] width 7 height 7
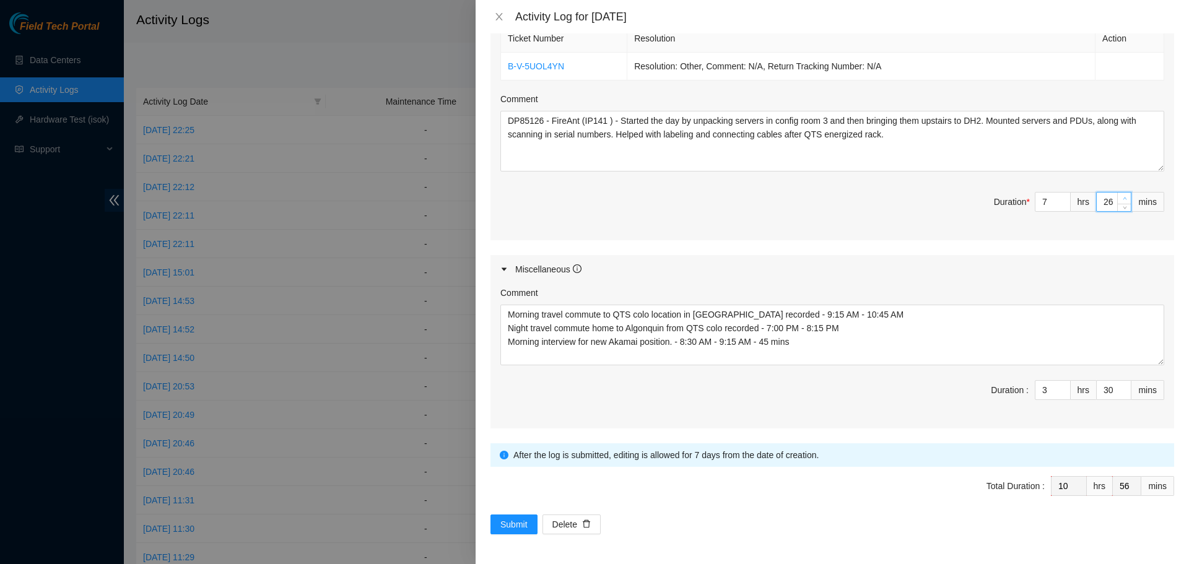
click at [1121, 198] on span "up" at bounding box center [1124, 198] width 7 height 7
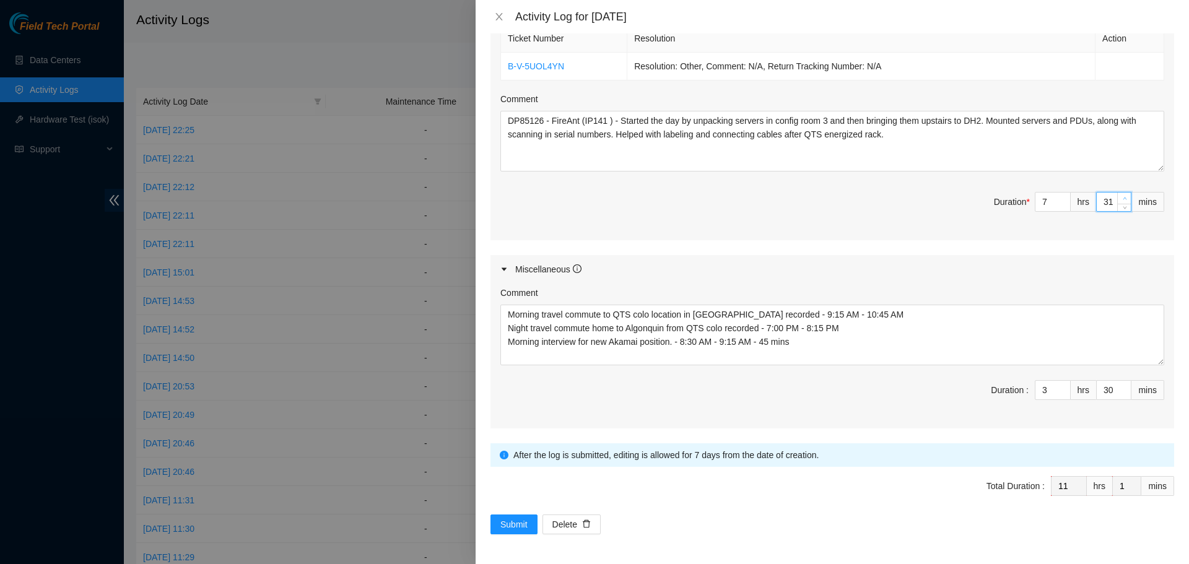
click at [1121, 198] on span "up" at bounding box center [1124, 198] width 7 height 7
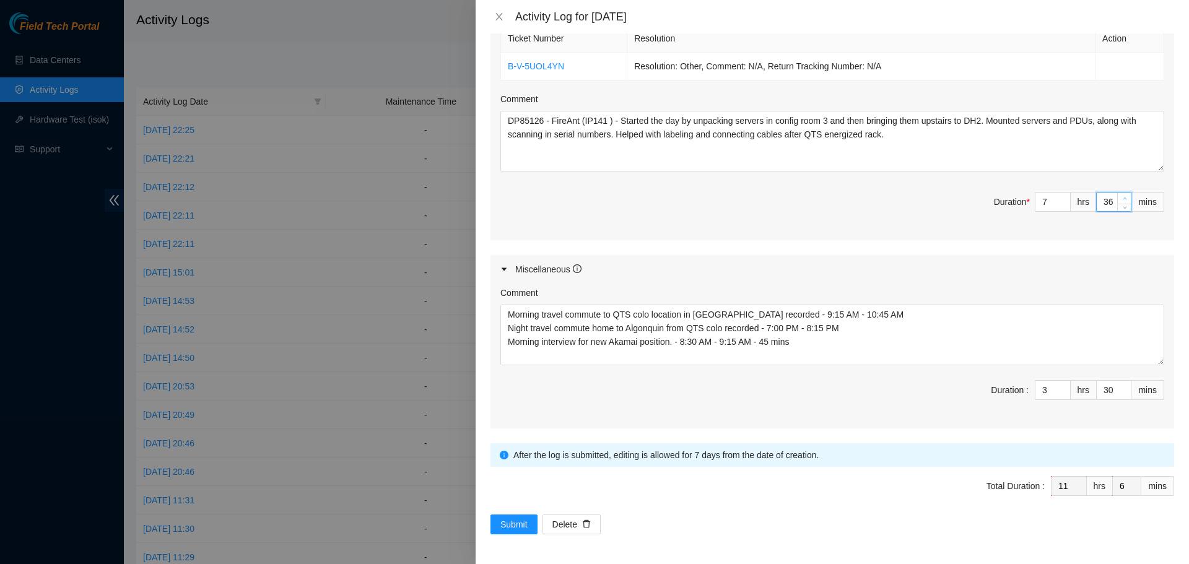
click at [1121, 198] on span "up" at bounding box center [1124, 198] width 7 height 7
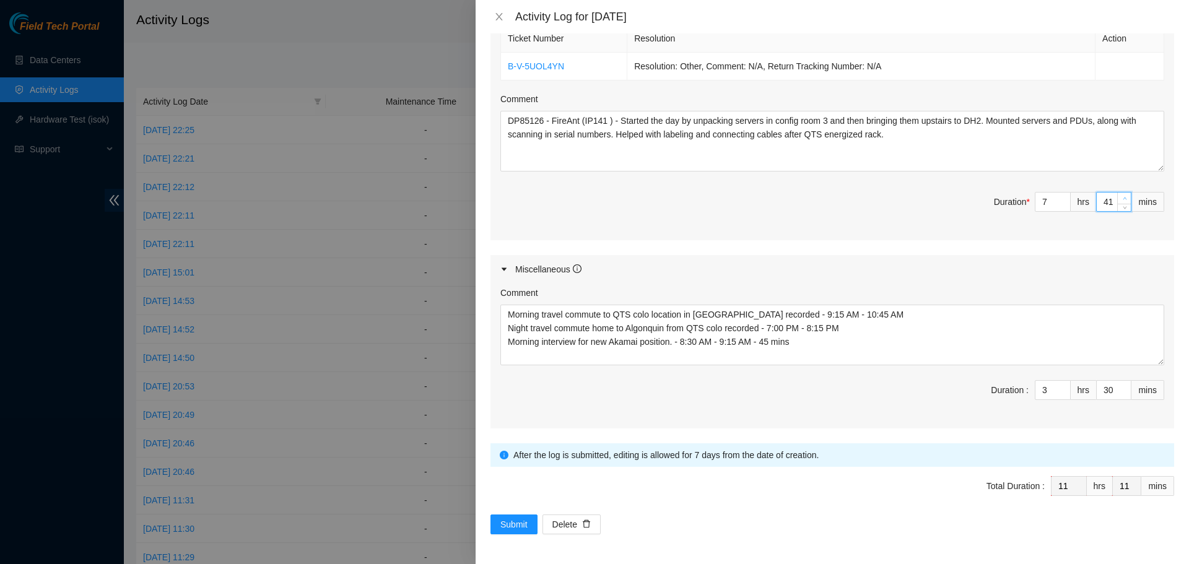
click at [1121, 198] on span "up" at bounding box center [1124, 198] width 7 height 7
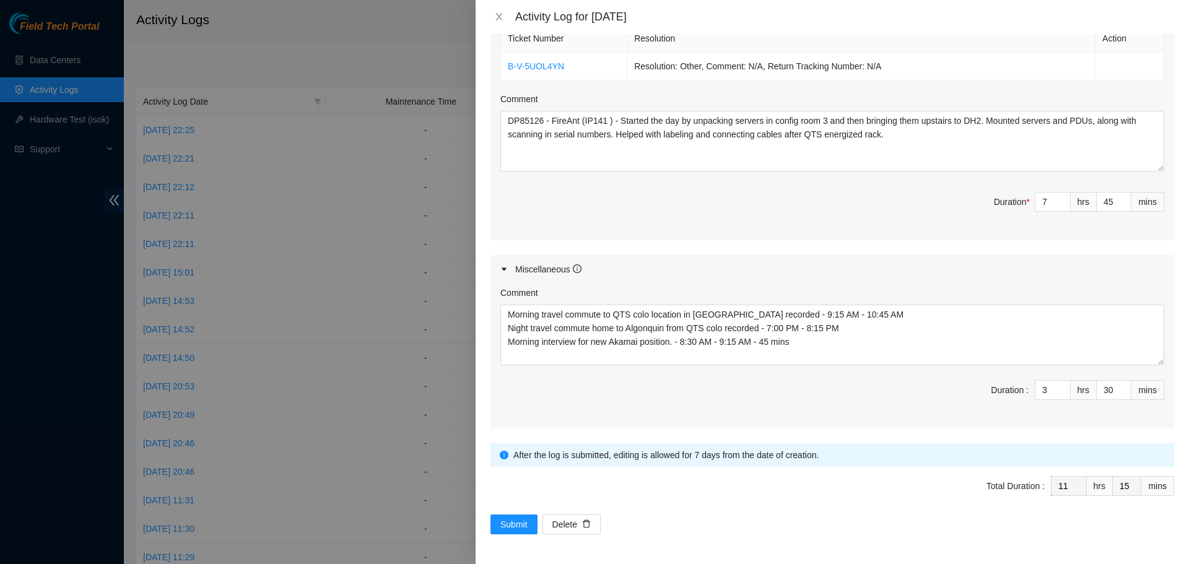
click at [850, 533] on div "Submit Delete" at bounding box center [833, 525] width 684 height 20
click at [515, 518] on span "Submit" at bounding box center [513, 525] width 27 height 14
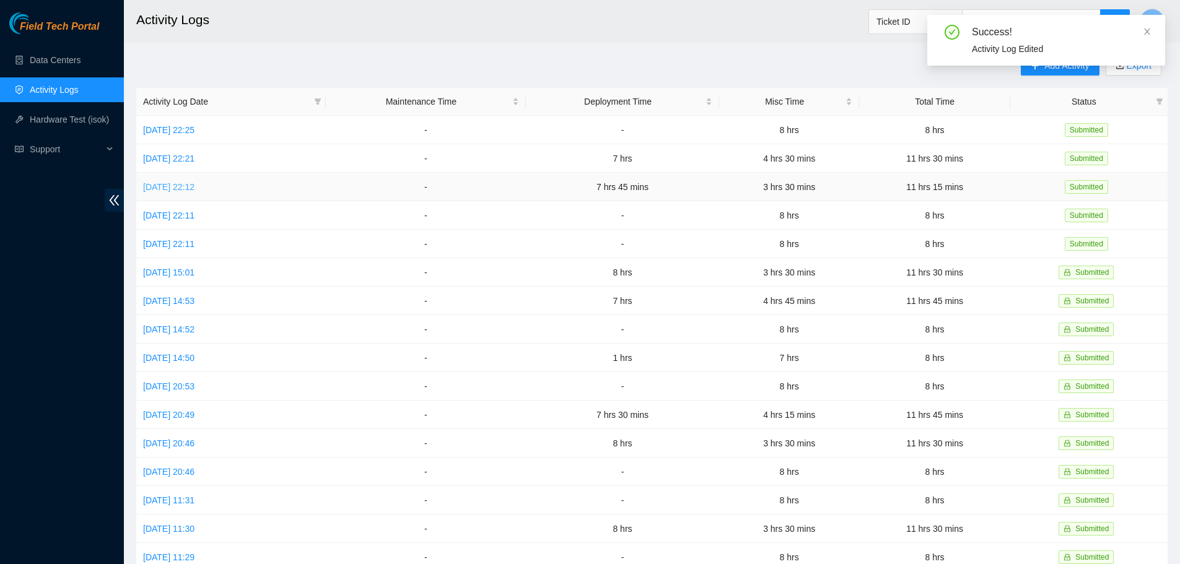
click at [193, 186] on link "Wed, 17 Sep 2025 22:12" at bounding box center [168, 187] width 51 height 10
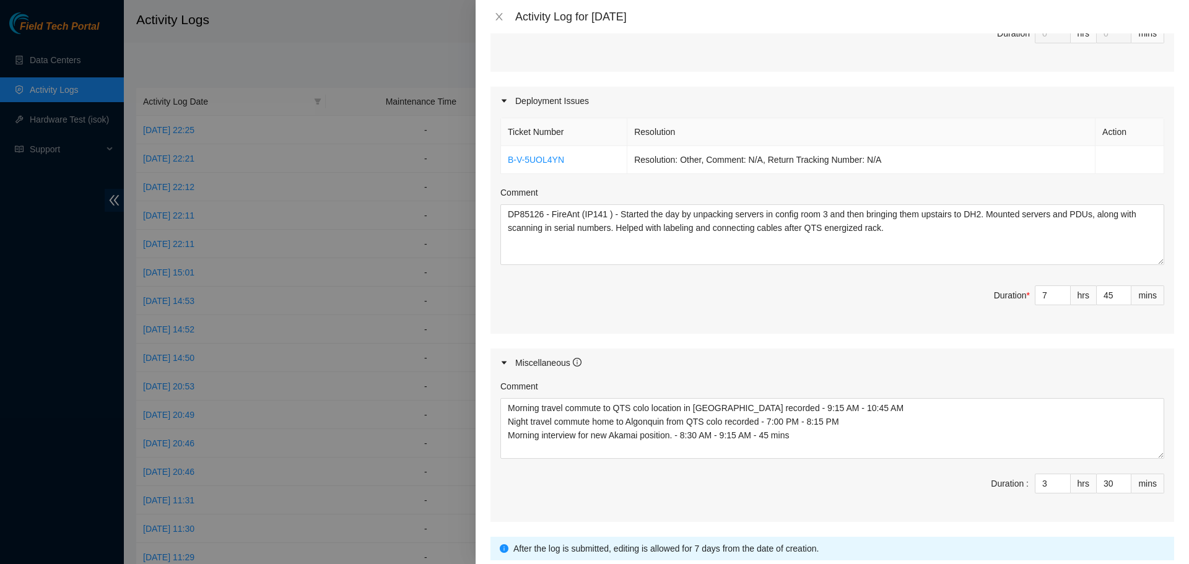
scroll to position [465, 0]
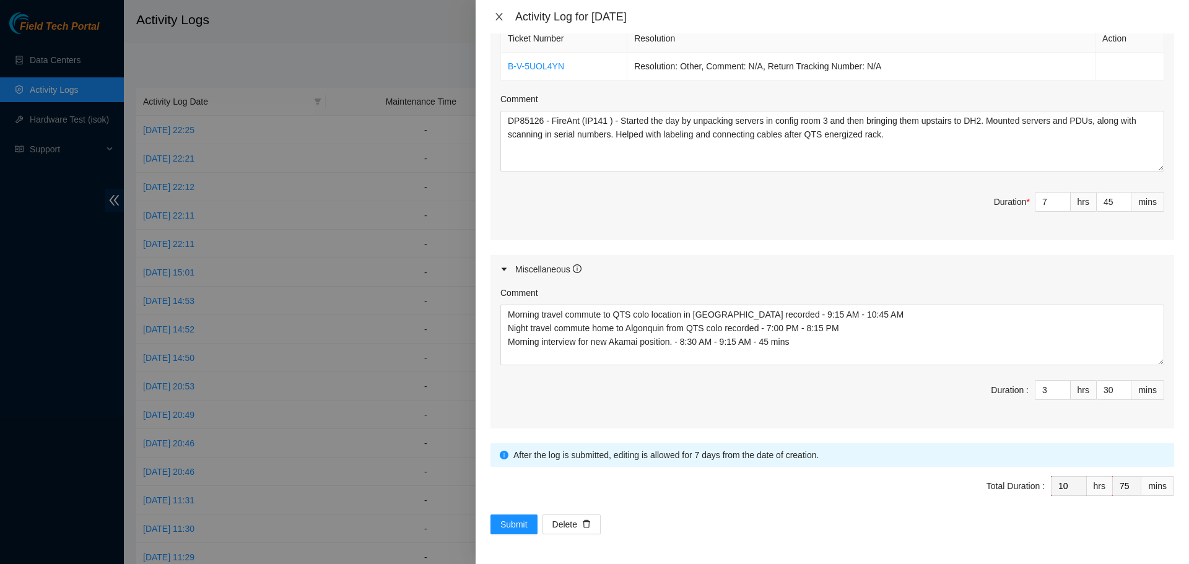
click at [502, 14] on icon "close" at bounding box center [499, 17] width 10 height 10
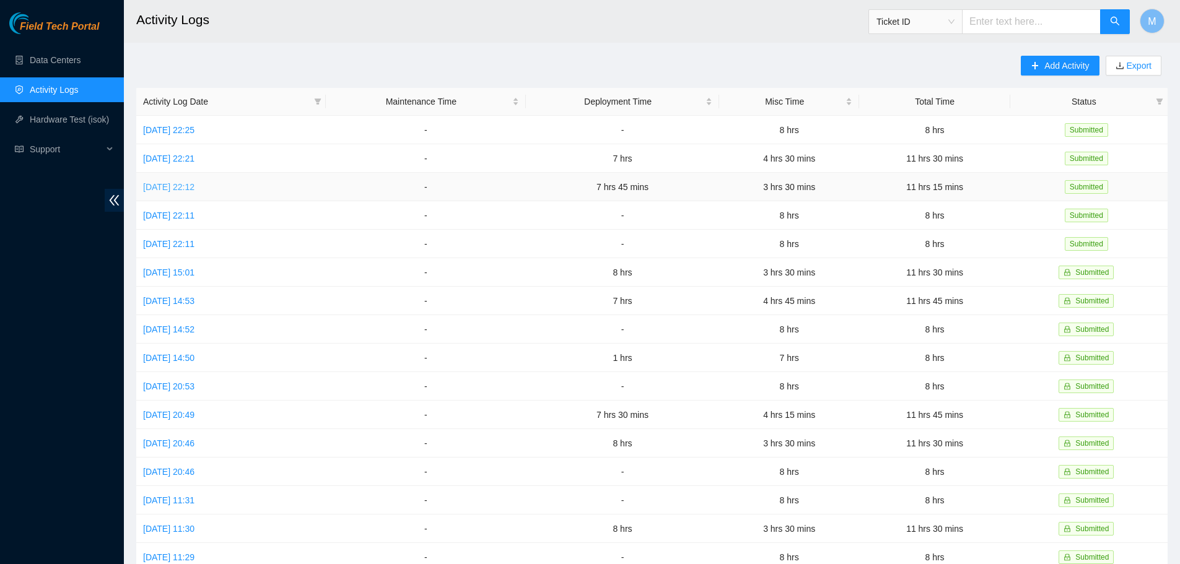
click at [194, 186] on link "Wed, 17 Sep 2025 22:12" at bounding box center [168, 187] width 51 height 10
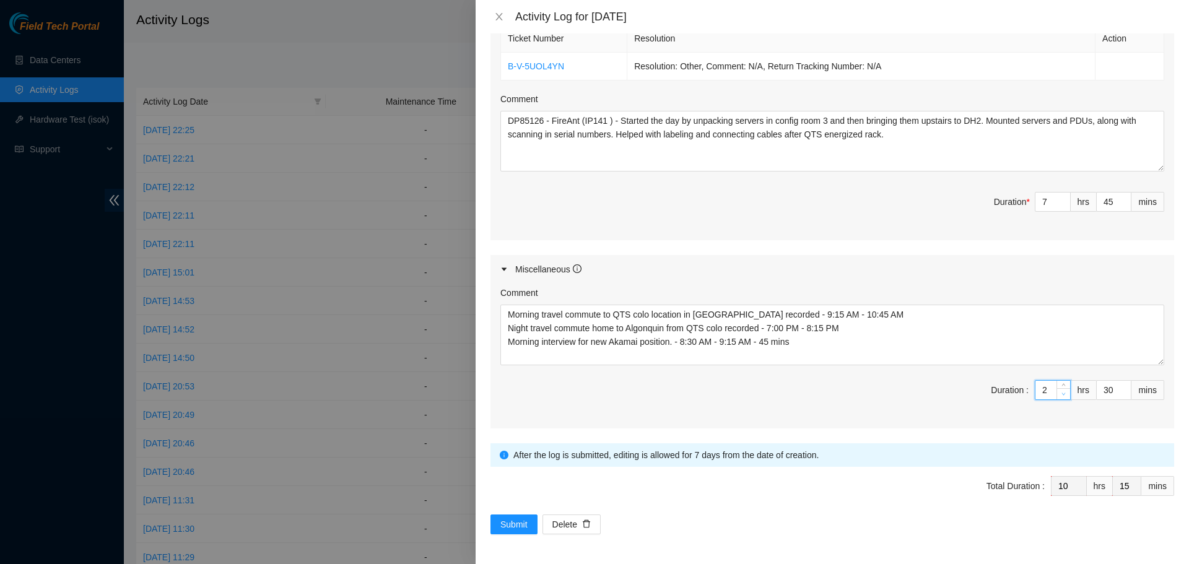
click at [1062, 392] on icon "down" at bounding box center [1064, 394] width 4 height 4
click at [1057, 388] on span "Decrease Value" at bounding box center [1064, 393] width 14 height 11
click at [1062, 385] on icon "up" at bounding box center [1064, 387] width 4 height 4
click at [492, 16] on button "Close" at bounding box center [499, 17] width 17 height 12
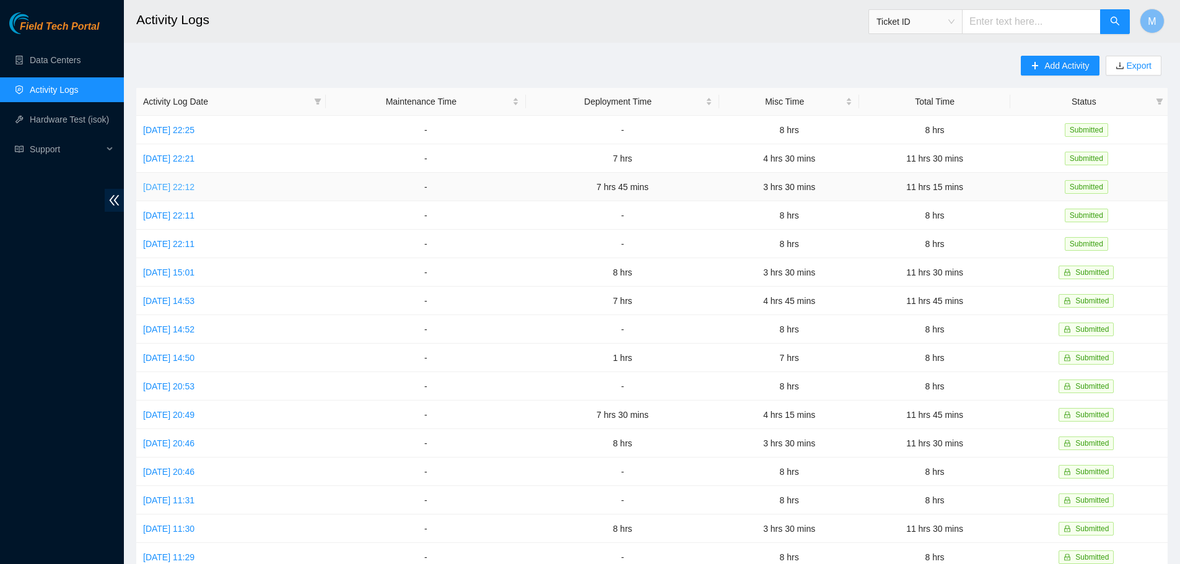
click at [169, 186] on link "Wed, 17 Sep 2025 22:12" at bounding box center [168, 187] width 51 height 10
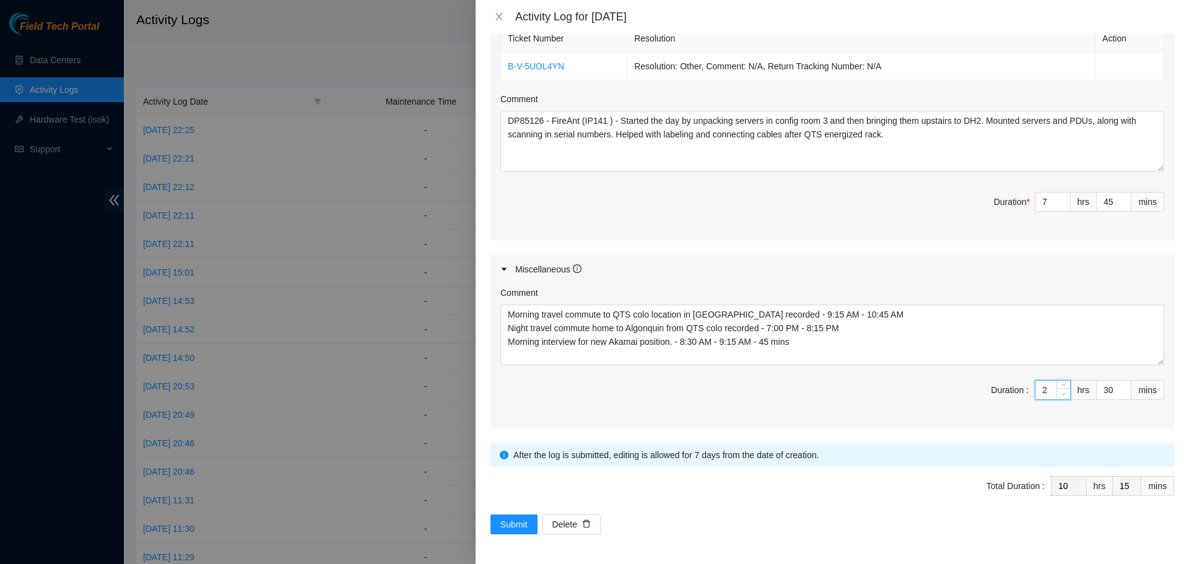
click at [1060, 397] on span "down" at bounding box center [1063, 393] width 7 height 7
click at [1060, 384] on span "up" at bounding box center [1063, 386] width 7 height 7
click at [496, 18] on icon "close" at bounding box center [499, 17] width 10 height 10
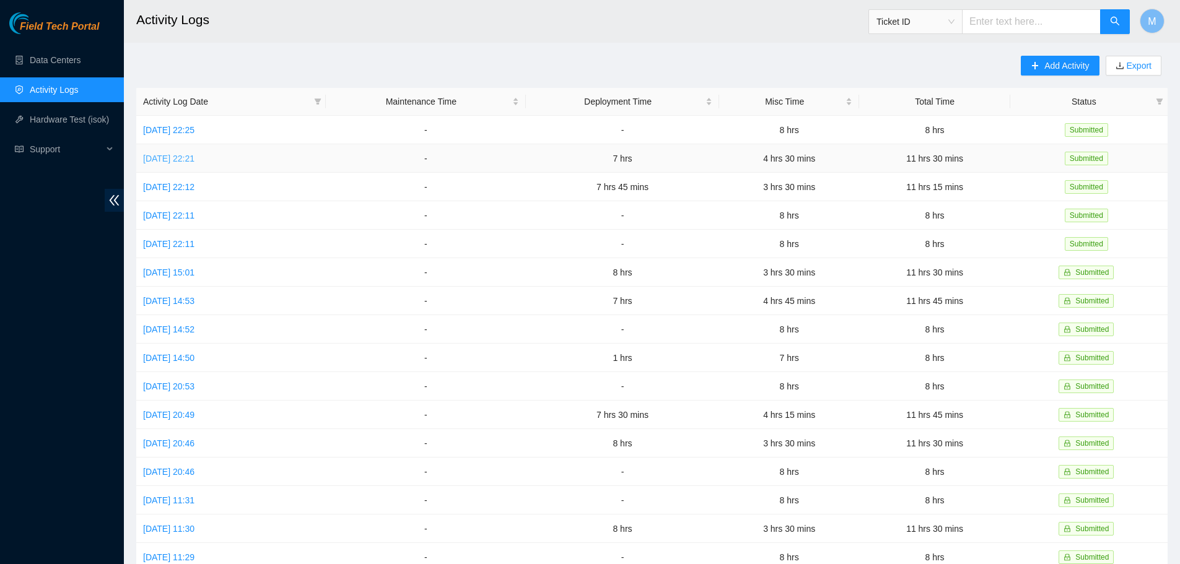
click at [166, 159] on link "Thu, 18 Sep 2025 22:21" at bounding box center [168, 159] width 51 height 10
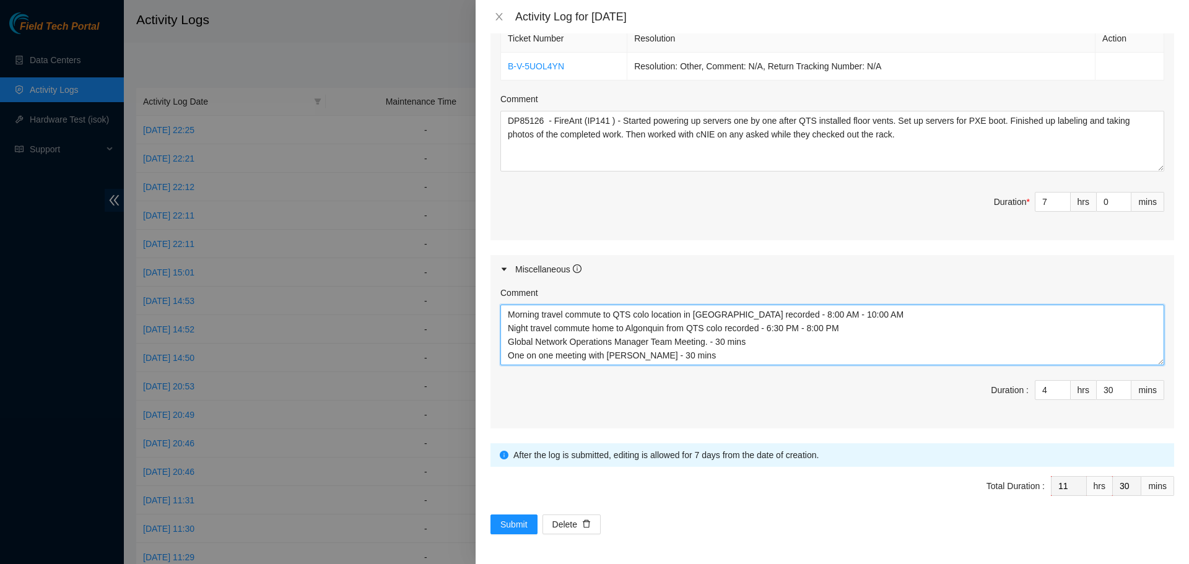
click at [719, 357] on textarea "Morning travel commute to QTS colo location in Chicago recorded - 8:00 AM - 10:…" at bounding box center [832, 335] width 664 height 61
drag, startPoint x: 712, startPoint y: 359, endPoint x: 580, endPoint y: 354, distance: 132.6
click at [536, 359] on textarea "Morning travel commute to QTS colo location in Chicago recorded - 8:00 AM - 10:…" at bounding box center [832, 335] width 664 height 61
click at [714, 352] on textarea "Morning travel commute to QTS colo location in Chicago recorded - 8:00 AM - 10:…" at bounding box center [832, 335] width 664 height 61
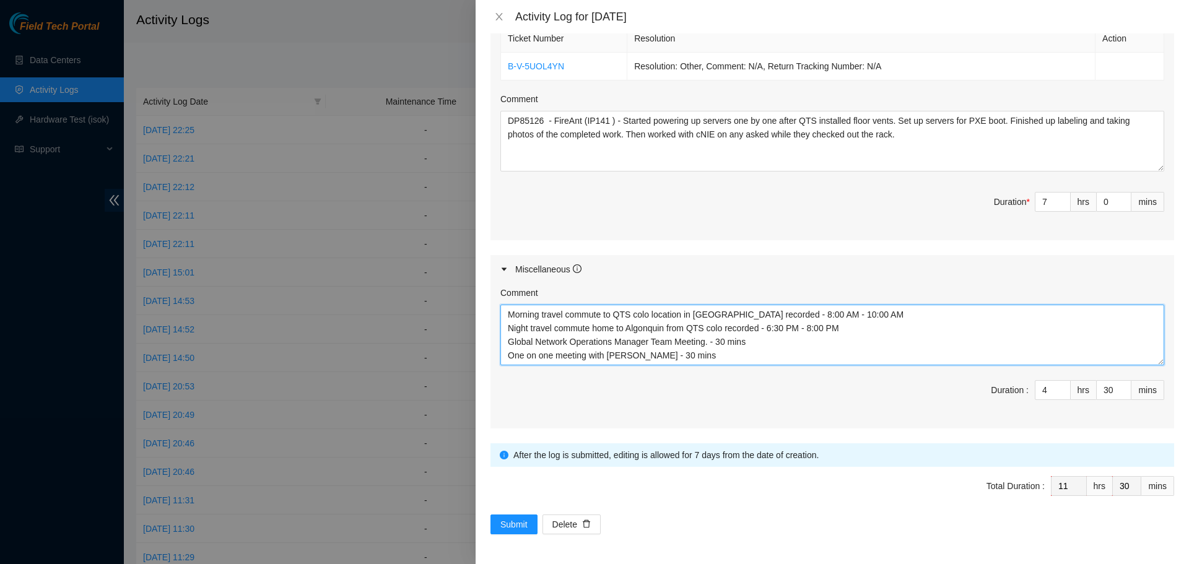
scroll to position [0, 0]
drag, startPoint x: 863, startPoint y: 315, endPoint x: 508, endPoint y: 313, distance: 354.9
click at [508, 313] on textarea "Morning travel commute to QTS colo location in Chicago recorded - 8:00 AM - 10:…" at bounding box center [832, 335] width 664 height 61
drag, startPoint x: 714, startPoint y: 360, endPoint x: 517, endPoint y: 333, distance: 198.8
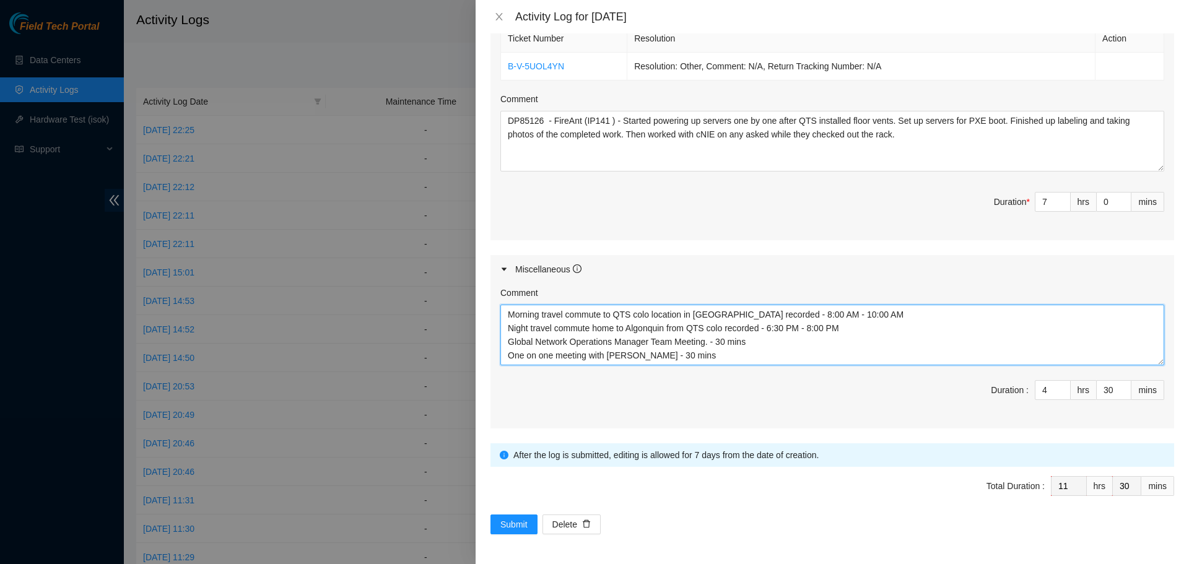
click at [507, 330] on textarea "Morning travel commute to QTS colo location in Chicago recorded - 8:00 AM - 10:…" at bounding box center [832, 335] width 664 height 61
drag, startPoint x: 868, startPoint y: 318, endPoint x: 508, endPoint y: 328, distance: 360.0
click at [508, 328] on textarea "Morning travel commute to QTS colo location in Chicago recorded - 8:00 AM - 10:…" at bounding box center [832, 335] width 664 height 61
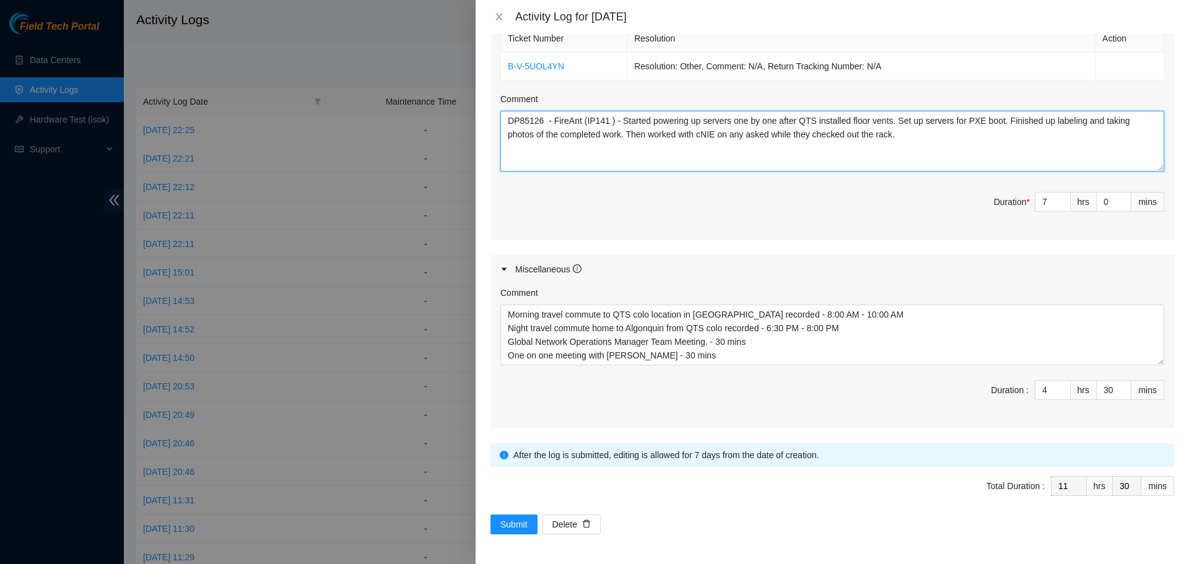
drag, startPoint x: 912, startPoint y: 130, endPoint x: 507, endPoint y: 117, distance: 404.7
click at [507, 117] on textarea "DP85126 - FireAnt (IP141 ) - Started powering up servers one by one after QTS i…" at bounding box center [832, 141] width 664 height 61
click at [898, 518] on div "Submit Delete" at bounding box center [833, 525] width 684 height 20
click at [496, 17] on icon "close" at bounding box center [499, 17] width 10 height 10
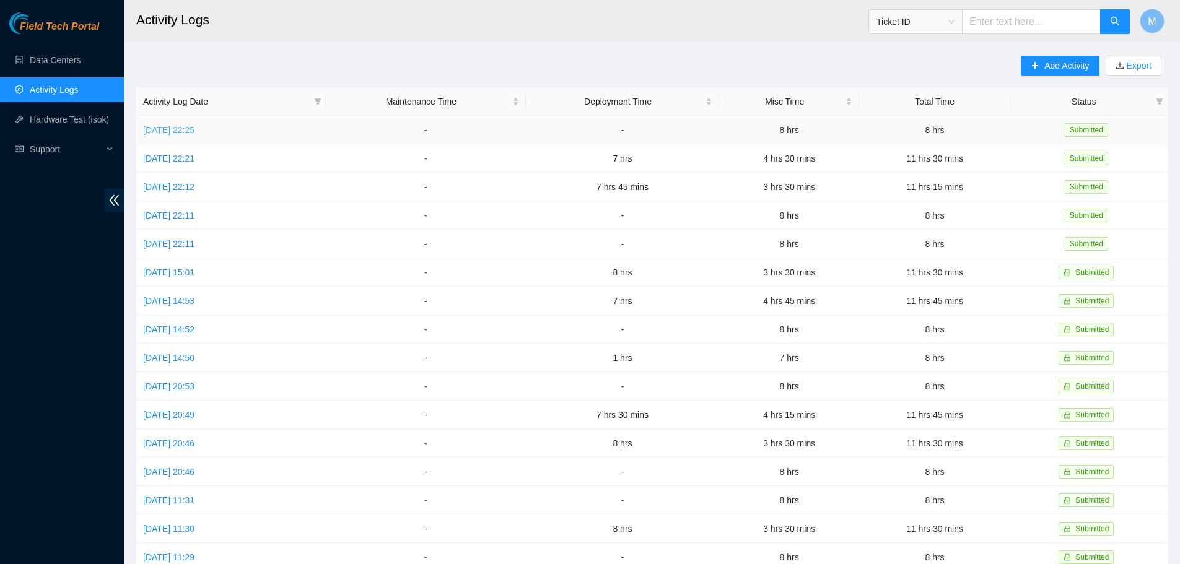
click at [183, 132] on link "Fri, 19 Sep 2025 22:25" at bounding box center [168, 130] width 51 height 10
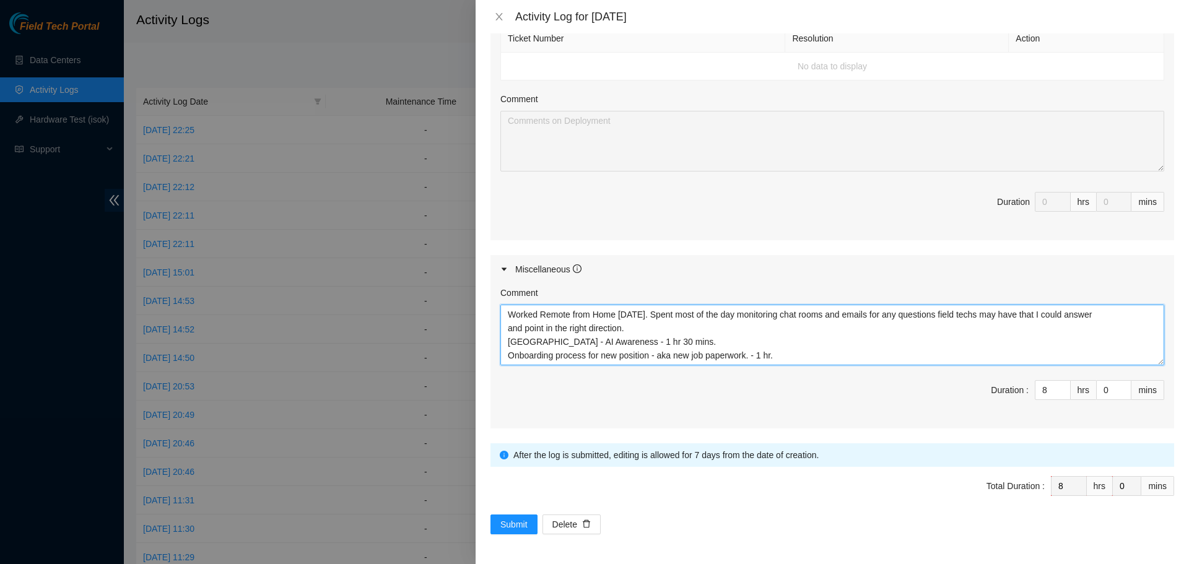
scroll to position [14, 0]
drag, startPoint x: 790, startPoint y: 357, endPoint x: 511, endPoint y: 323, distance: 281.4
click at [511, 323] on textarea "Worked Remote from Home today. Spent most of the day monitoring chat rooms and …" at bounding box center [832, 335] width 664 height 61
click at [793, 352] on textarea "Worked Remote from Home today. Spent most of the day monitoring chat rooms and …" at bounding box center [832, 335] width 664 height 61
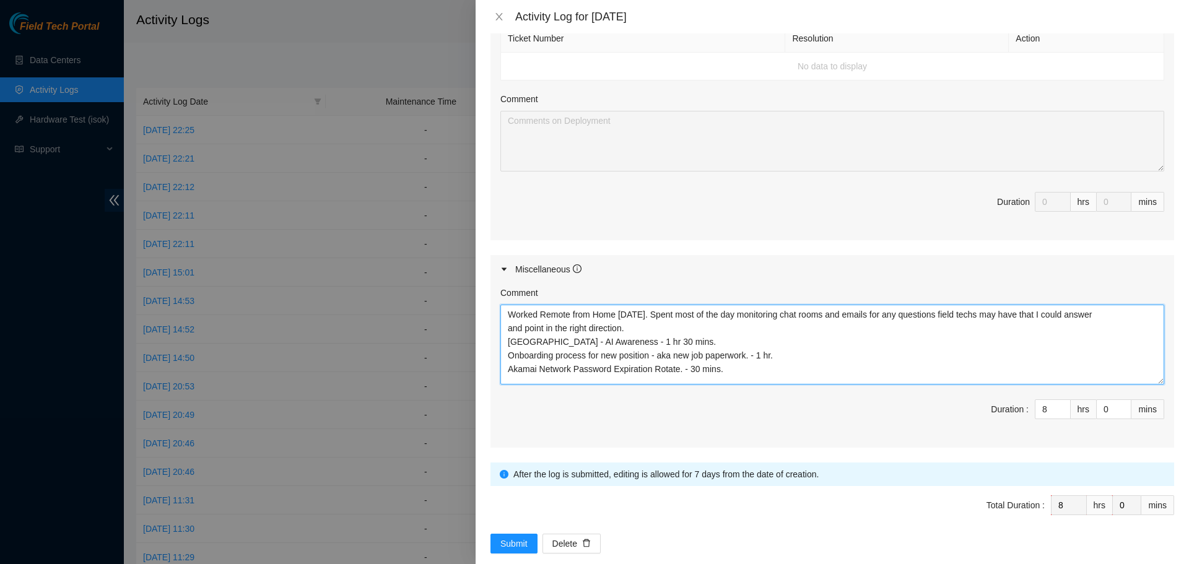
scroll to position [0, 0]
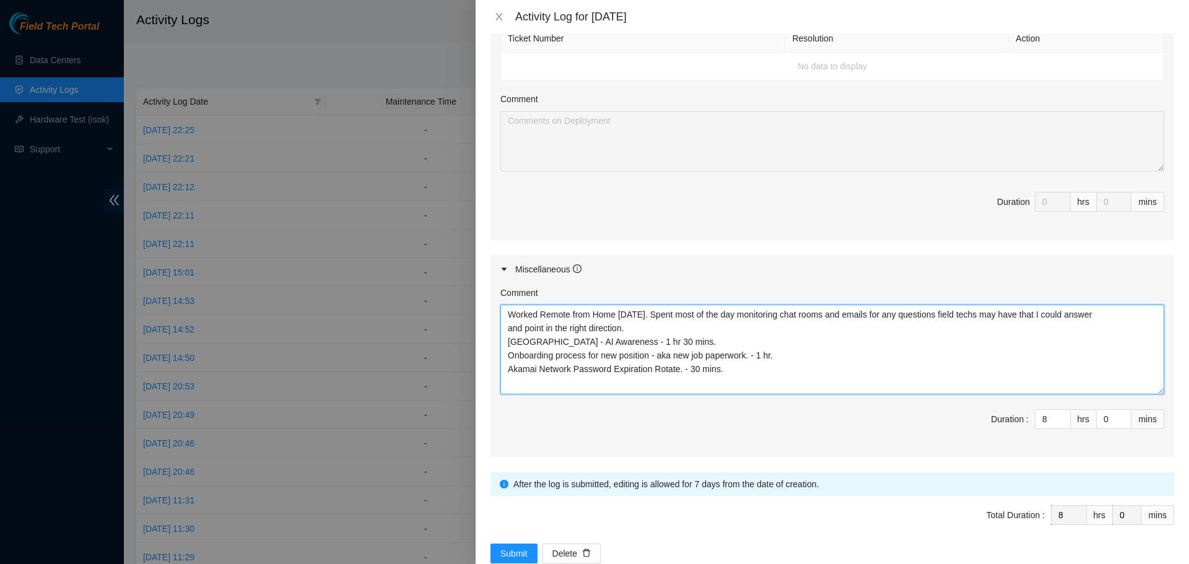
drag, startPoint x: 1146, startPoint y: 357, endPoint x: 1125, endPoint y: 391, distance: 40.1
click at [1145, 387] on textarea "Worked Remote from Home today. Spent most of the day monitoring chat rooms and …" at bounding box center [832, 350] width 664 height 90
drag, startPoint x: 741, startPoint y: 370, endPoint x: 497, endPoint y: 320, distance: 249.3
click at [497, 320] on div "Comment Worked Remote from Home today. Spent most of the day monitoring chat ro…" at bounding box center [833, 371] width 684 height 175
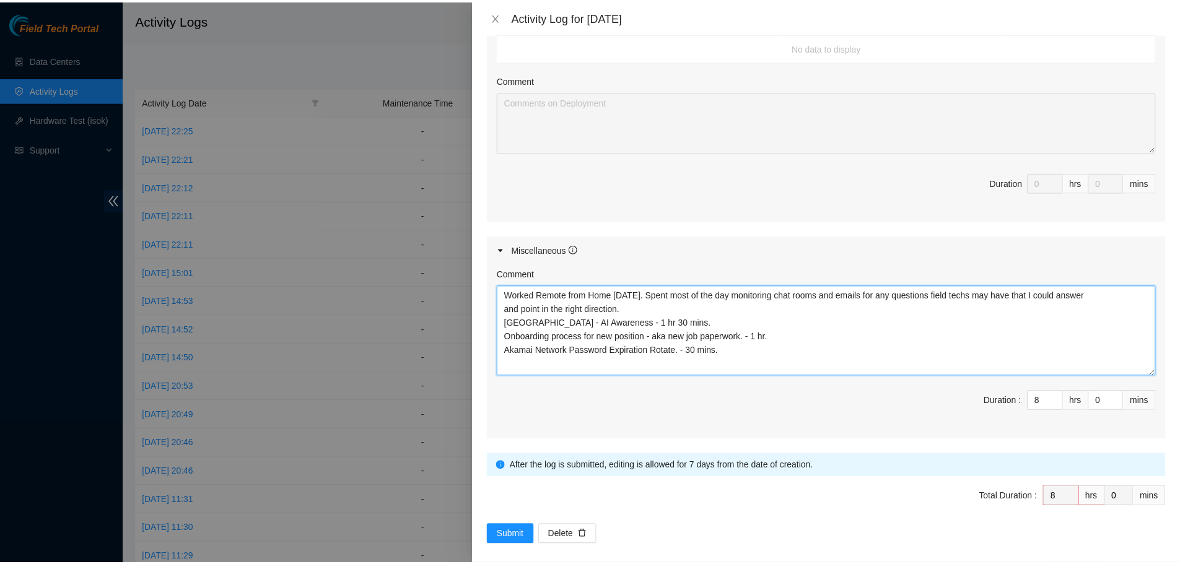
scroll to position [495, 0]
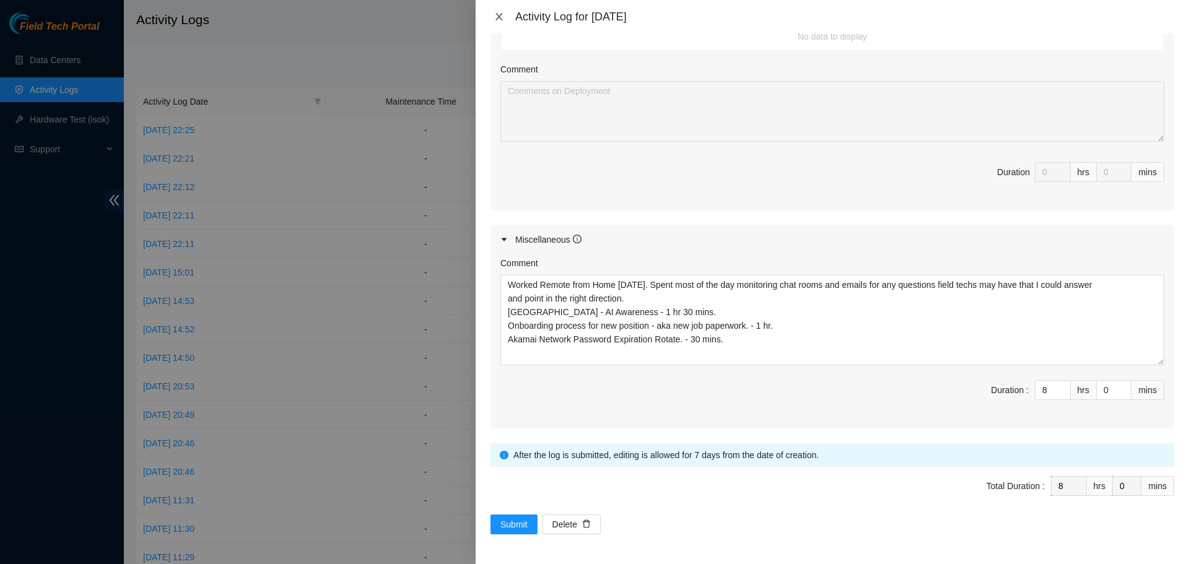
click at [500, 15] on icon "close" at bounding box center [499, 16] width 7 height 7
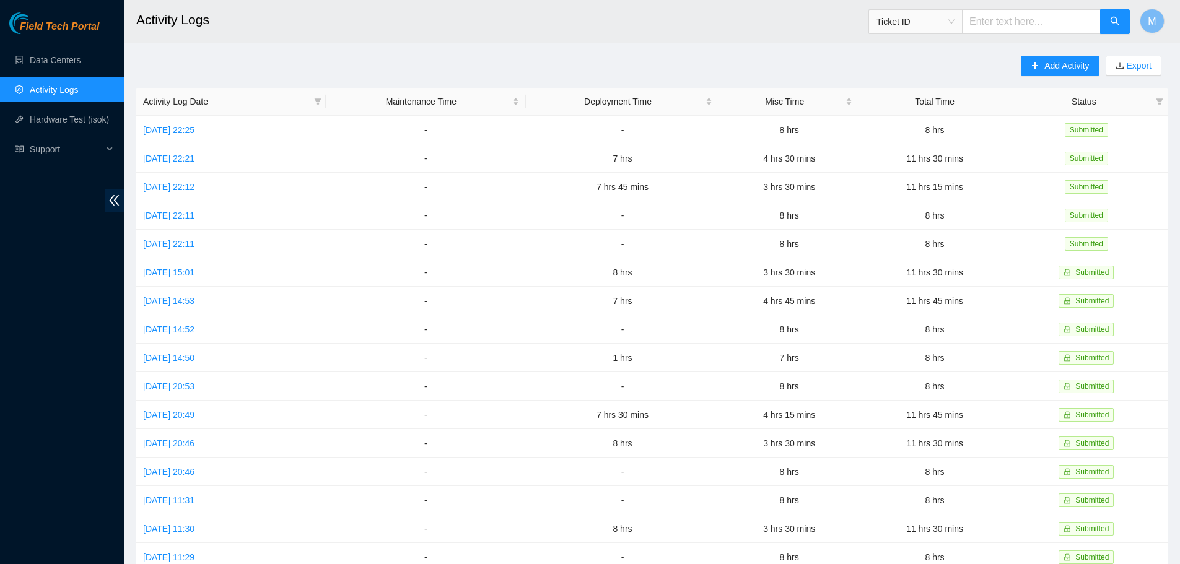
click at [530, 55] on main "Activity Logs Ticket ID M Add Activity Export Activity Log Date Maintenance Tim…" at bounding box center [652, 369] width 1056 height 738
drag, startPoint x: 980, startPoint y: 185, endPoint x: 878, endPoint y: 153, distance: 107.0
click at [920, 183] on td "11 hrs 15 mins" at bounding box center [934, 187] width 151 height 28
click at [784, 67] on div "Add Activity Export Activity Log Date Maintenance Time Deployment Time Misc Tim…" at bounding box center [651, 391] width 1031 height 670
